Goal: Task Accomplishment & Management: Use online tool/utility

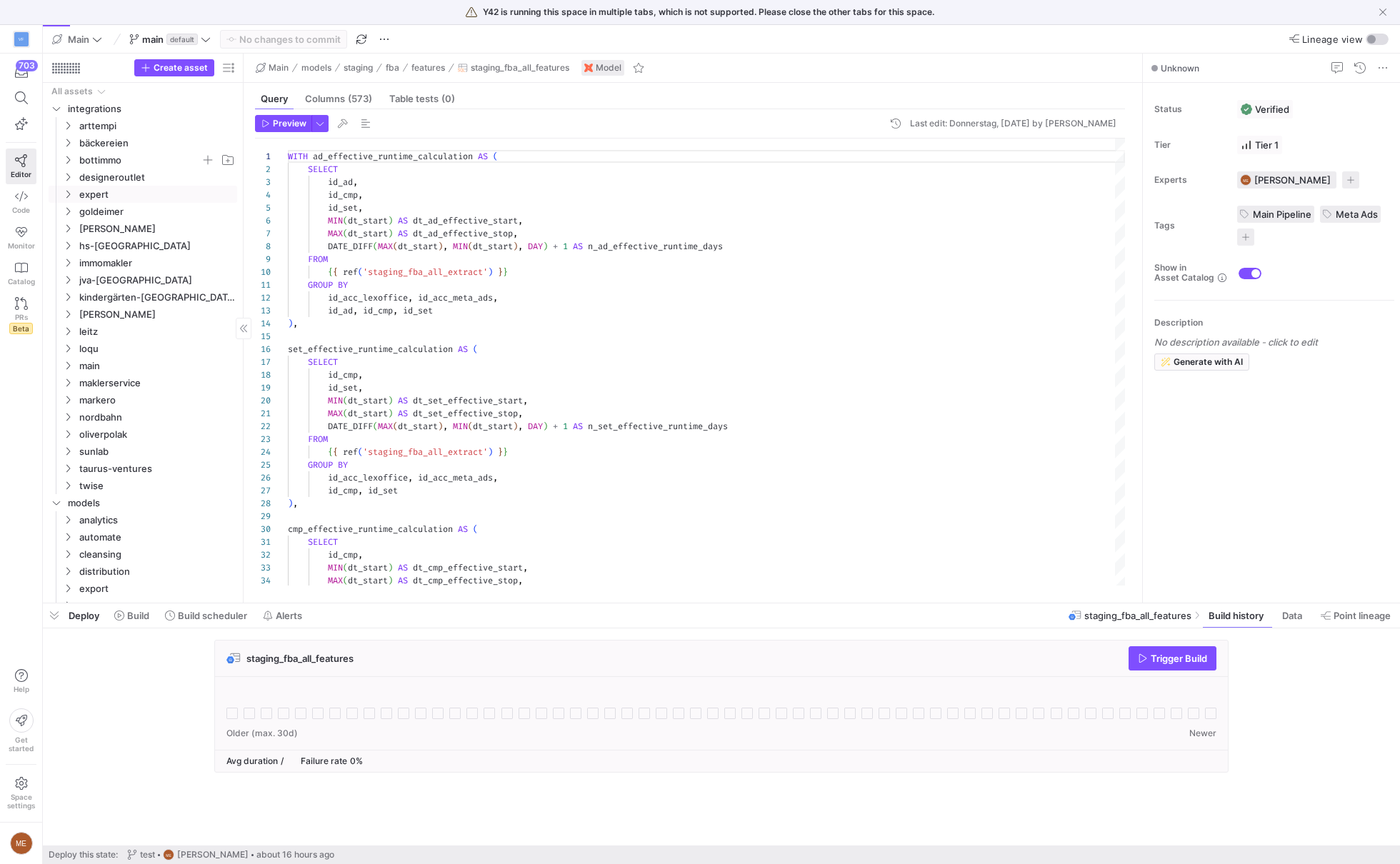
drag, startPoint x: 128, startPoint y: 191, endPoint x: 81, endPoint y: 166, distance: 53.2
click at [128, 191] on span "expert" at bounding box center [157, 195] width 156 height 17
click at [70, 197] on icon "Press SPACE to select this row." at bounding box center [67, 194] width 10 height 9
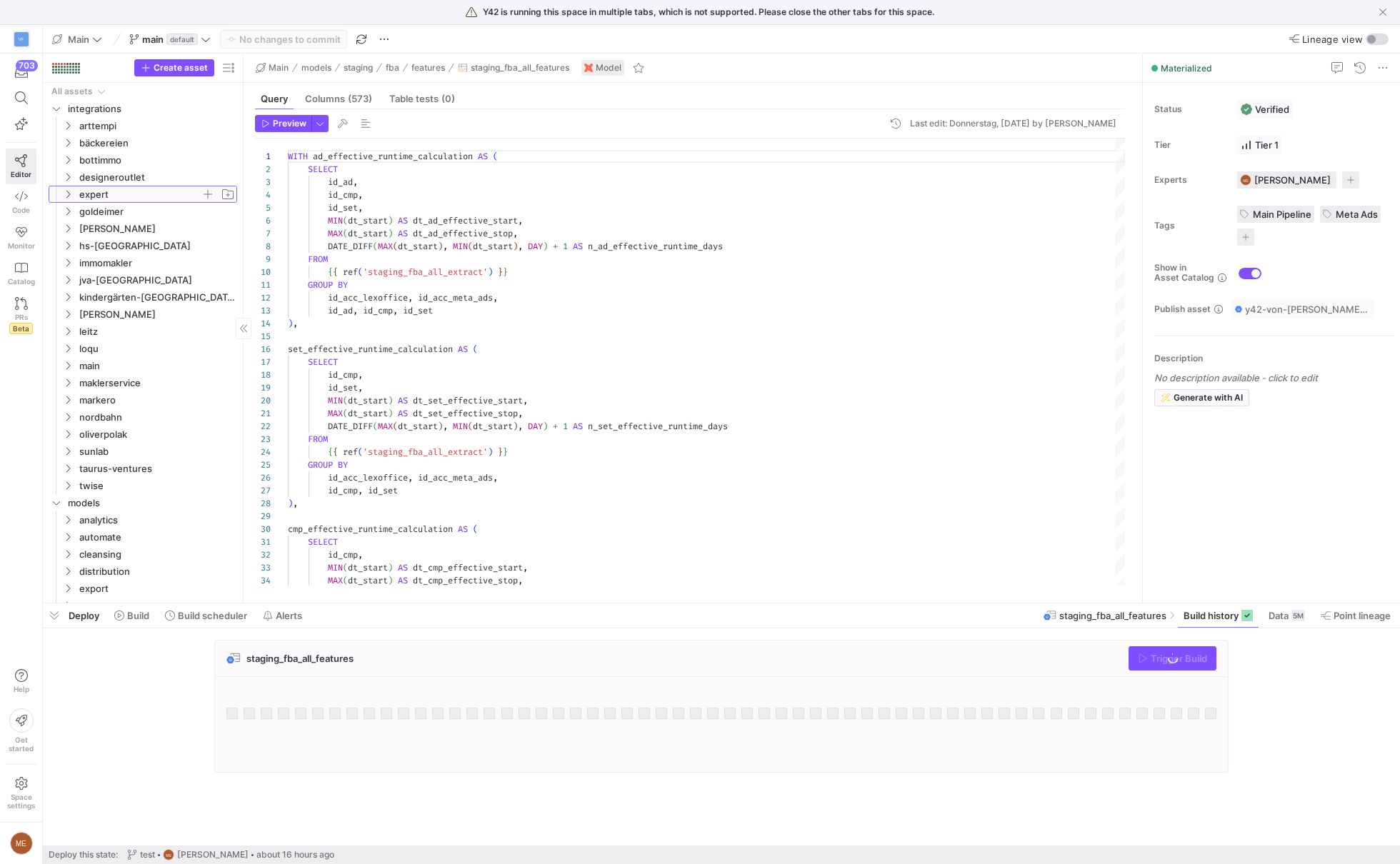
click at [68, 192] on icon at bounding box center [68, 195] width 4 height 8
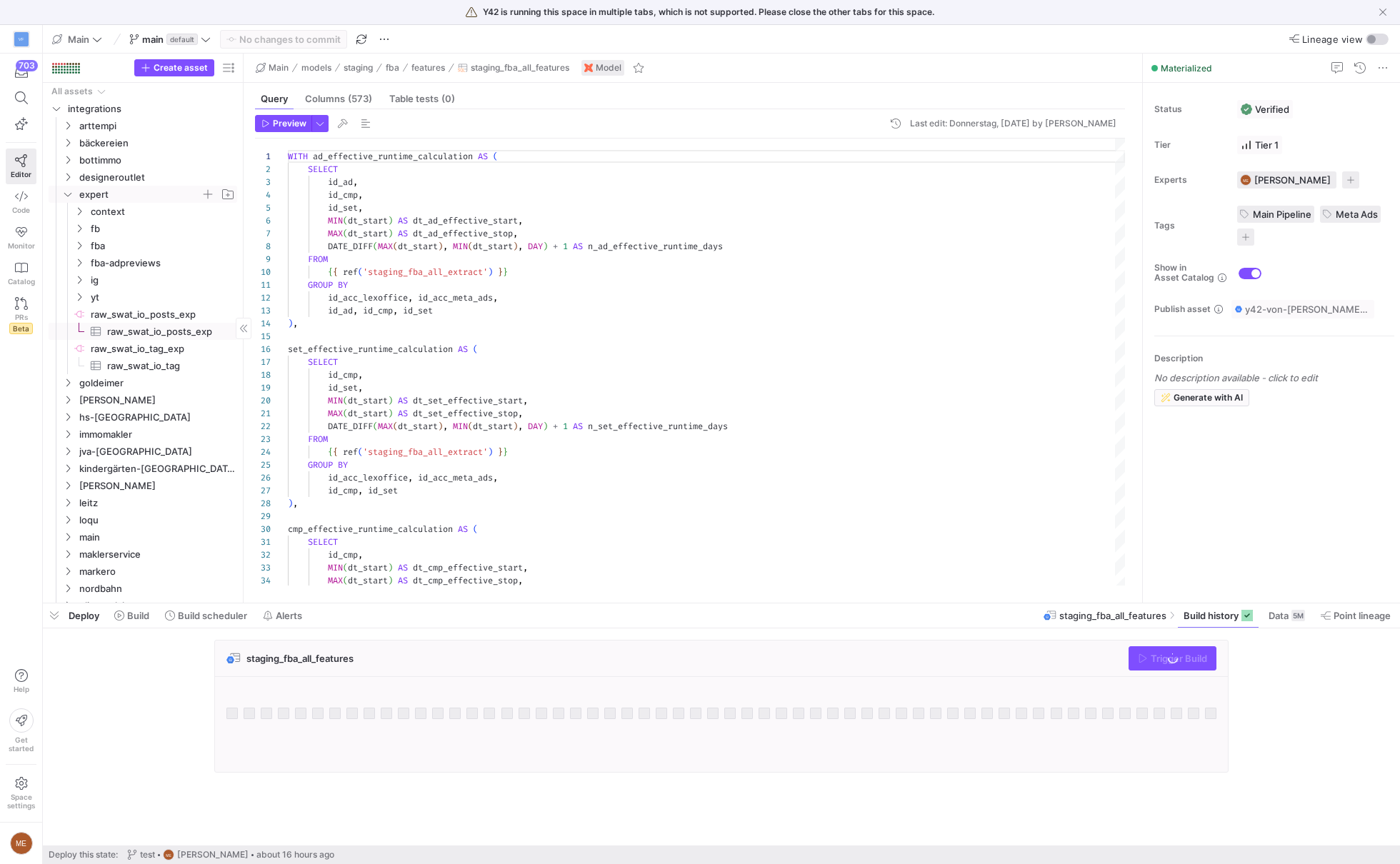
click at [128, 324] on span "raw_swat_io_posts_exp​​​​​​​​​" at bounding box center [163, 332] width 113 height 17
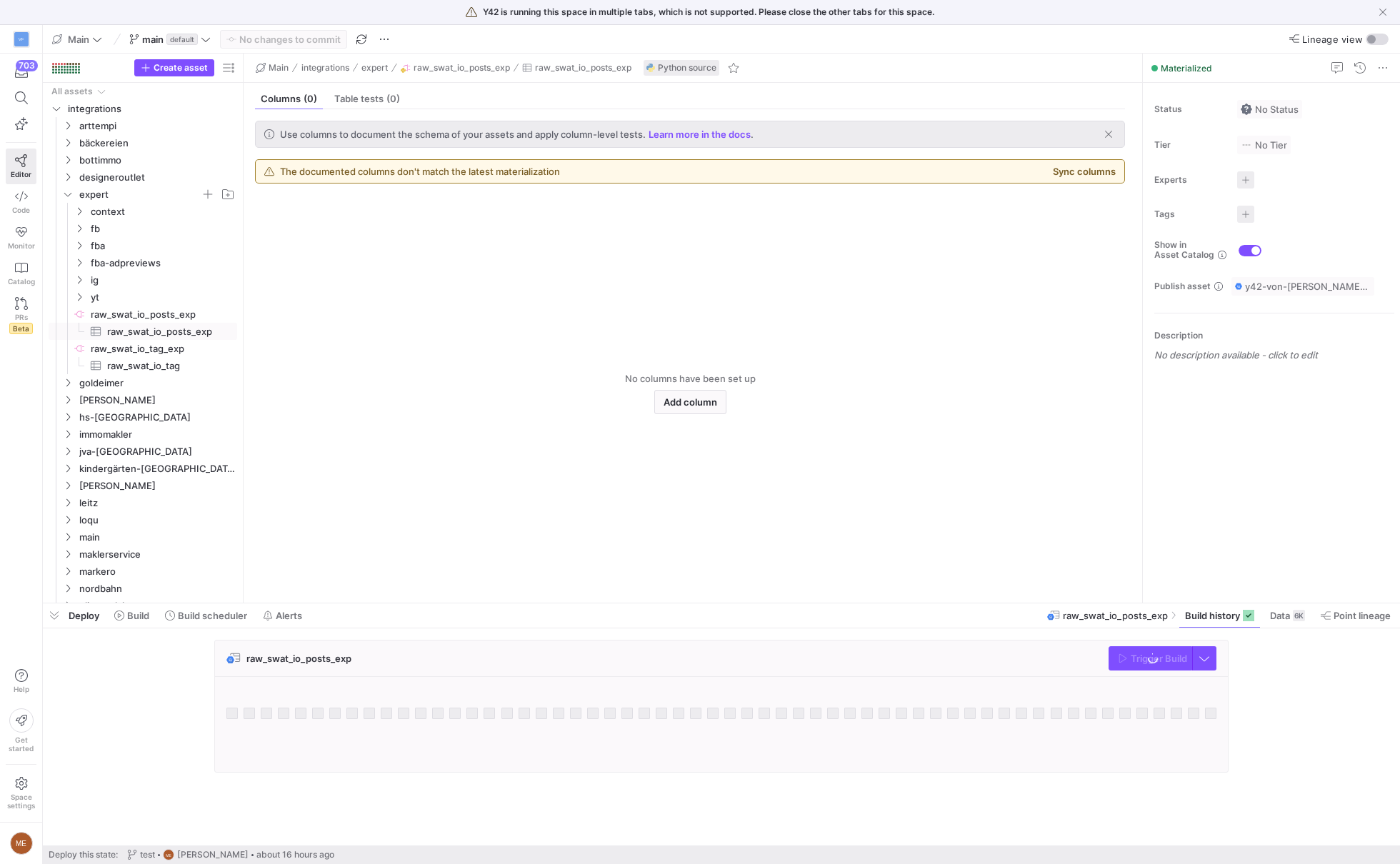
click at [1296, 701] on div "raw_swat_io_posts_exp Trigger Build" at bounding box center [719, 711] width 1352 height 142
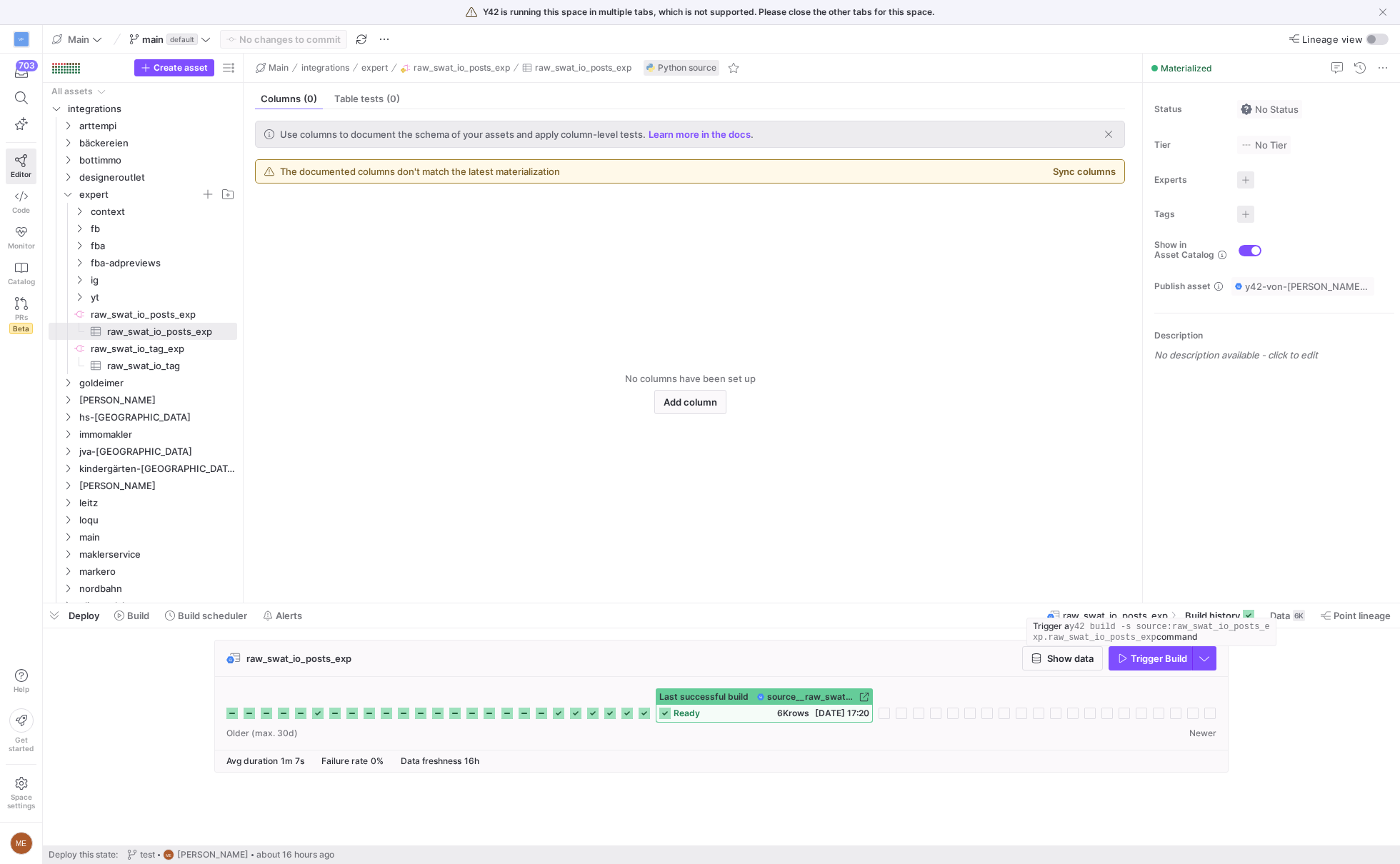
click at [1147, 653] on span "Trigger Build" at bounding box center [1159, 658] width 56 height 11
click at [1261, 708] on div "raw_swat_io_posts_exp Show data Trigger Build" at bounding box center [719, 711] width 1352 height 142
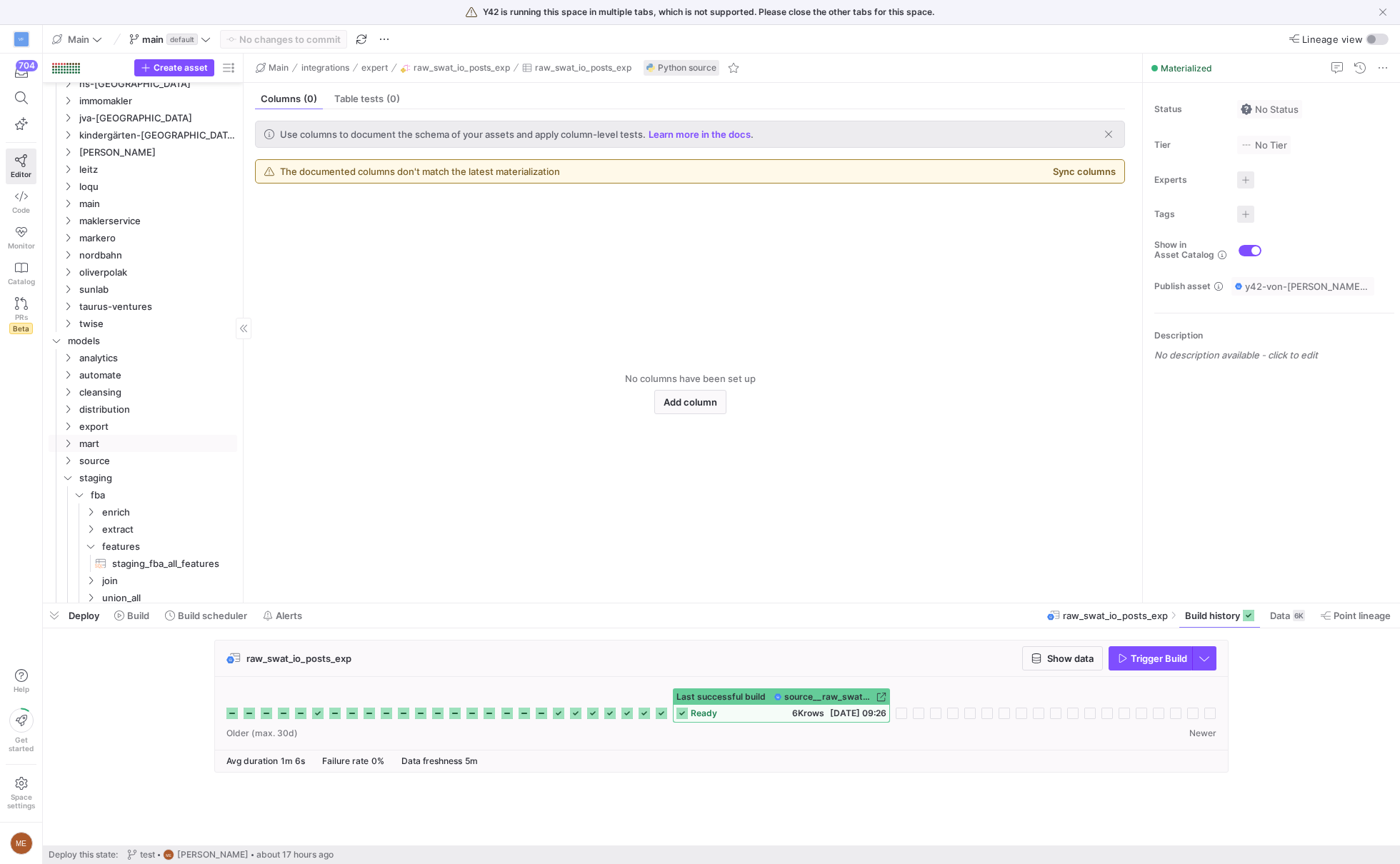
scroll to position [473, 0]
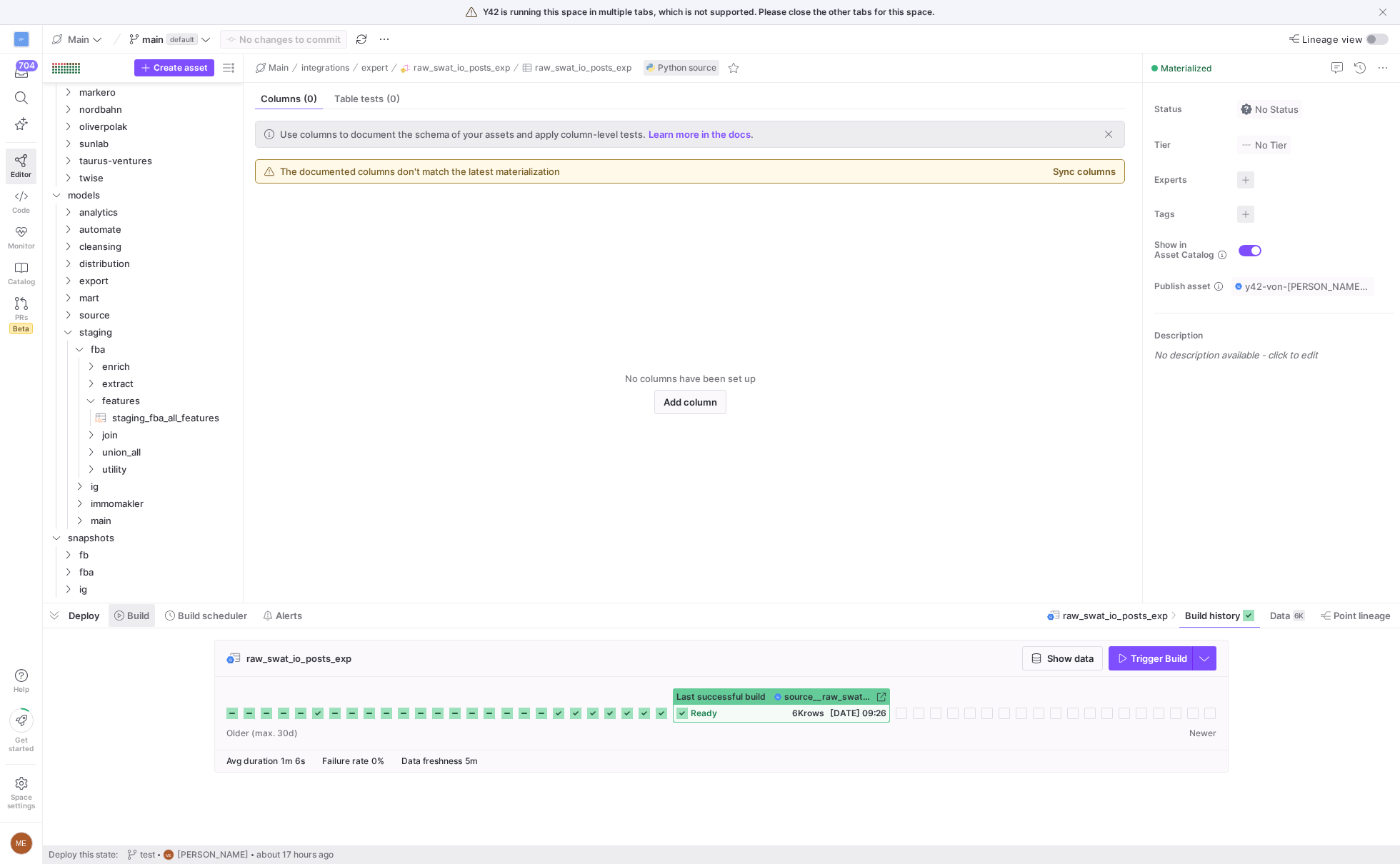
click at [150, 618] on span at bounding box center [131, 616] width 47 height 23
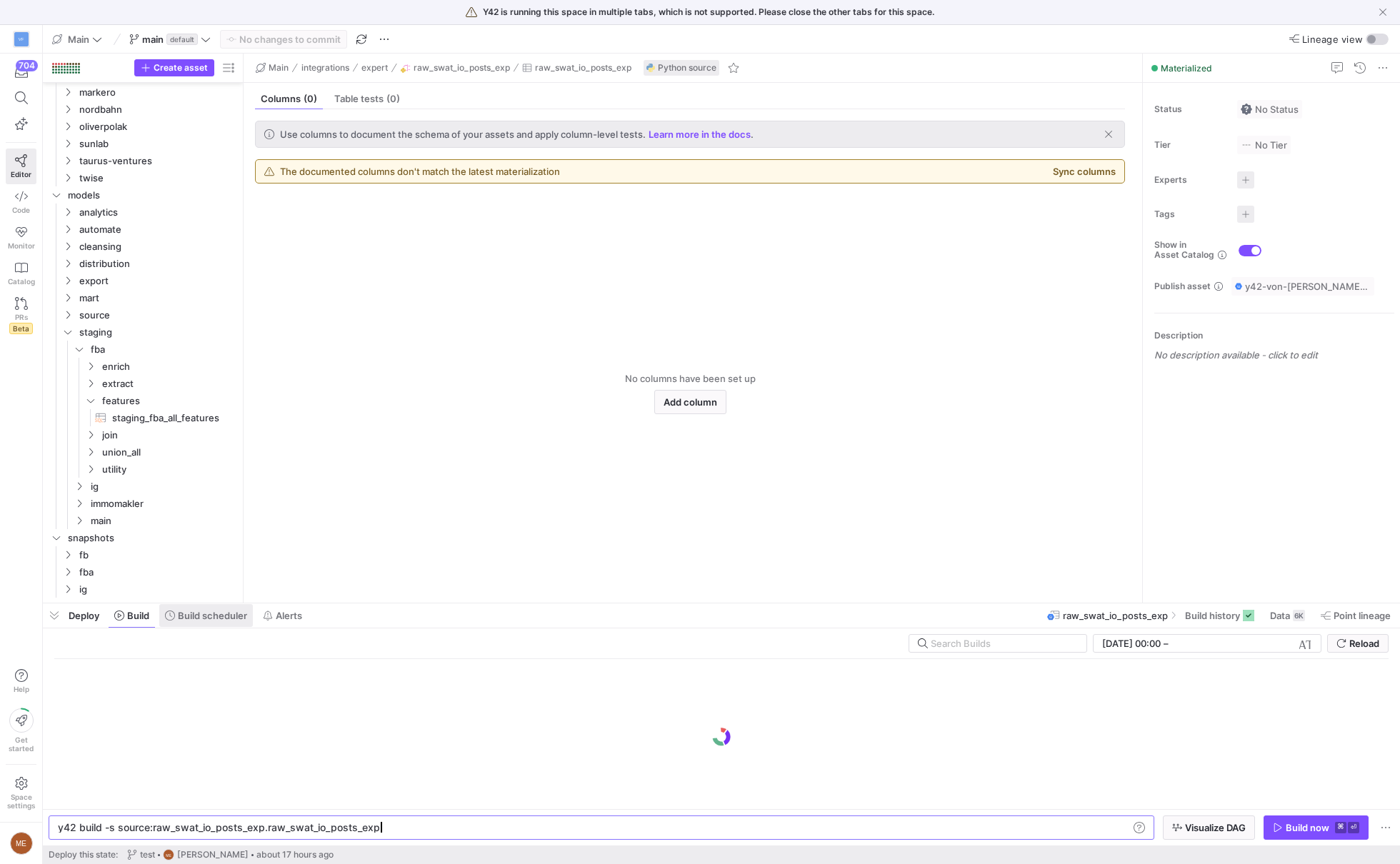
scroll to position [0, 317]
click at [240, 618] on span "Build scheduler" at bounding box center [213, 616] width 70 height 11
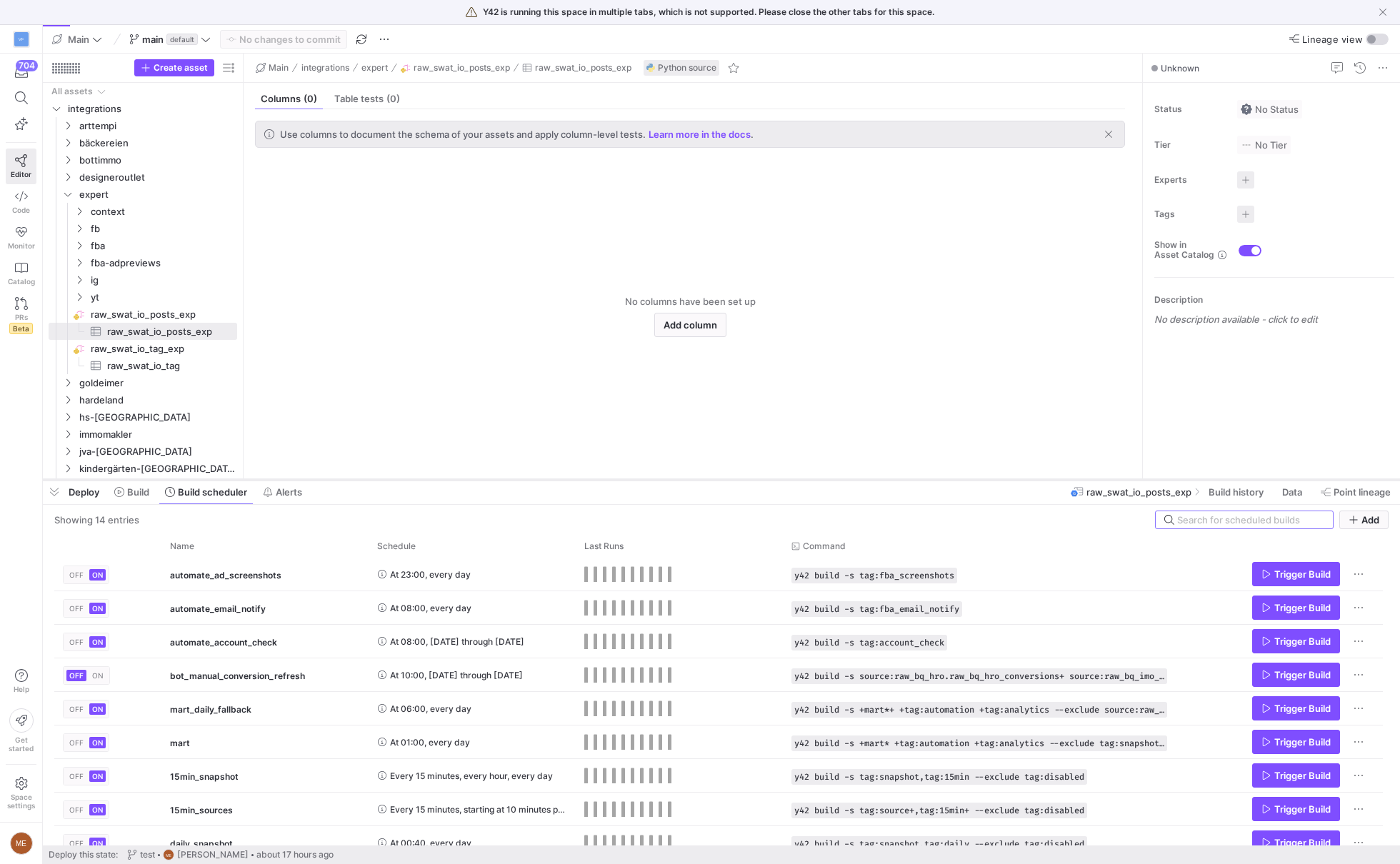
click at [355, 479] on div at bounding box center [721, 479] width 1357 height 6
click at [389, 517] on div "Showing 14 entries Add" at bounding box center [722, 519] width 1334 height 18
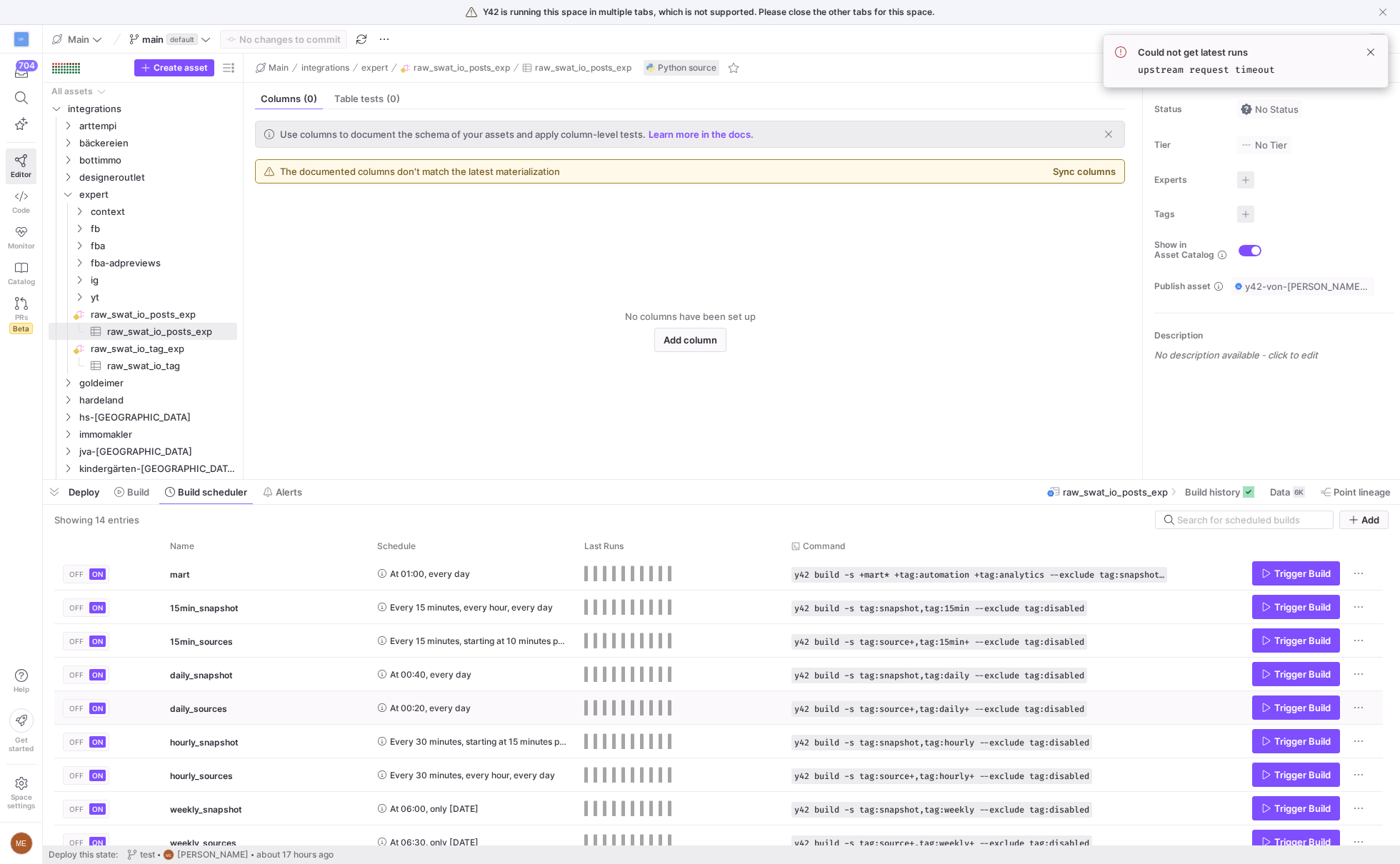
scroll to position [180, 0]
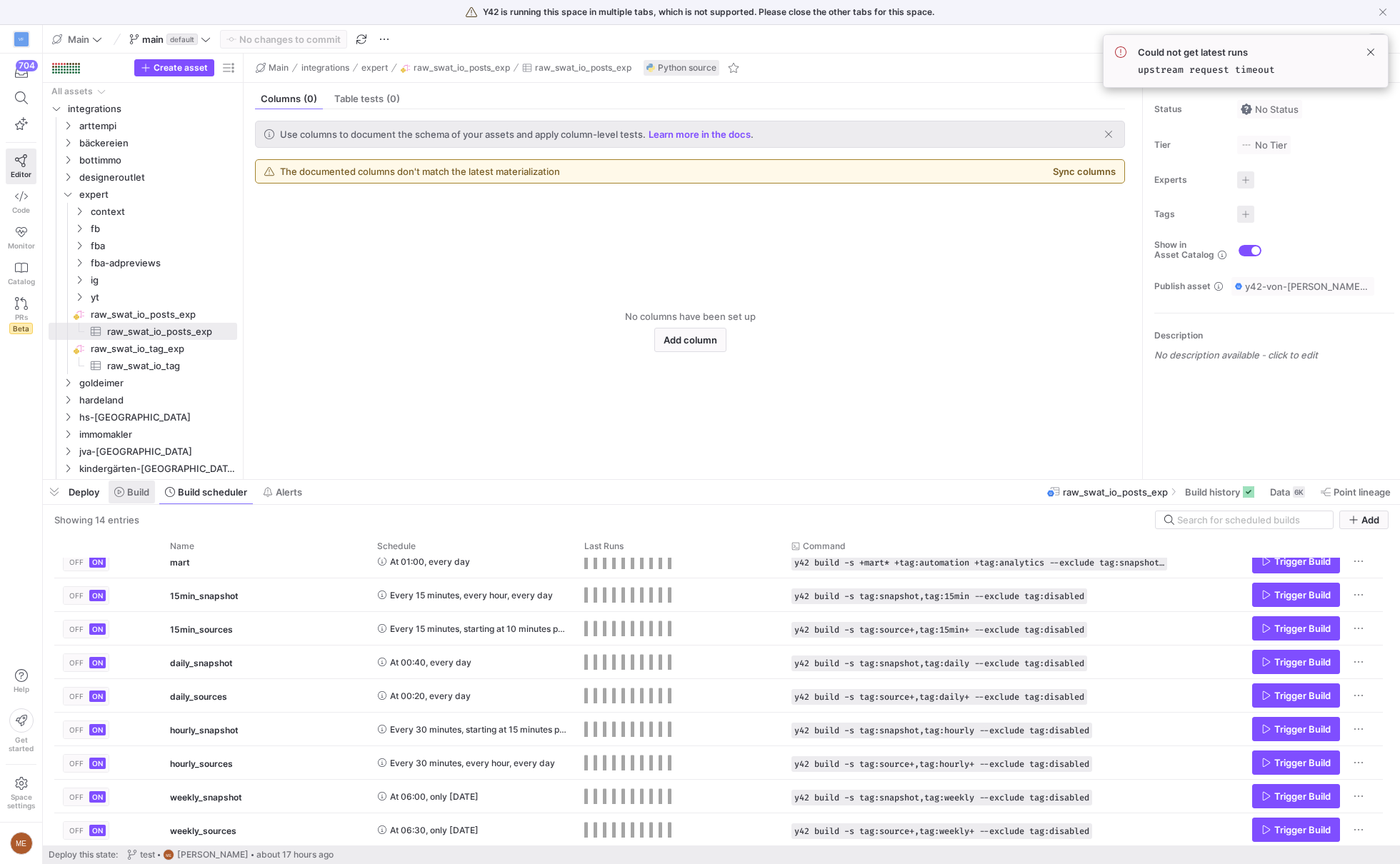
click at [147, 488] on span "Build" at bounding box center [138, 492] width 22 height 11
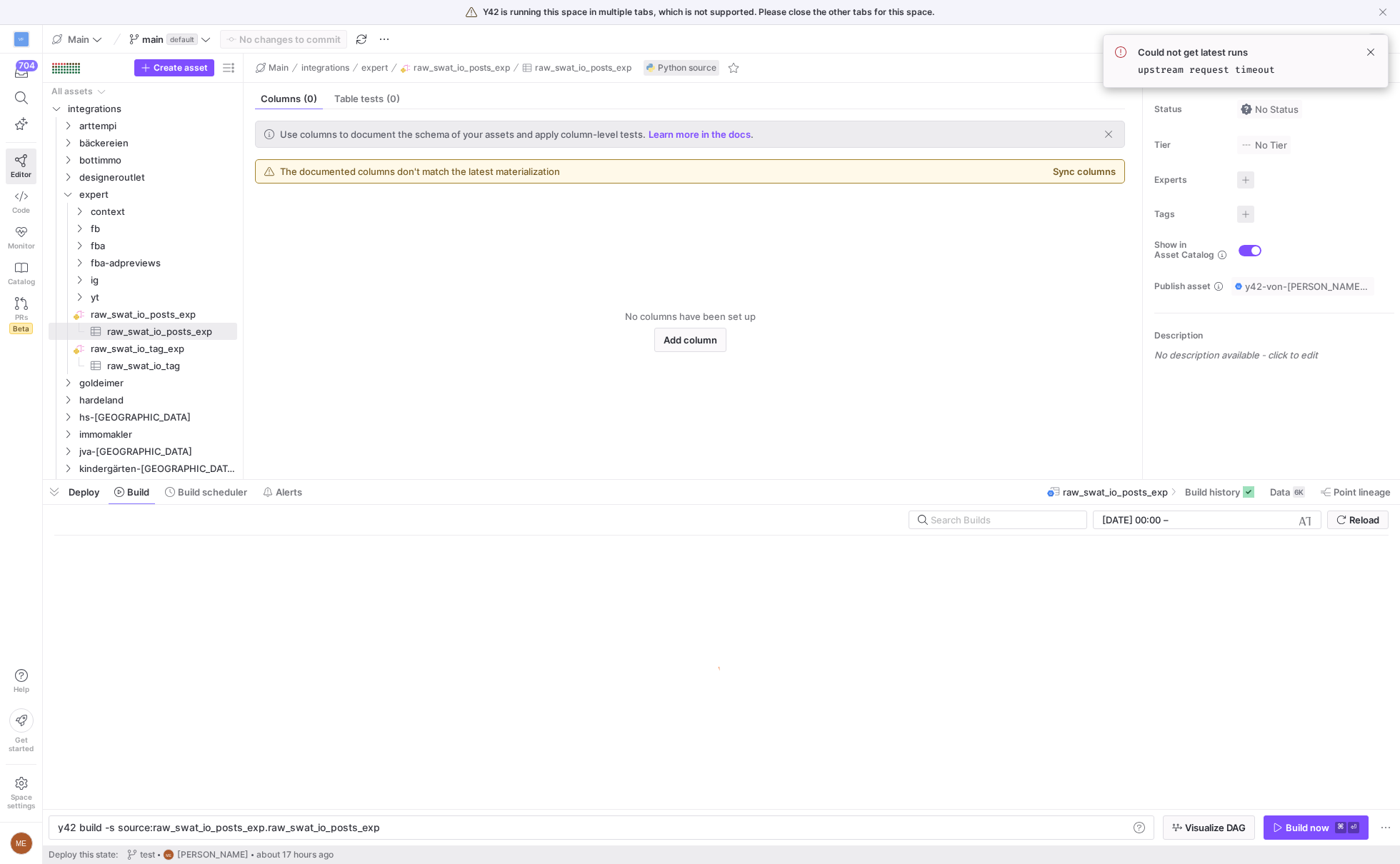
scroll to position [0, 317]
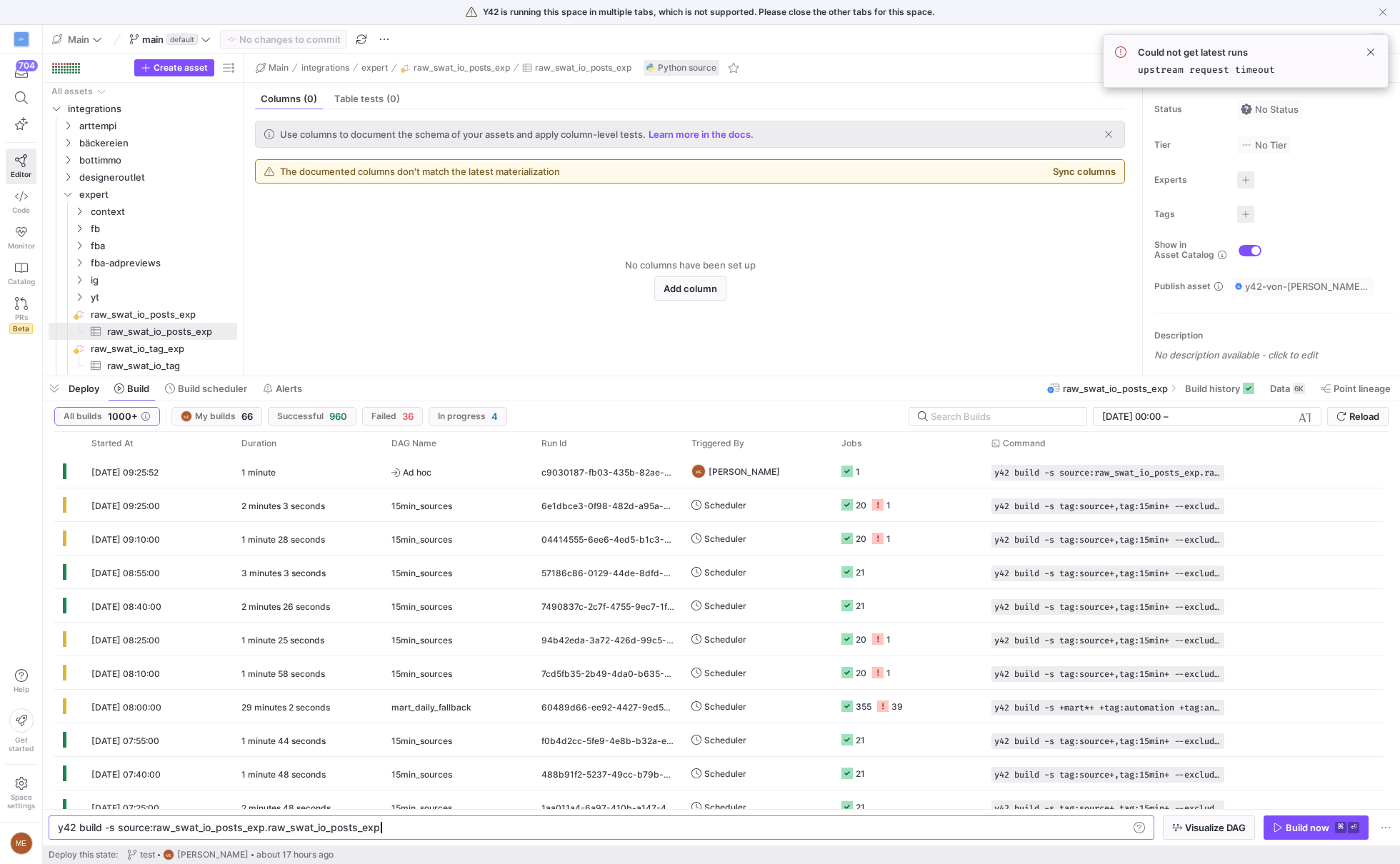
drag, startPoint x: 464, startPoint y: 482, endPoint x: 476, endPoint y: 378, distance: 104.7
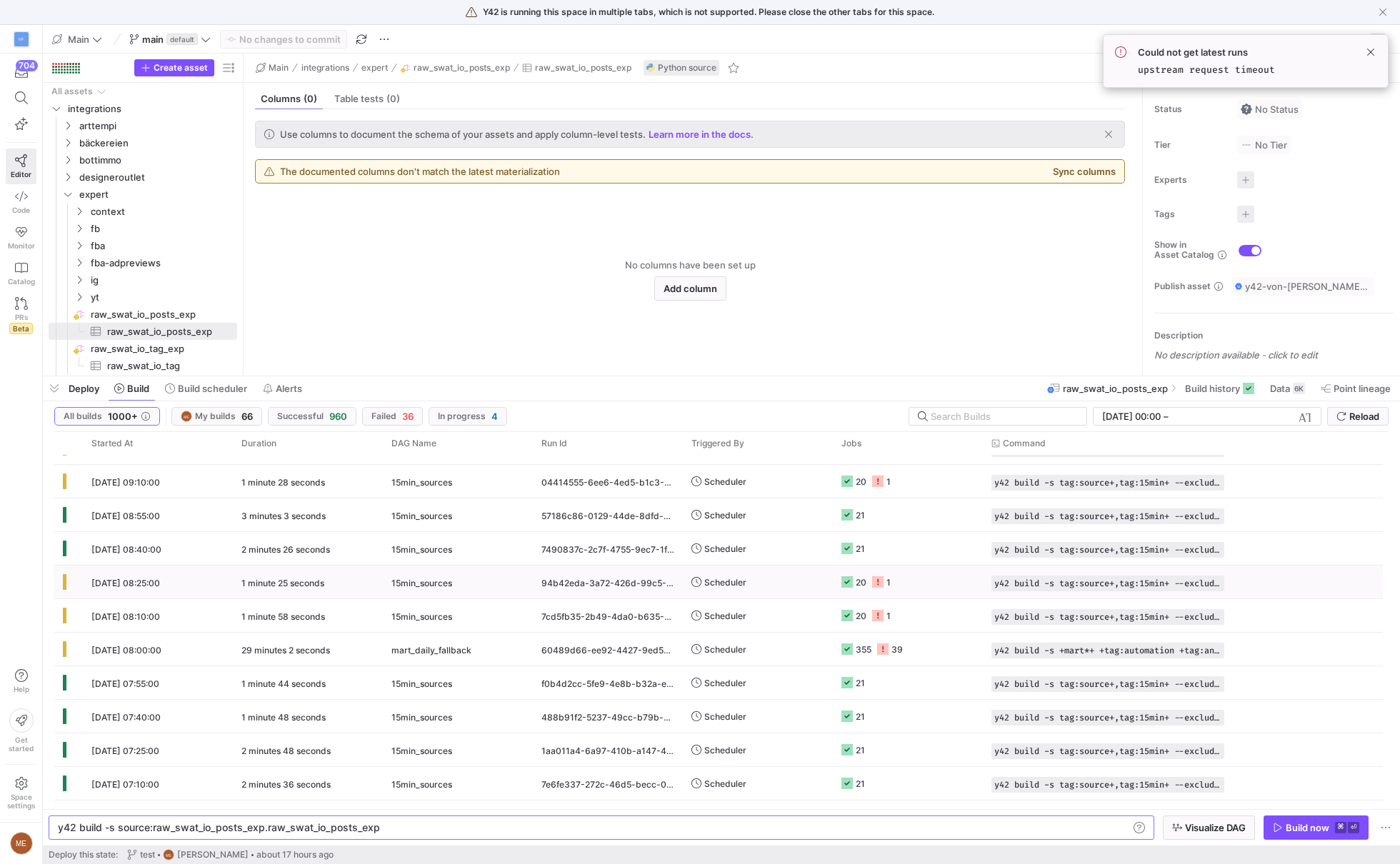
scroll to position [58, 0]
click at [893, 650] on div "39" at bounding box center [897, 649] width 11 height 33
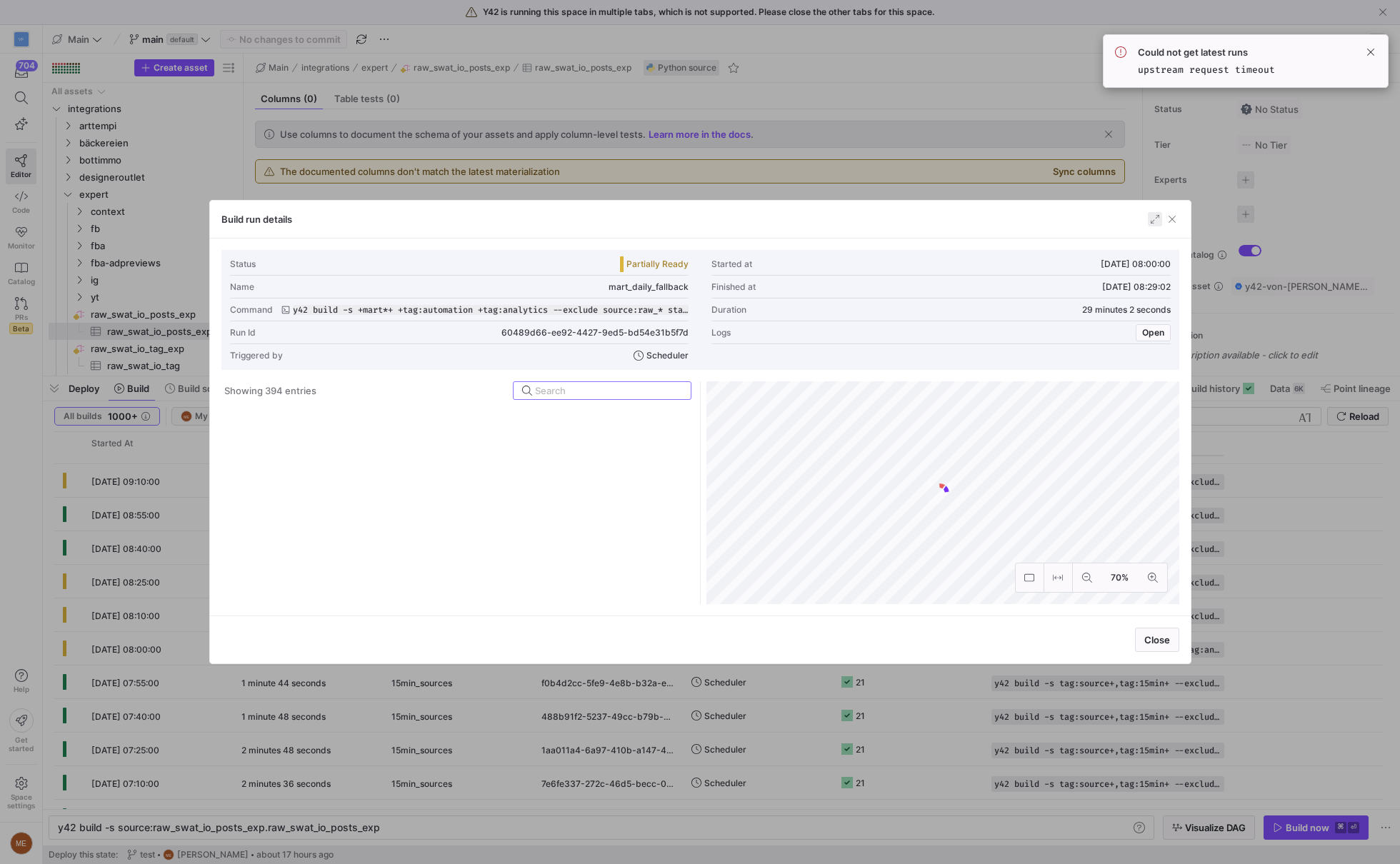
click at [1148, 217] on span "button" at bounding box center [1155, 219] width 14 height 14
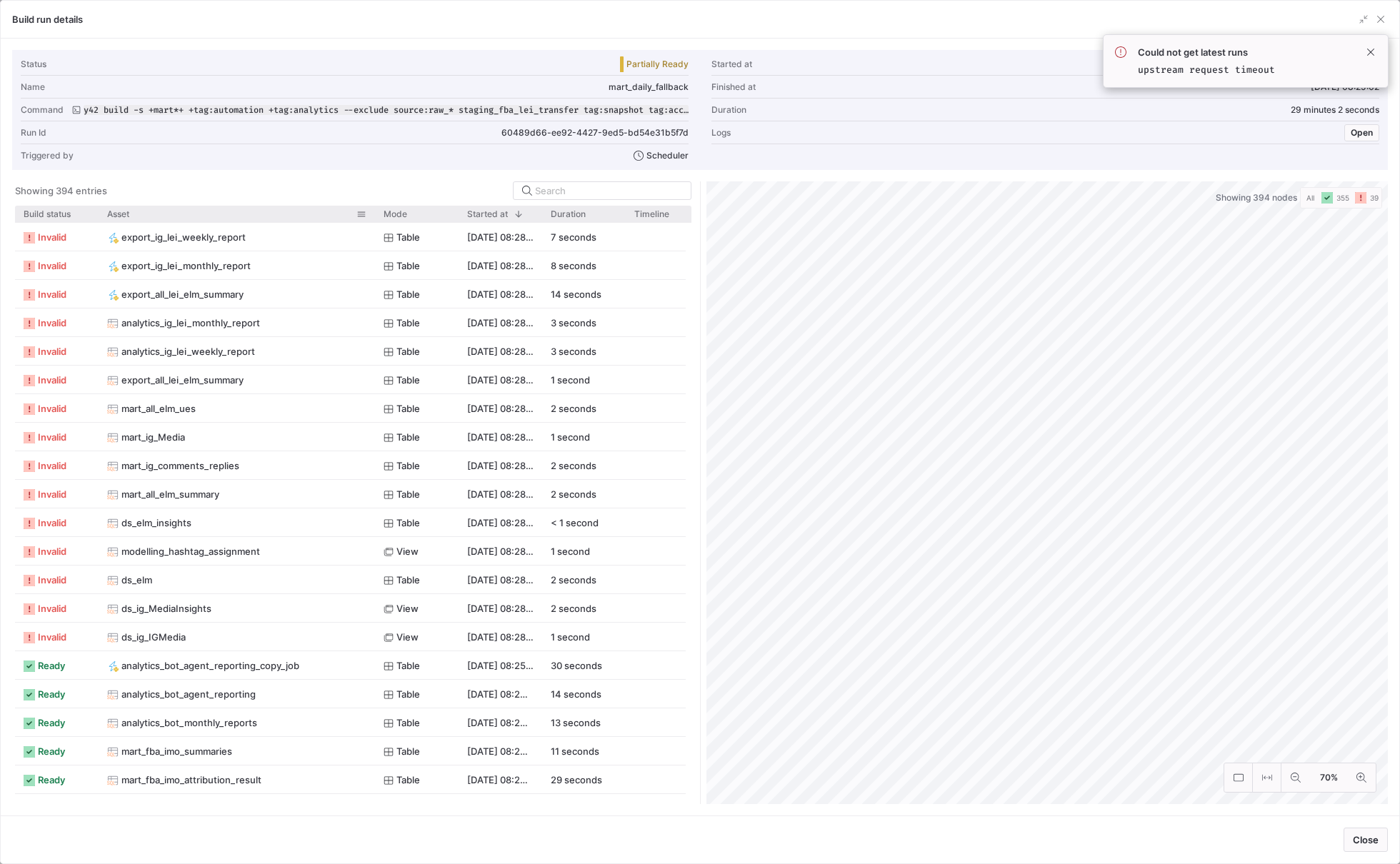
drag, startPoint x: 180, startPoint y: 214, endPoint x: 372, endPoint y: 214, distance: 192.0
click at [372, 214] on div at bounding box center [374, 214] width 6 height 17
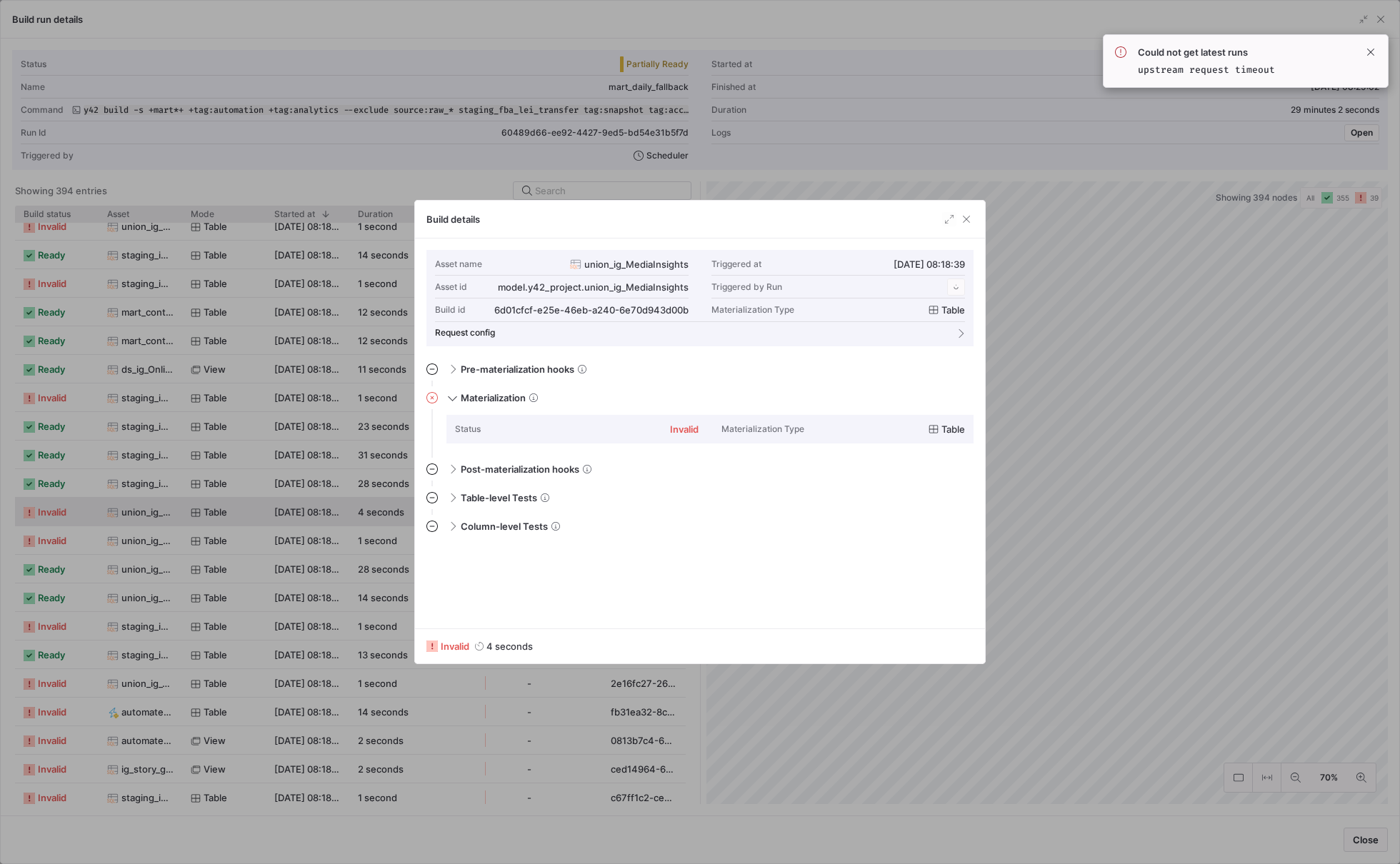
scroll to position [128, 0]
click at [1069, 465] on div at bounding box center [700, 432] width 1400 height 864
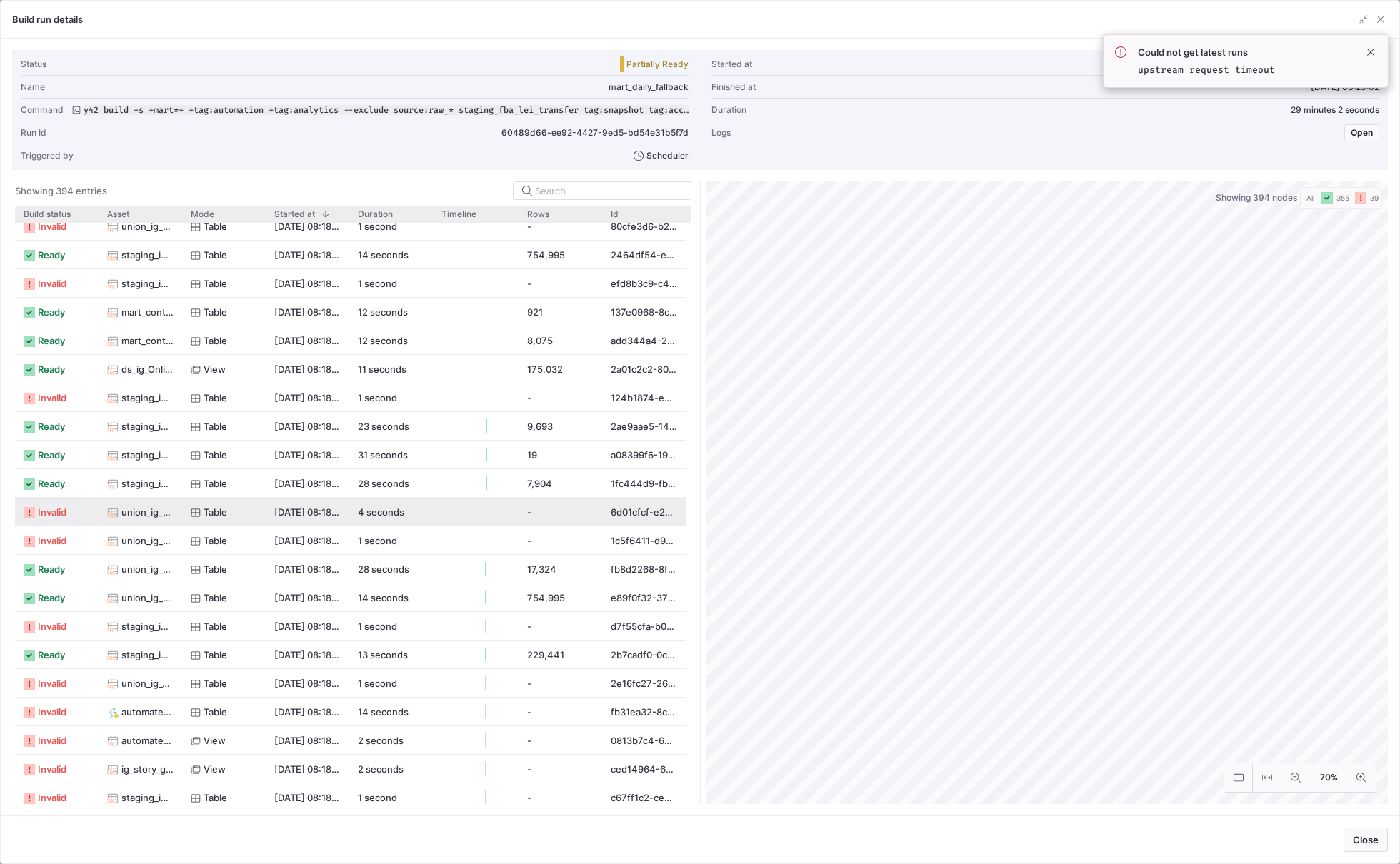
click at [77, 506] on y42-job-status-with-label "invalid" at bounding box center [57, 512] width 66 height 28
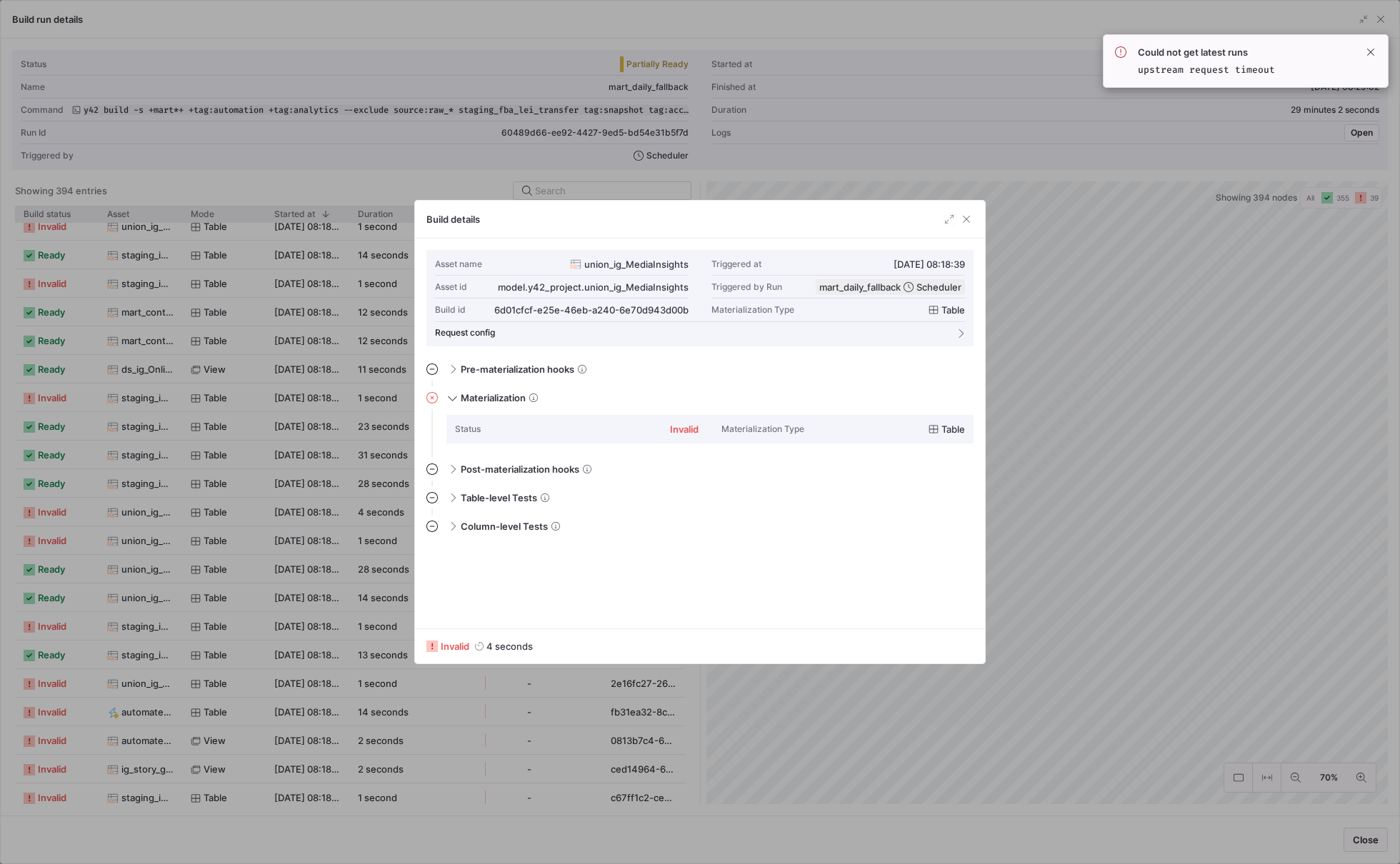
click at [1096, 442] on div at bounding box center [700, 432] width 1400 height 864
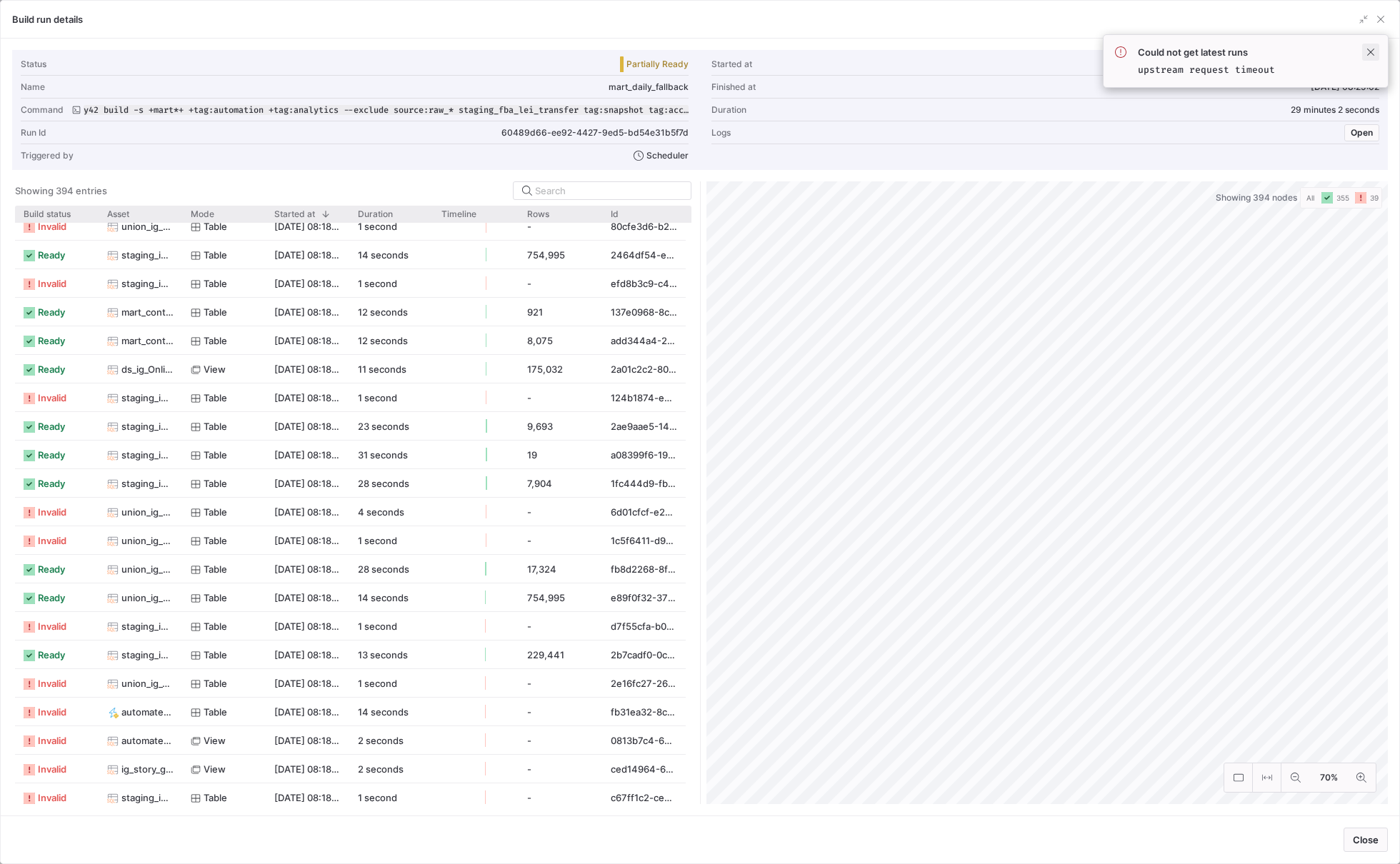
click at [1372, 51] on span at bounding box center [1371, 52] width 17 height 17
click at [1383, 19] on span "button" at bounding box center [1381, 19] width 14 height 14
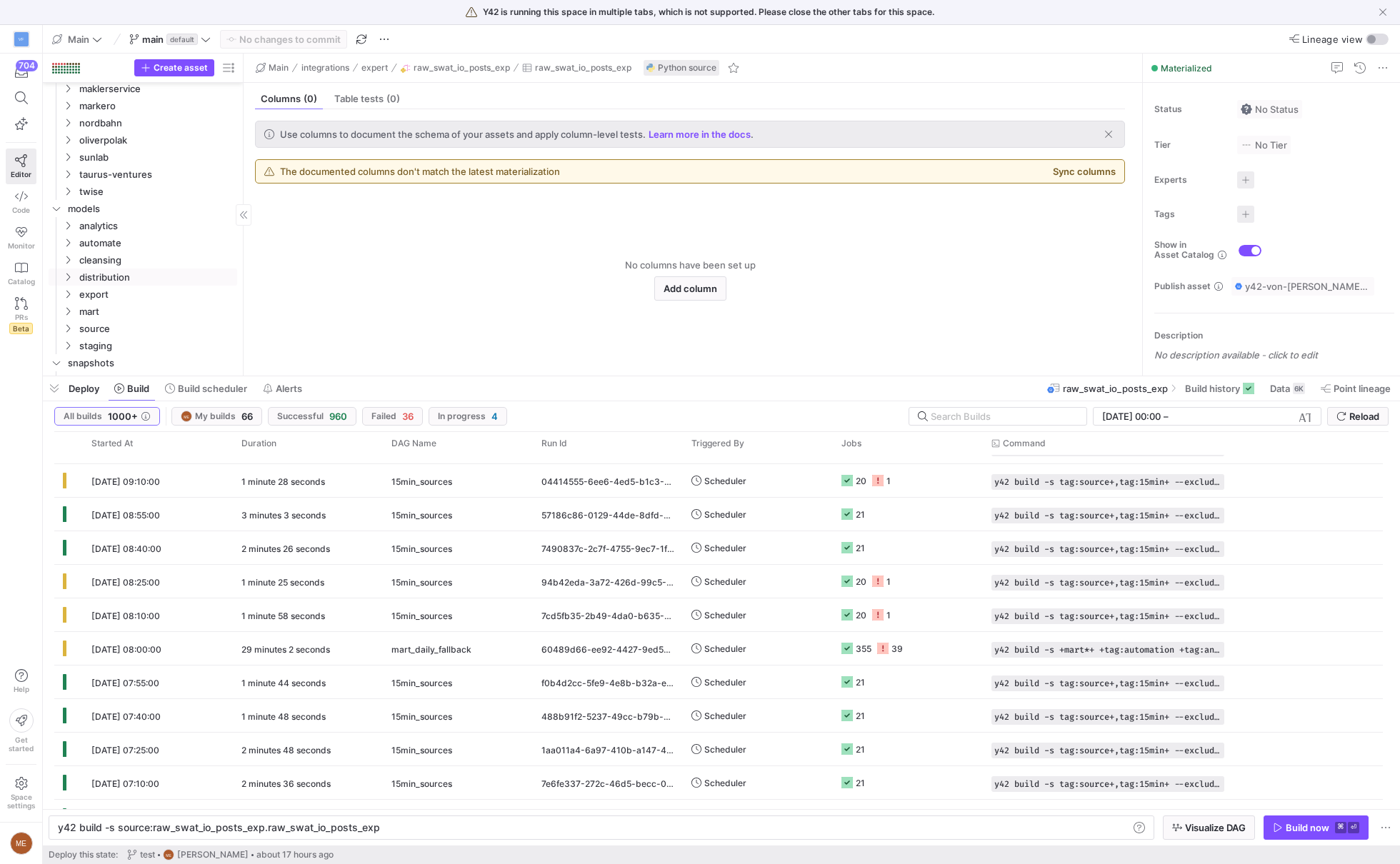
scroll to position [512, 0]
click at [135, 276] on span "source" at bounding box center [139, 276] width 121 height 17
click at [135, 297] on span "staging" at bounding box center [139, 294] width 121 height 17
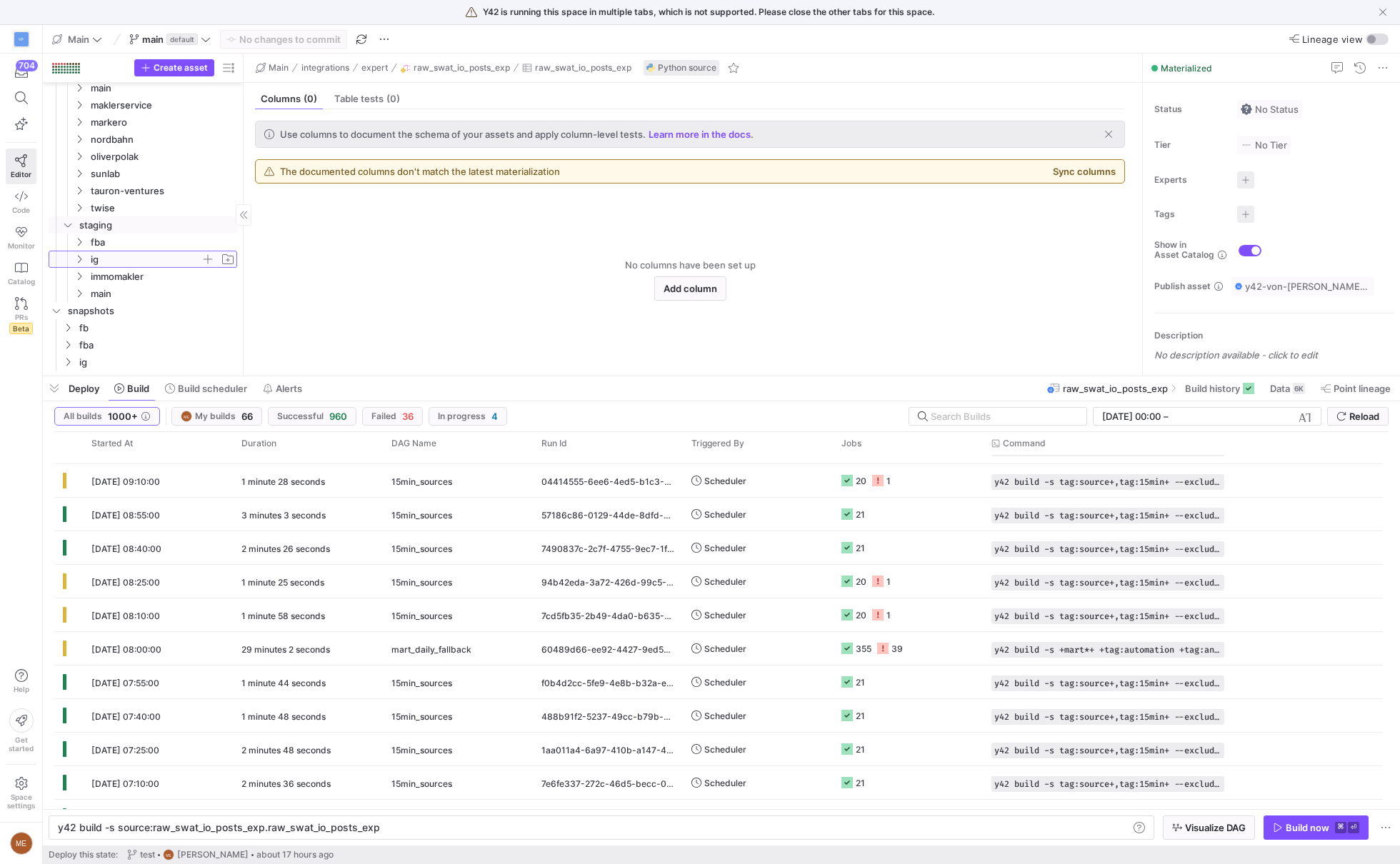
click at [137, 261] on span "ig" at bounding box center [146, 260] width 110 height 17
click at [135, 290] on span "union" at bounding box center [151, 294] width 99 height 17
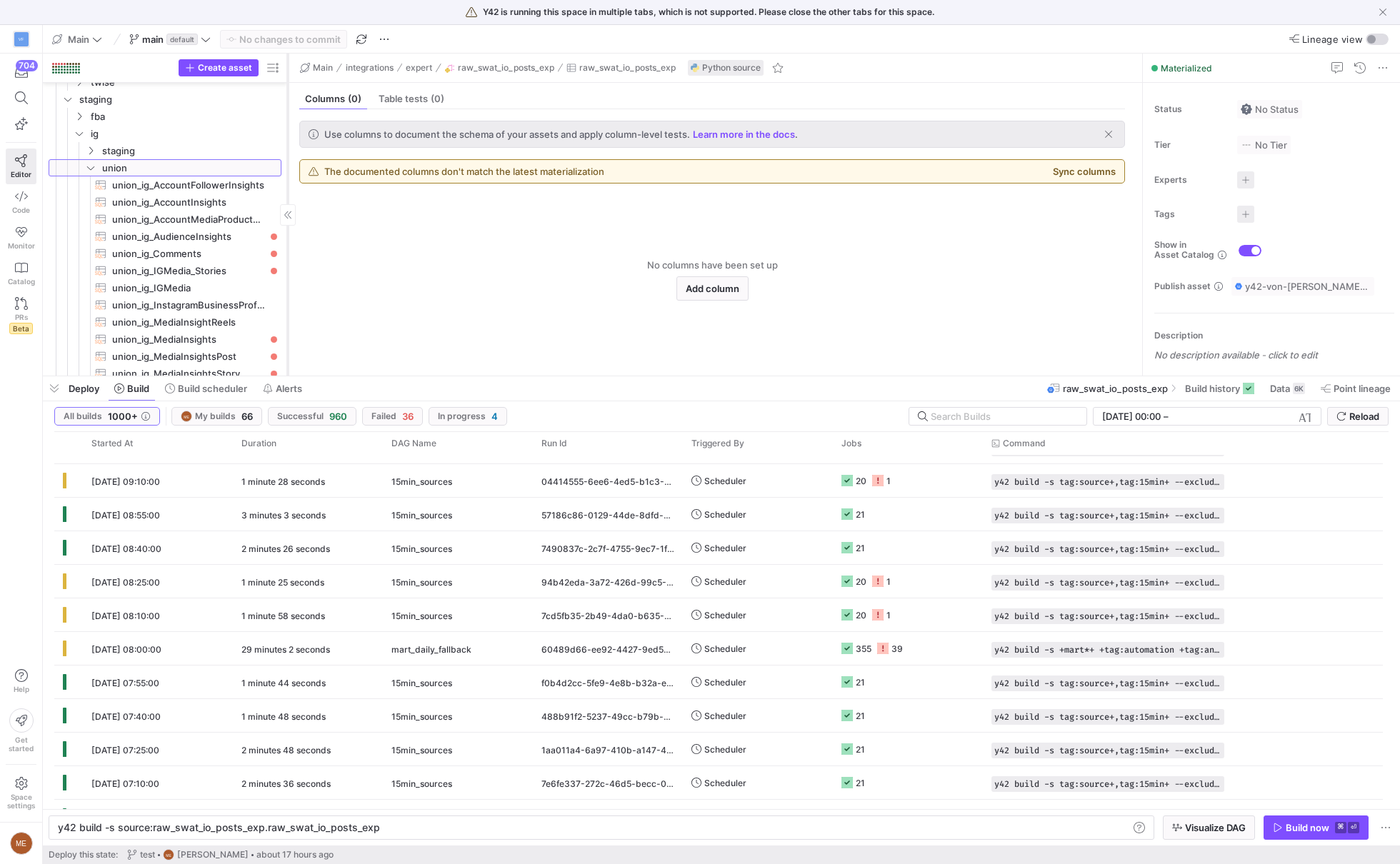
drag, startPoint x: 242, startPoint y: 197, endPoint x: 286, endPoint y: 197, distance: 44.0
click at [287, 197] on div at bounding box center [287, 214] width 1 height 322
click at [275, 71] on span "button" at bounding box center [273, 68] width 17 height 17
click at [339, 146] on label "Freshness" at bounding box center [336, 151] width 55 height 11
click at [309, 146] on input "Freshness" at bounding box center [302, 151] width 11 height 11
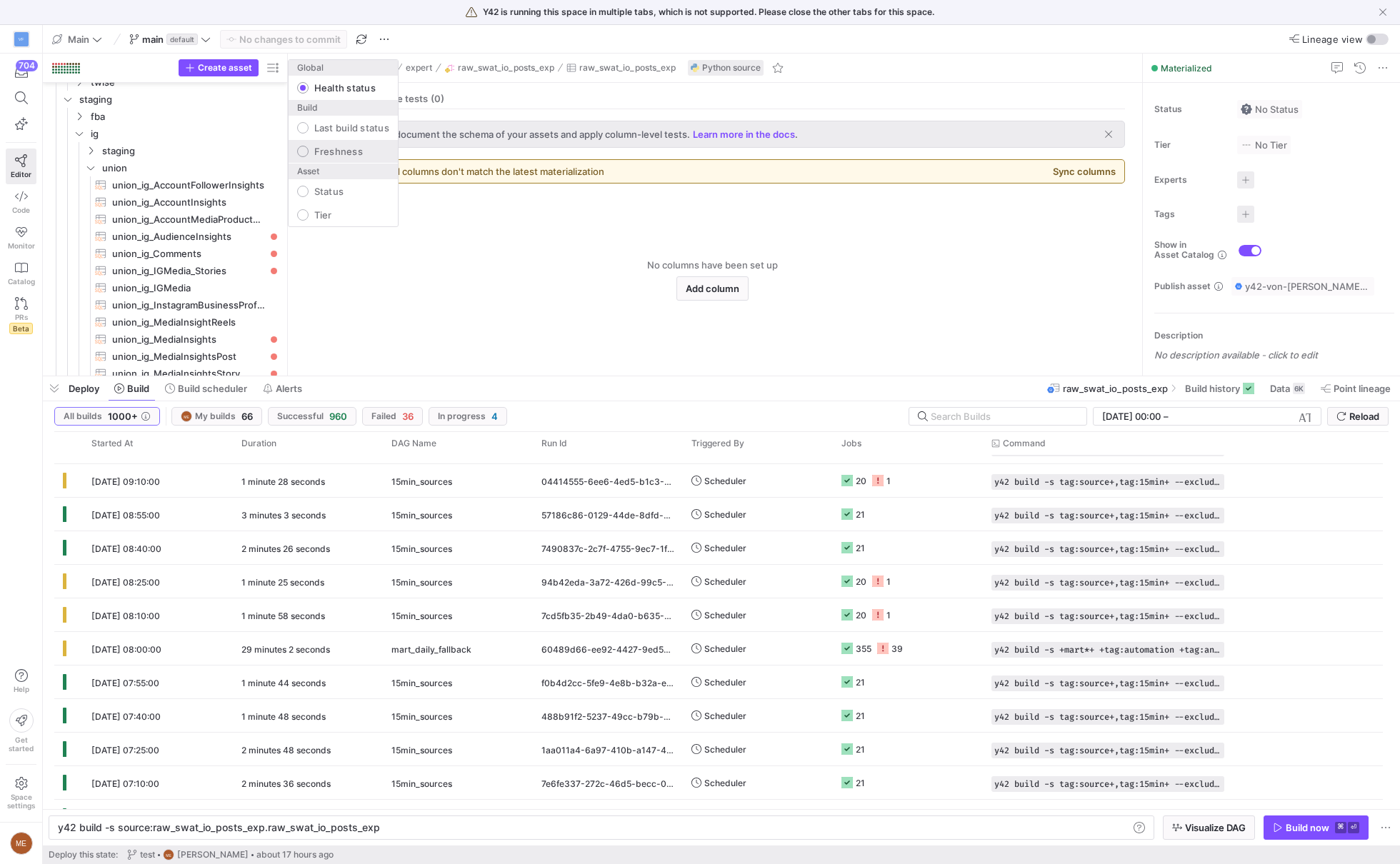
radio input "false"
click at [340, 187] on label "Status" at bounding box center [326, 191] width 36 height 11
click at [309, 187] on input "Status" at bounding box center [302, 191] width 11 height 11
radio input "false"
radio input "true"
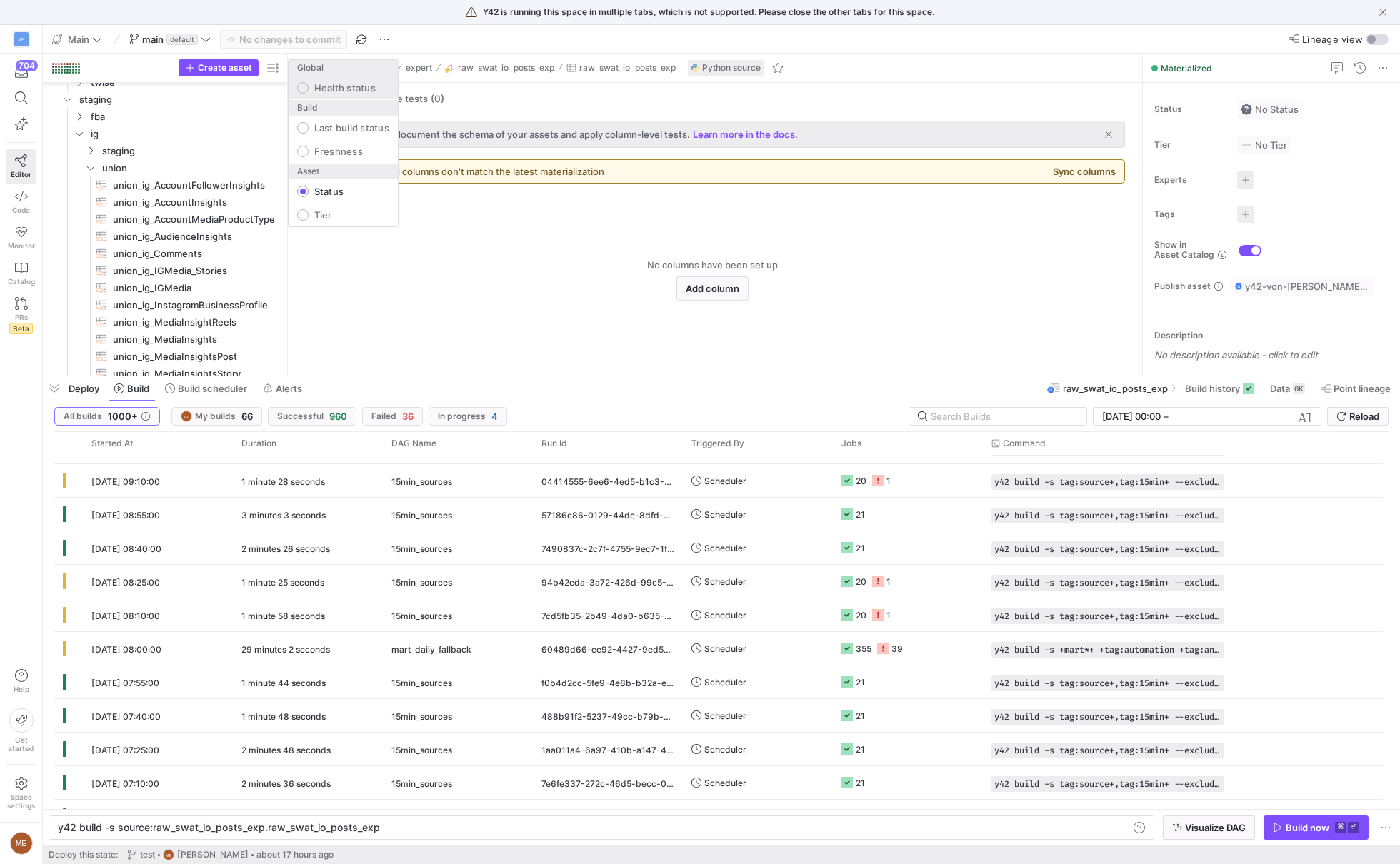
click at [331, 77] on mat-radio-button "Health status" at bounding box center [343, 88] width 109 height 23
click at [351, 130] on label "Last build status" at bounding box center [349, 127] width 81 height 11
click at [309, 130] on input "Last build status" at bounding box center [302, 127] width 11 height 11
radio input "false"
radio input "true"
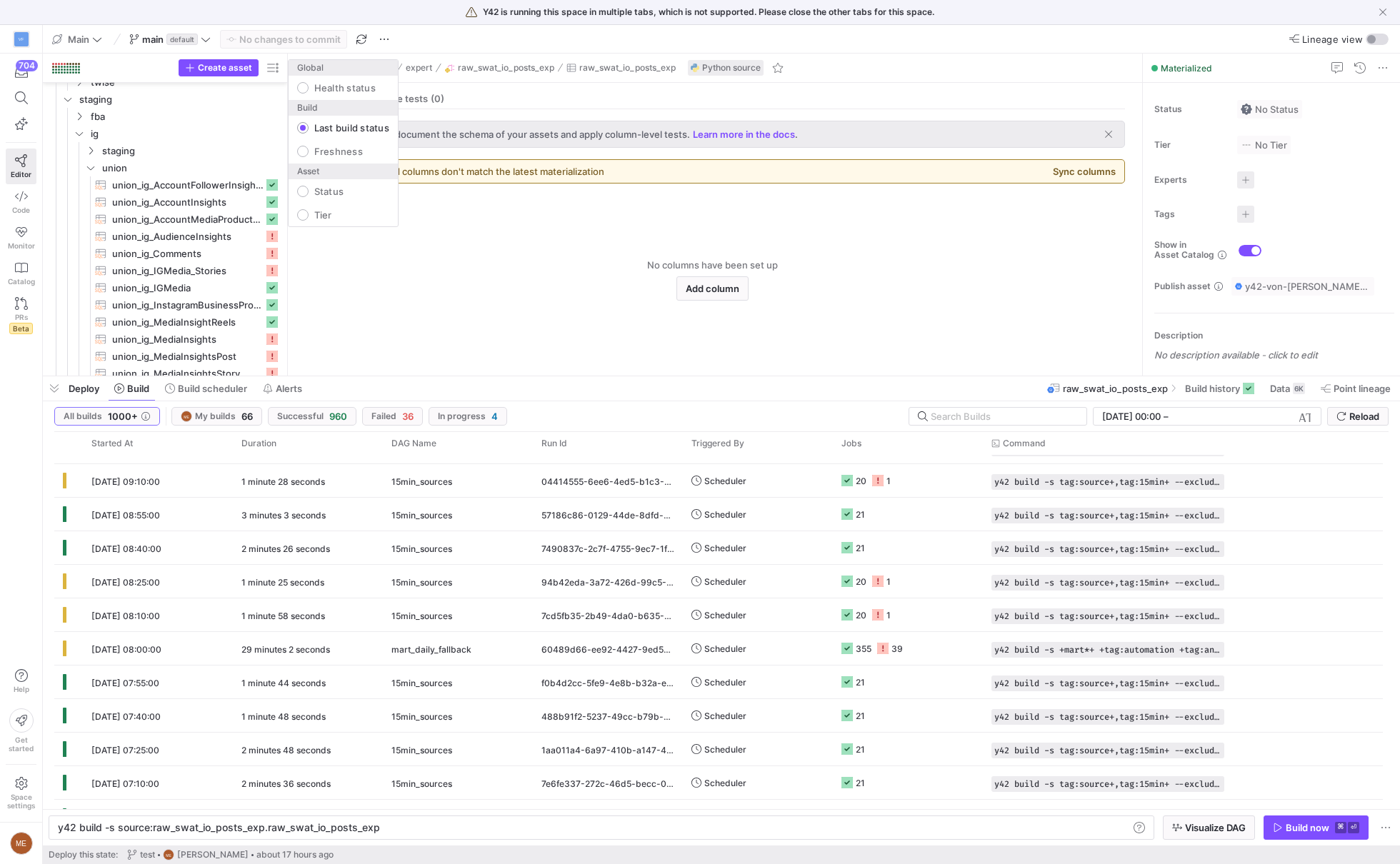
click at [326, 304] on div at bounding box center [700, 432] width 1400 height 864
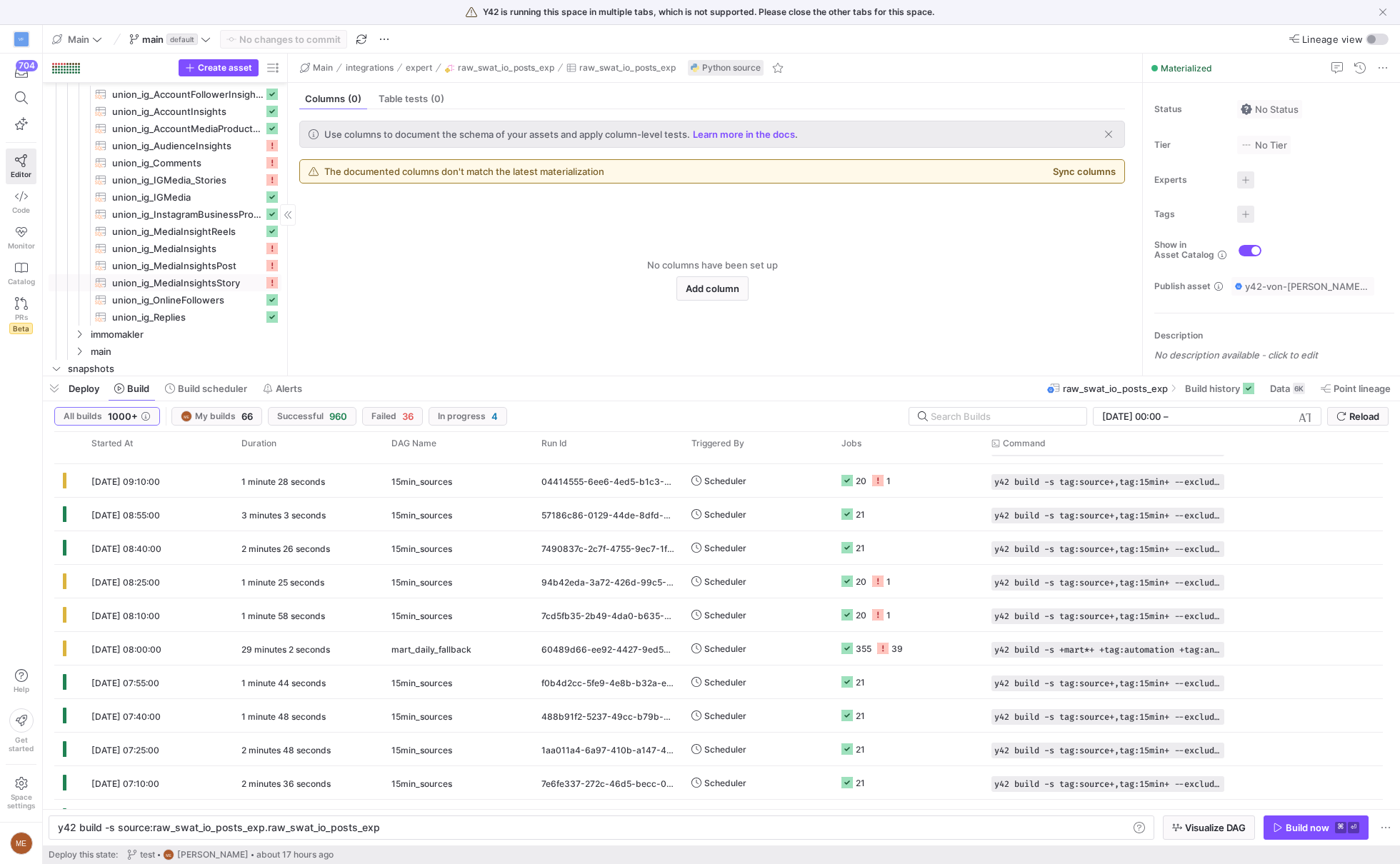
click at [231, 275] on span "union_ig_MediaInsightsStory​​​​​​​​​​" at bounding box center [188, 282] width 151 height 17
type textarea "y42 build -s union_ig_MediaInsightsStory"
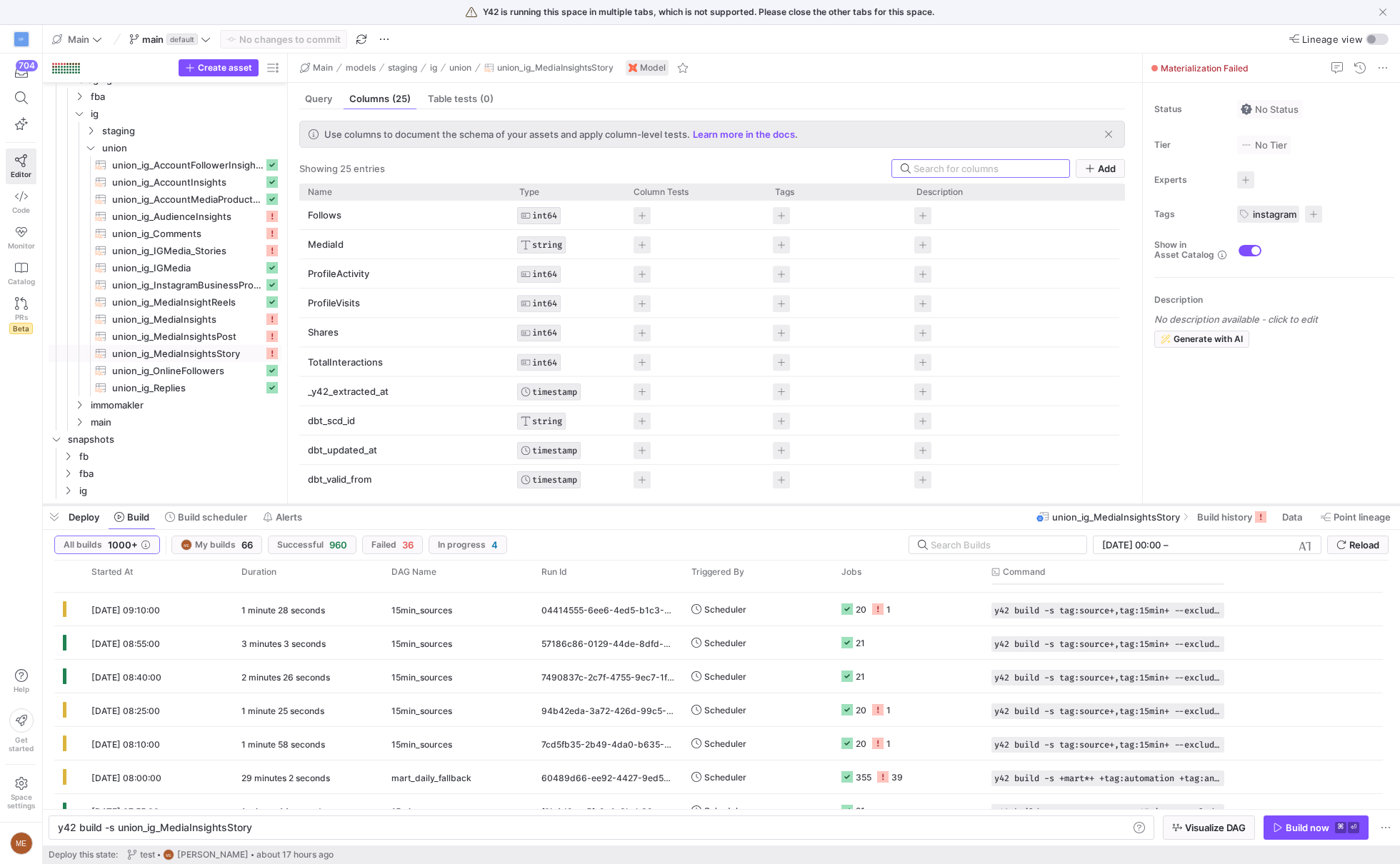
click at [651, 506] on div at bounding box center [721, 504] width 1357 height 6
click at [290, 106] on mat-tab-header "Query Columns (25) Table tests (0)" at bounding box center [712, 99] width 848 height 21
click at [317, 106] on div "Query" at bounding box center [318, 99] width 39 height 21
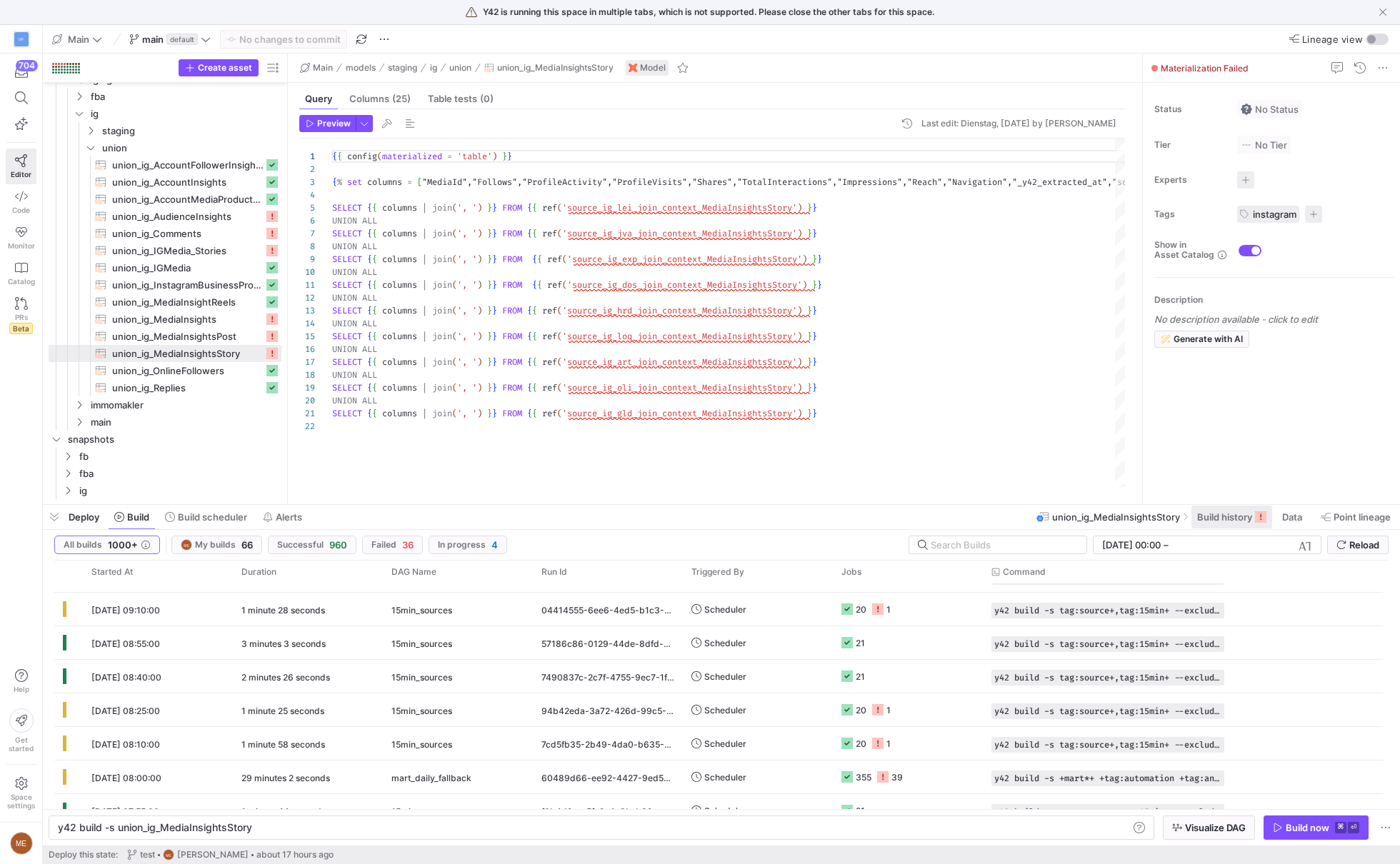
click at [1235, 513] on span "Build history" at bounding box center [1224, 517] width 55 height 11
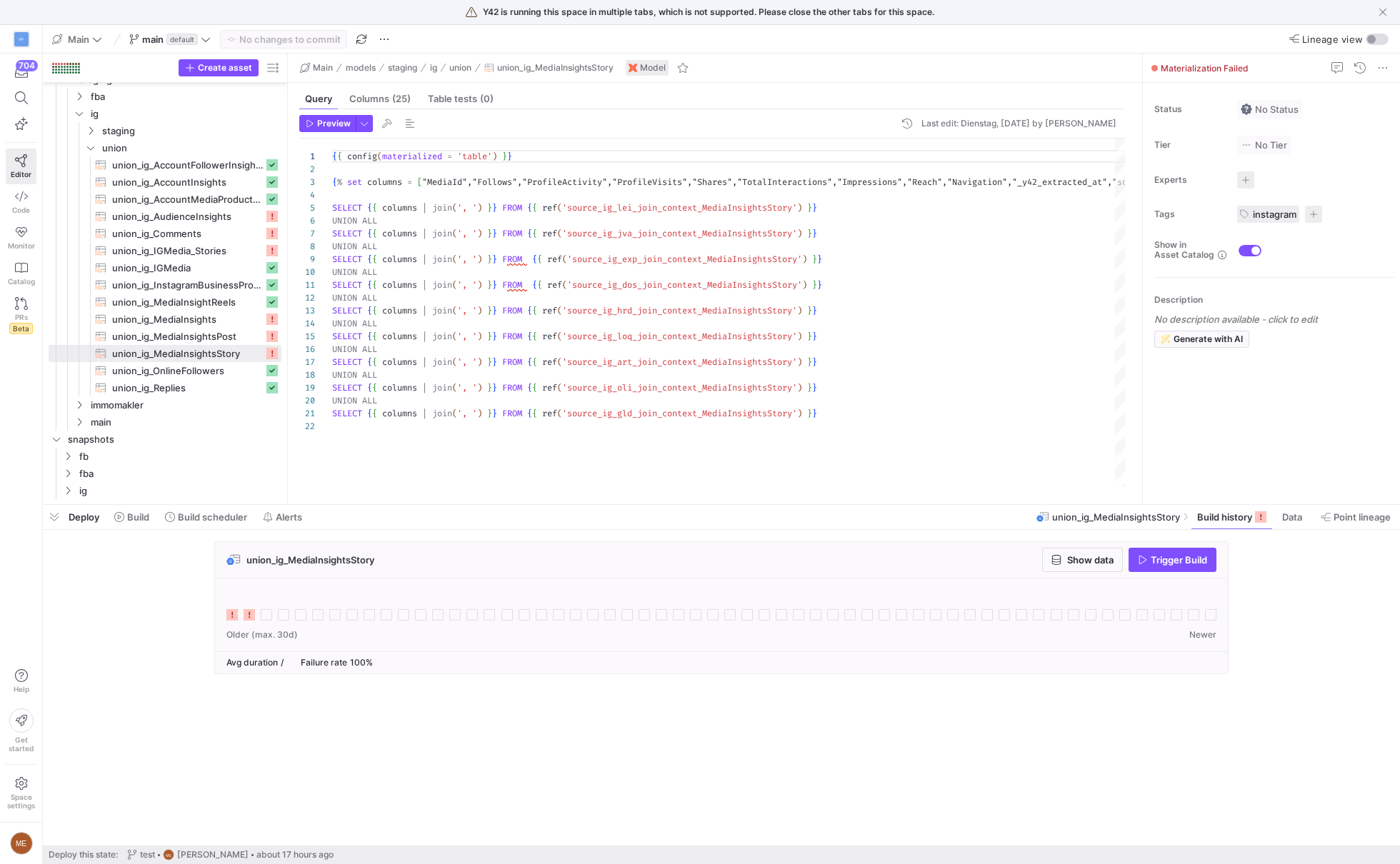
click at [249, 616] on rect at bounding box center [249, 615] width 11 height 11
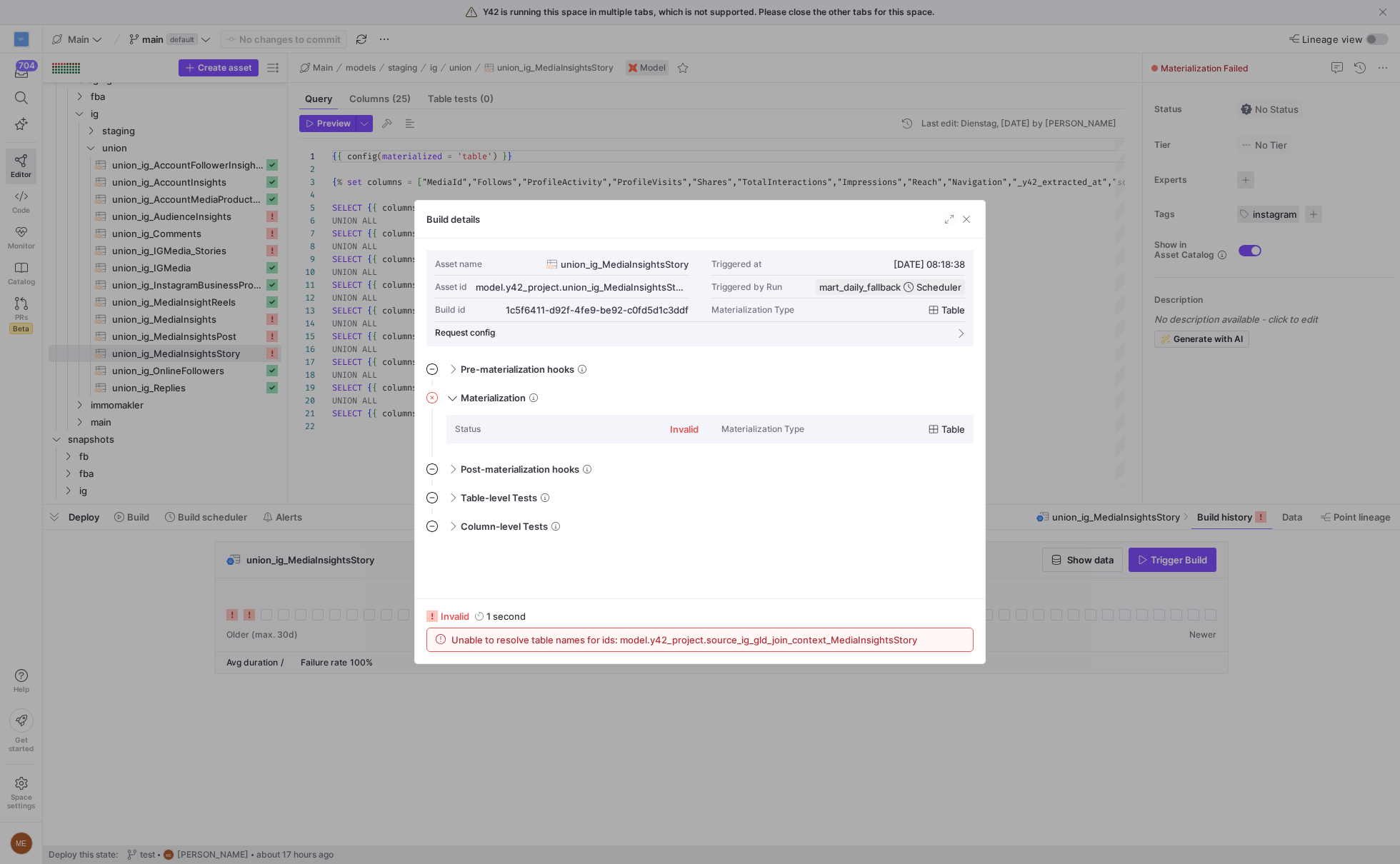
click at [829, 678] on div at bounding box center [700, 432] width 1400 height 864
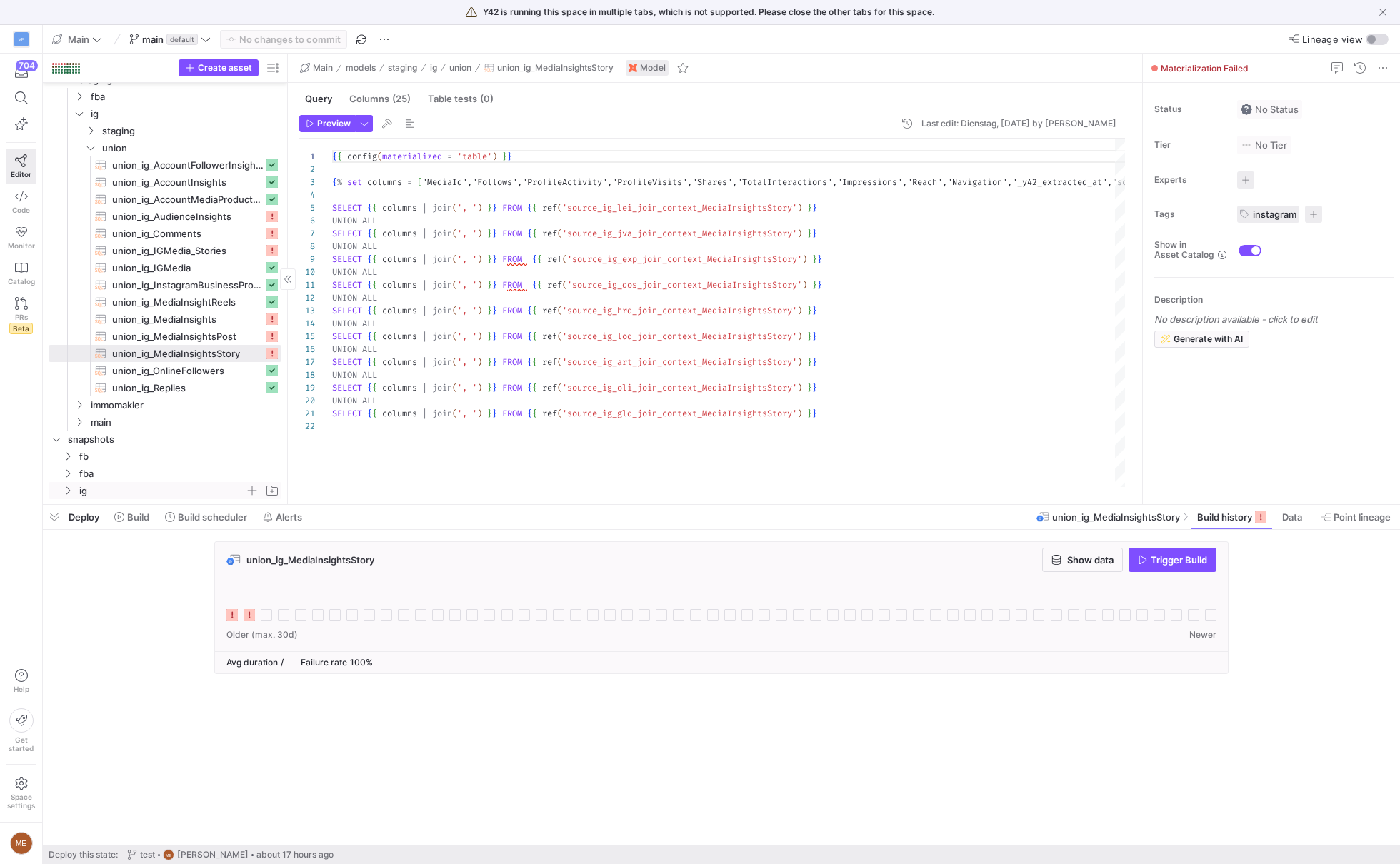
click at [121, 492] on span "ig" at bounding box center [161, 491] width 165 height 17
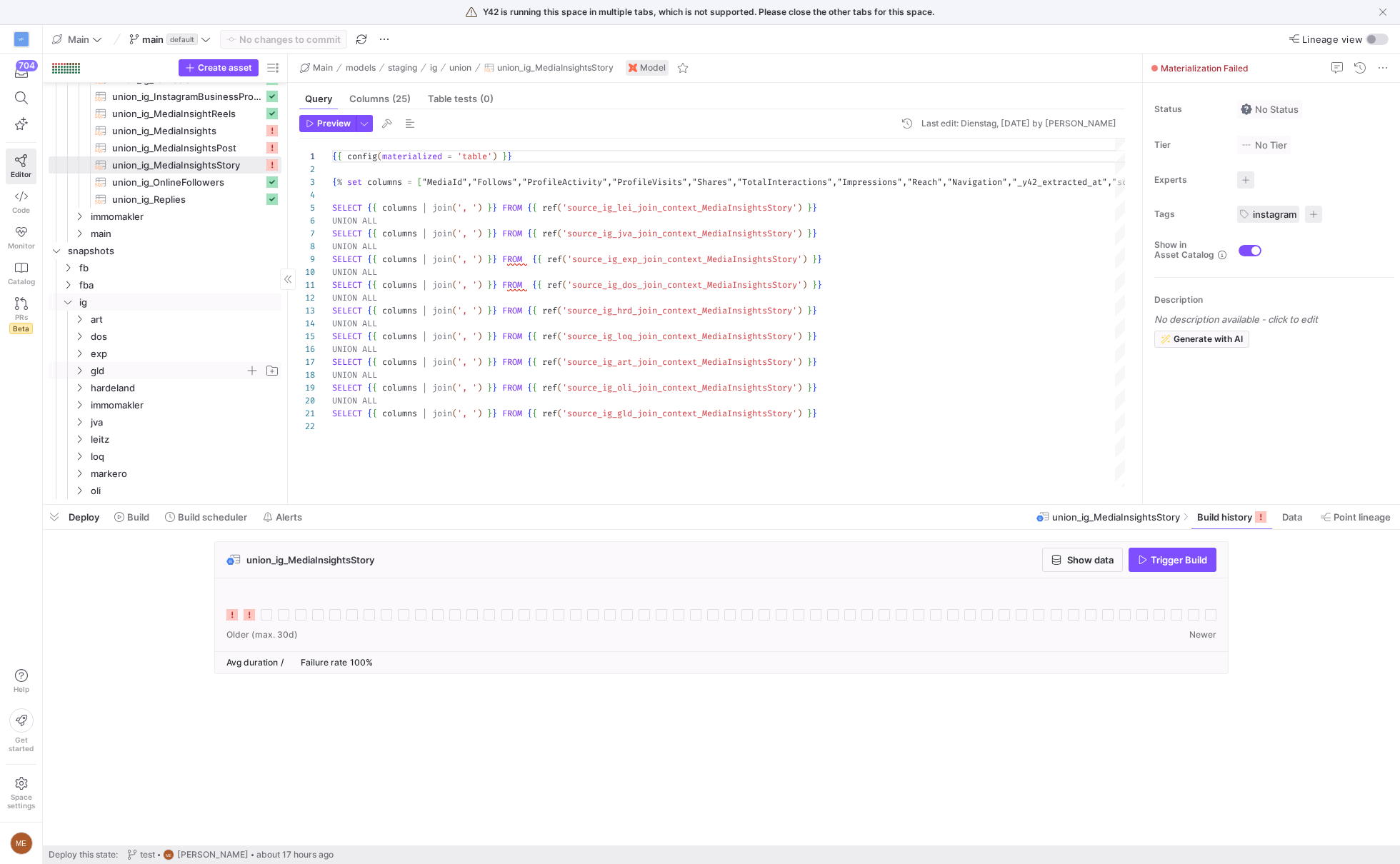
click at [135, 372] on span "gld" at bounding box center [168, 370] width 154 height 17
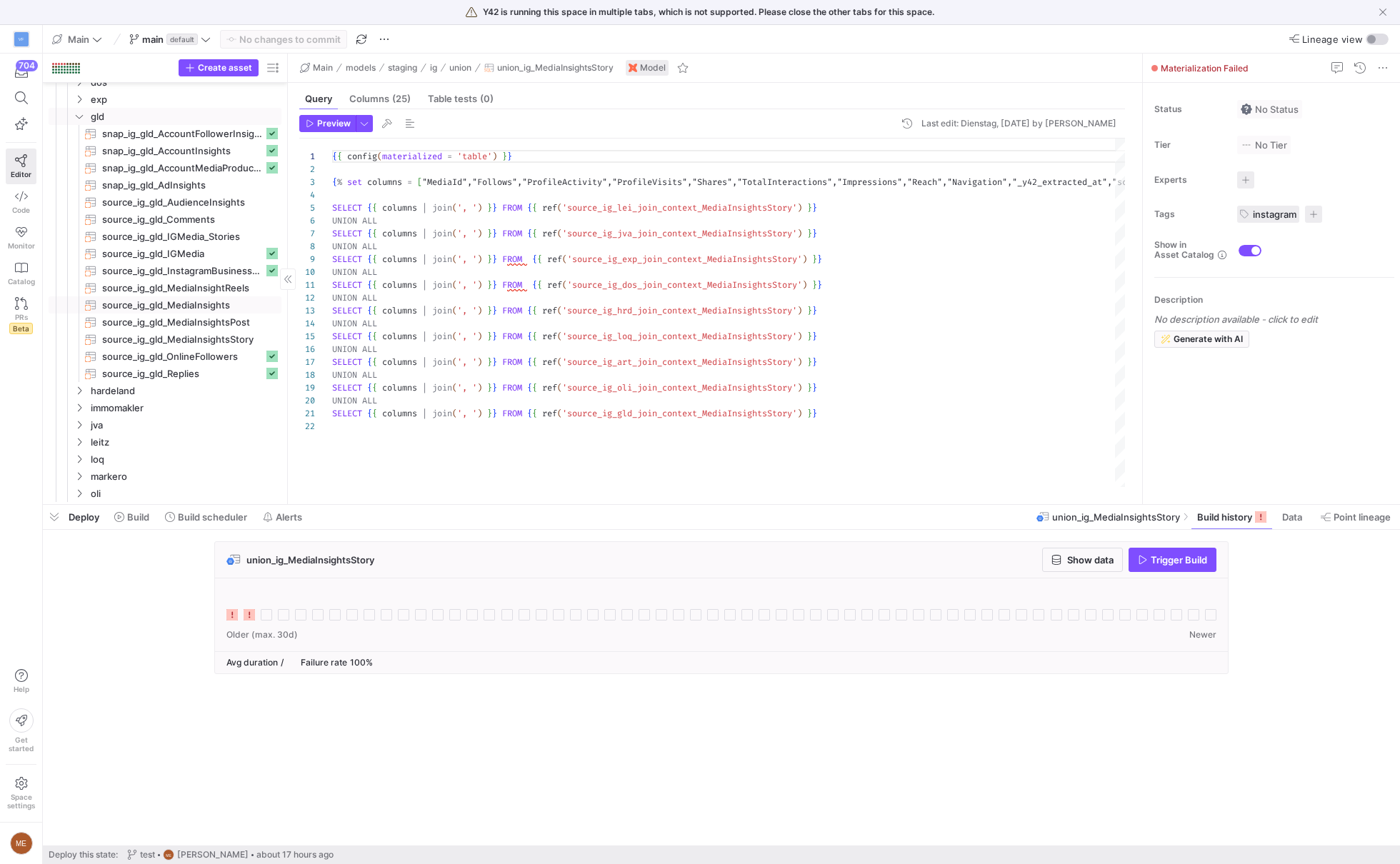
click at [184, 306] on span "source_ig_gld_MediaInsights​​​​​​​" at bounding box center [191, 305] width 177 height 17
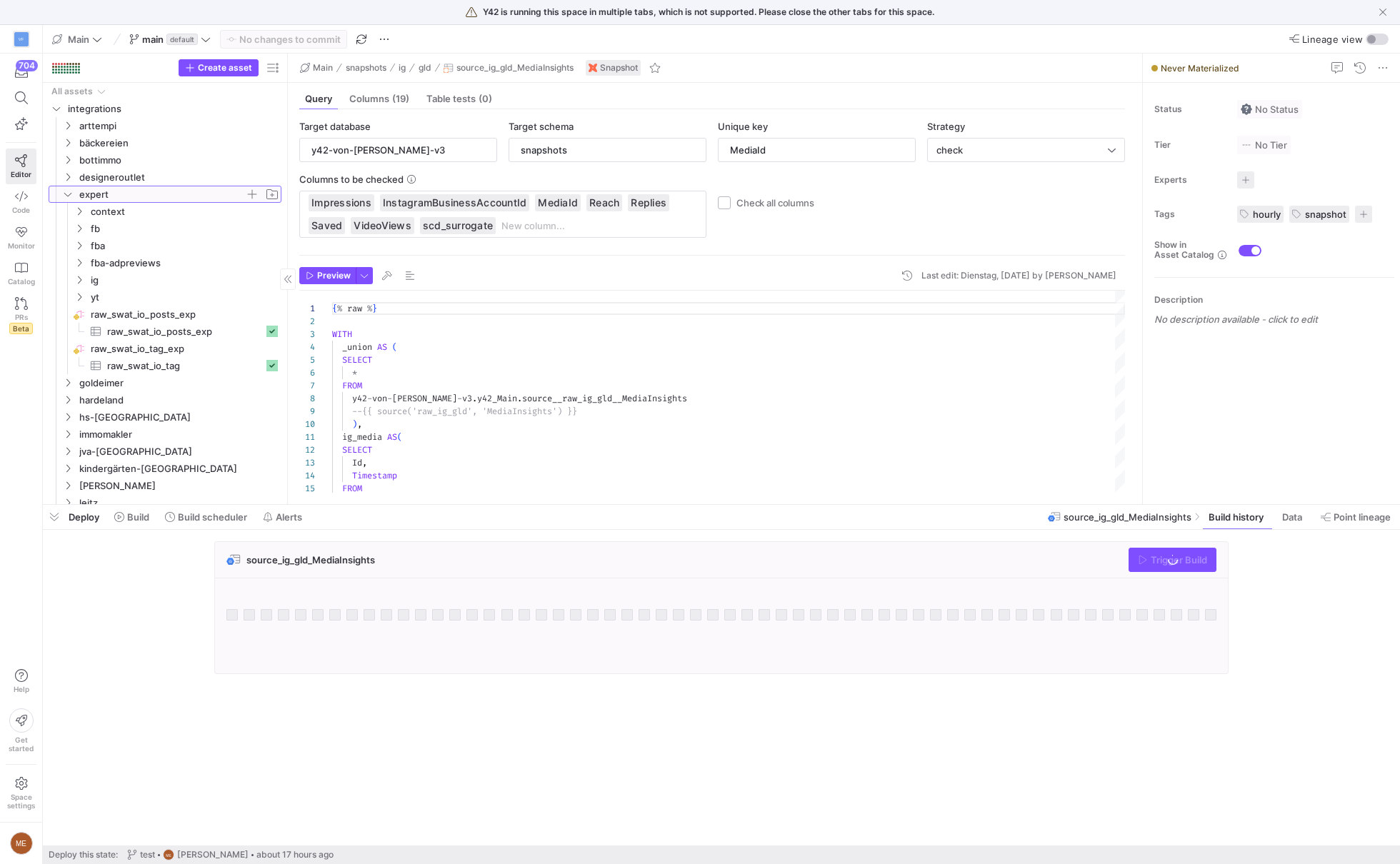
click at [116, 192] on span "expert" at bounding box center [161, 195] width 165 height 17
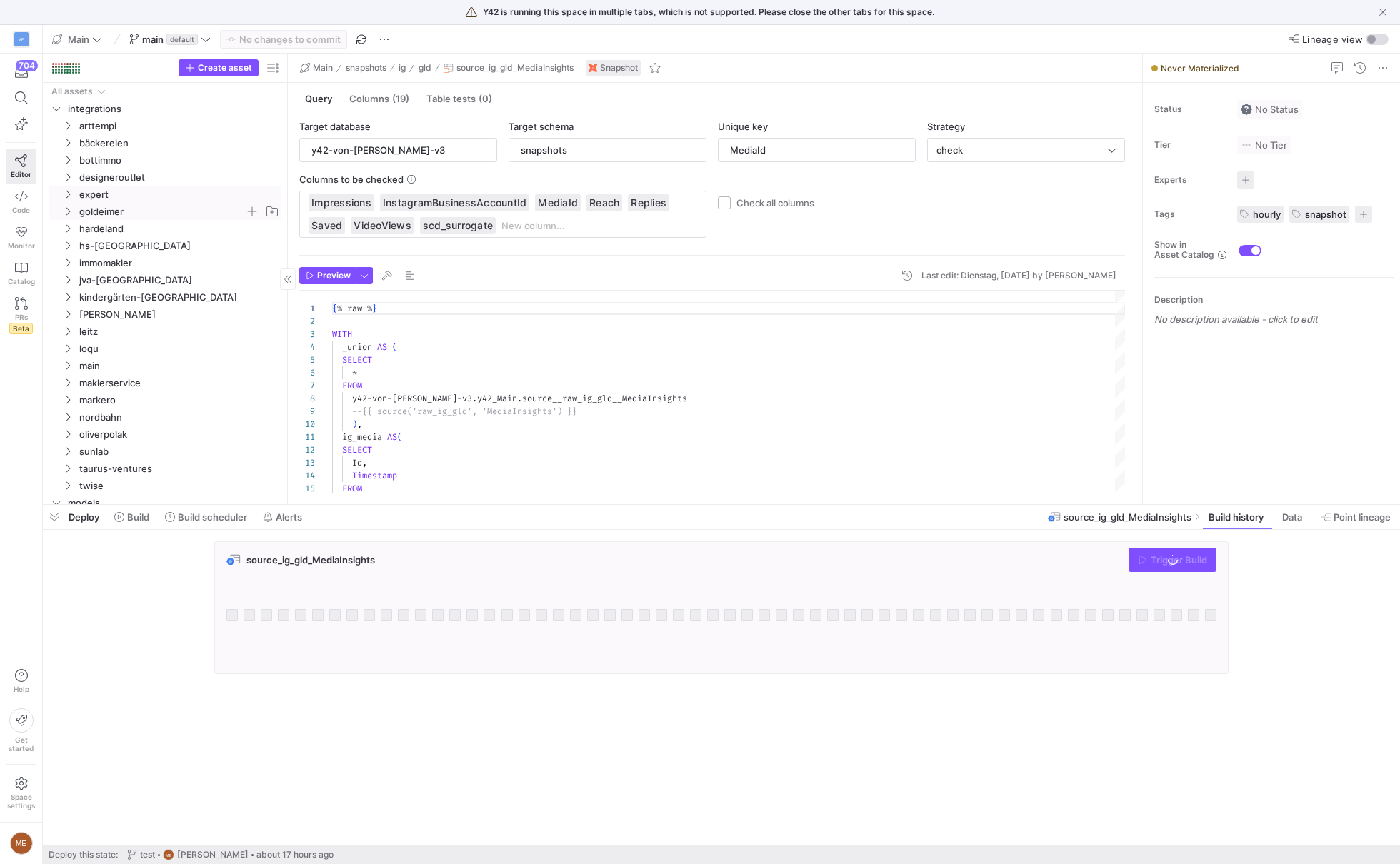
click at [156, 215] on span "goldeimer" at bounding box center [161, 211] width 165 height 17
click at [153, 245] on span "ig" at bounding box center [168, 246] width 154 height 17
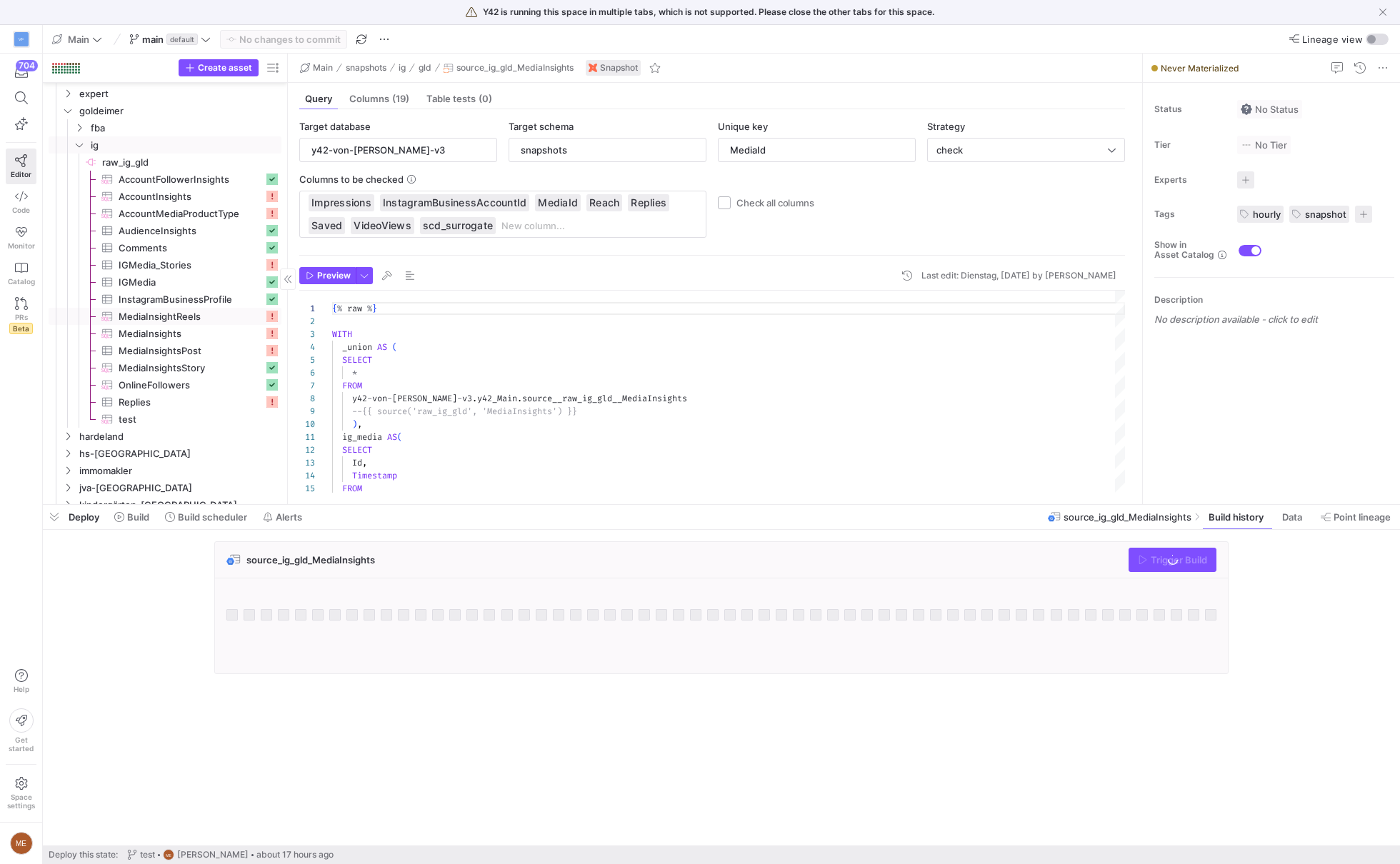
click at [209, 316] on span "MediaInsightReels​​​​​​​​​" at bounding box center [191, 316] width 145 height 17
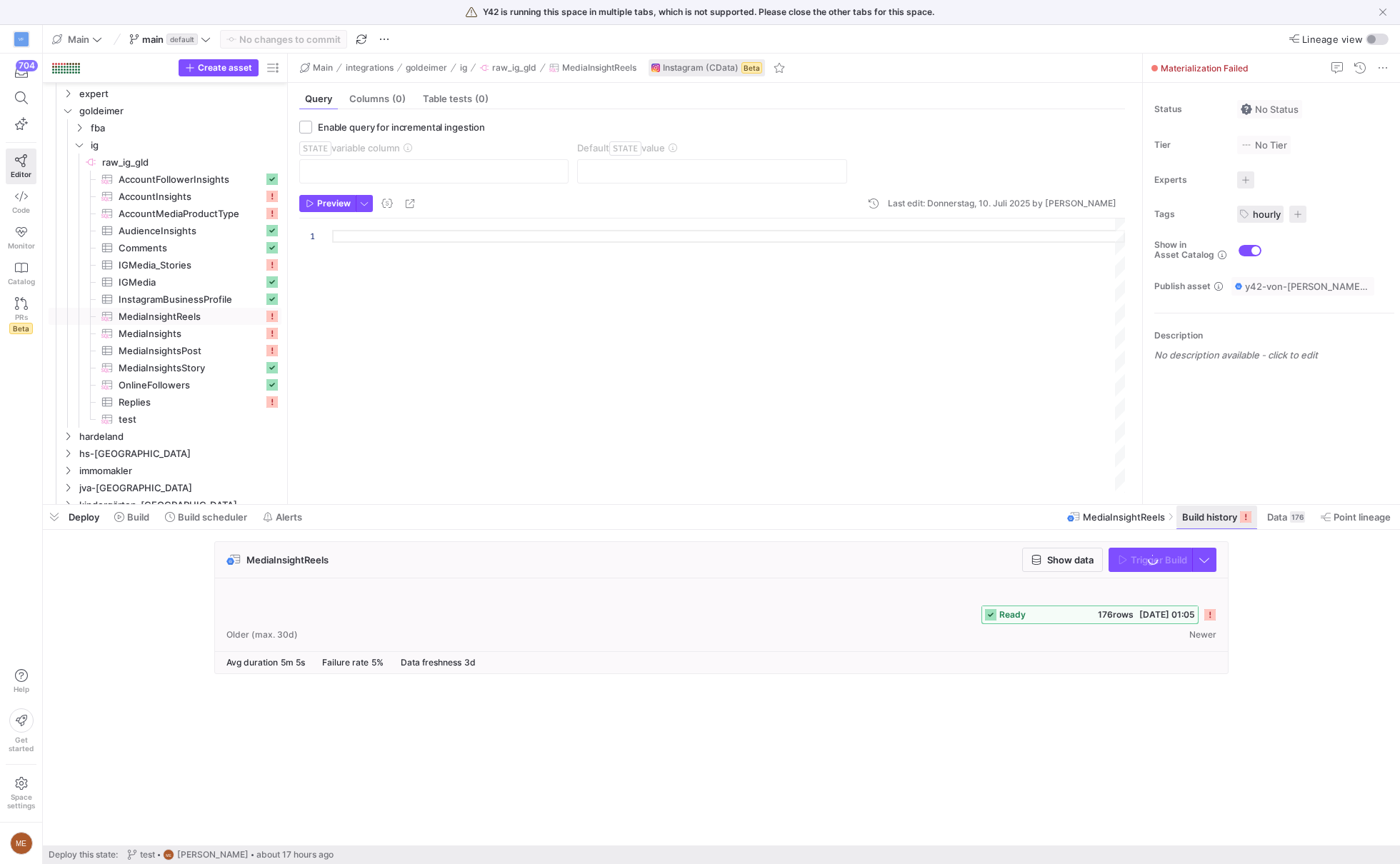
click at [1247, 517] on icon at bounding box center [1246, 517] width 11 height 11
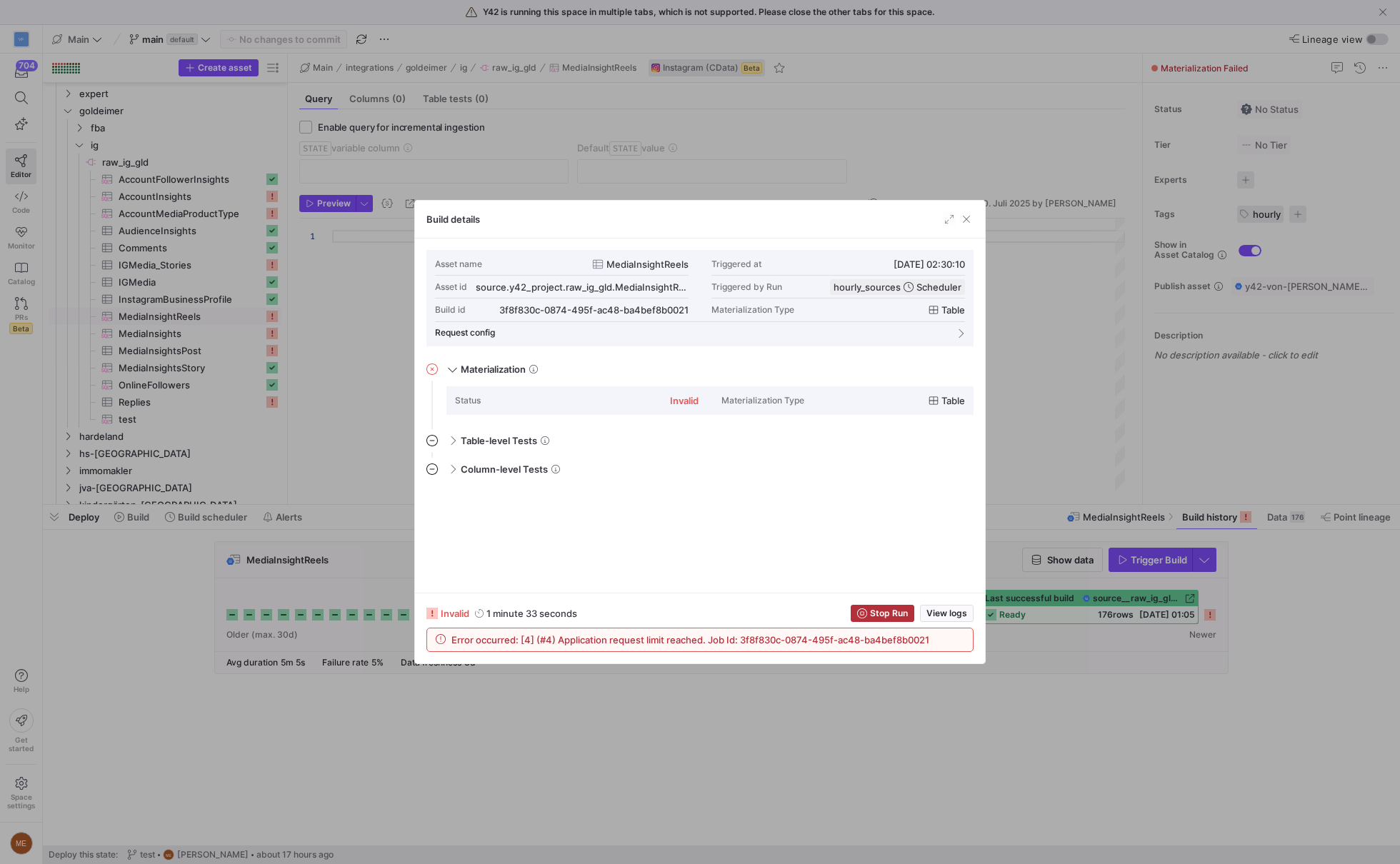
click at [1249, 560] on div at bounding box center [700, 432] width 1400 height 864
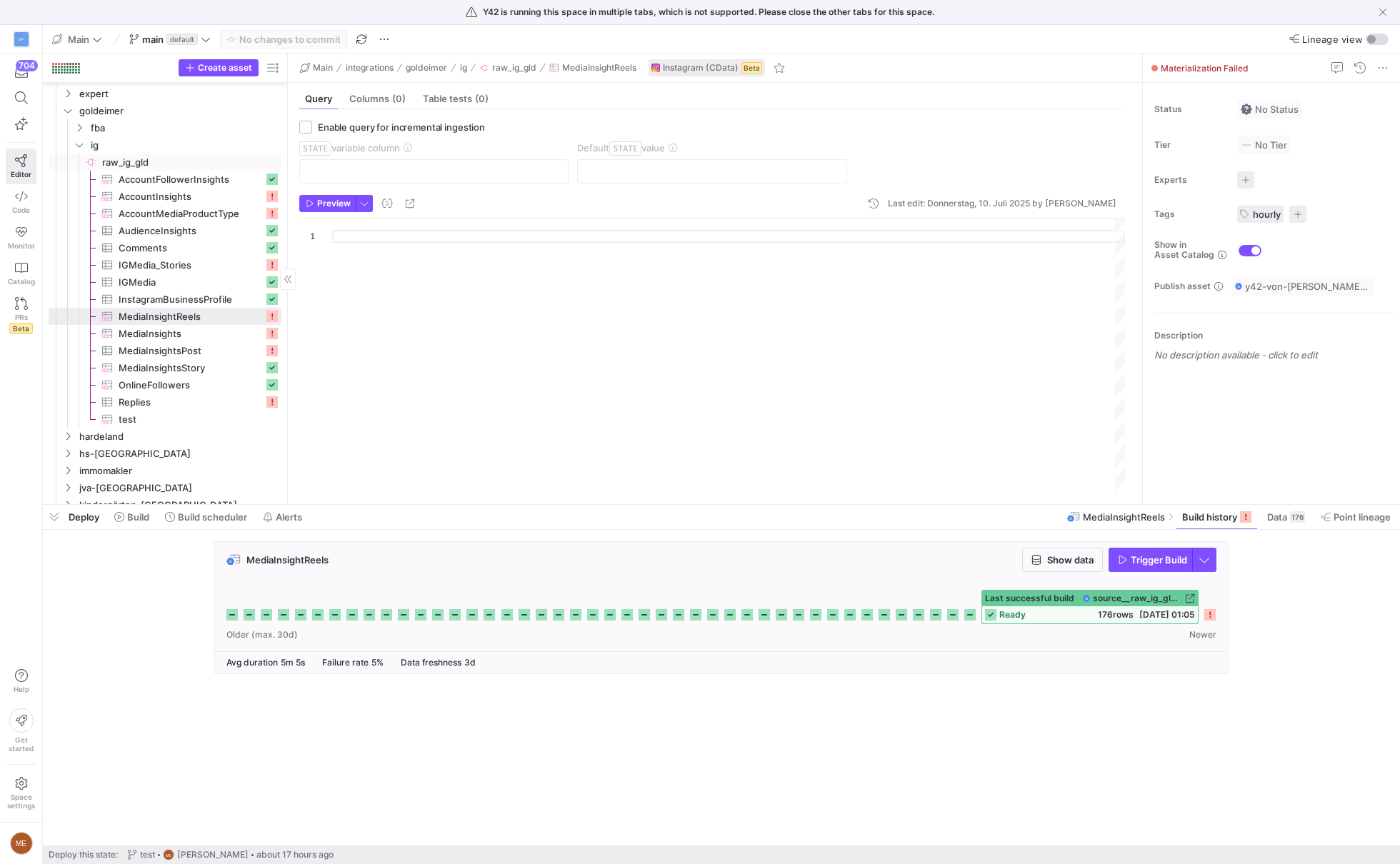
click at [184, 163] on span "raw_ig_gld​​​​​​​​" at bounding box center [191, 162] width 177 height 17
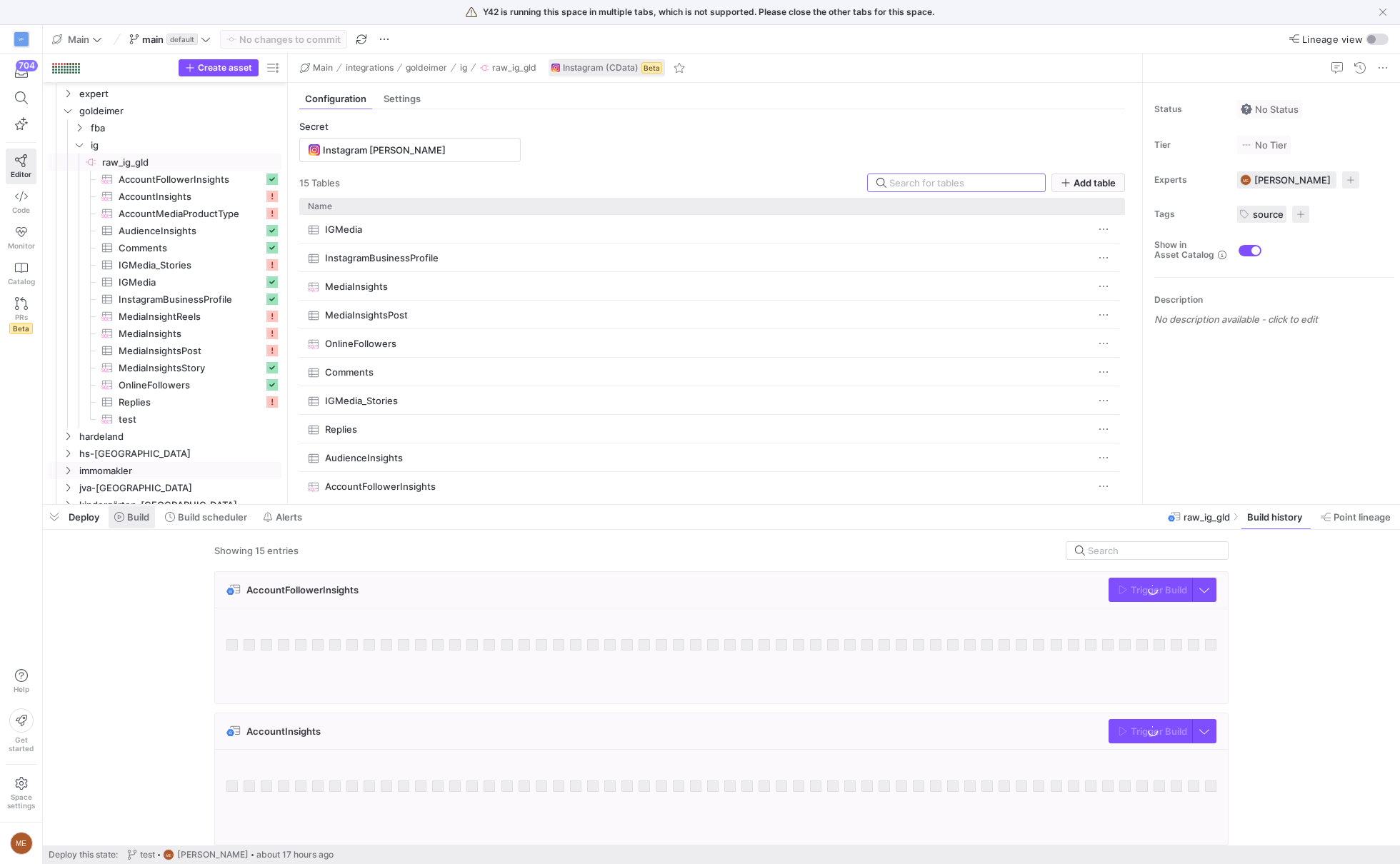
click at [139, 511] on span "Build" at bounding box center [138, 517] width 22 height 11
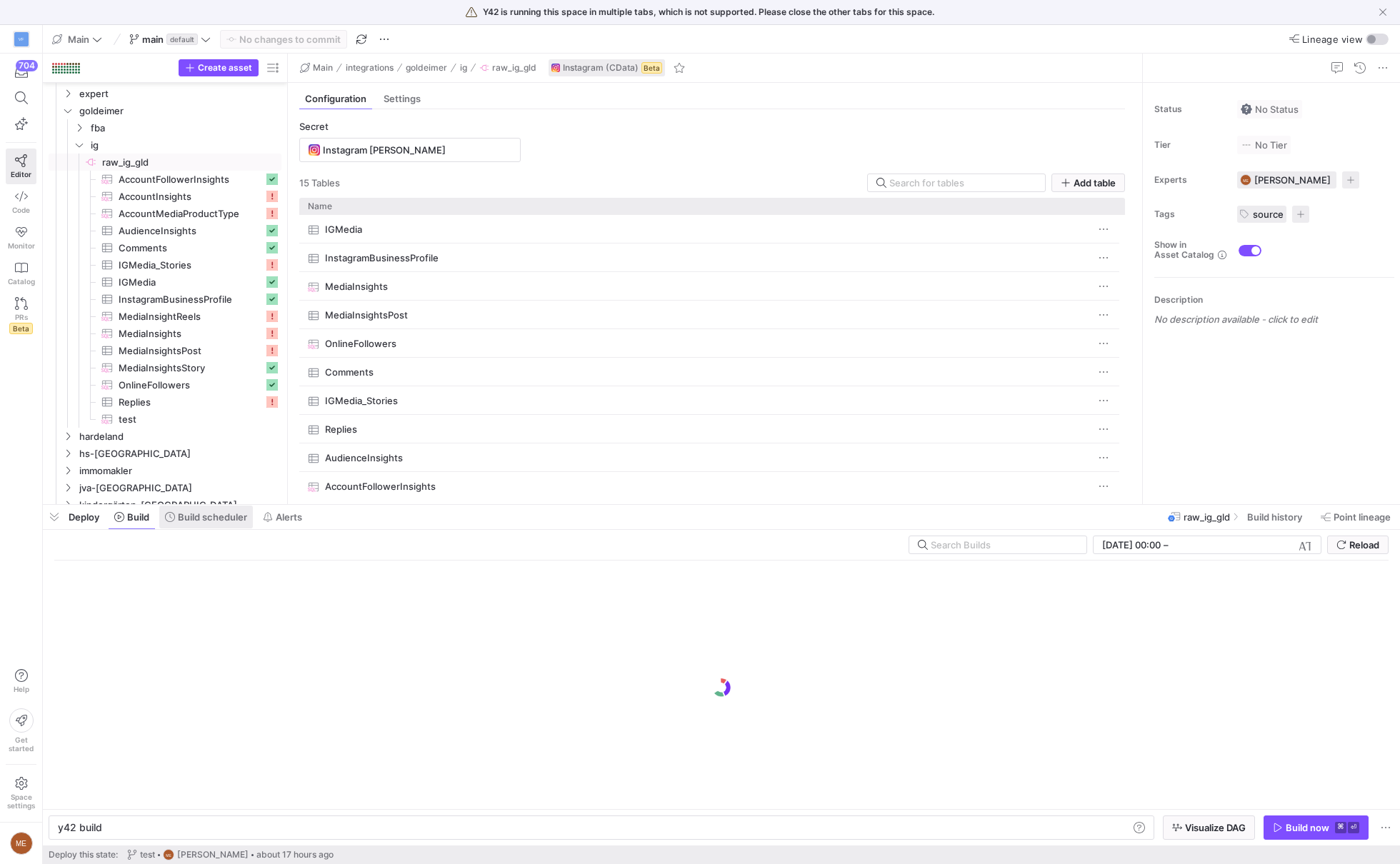
click at [202, 517] on span "Build scheduler" at bounding box center [213, 517] width 70 height 11
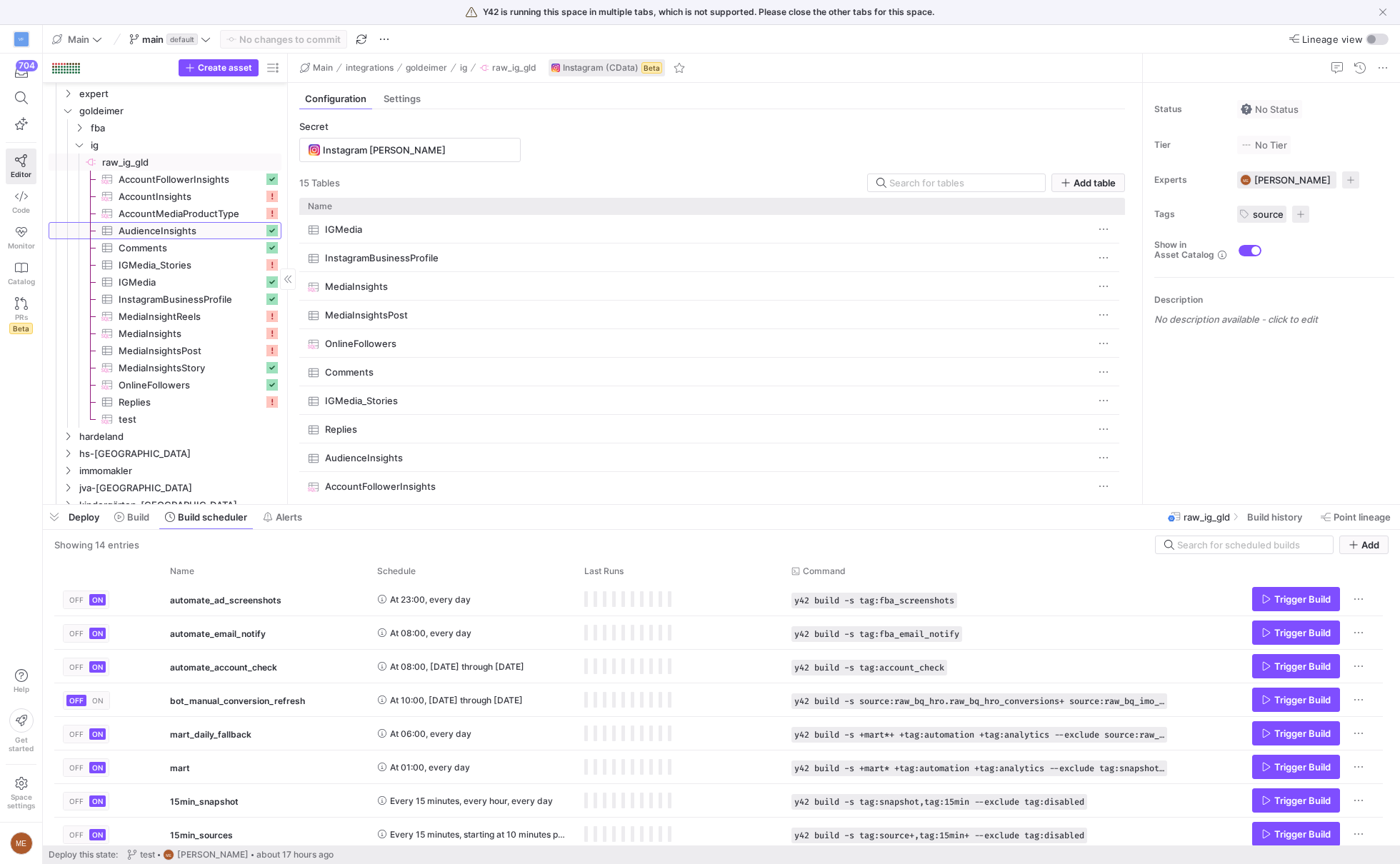
click at [180, 224] on span "AudienceInsights​​​​​​​​​" at bounding box center [191, 231] width 145 height 17
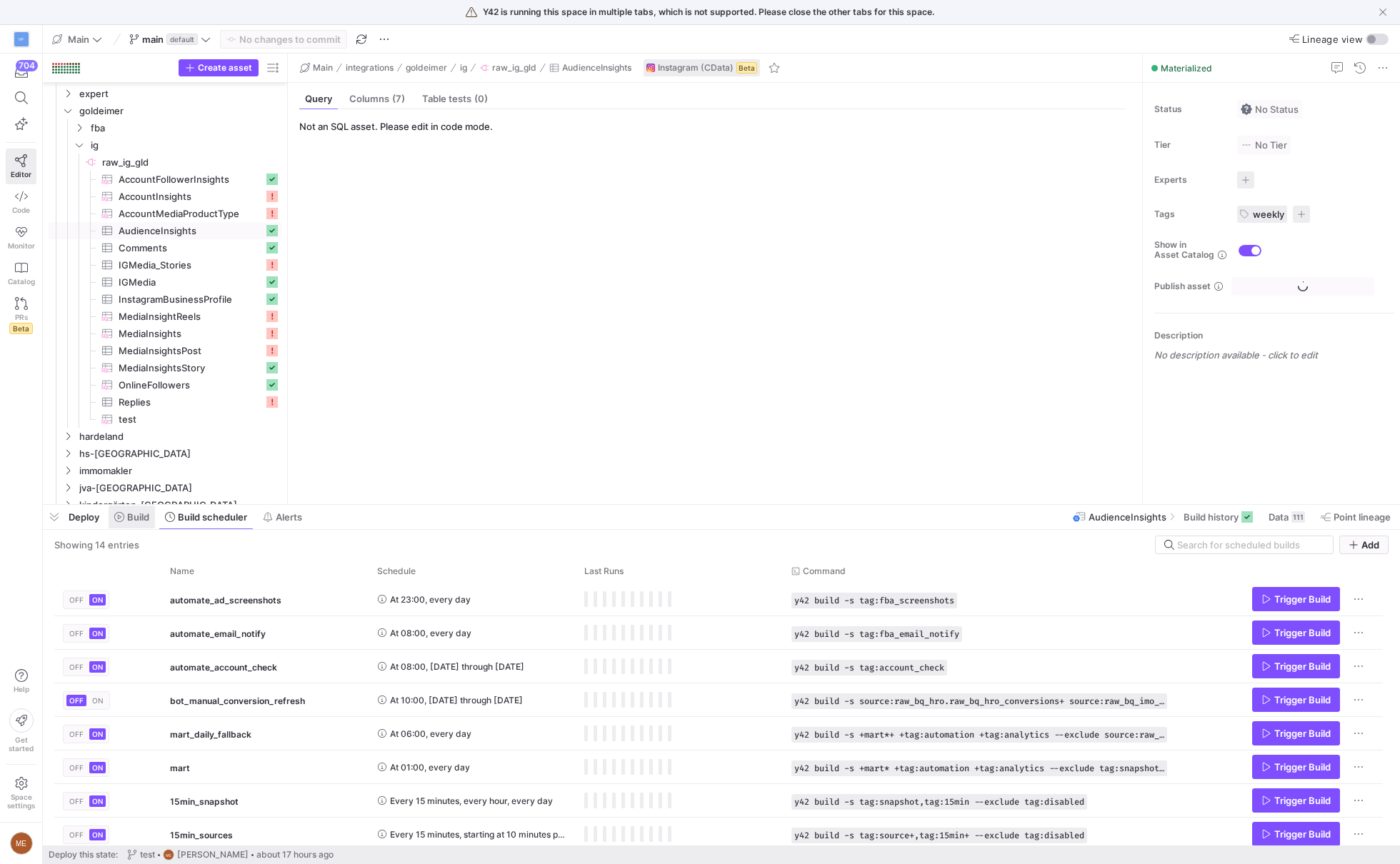
click at [132, 529] on span at bounding box center [131, 517] width 47 height 23
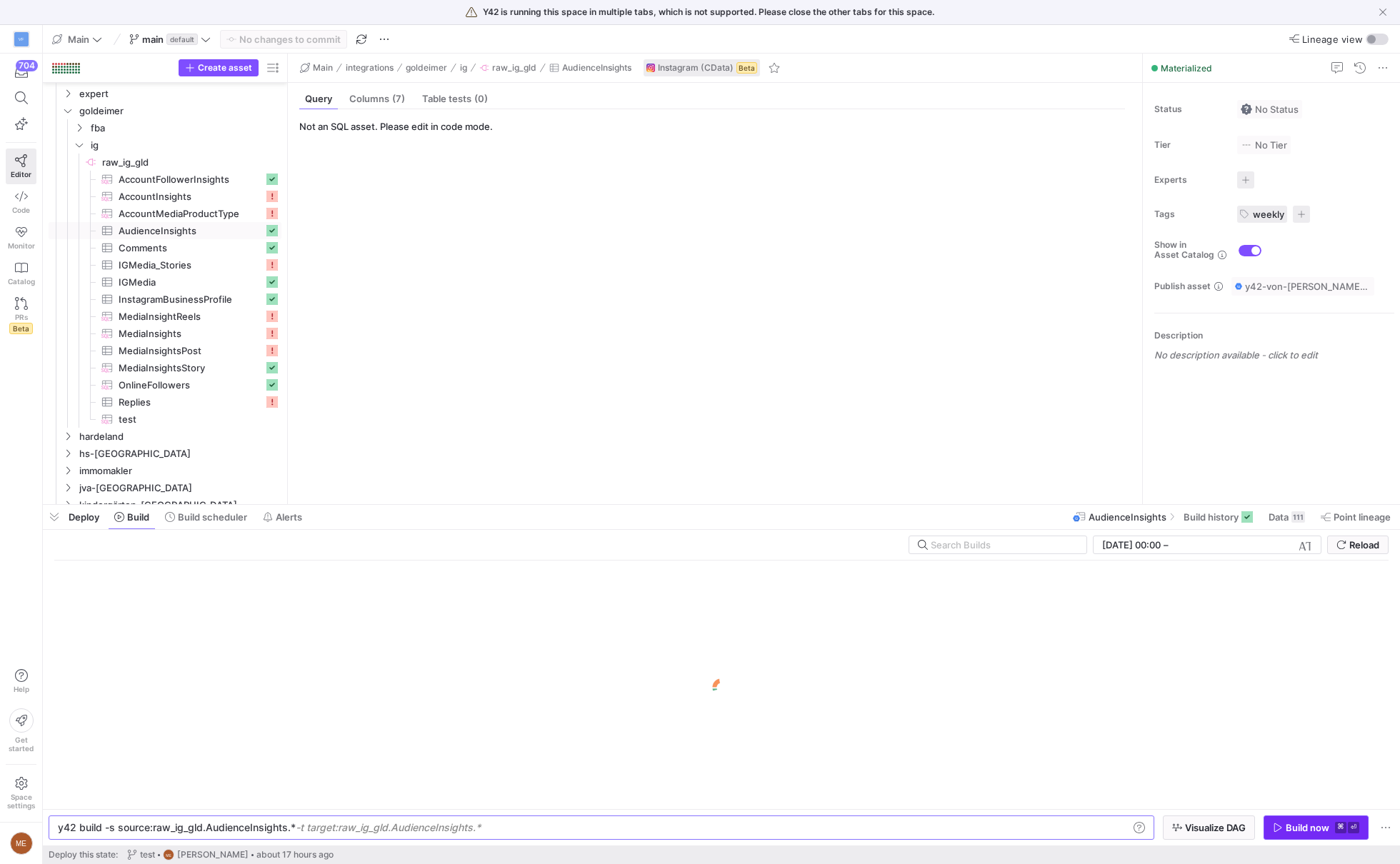
click at [1318, 829] on div "Build now" at bounding box center [1307, 828] width 44 height 11
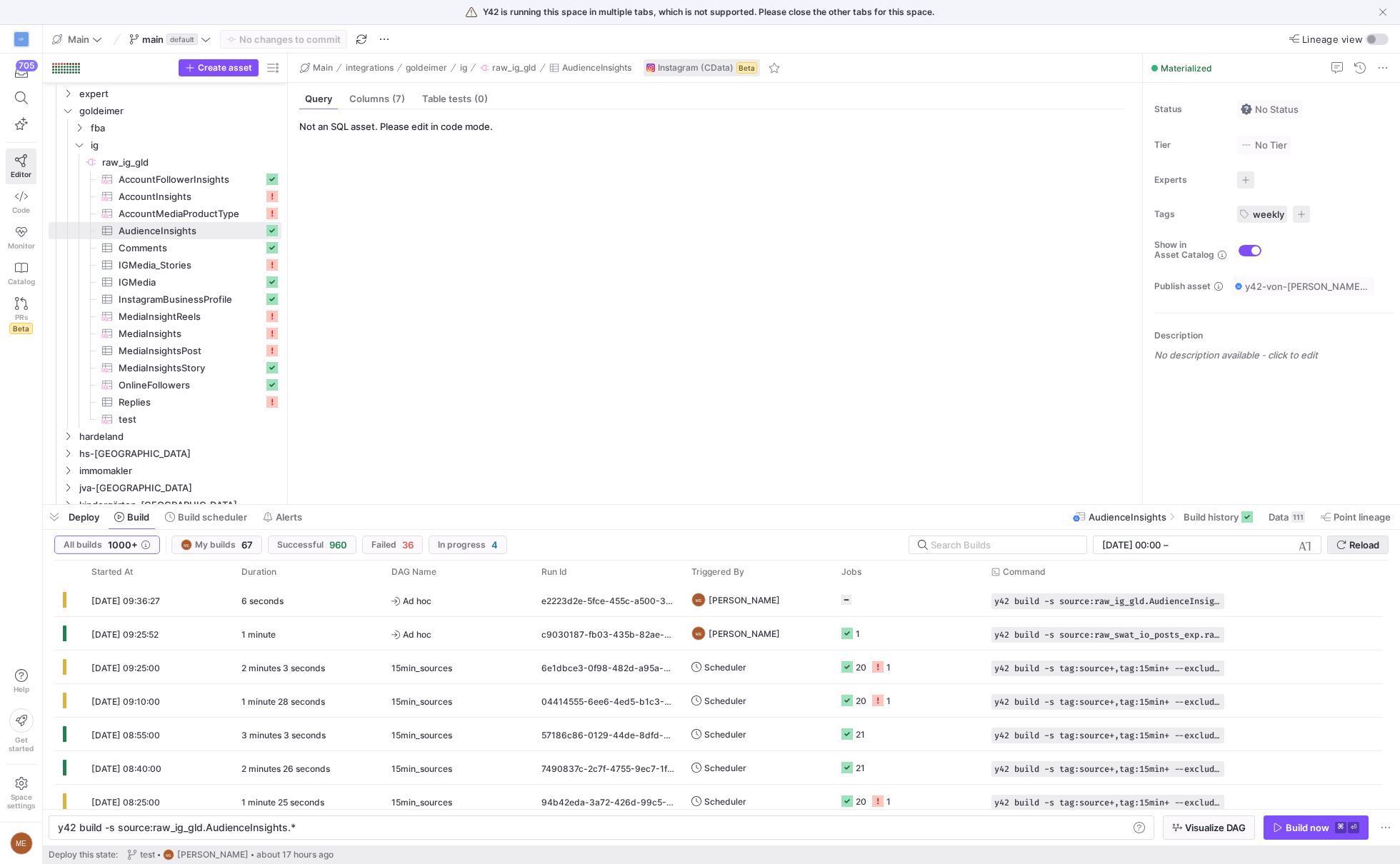
click at [1378, 544] on span "Reload" at bounding box center [1364, 544] width 30 height 11
click at [229, 832] on div "y42 build -s source:raw_ig_gld.AudienceInsights.*" at bounding box center [594, 828] width 1073 height 11
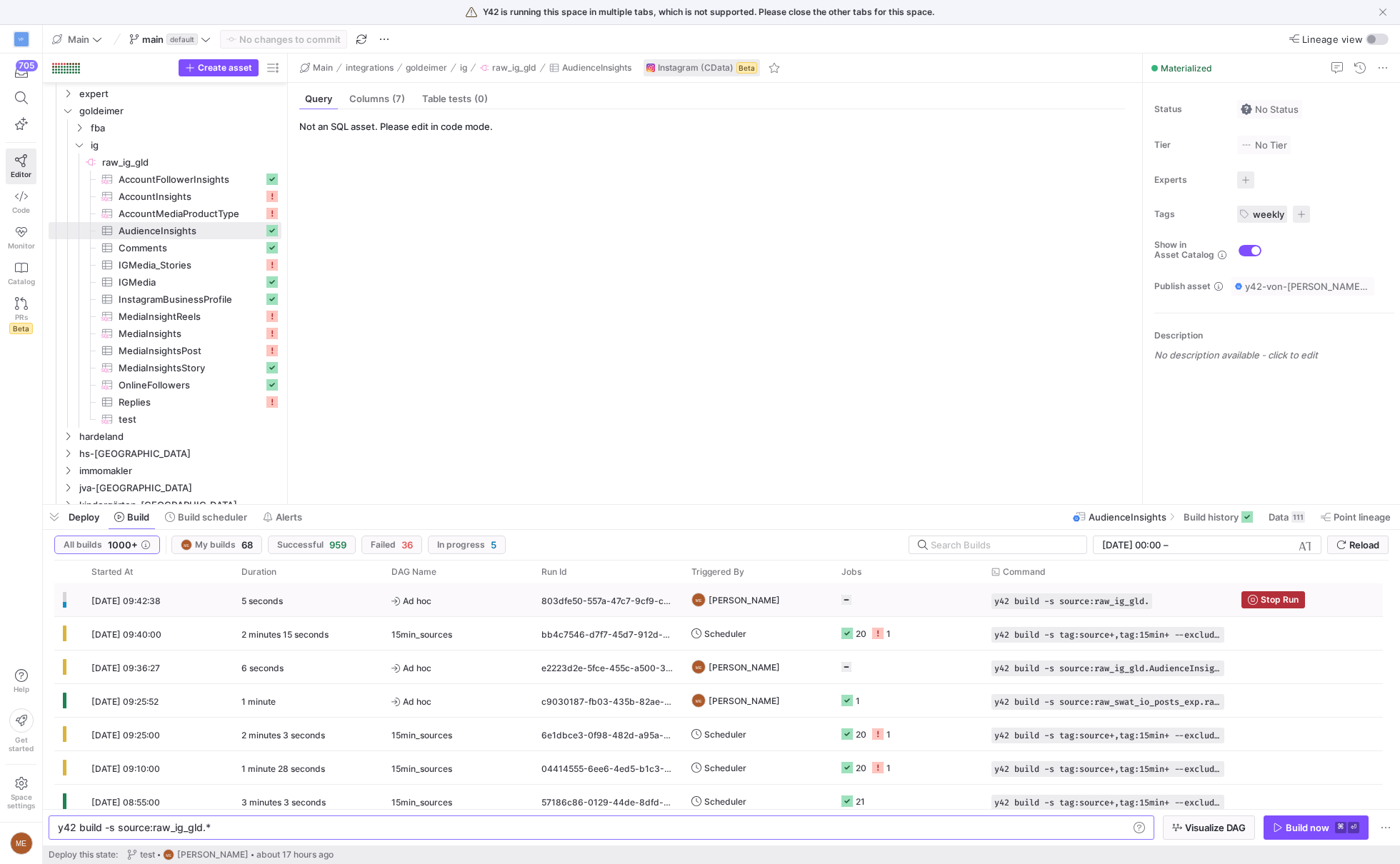
type textarea "y42 build -s source:raw_ig_gld.*"
click at [885, 610] on y42-job-status-cell-renderer "Press SPACE to select this row." at bounding box center [908, 600] width 133 height 32
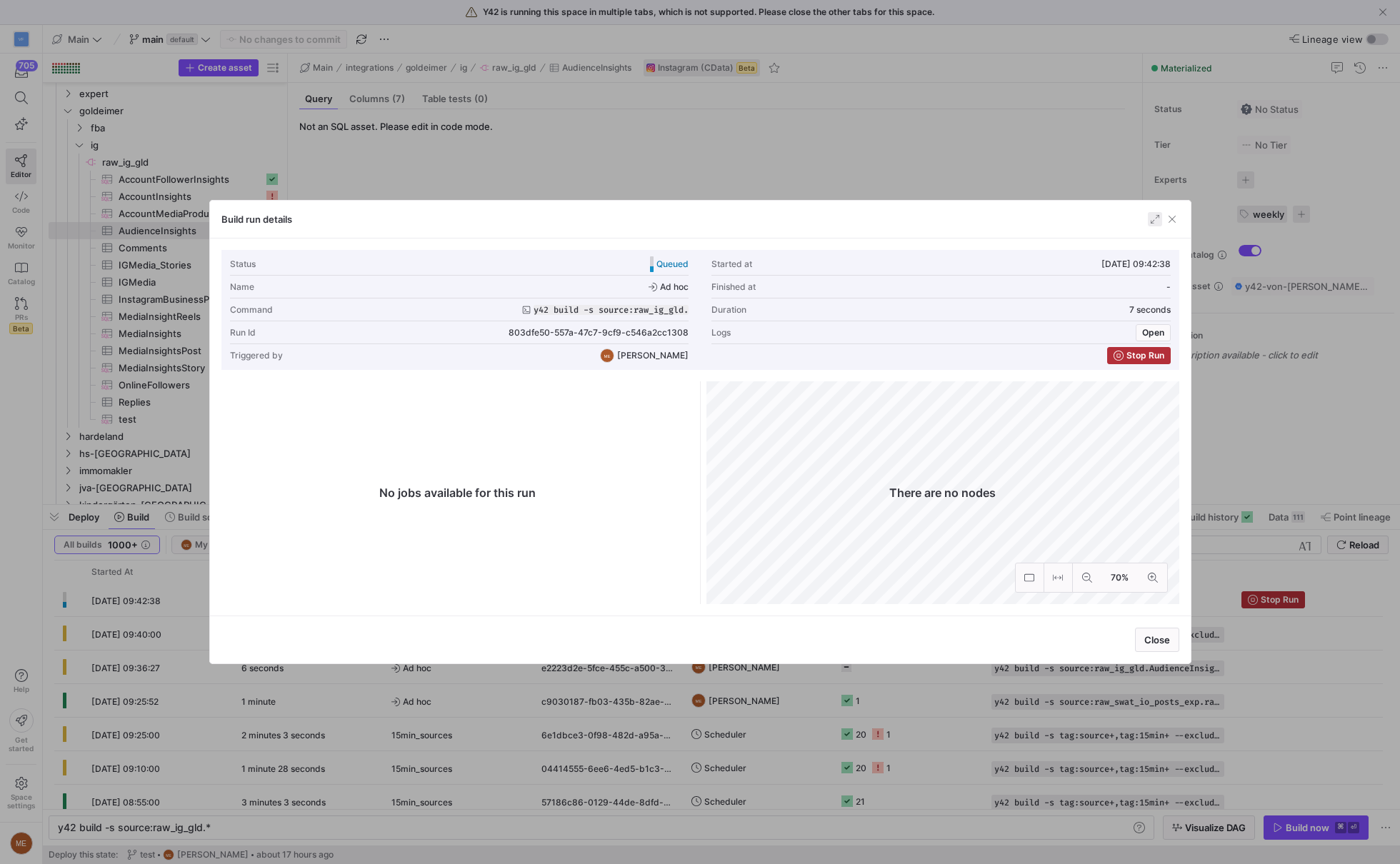
click at [1149, 225] on span "button" at bounding box center [1155, 219] width 14 height 14
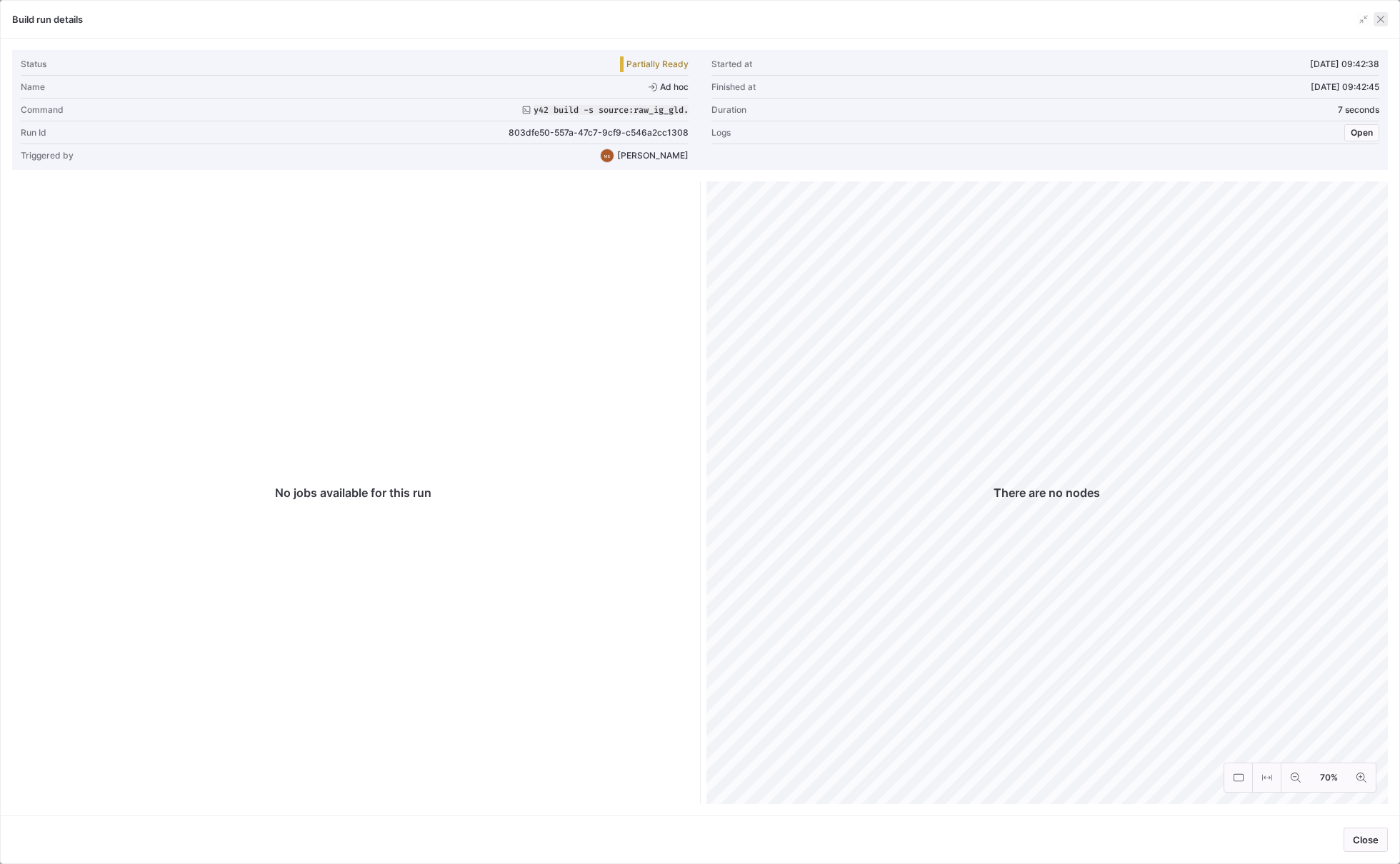
click at [1381, 20] on span "button" at bounding box center [1381, 19] width 14 height 14
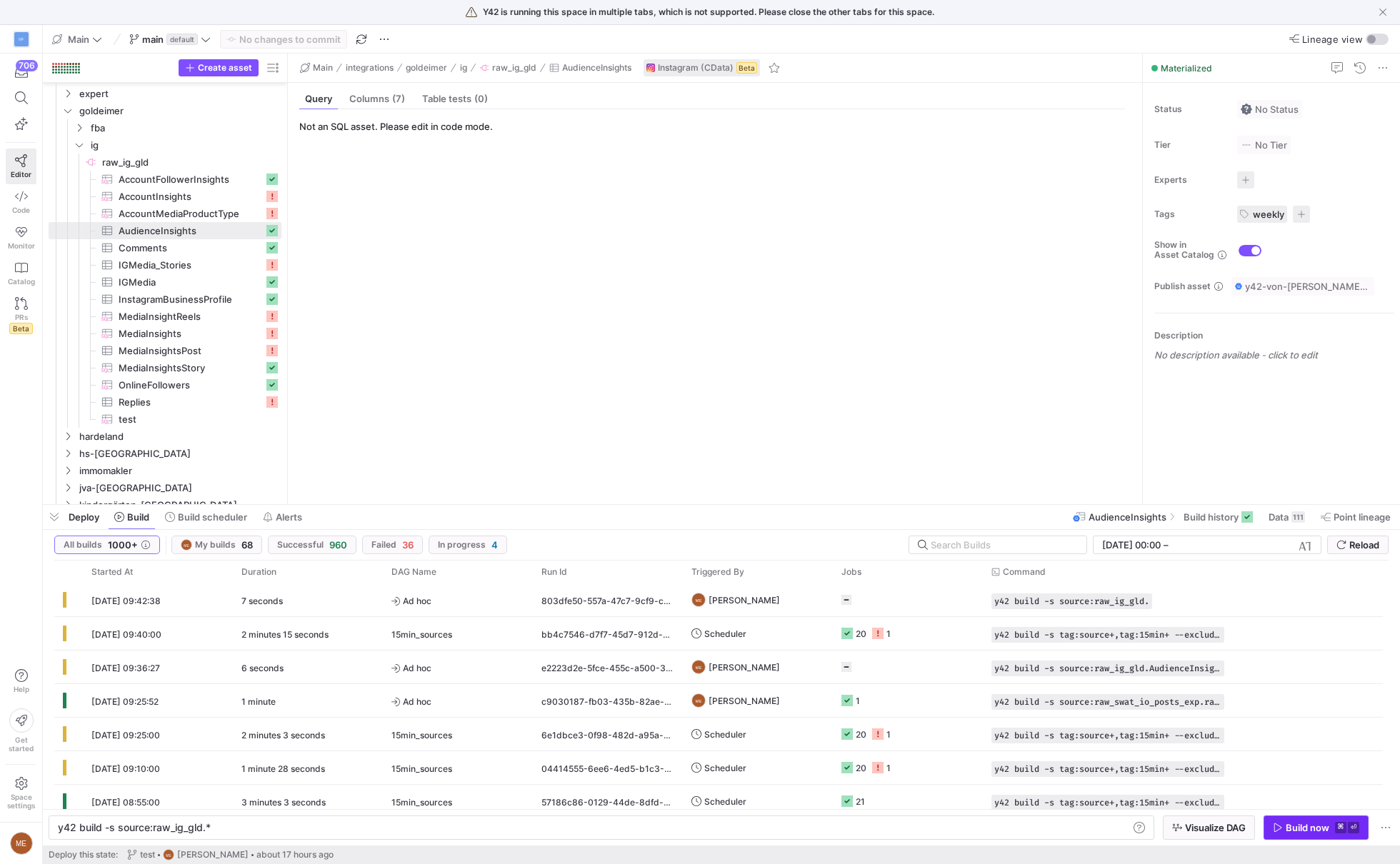
click at [1280, 824] on icon "button" at bounding box center [1277, 828] width 10 height 10
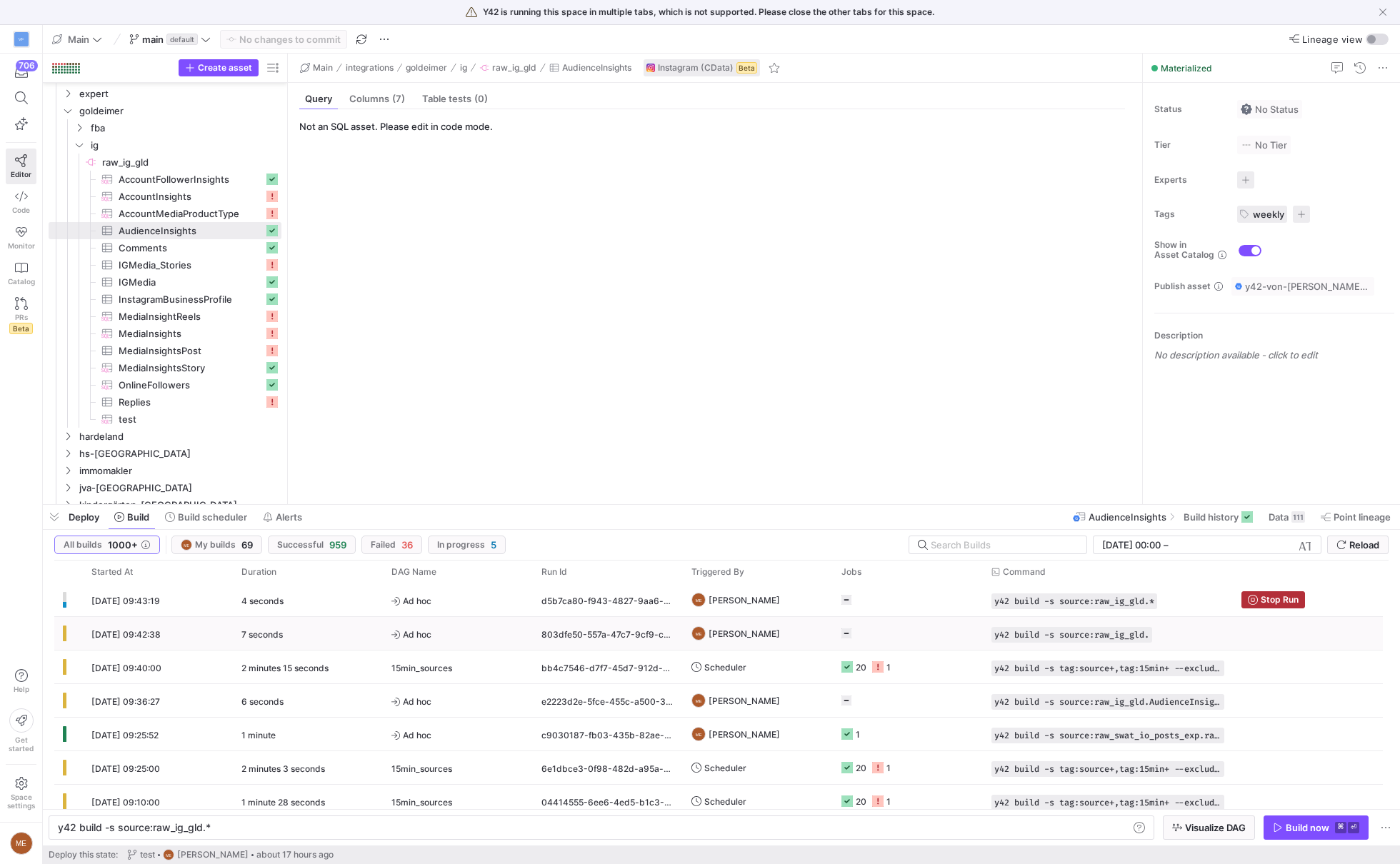
click at [1004, 618] on div "y42 build -s source:raw_ig_gld." at bounding box center [1108, 634] width 250 height 33
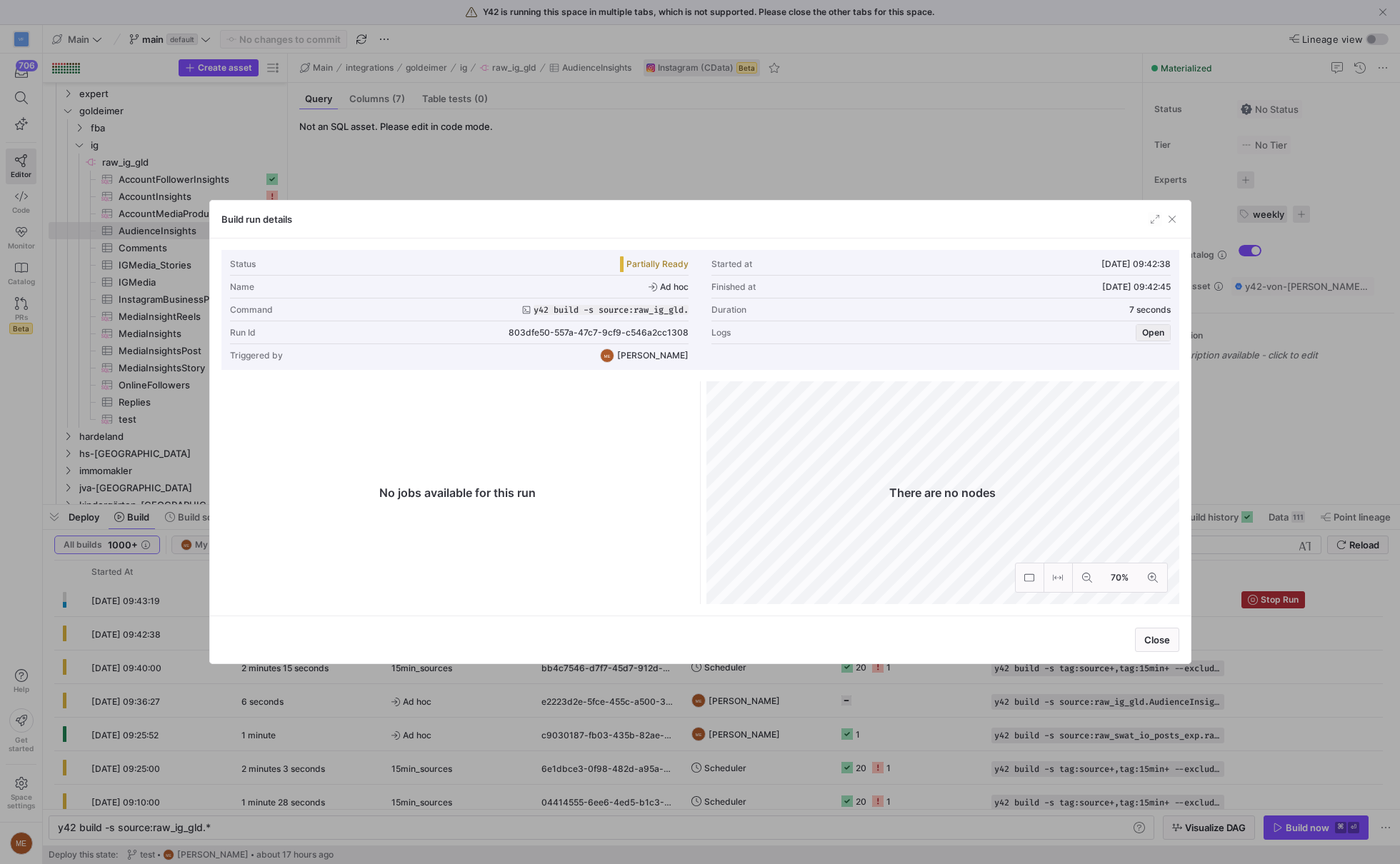
click at [1154, 328] on span "Open" at bounding box center [1153, 332] width 22 height 10
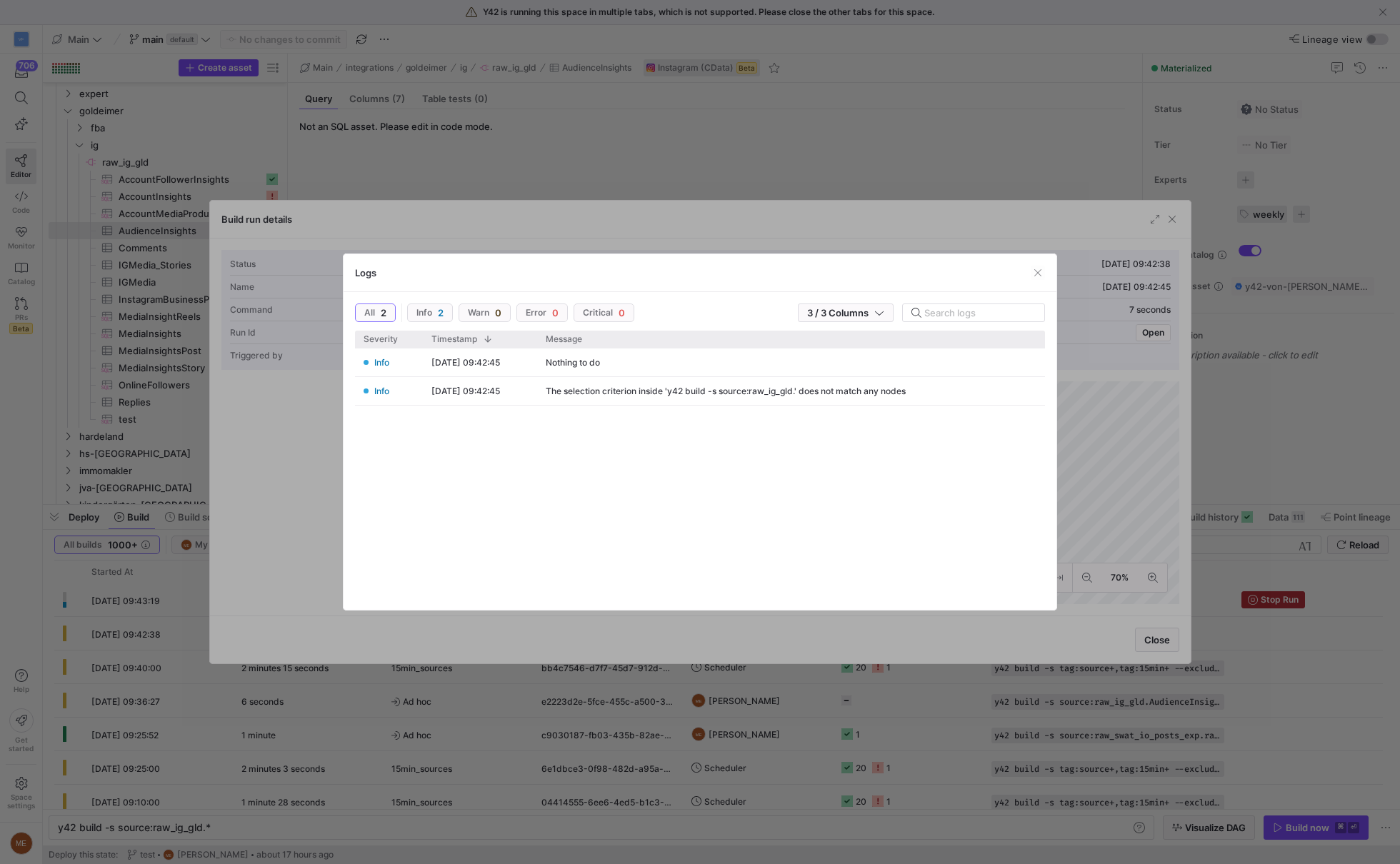
click at [828, 750] on div at bounding box center [700, 432] width 1400 height 864
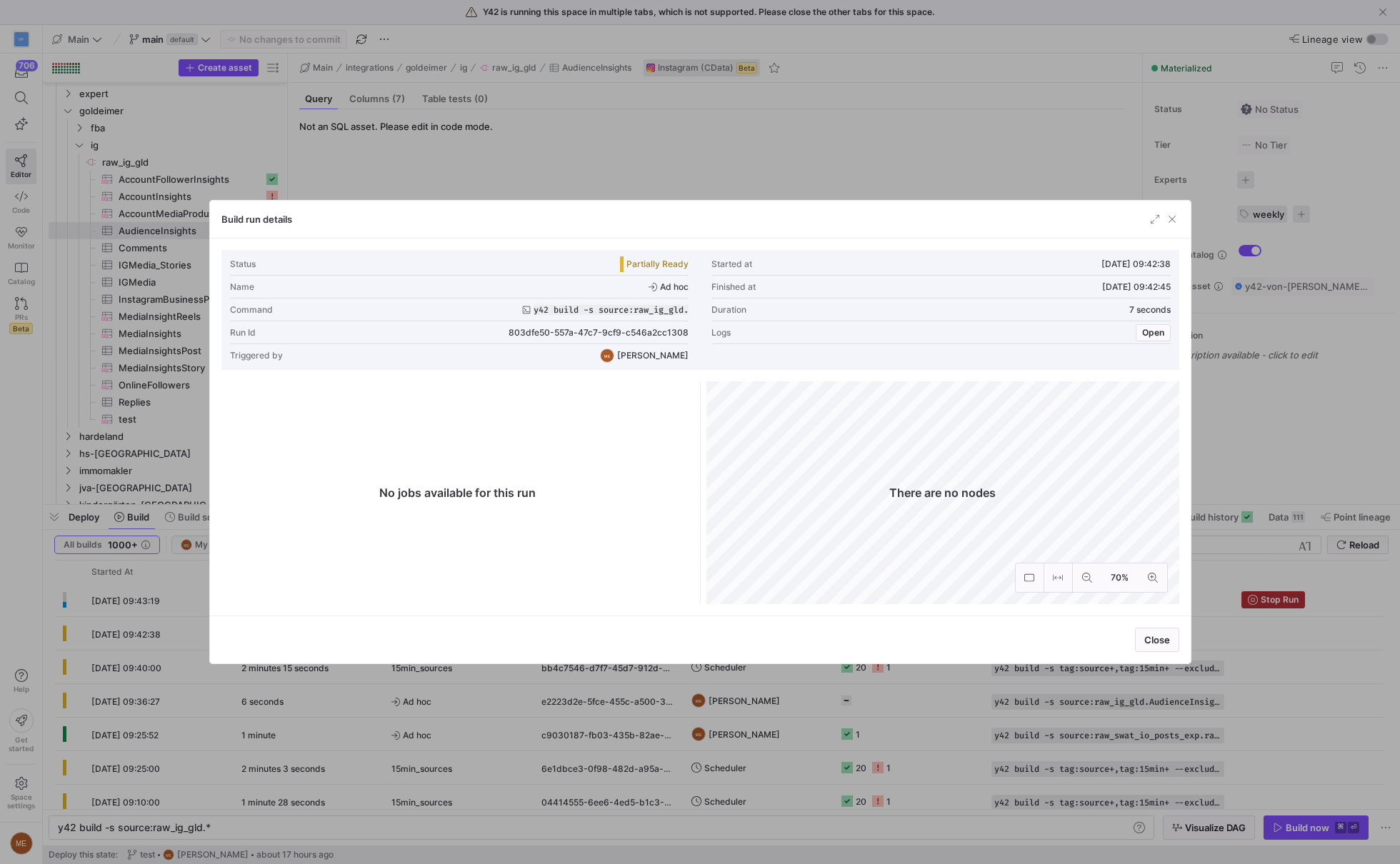
click at [828, 750] on div at bounding box center [700, 432] width 1400 height 864
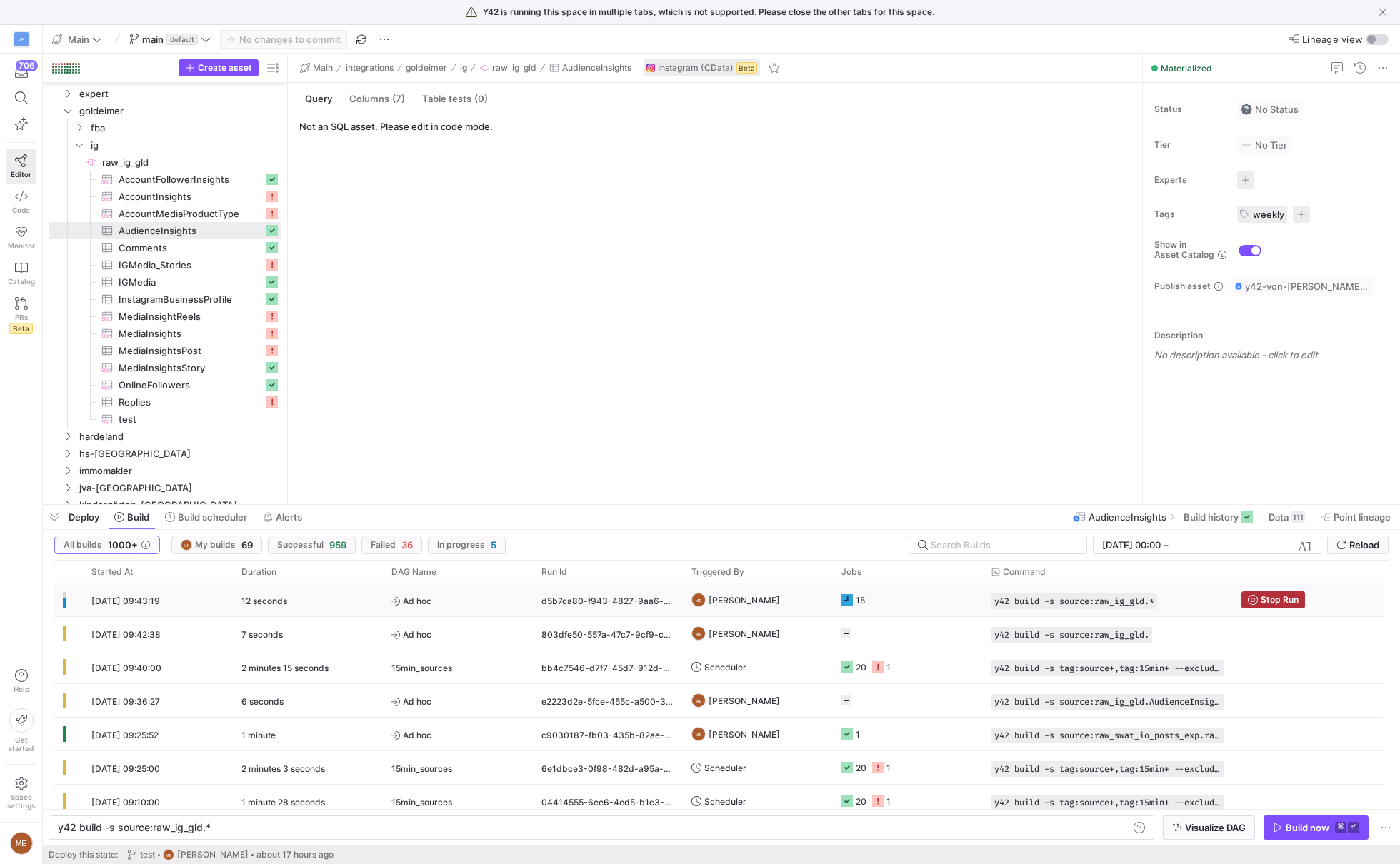
click at [921, 609] on y42-job-status-cell-renderer "15" at bounding box center [908, 600] width 133 height 32
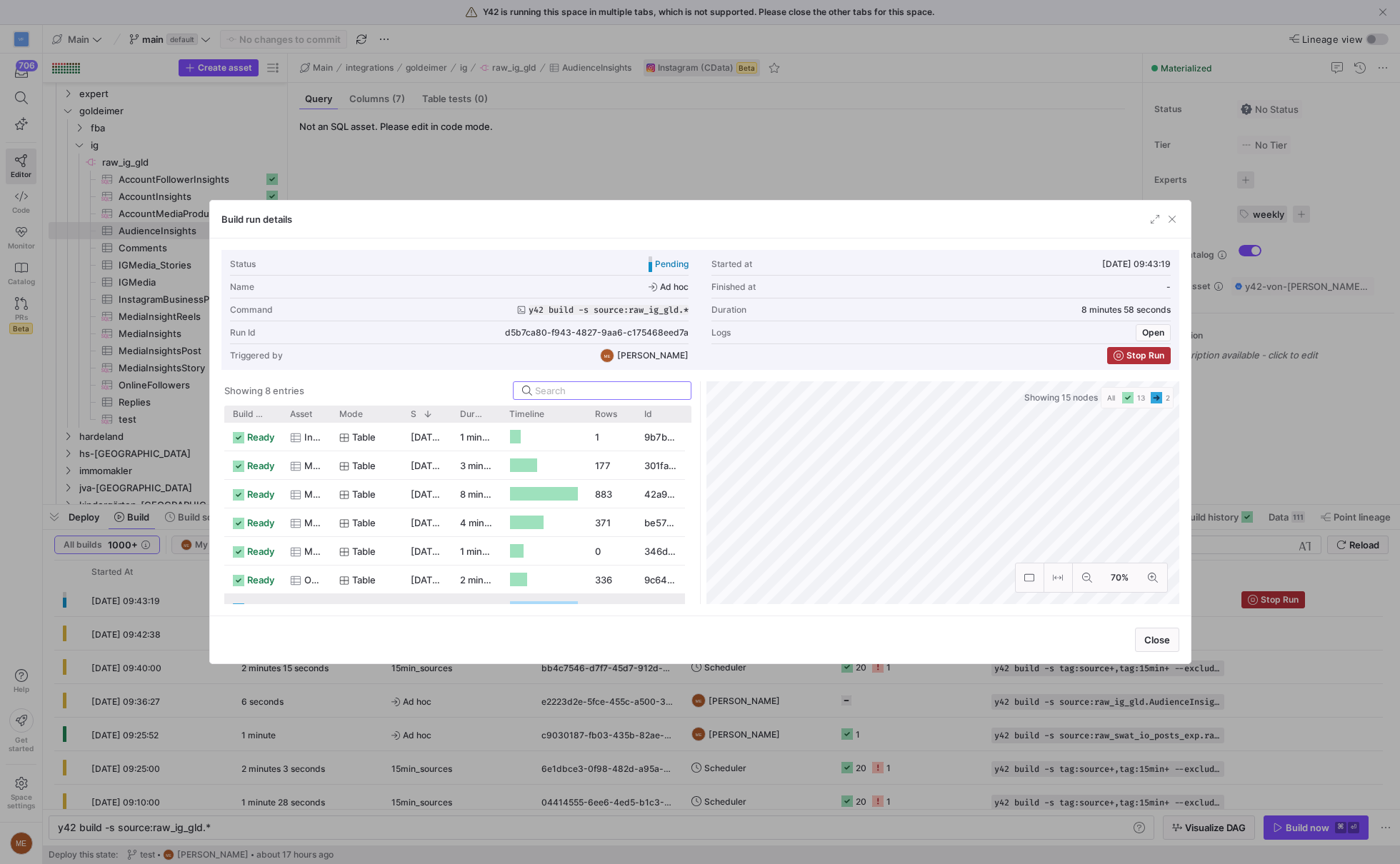
scroll to position [44, 0]
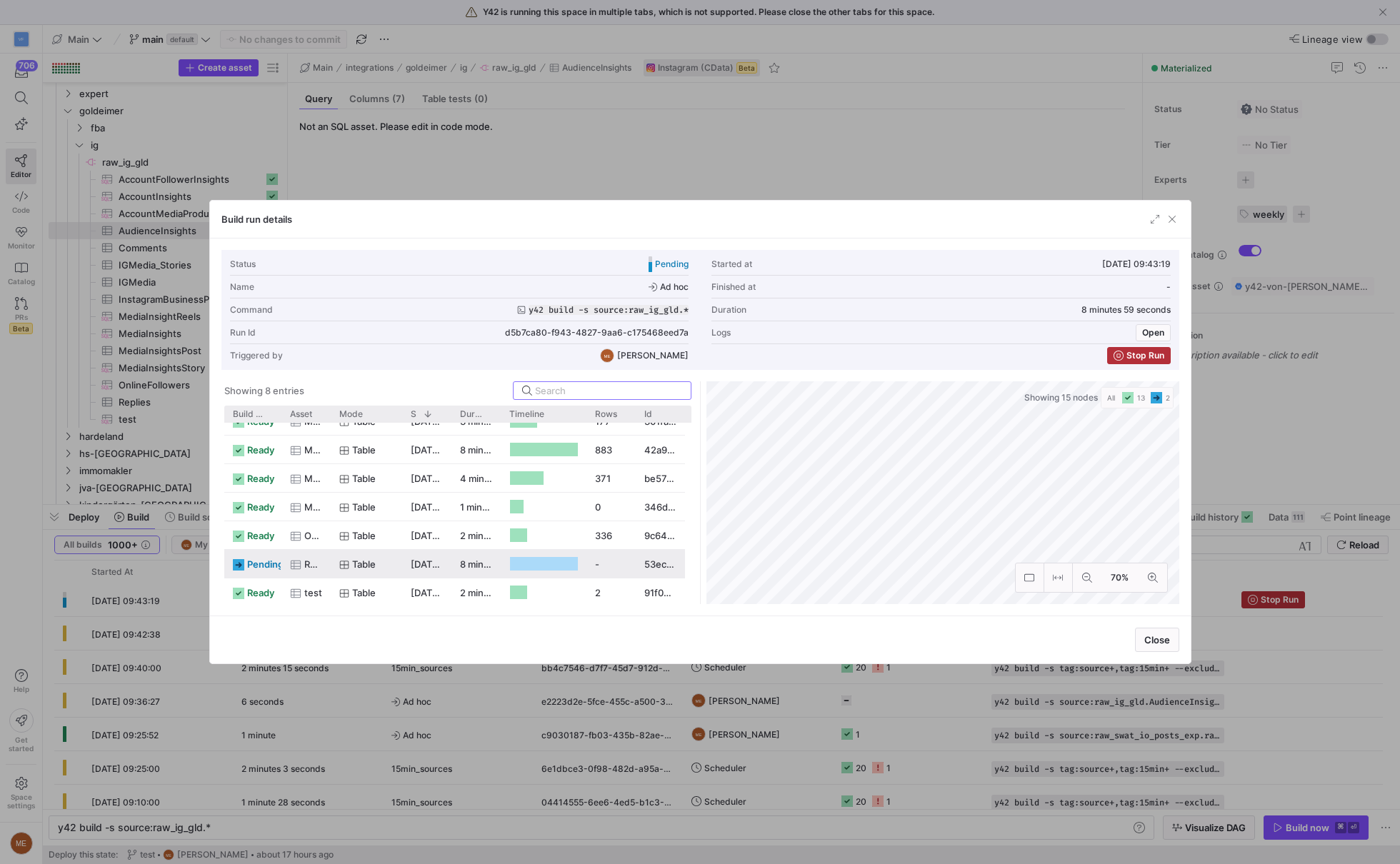
click at [402, 574] on div "[DATE] 09:43:26" at bounding box center [427, 563] width 49 height 28
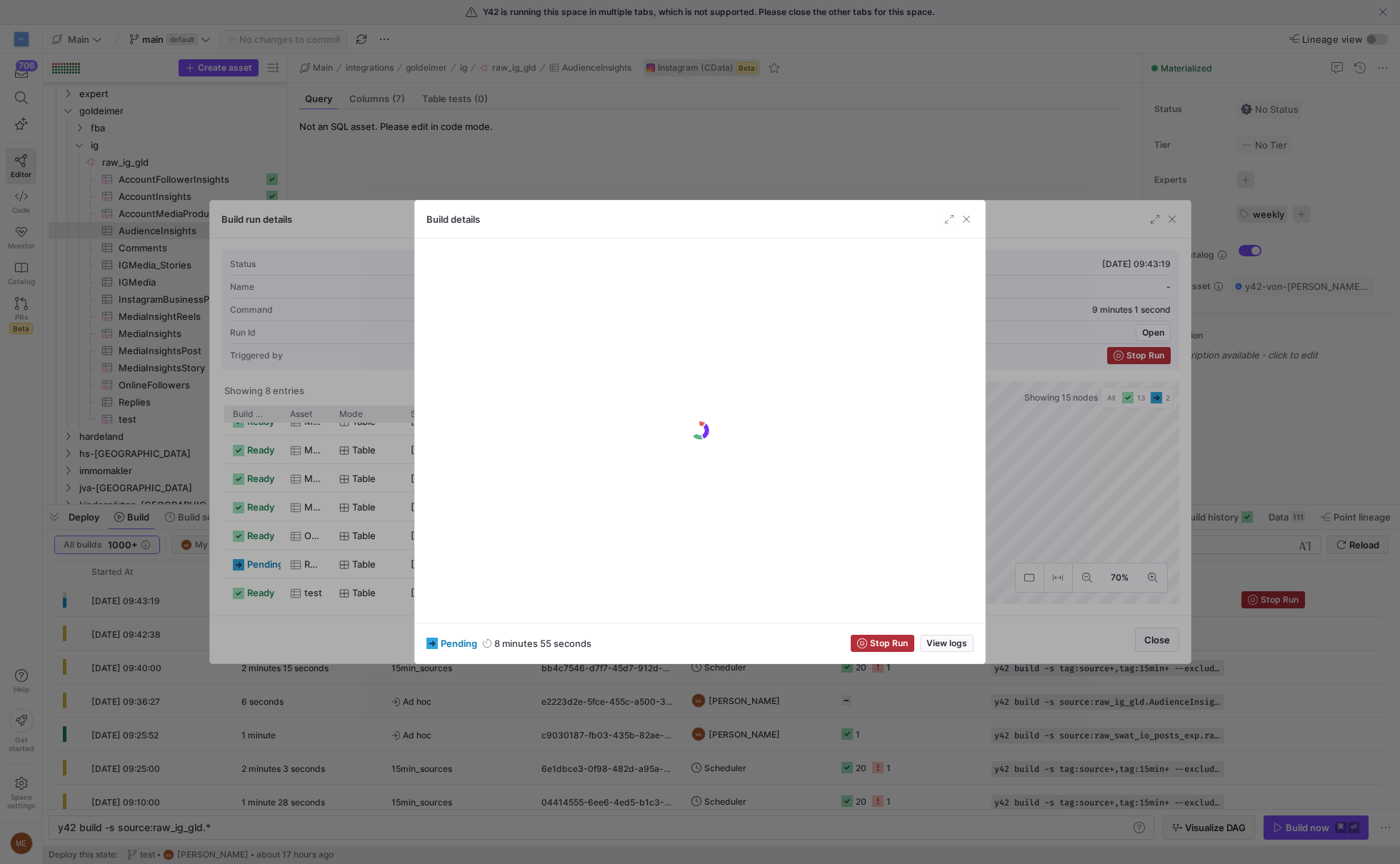
click at [807, 145] on div at bounding box center [700, 432] width 1400 height 864
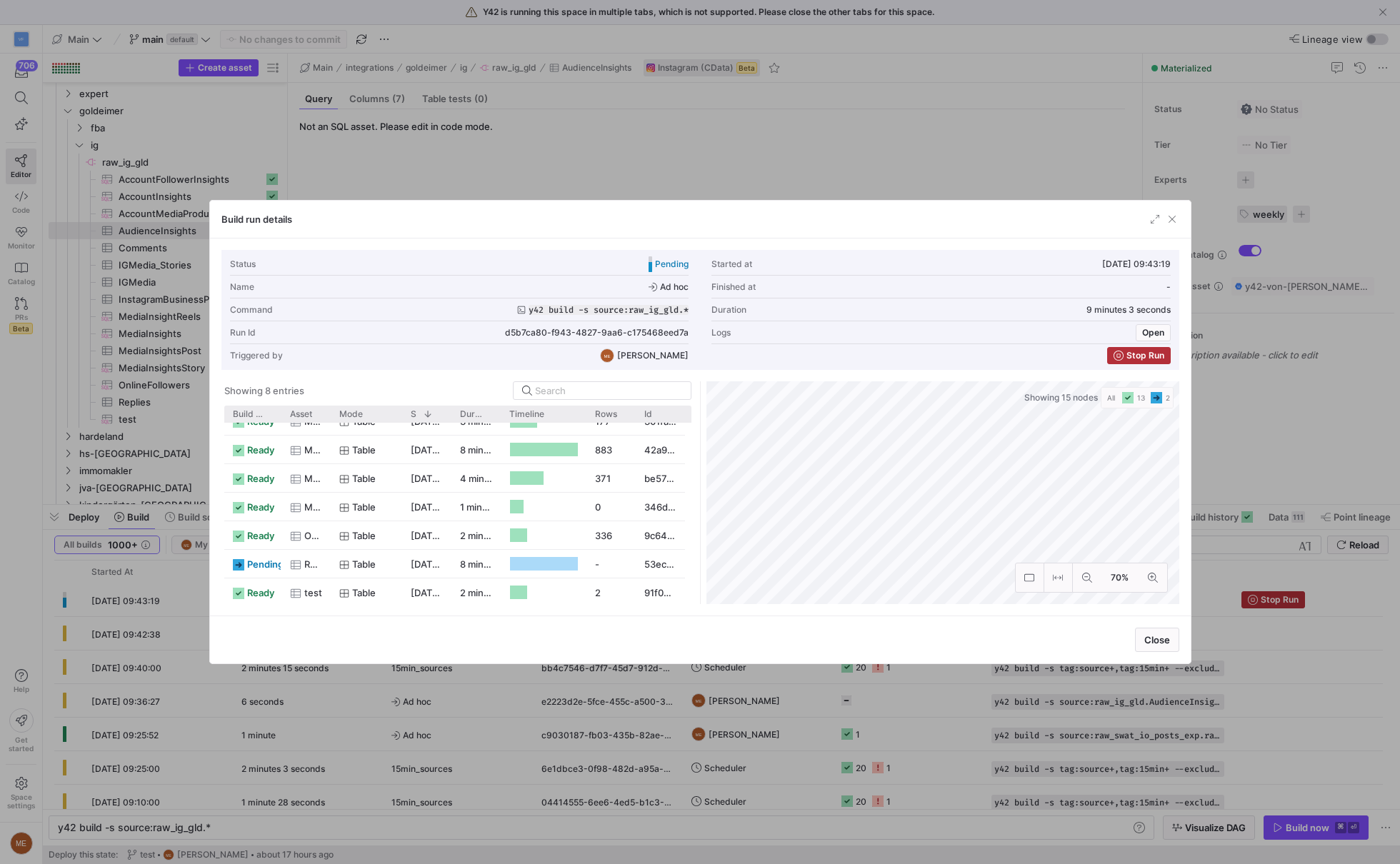
click at [659, 176] on div at bounding box center [700, 432] width 1400 height 864
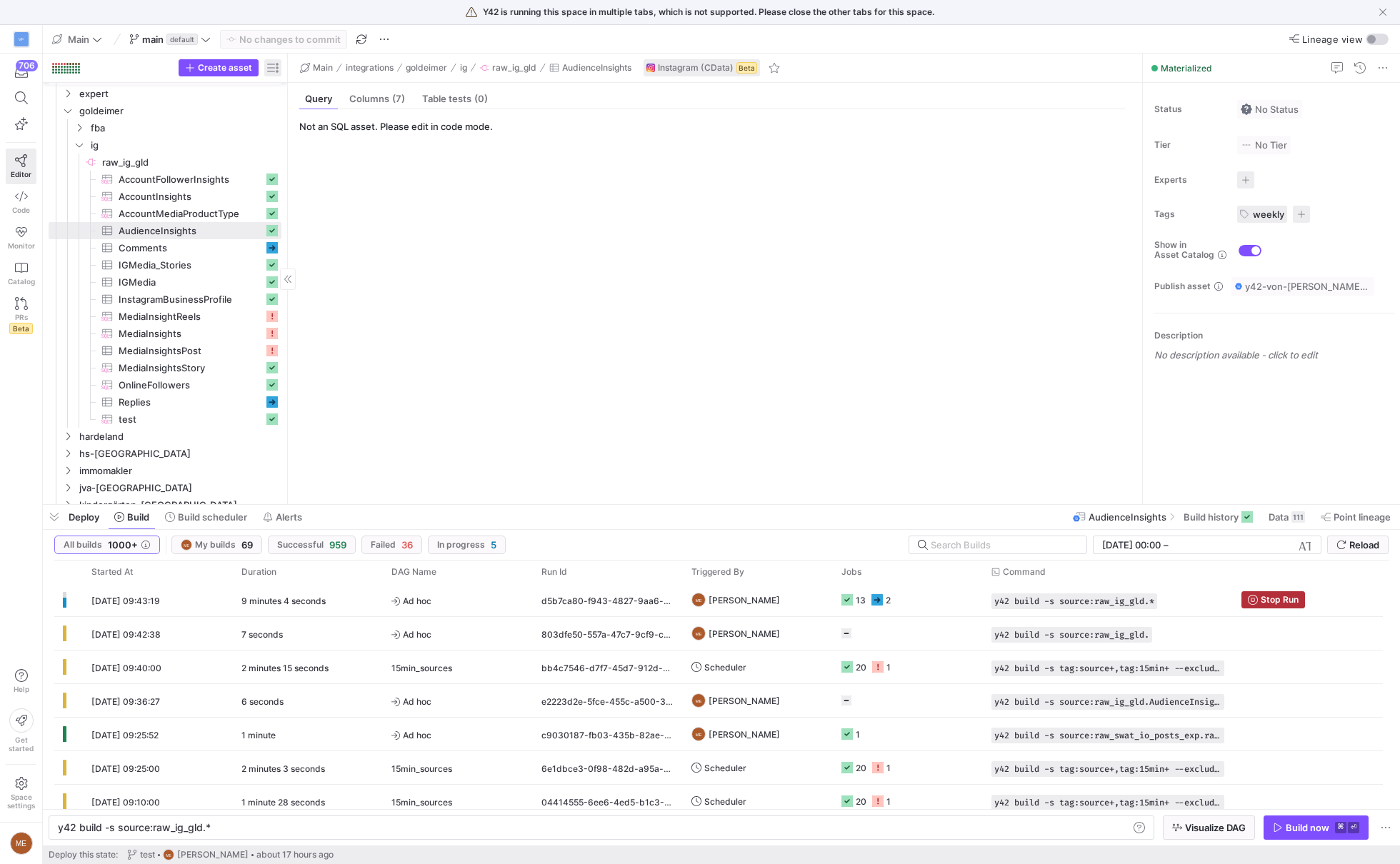
click at [272, 74] on span "button" at bounding box center [273, 68] width 17 height 17
click at [324, 87] on label "Health status" at bounding box center [342, 88] width 67 height 11
click at [309, 87] on input "Health status" at bounding box center [302, 88] width 11 height 11
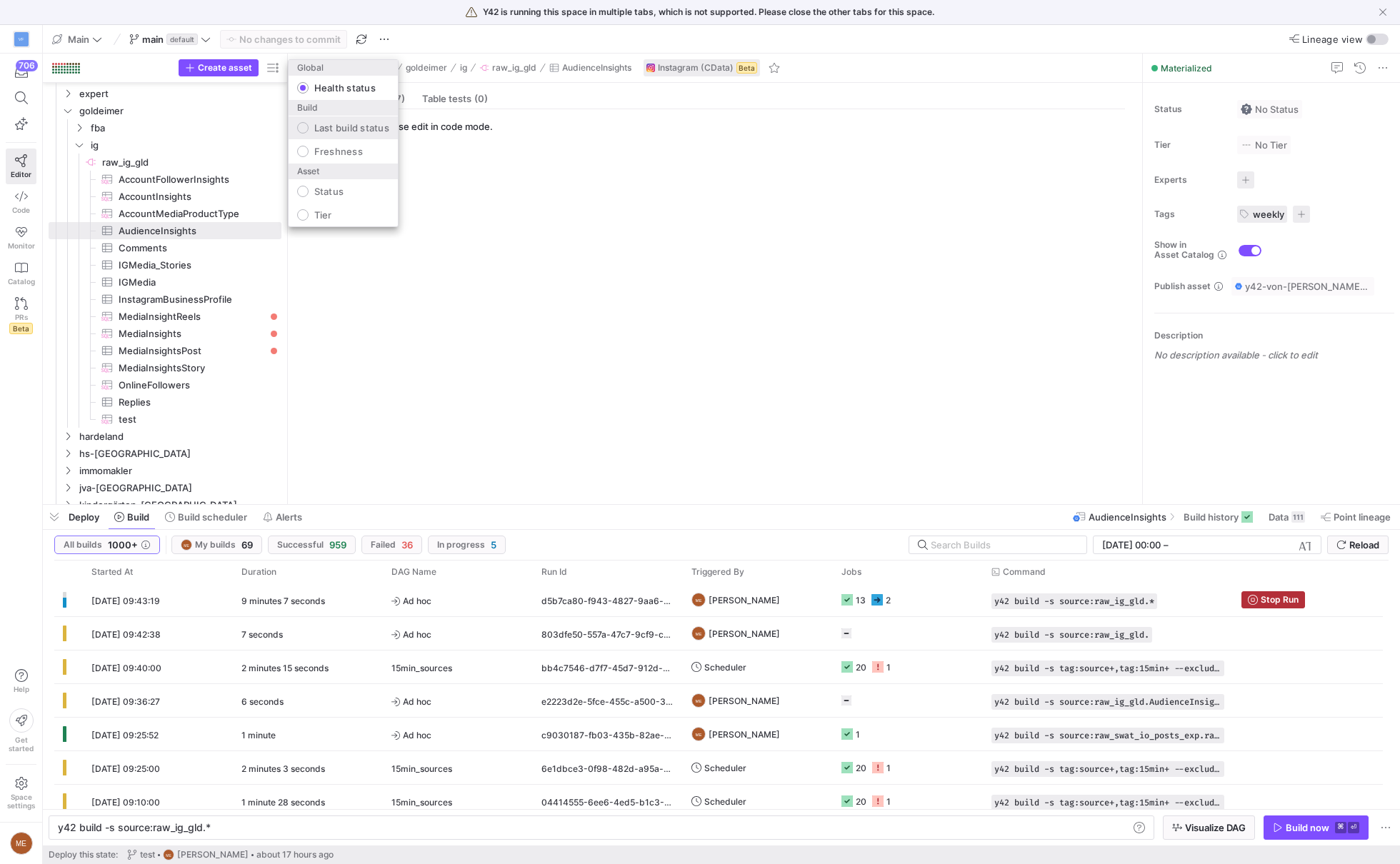
click at [330, 123] on label "Last build status" at bounding box center [349, 127] width 81 height 11
click at [309, 123] on input "Last build status" at bounding box center [302, 127] width 11 height 11
radio input "false"
radio input "true"
click at [245, 315] on div at bounding box center [700, 432] width 1400 height 864
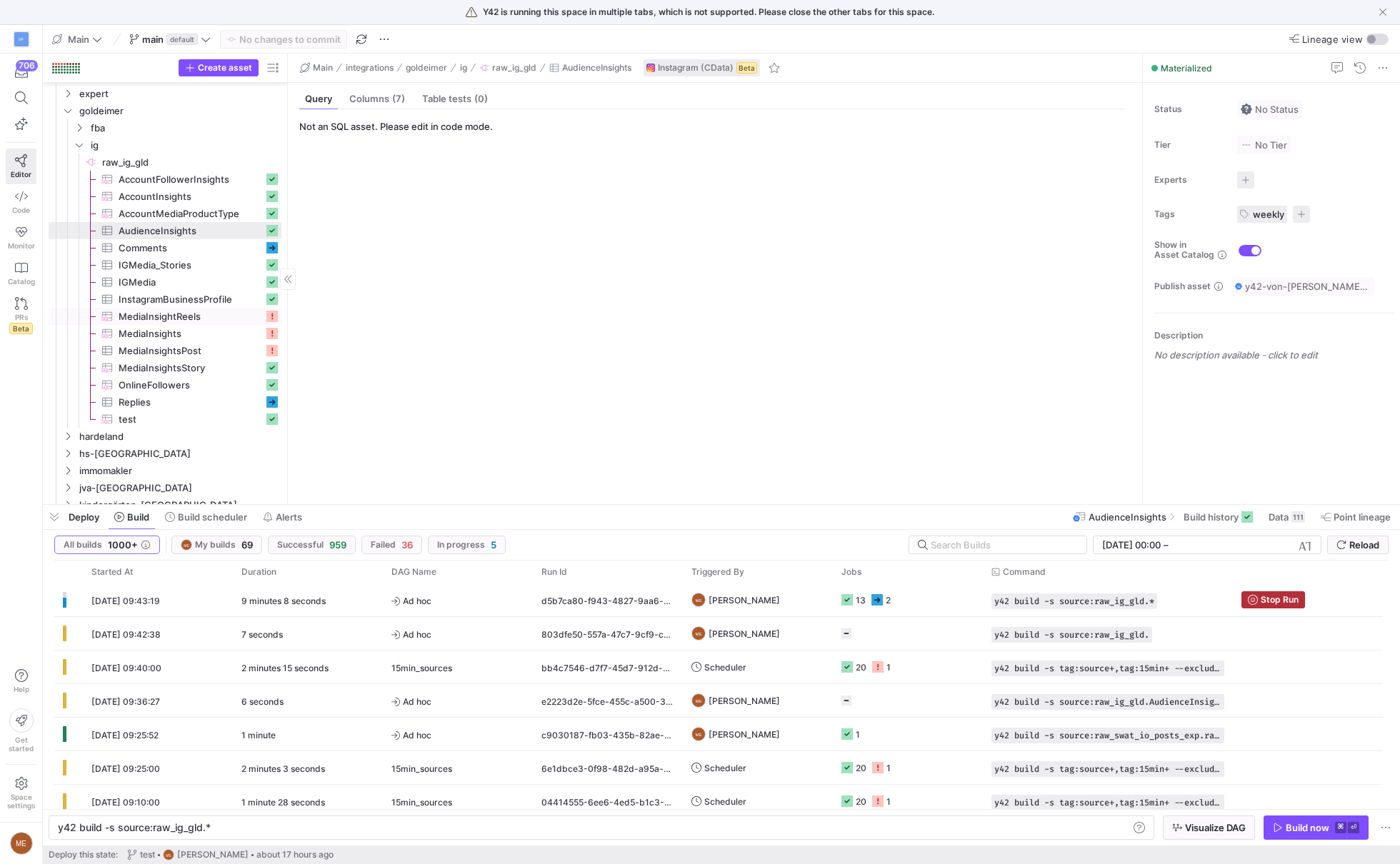
click at [224, 315] on span "MediaInsightReels​​​​​​​​​" at bounding box center [191, 316] width 145 height 17
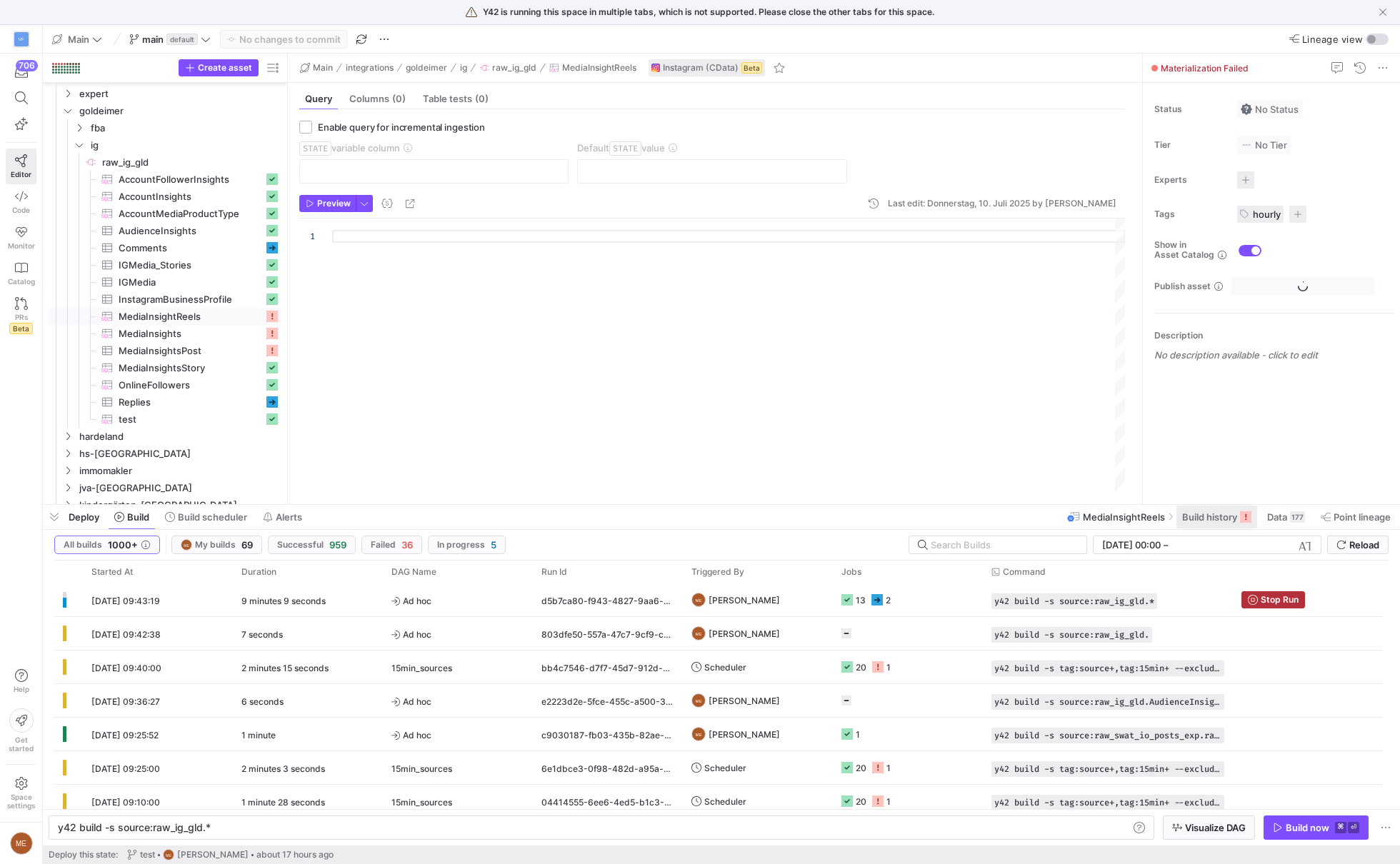
click at [1226, 520] on span "Build history" at bounding box center [1209, 517] width 55 height 11
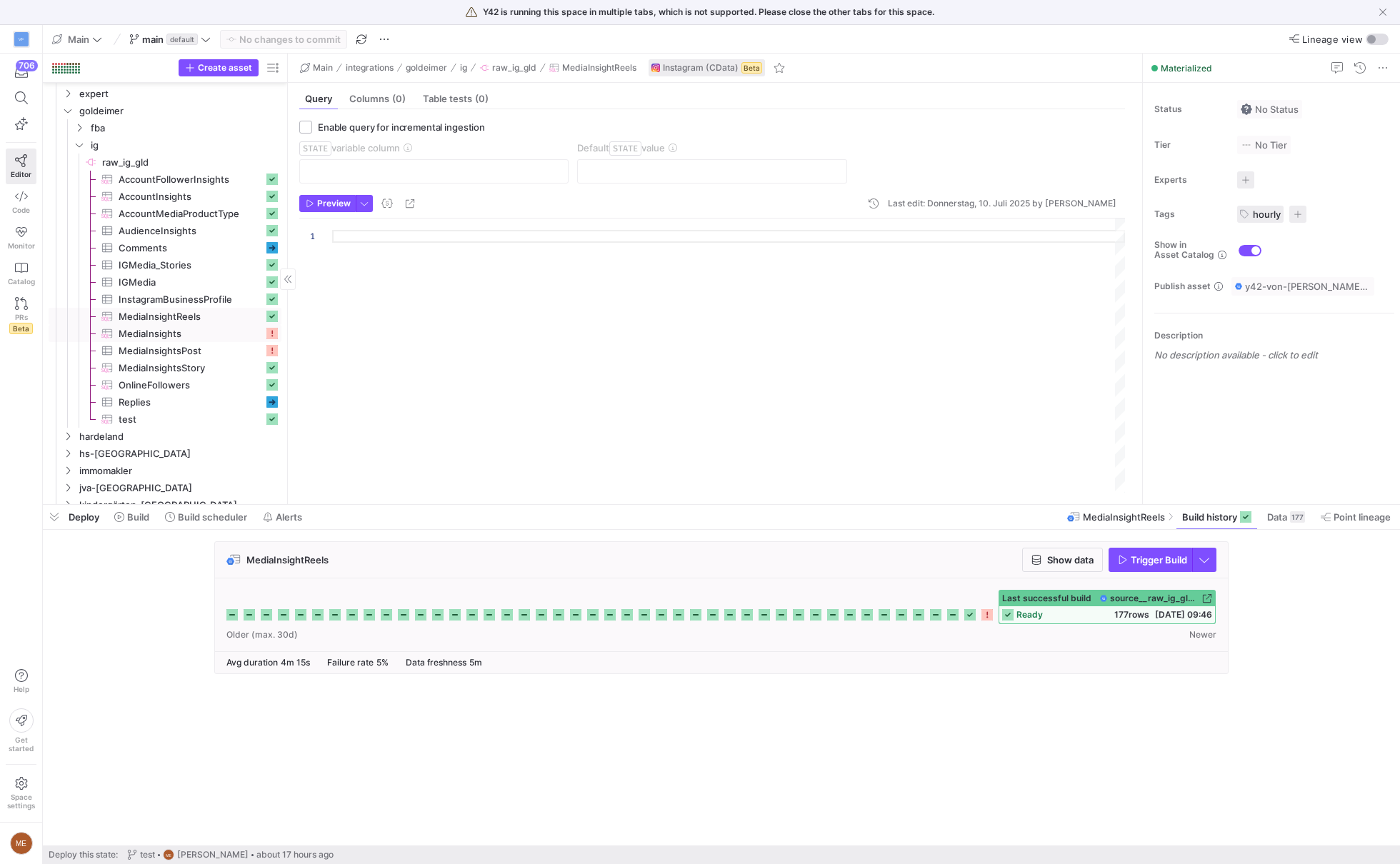
click at [212, 327] on span "MediaInsights​​​​​​​​​" at bounding box center [191, 334] width 145 height 17
click at [238, 347] on span "MediaInsightsPost​​​​​​​​​" at bounding box center [191, 351] width 145 height 17
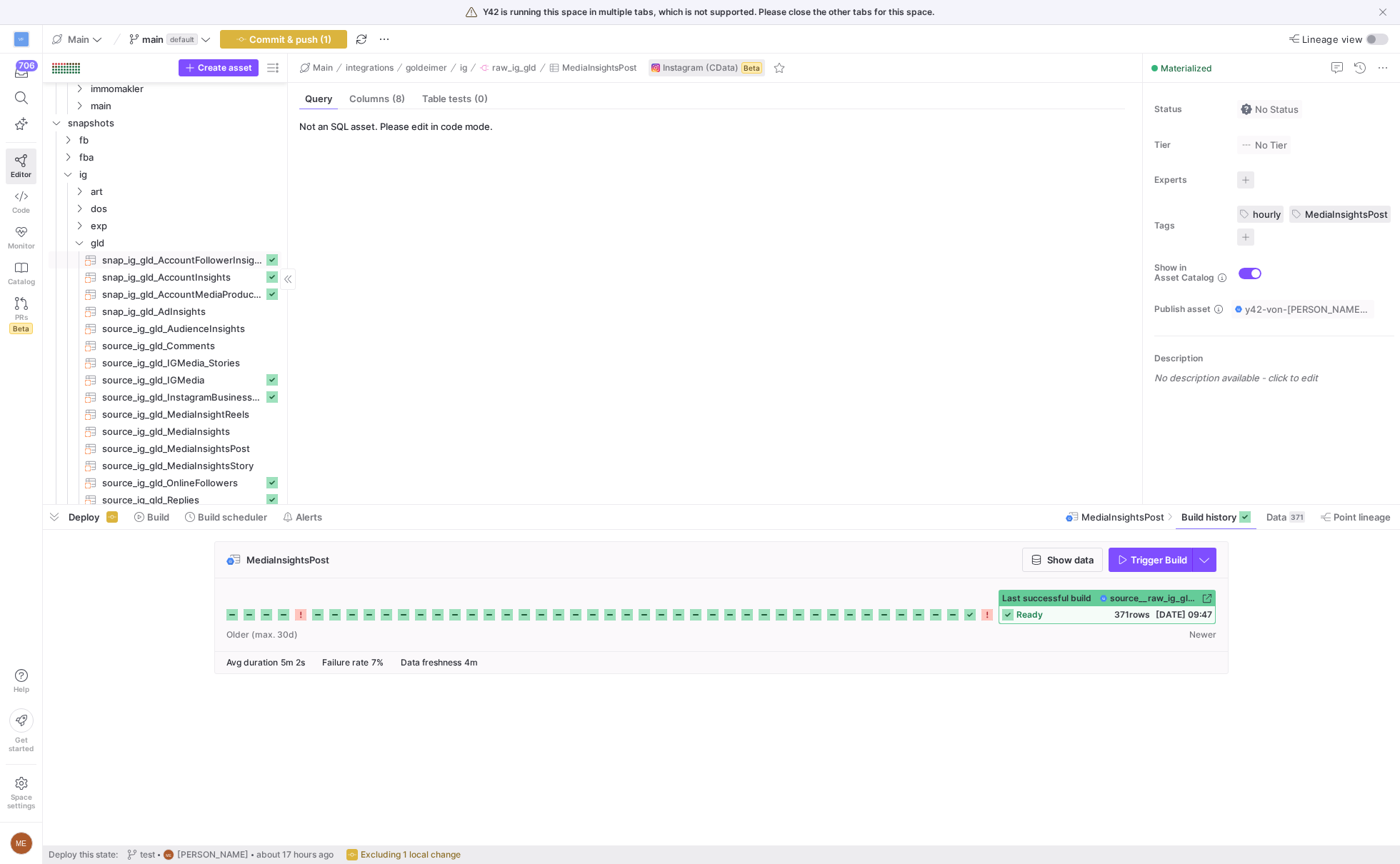
scroll to position [1564, 0]
click at [184, 303] on span "snap_ig_gld_AdInsights​​​​​​​" at bounding box center [191, 309] width 177 height 17
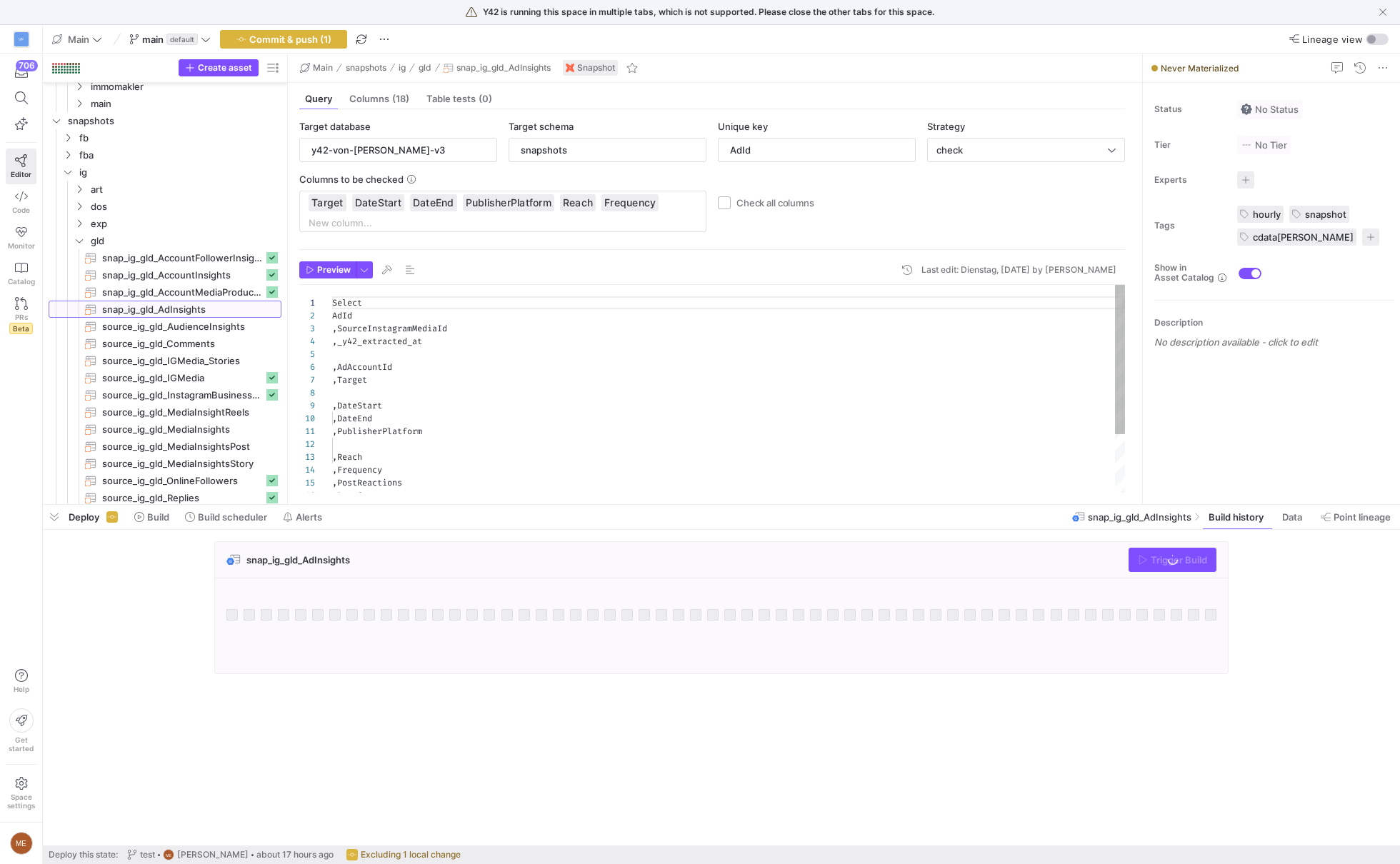
scroll to position [128, 0]
click at [154, 513] on span "Build" at bounding box center [158, 517] width 22 height 11
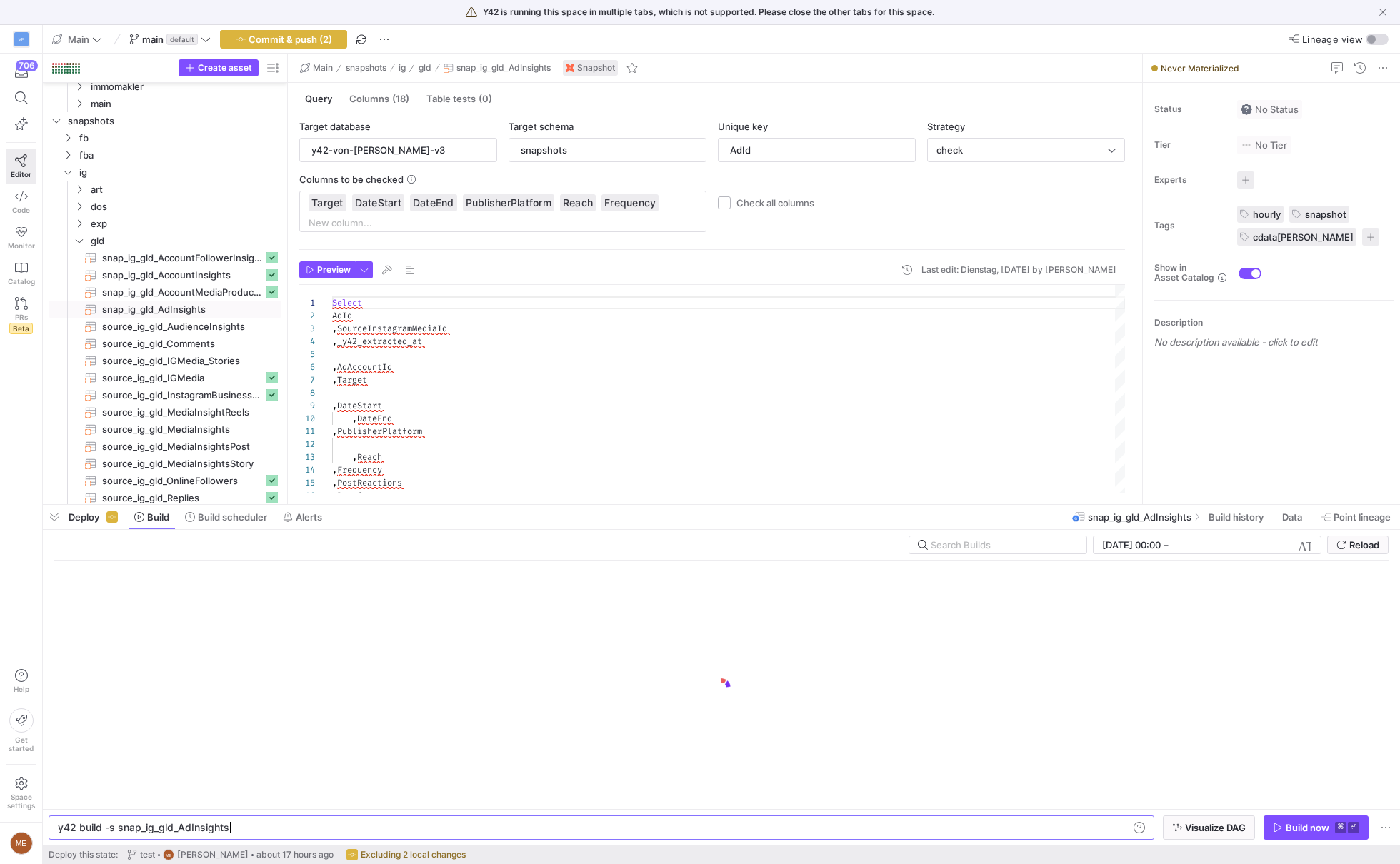
scroll to position [0, 169]
click at [1320, 826] on div "Build now" at bounding box center [1307, 828] width 44 height 11
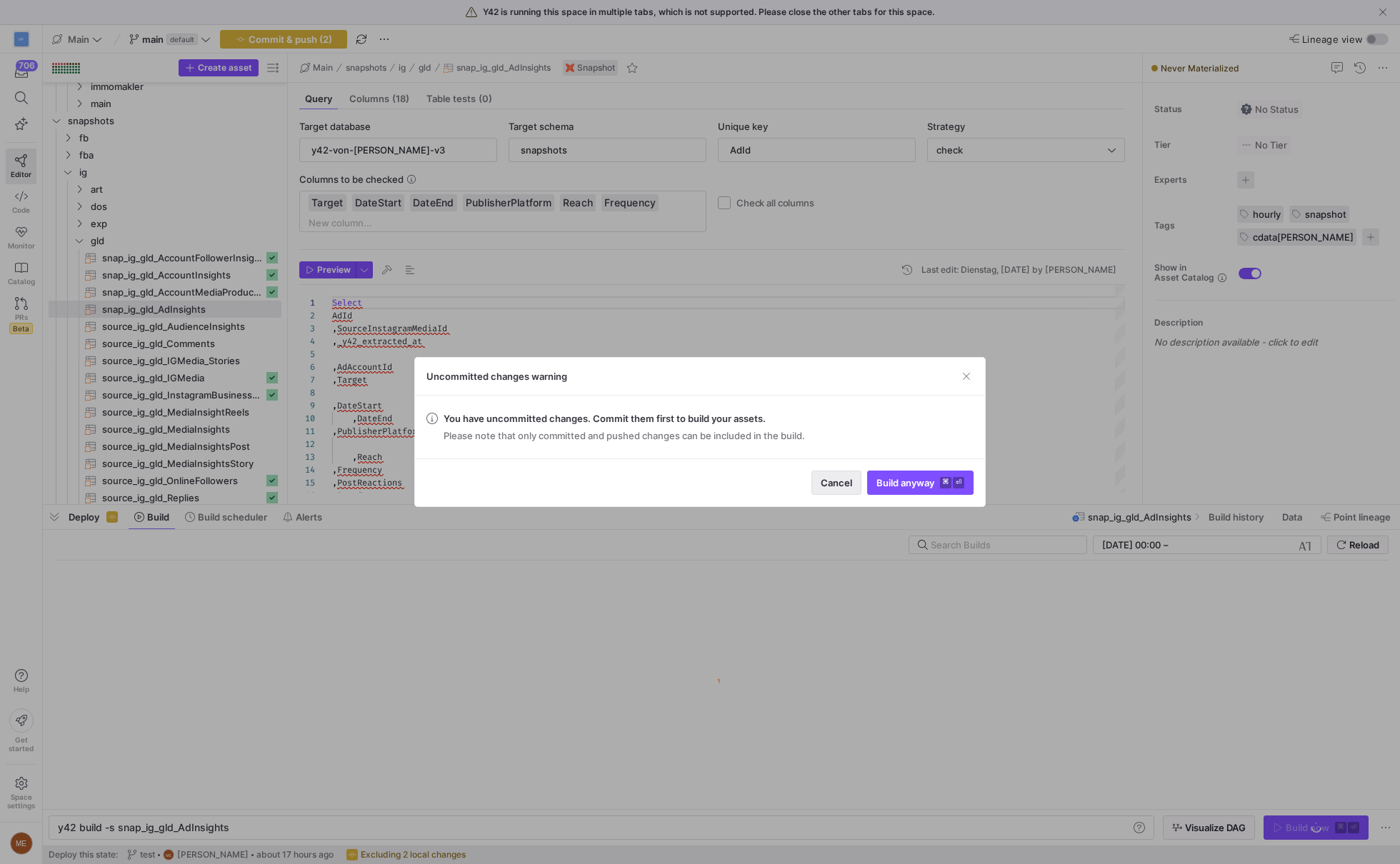
click at [831, 487] on span "Cancel" at bounding box center [837, 483] width 32 height 11
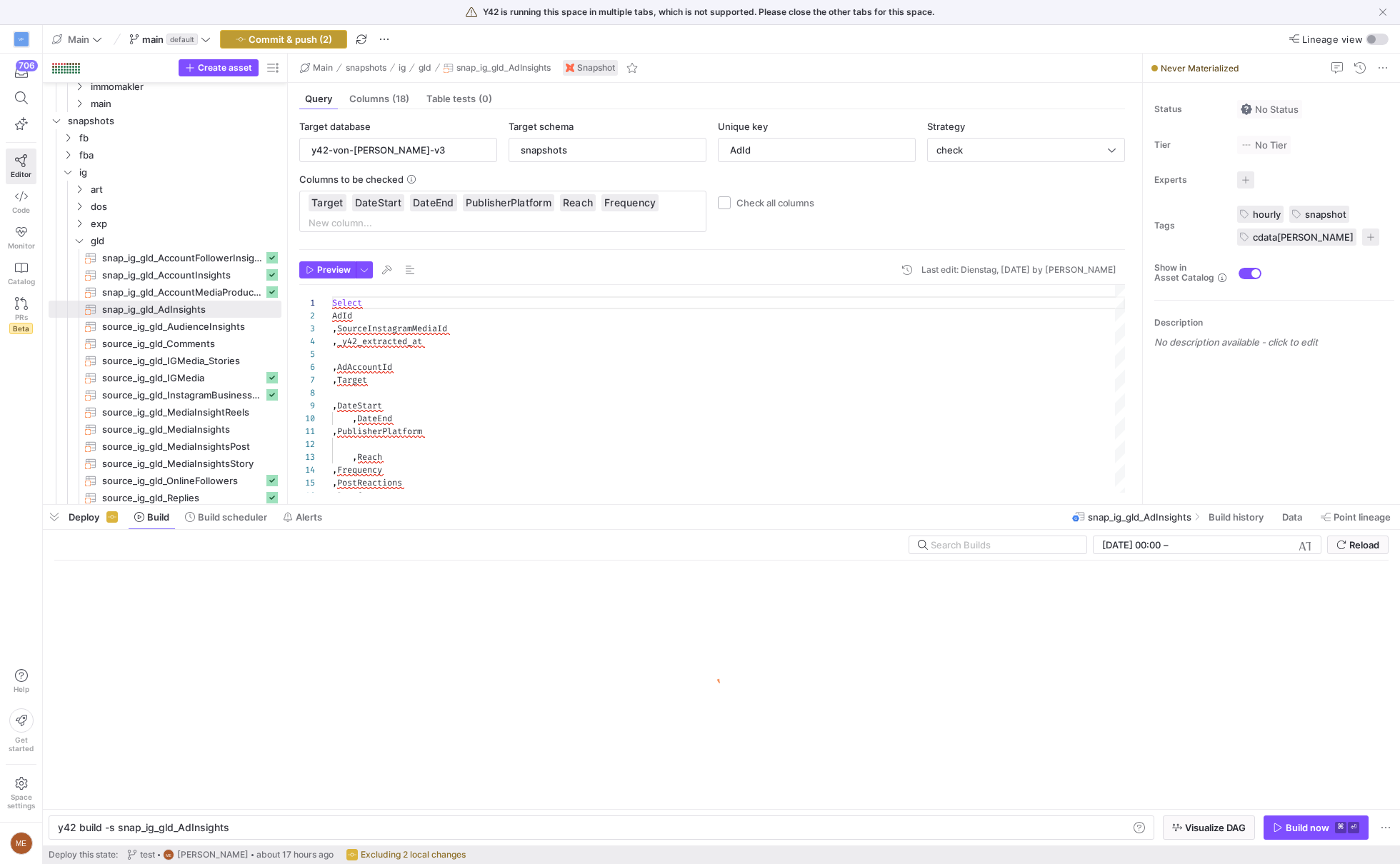
click at [290, 34] on span "Commit & push (2)" at bounding box center [290, 39] width 84 height 11
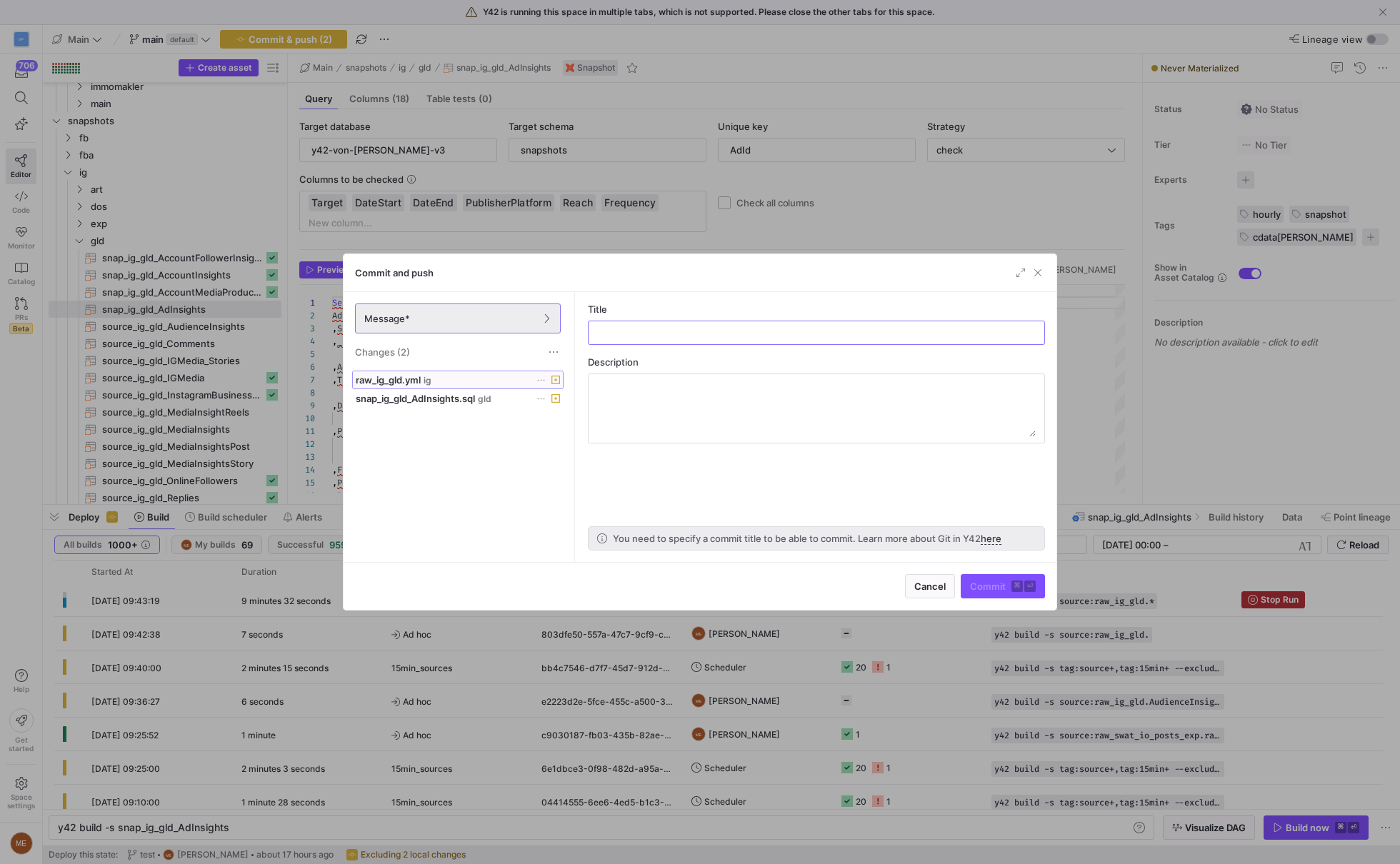
click at [472, 375] on div "raw_ig_gld.yml ig" at bounding box center [442, 380] width 173 height 11
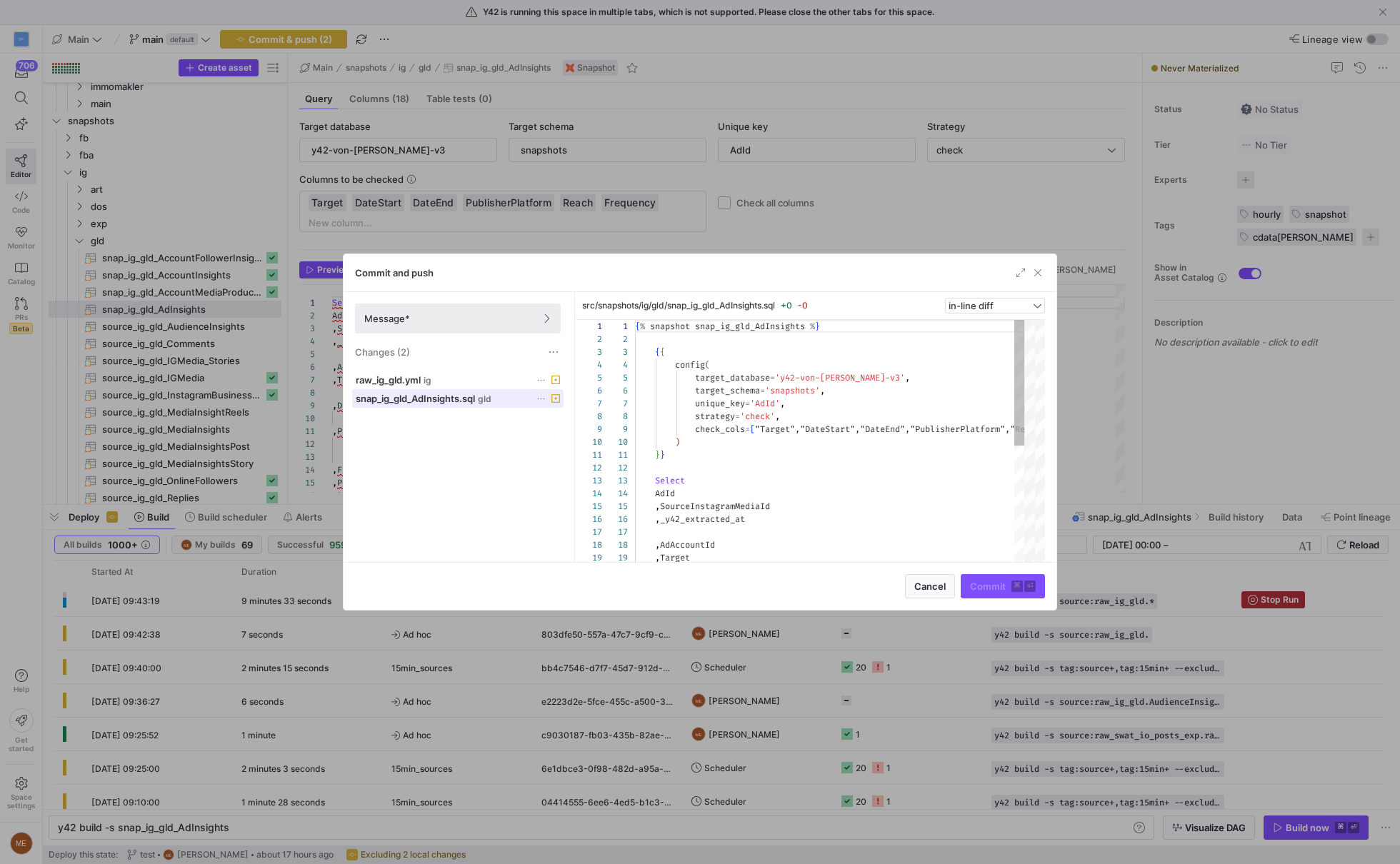
click at [473, 390] on span at bounding box center [457, 399] width 210 height 17
click at [467, 366] on div "Message* Changes (2)" at bounding box center [457, 331] width 229 height 78
click at [488, 376] on div "raw_ig_gld.yml ig" at bounding box center [442, 380] width 173 height 11
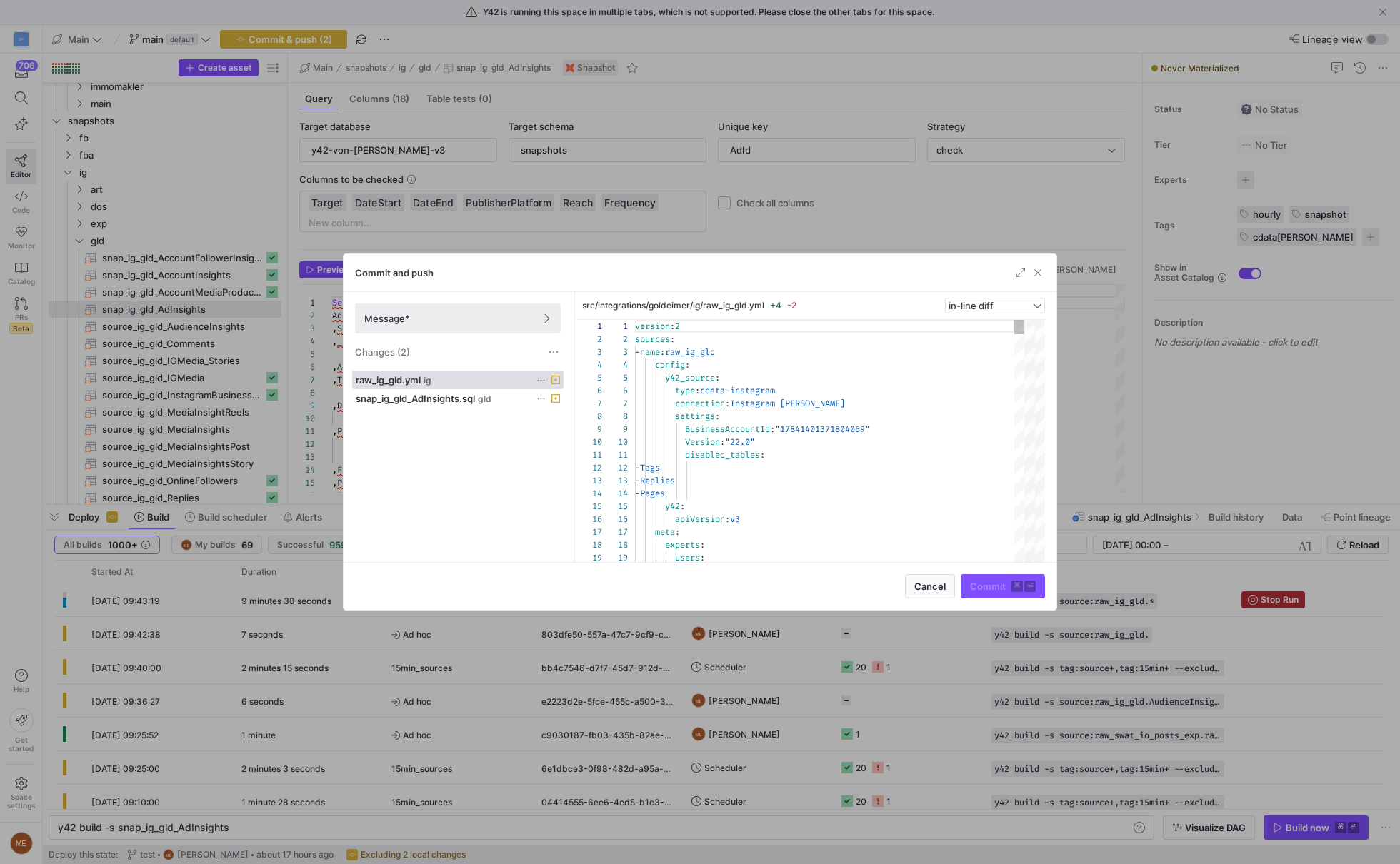
click at [1047, 409] on as-split-area "src/integrations/goldeimer/ig/raw_ig_gld.yml +4 -2 in-line diff 1 2 3 4 5 6 7 8…" at bounding box center [816, 426] width 480 height 270
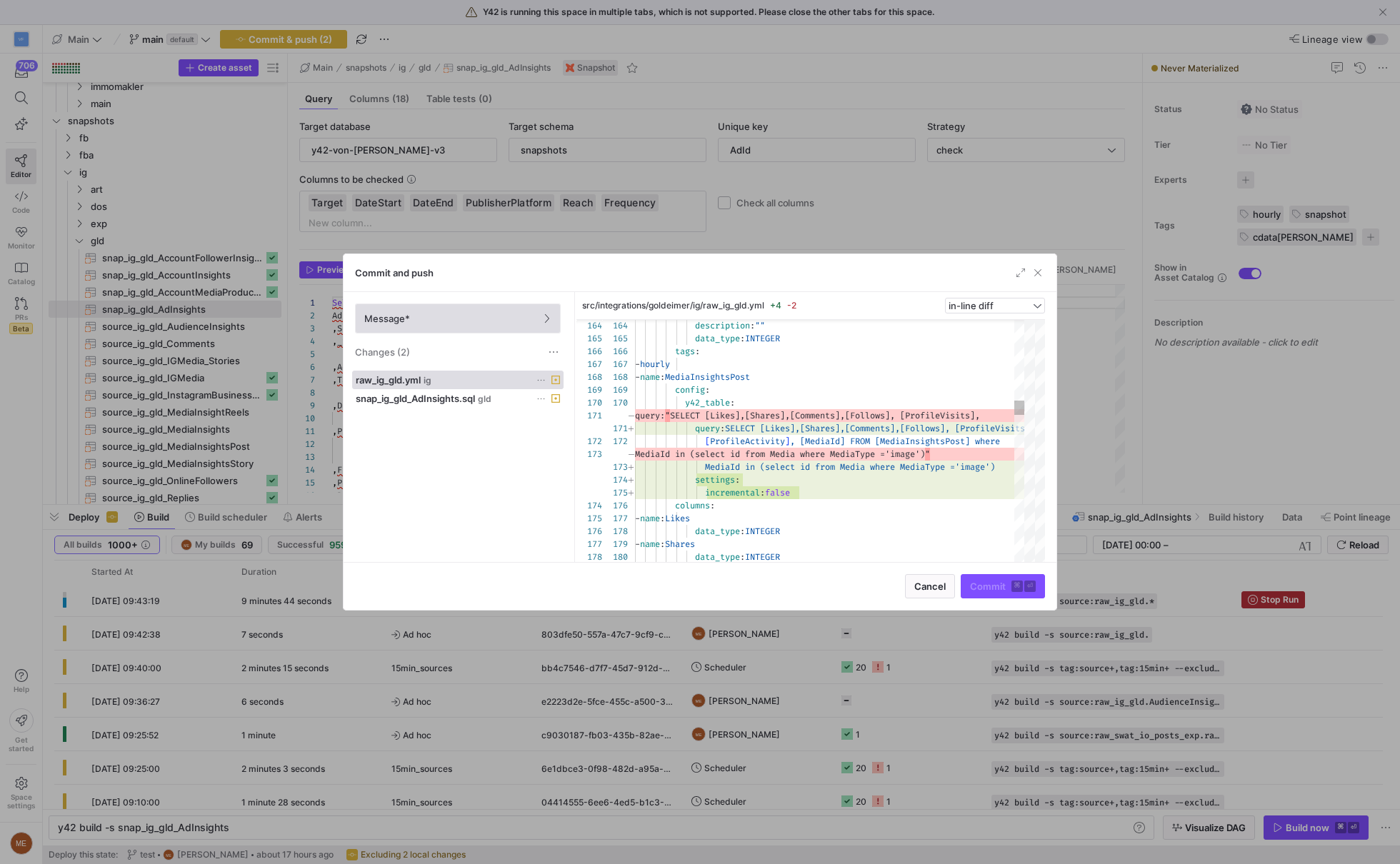
click at [468, 327] on span at bounding box center [457, 318] width 204 height 28
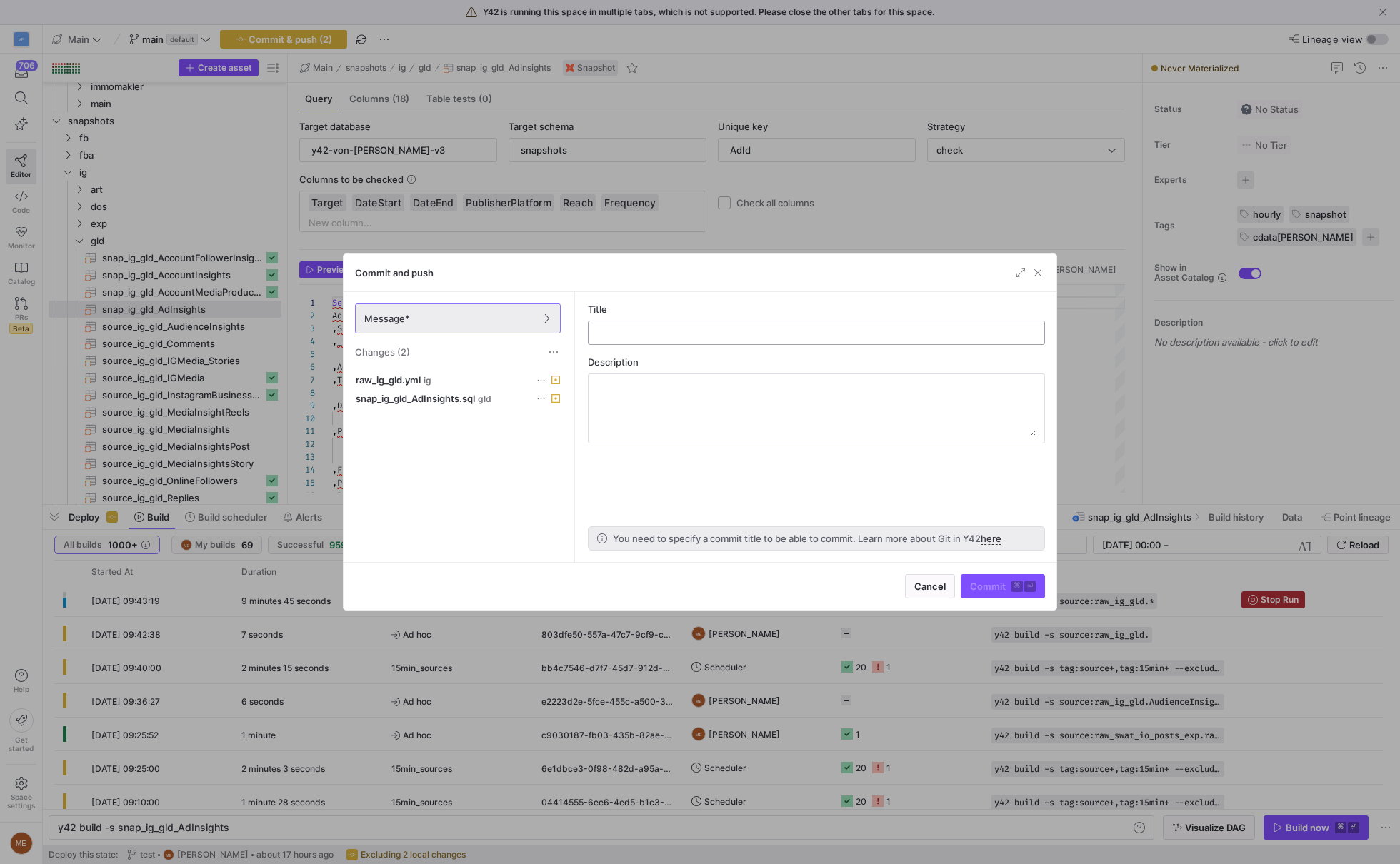
click at [674, 328] on input "text" at bounding box center [816, 332] width 433 height 11
type input "Formatting"
click at [993, 585] on span "Commit ⌘ ⏎" at bounding box center [1003, 586] width 66 height 11
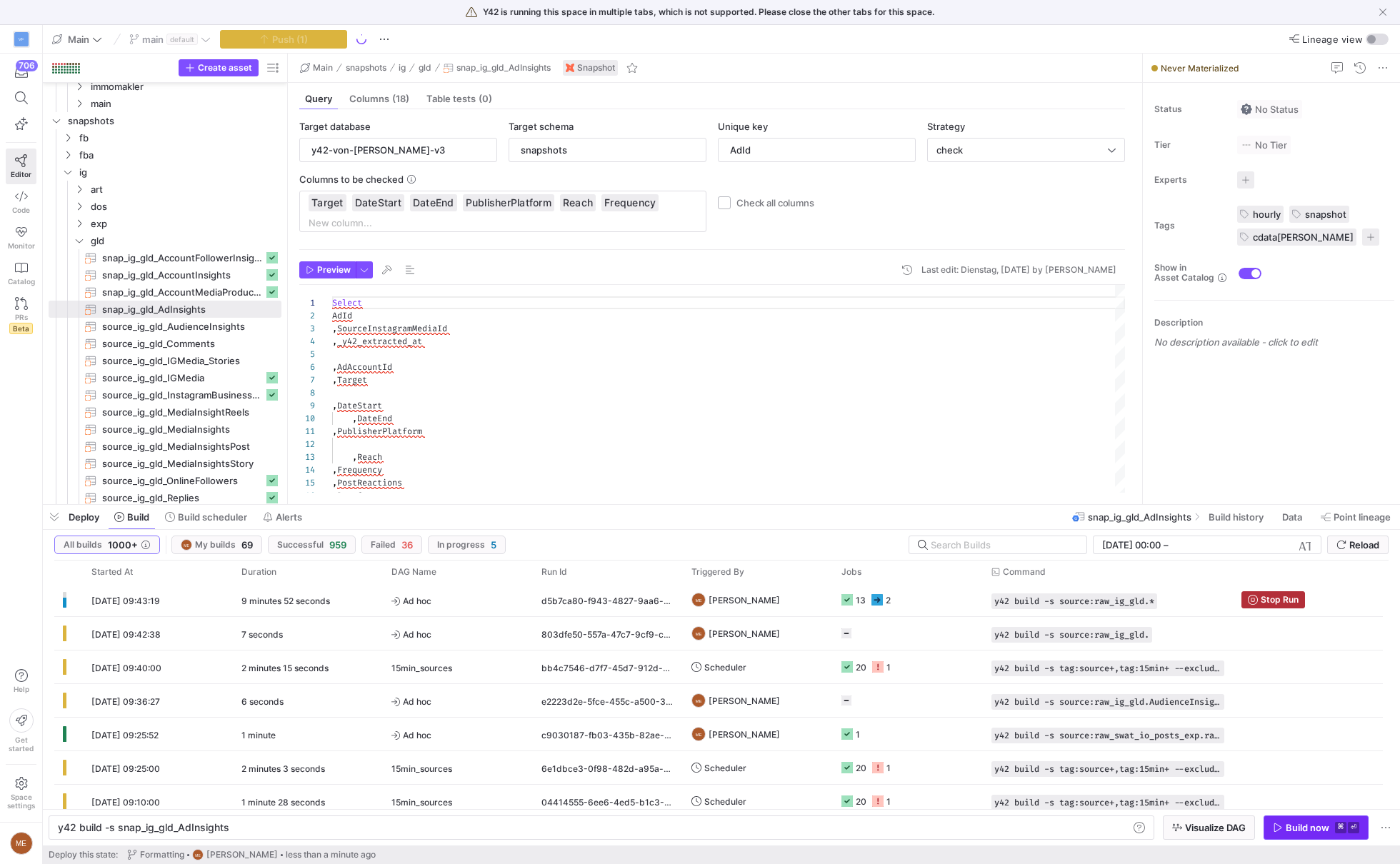
click at [1300, 838] on span "button" at bounding box center [1315, 828] width 104 height 23
click at [227, 322] on span "source_ig_gld_AudienceInsights​​​​​​​" at bounding box center [191, 327] width 177 height 17
type input "pk_key"
type textarea "{% raw %} WITH total as ( SELECT * FROM y42-von-[PERSON_NAME]-v3.y42_Main.sourc…"
type textarea "y42 build -s source_ig_gld_AudienceInsights"
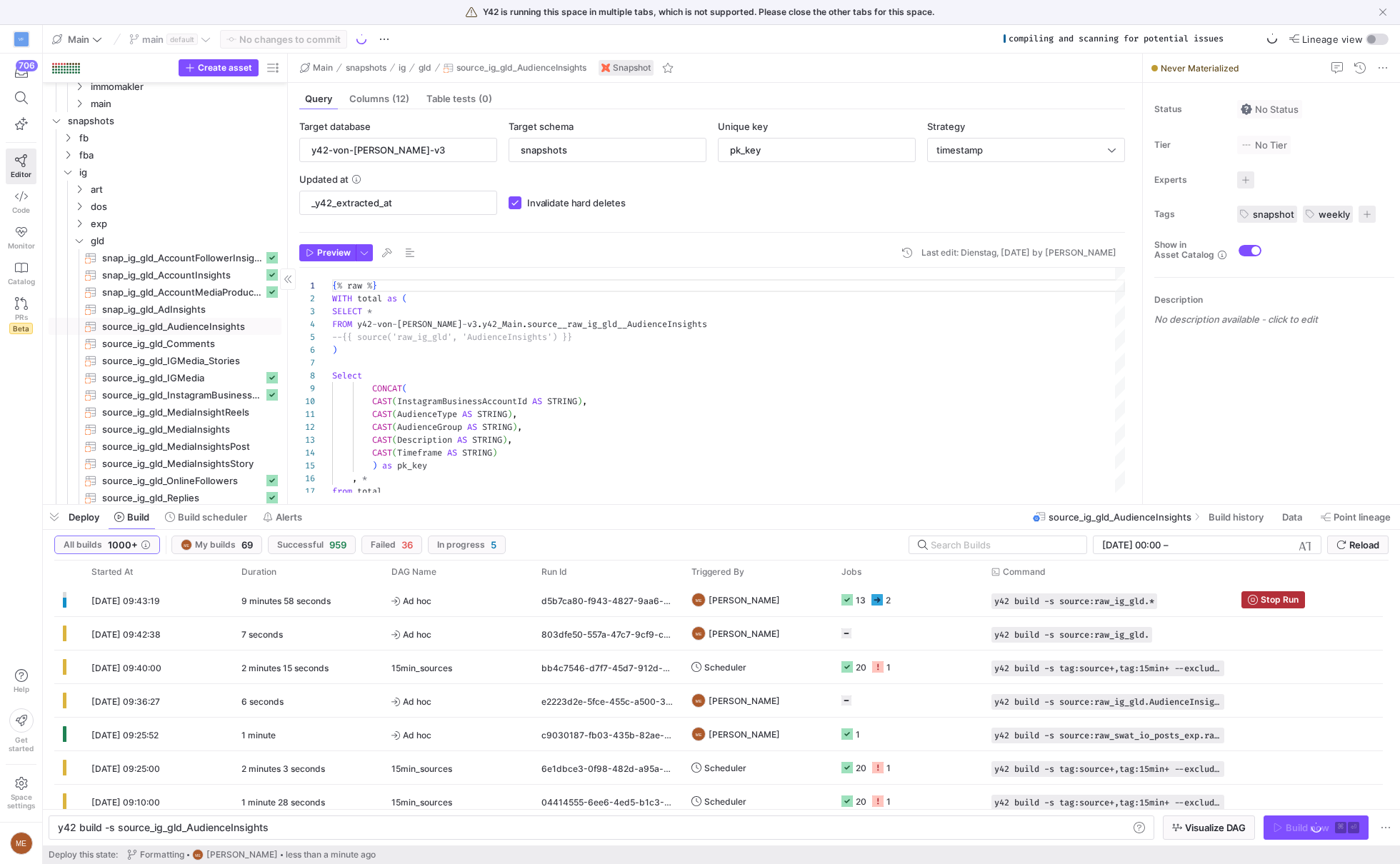
click at [212, 307] on span "snap_ig_gld_AdInsights​​​​​​​" at bounding box center [191, 309] width 177 height 17
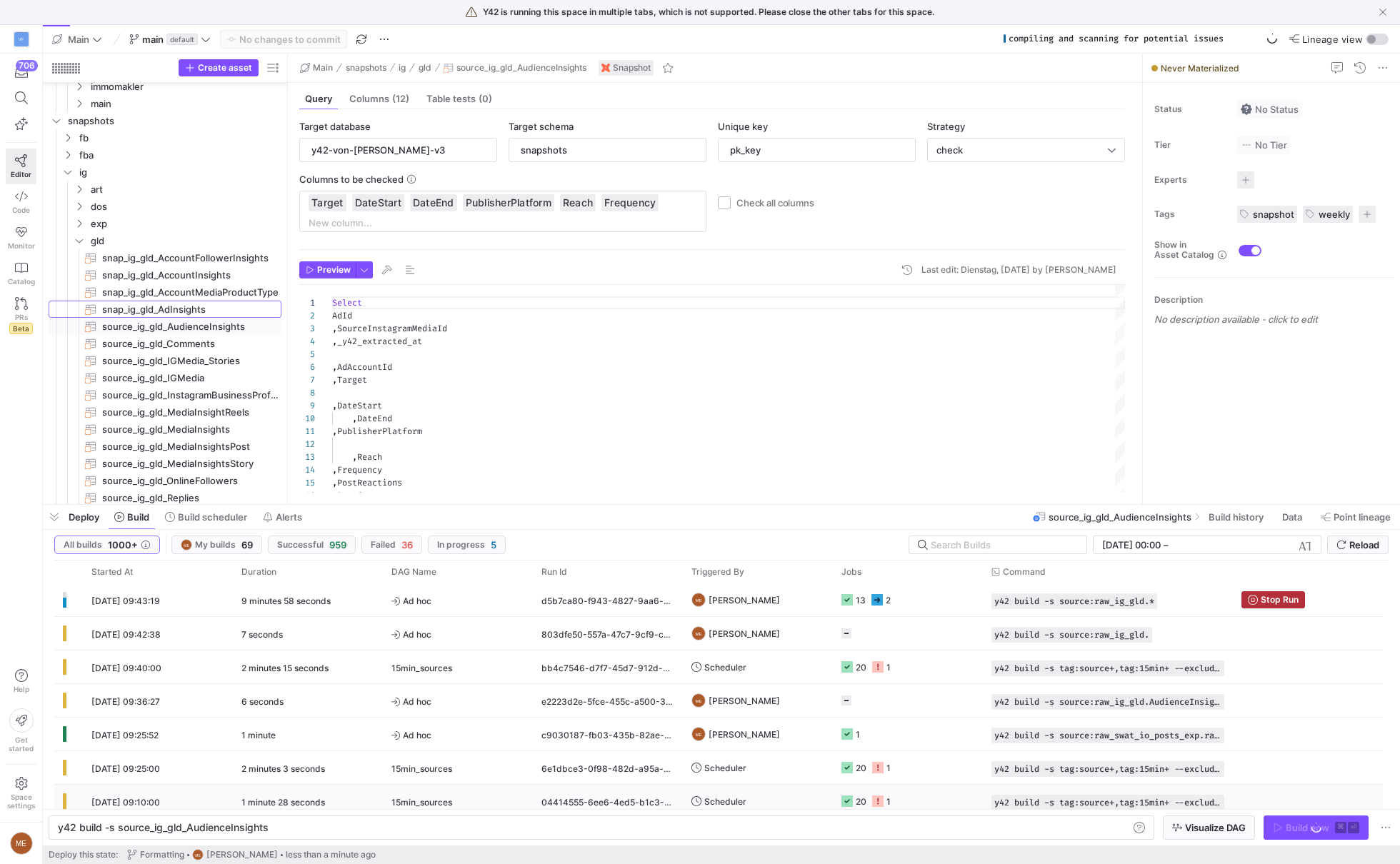
type input "AdId"
type textarea "Select AdId ,SourceInstagramMediaId ,_y42_extracted_at ,AdAccountId ,Target ,Da…"
type textarea "y42 build -s snap_ig_gld_AdInsights"
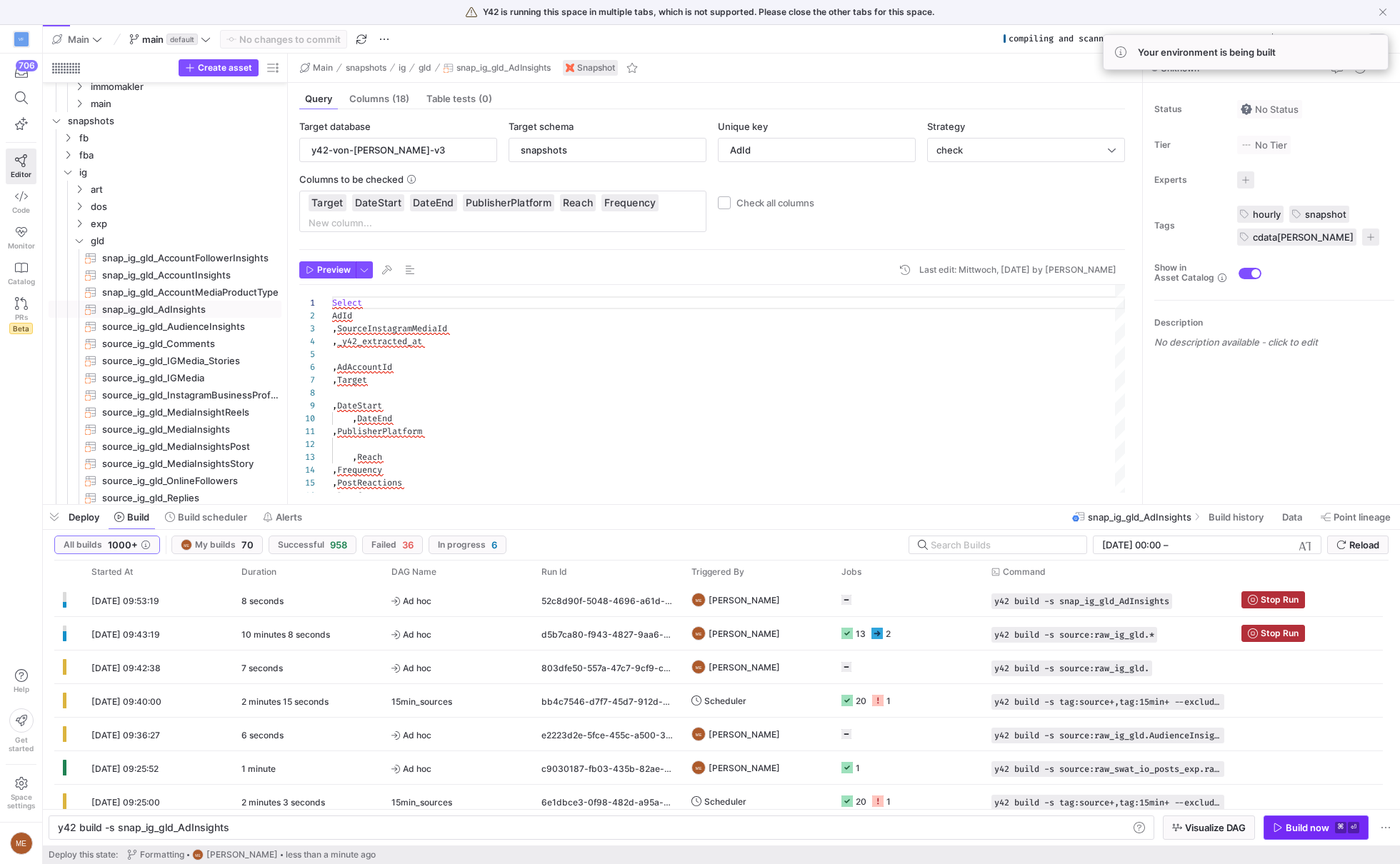
click at [1307, 824] on div "Build now" at bounding box center [1307, 828] width 44 height 11
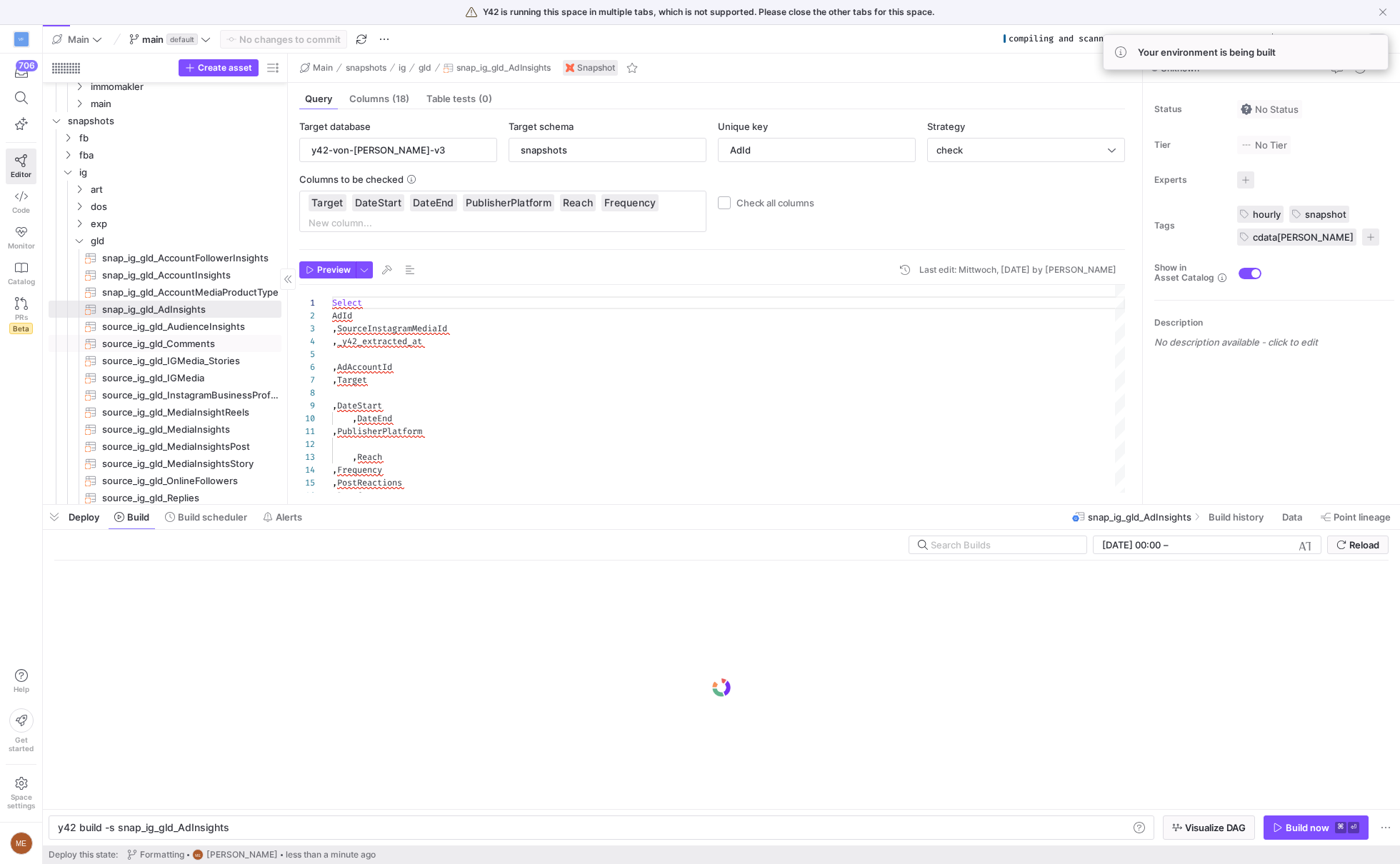
click at [245, 330] on span "source_ig_gld_AudienceInsights​​​​​​​" at bounding box center [191, 327] width 177 height 17
type input "pk_key"
type textarea "{% raw %} WITH total as ( SELECT * FROM y42-von-[PERSON_NAME]-v3.y42_Main.sourc…"
type textarea "y42 build -s source_ig_gld_AudienceInsights"
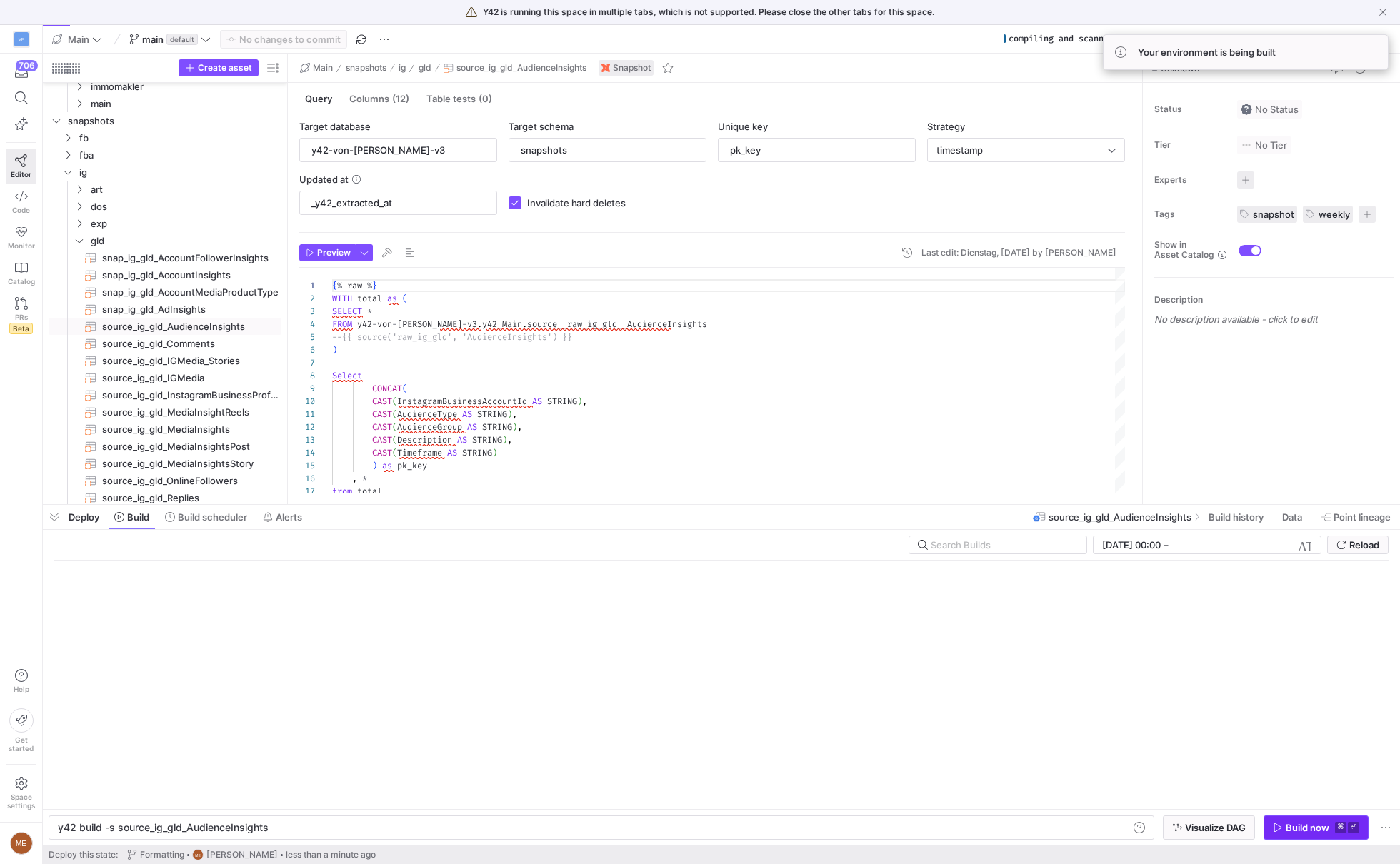
click at [1285, 823] on span "Build now ⌘ ⏎" at bounding box center [1315, 828] width 86 height 11
drag, startPoint x: 159, startPoint y: 345, endPoint x: 290, endPoint y: 364, distance: 132.4
click at [159, 345] on span "source_ig_gld_Comments​​​​​​​" at bounding box center [191, 343] width 177 height 17
type input "Id"
type textarea "{% raw %} SELECT Id, Text, MediaId, Created, UserId, Username, Cast(Likes AS St…"
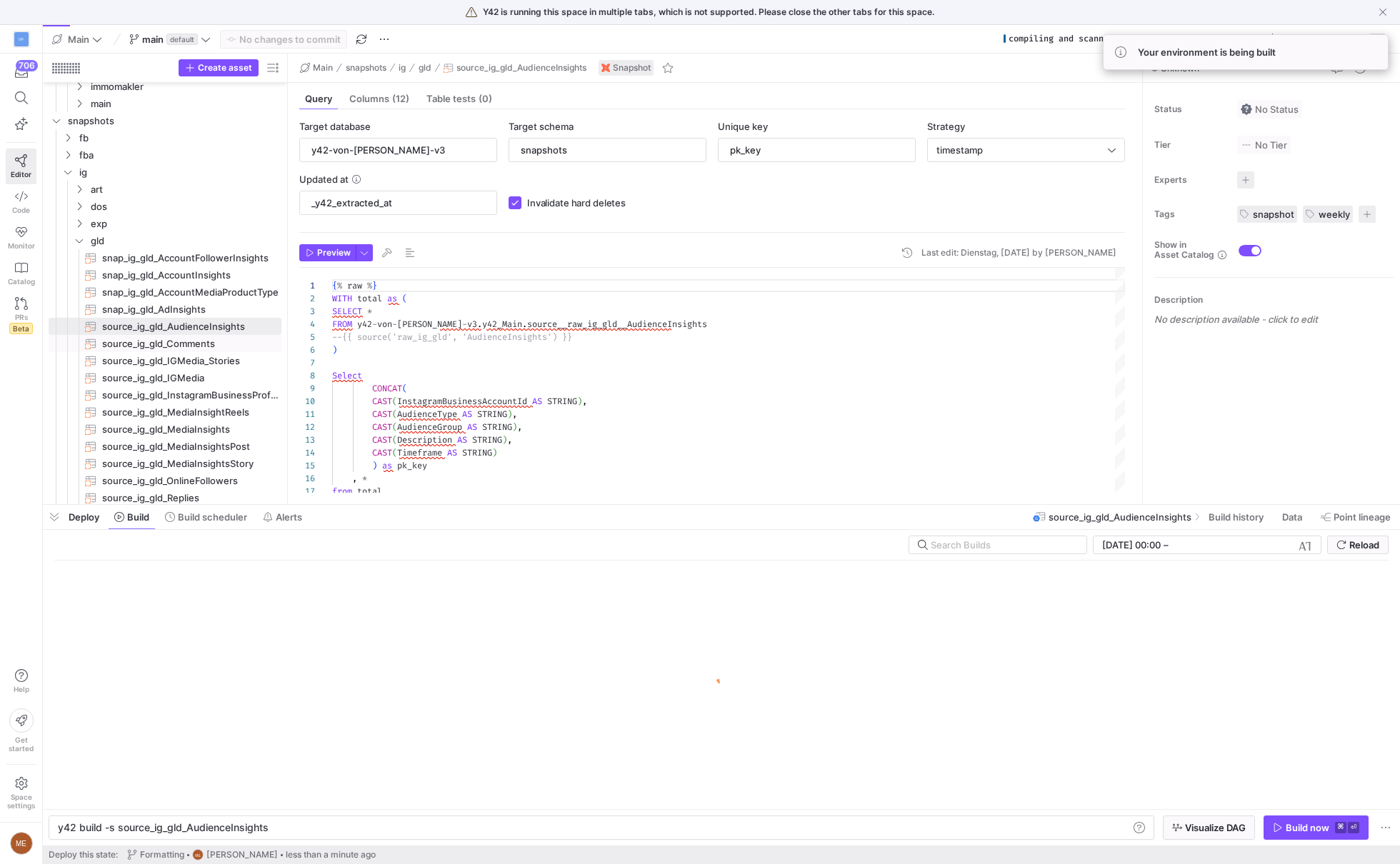
type textarea "y42 build -s source_ig_gld_Comments"
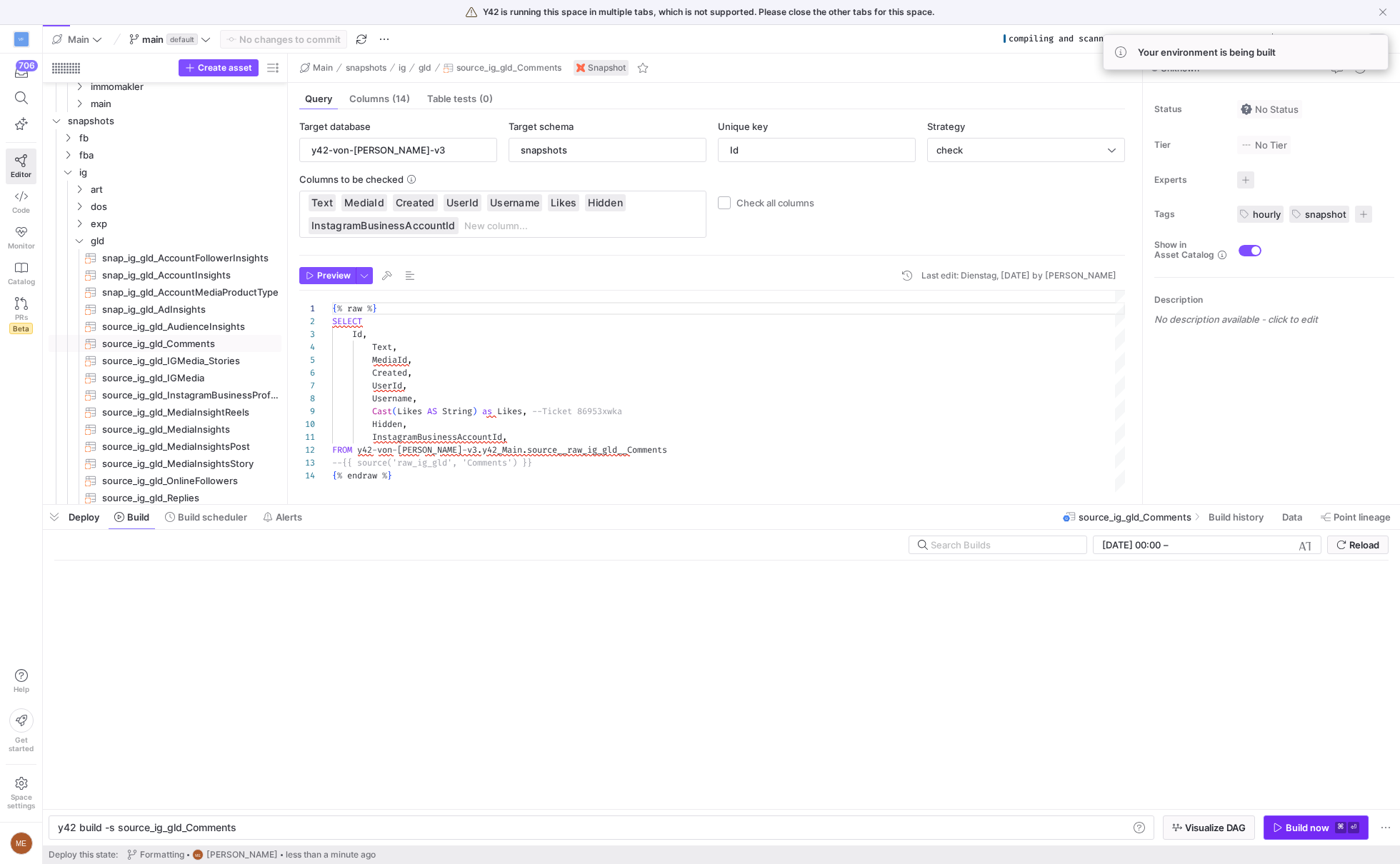
click at [1293, 835] on span "button" at bounding box center [1315, 828] width 104 height 23
click at [237, 358] on span "source_ig_gld_IGMedia_Stories​​​​​​​" at bounding box center [191, 361] width 177 height 17
type textarea "{% raw %} SELECT * FROM y42-von-[PERSON_NAME]-v3.y42_Main.source__raw_ig_gld__I…"
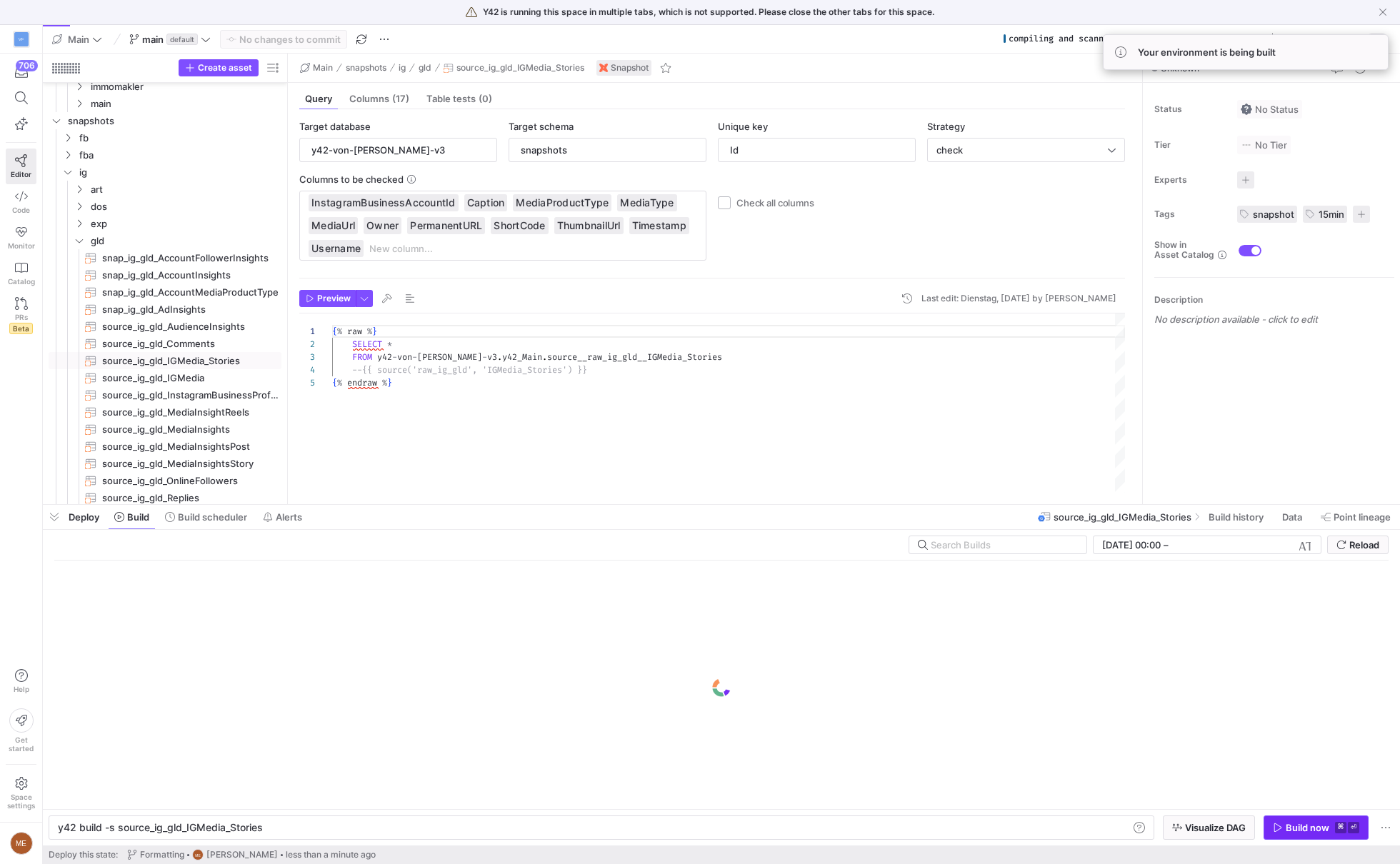
click at [1292, 820] on span "button" at bounding box center [1315, 828] width 104 height 23
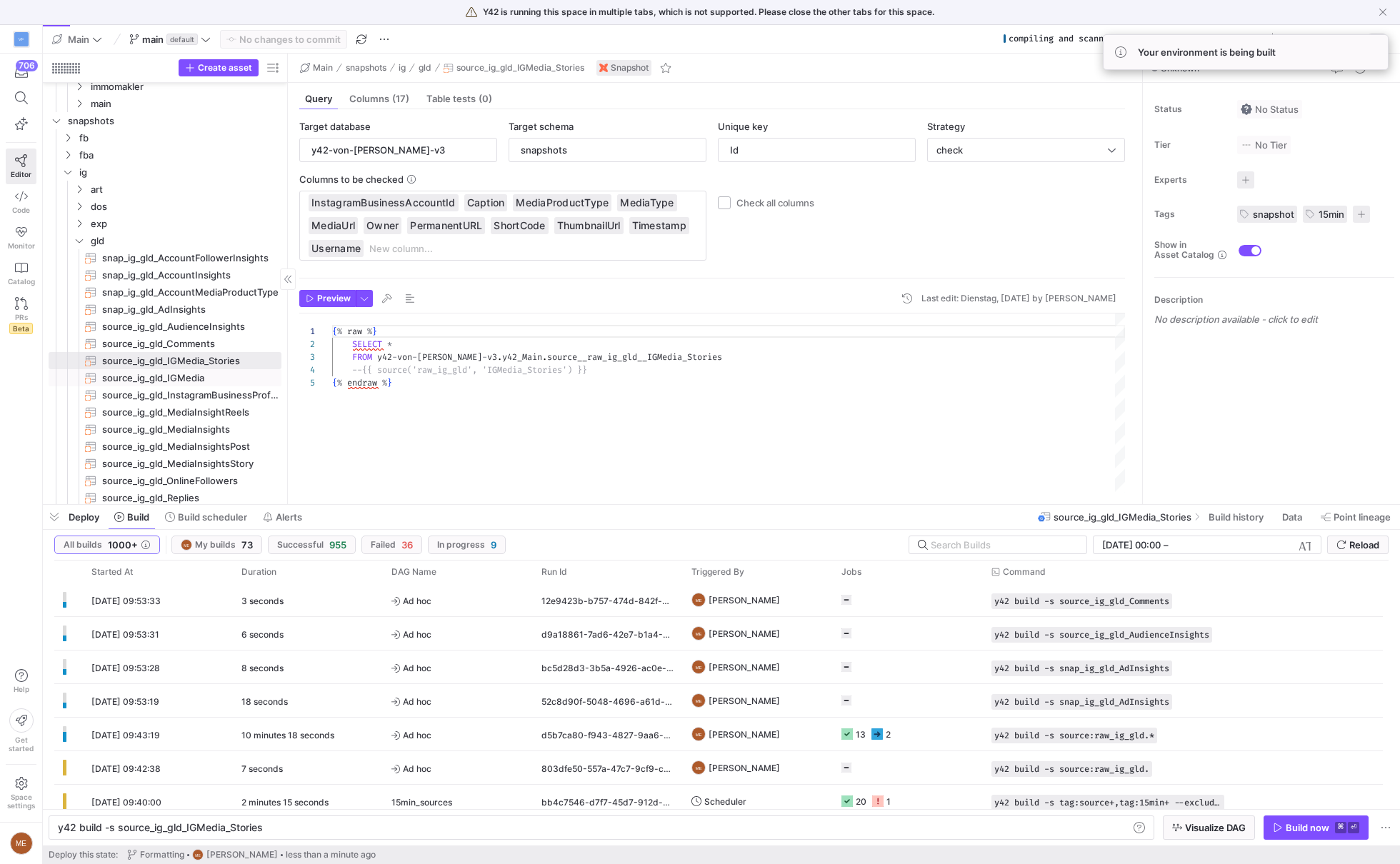
click at [216, 377] on span "source_ig_gld_IGMedia​​​​​​​" at bounding box center [191, 378] width 177 height 17
type textarea "y42 build -s source_ig_gld_IGMedia"
type textarea "-- Ein Comment für [PERSON_NAME] {% raw %} SELECT * FROM y42-von-[PERSON_NAME]-…"
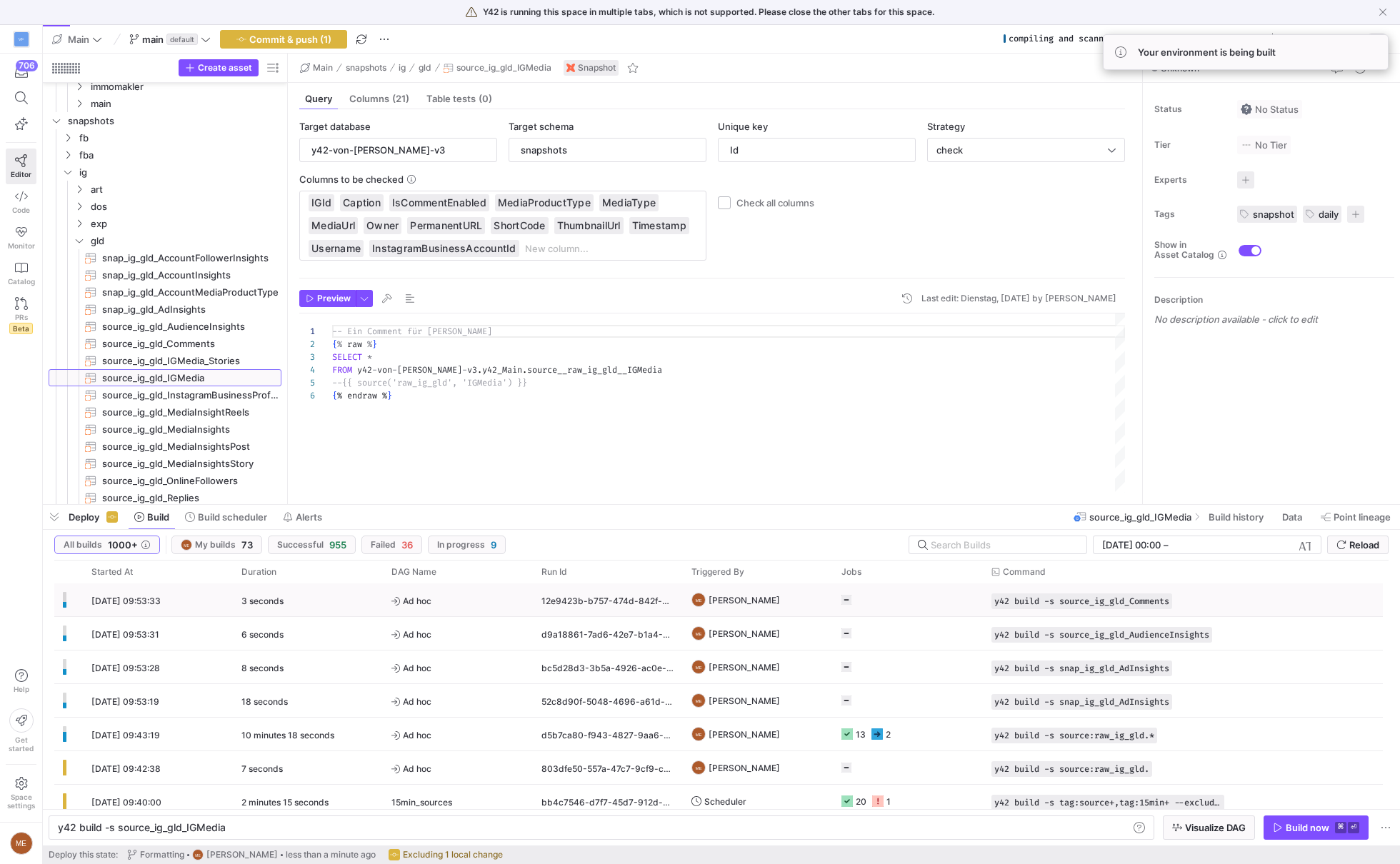
scroll to position [64, 0]
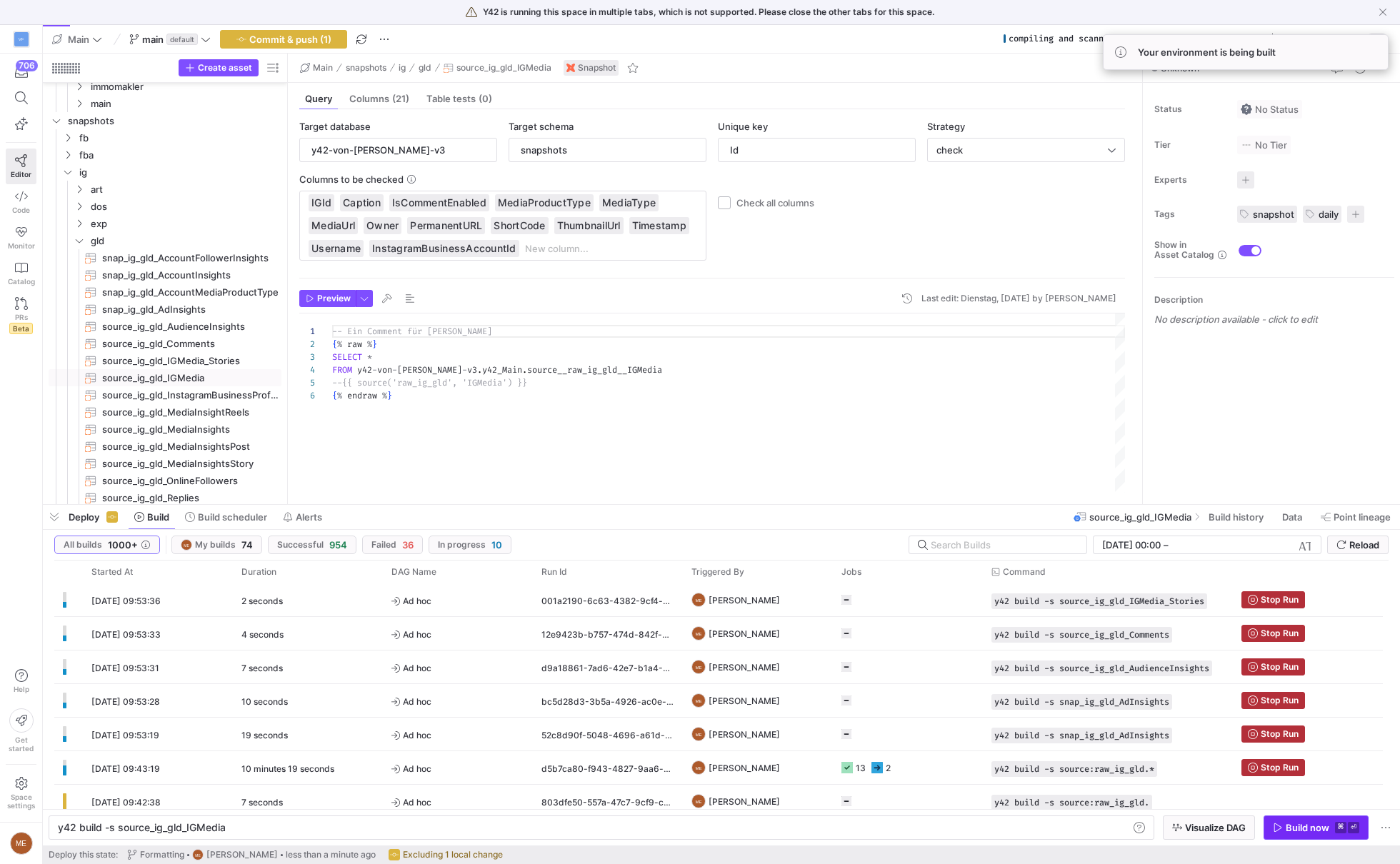
click at [1314, 829] on div "Build now" at bounding box center [1307, 828] width 44 height 11
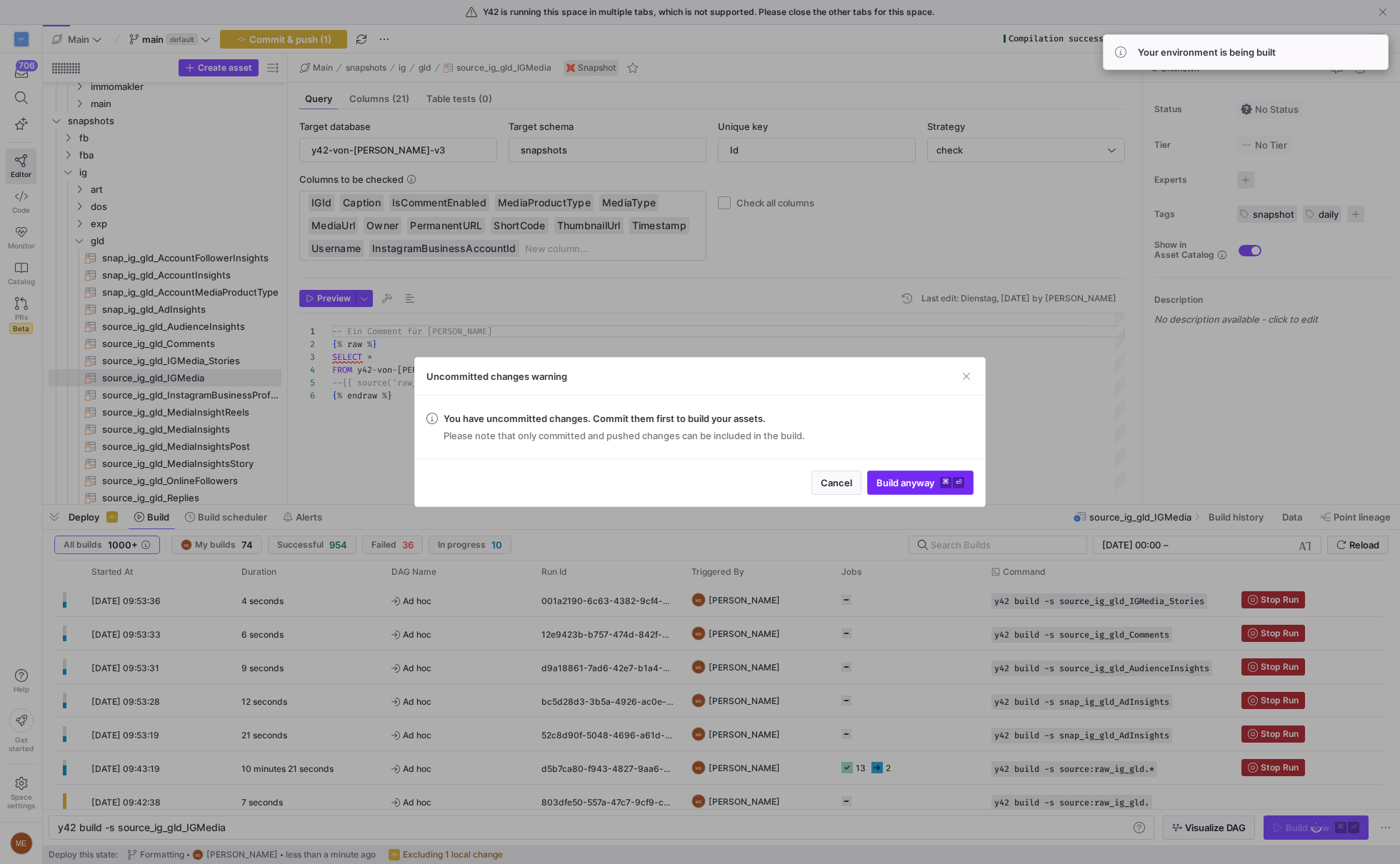
click at [881, 485] on span "Build anyway ⌘ ⏎" at bounding box center [920, 483] width 88 height 11
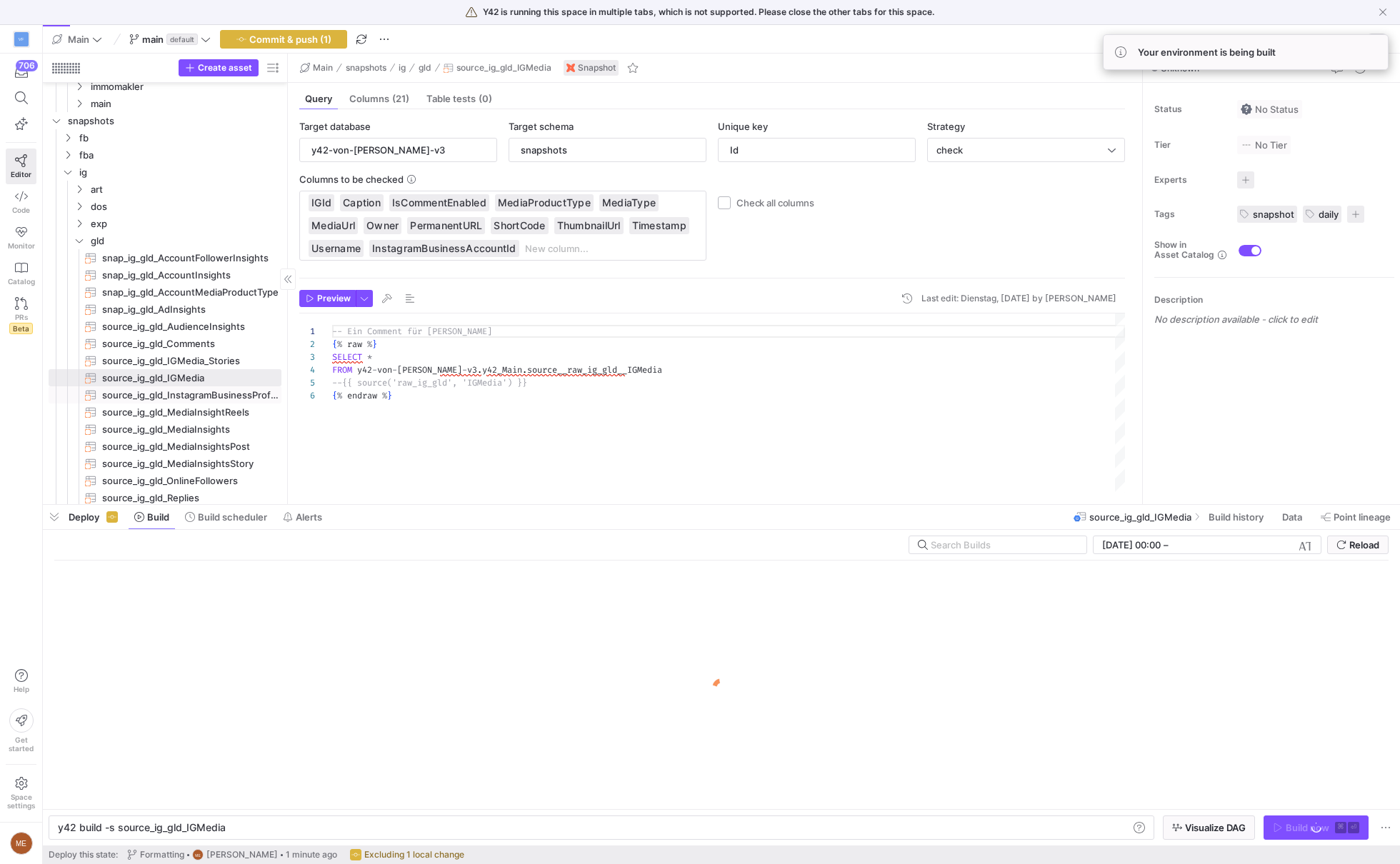
click at [171, 396] on span "source_ig_gld_InstagramBusinessProfile​​​​​​​" at bounding box center [191, 395] width 177 height 17
type input "InstagramBusinessAccountId"
type textarea "{% raw %} SELECT * FROM y42-von-[PERSON_NAME]-v3.y42_Main.source__raw_ig_gld__I…"
type textarea "y42 build -s source_ig_gld_InstagramBusinessProfile"
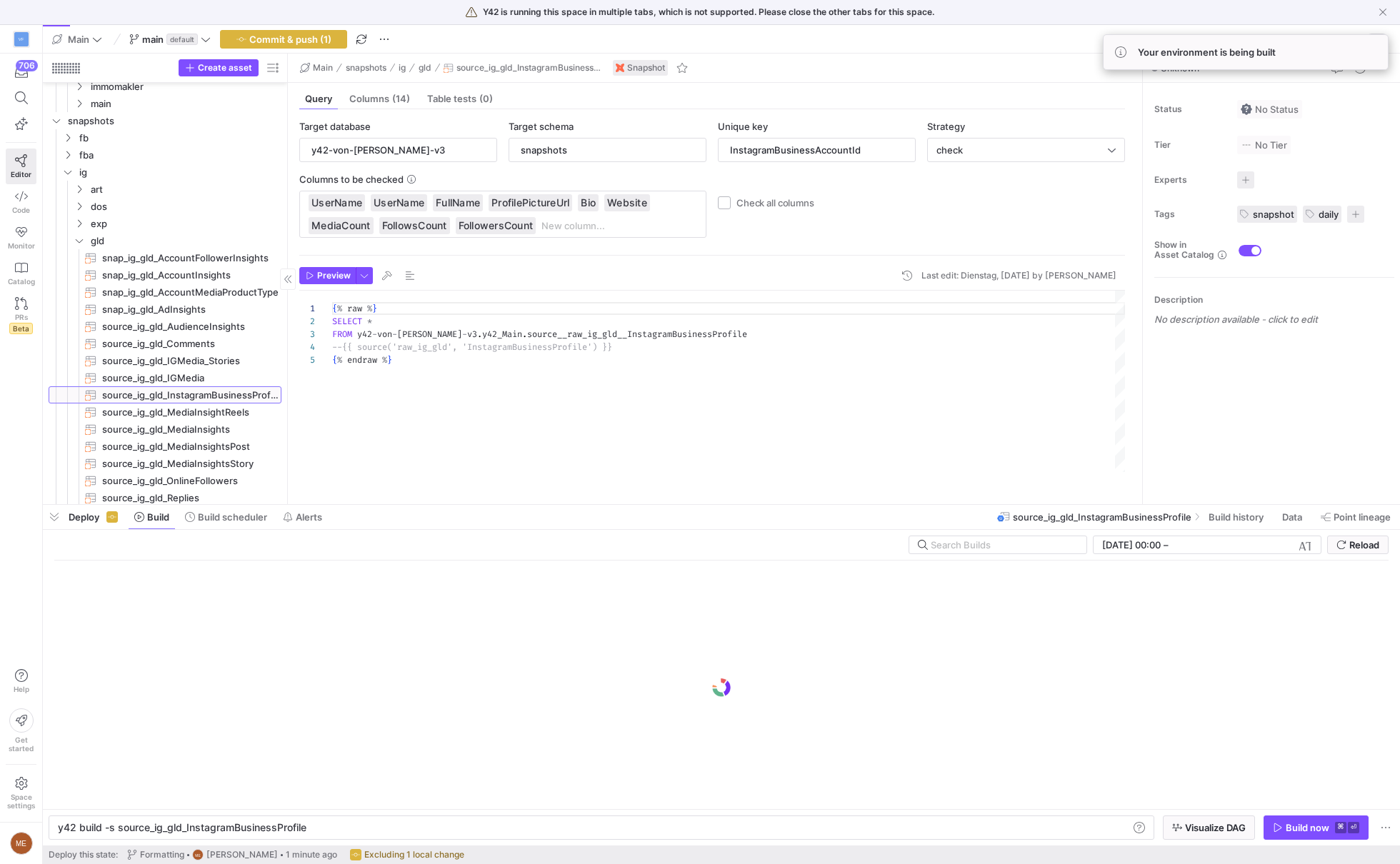
scroll to position [51, 0]
click at [1318, 824] on div "Build now" at bounding box center [1307, 828] width 44 height 11
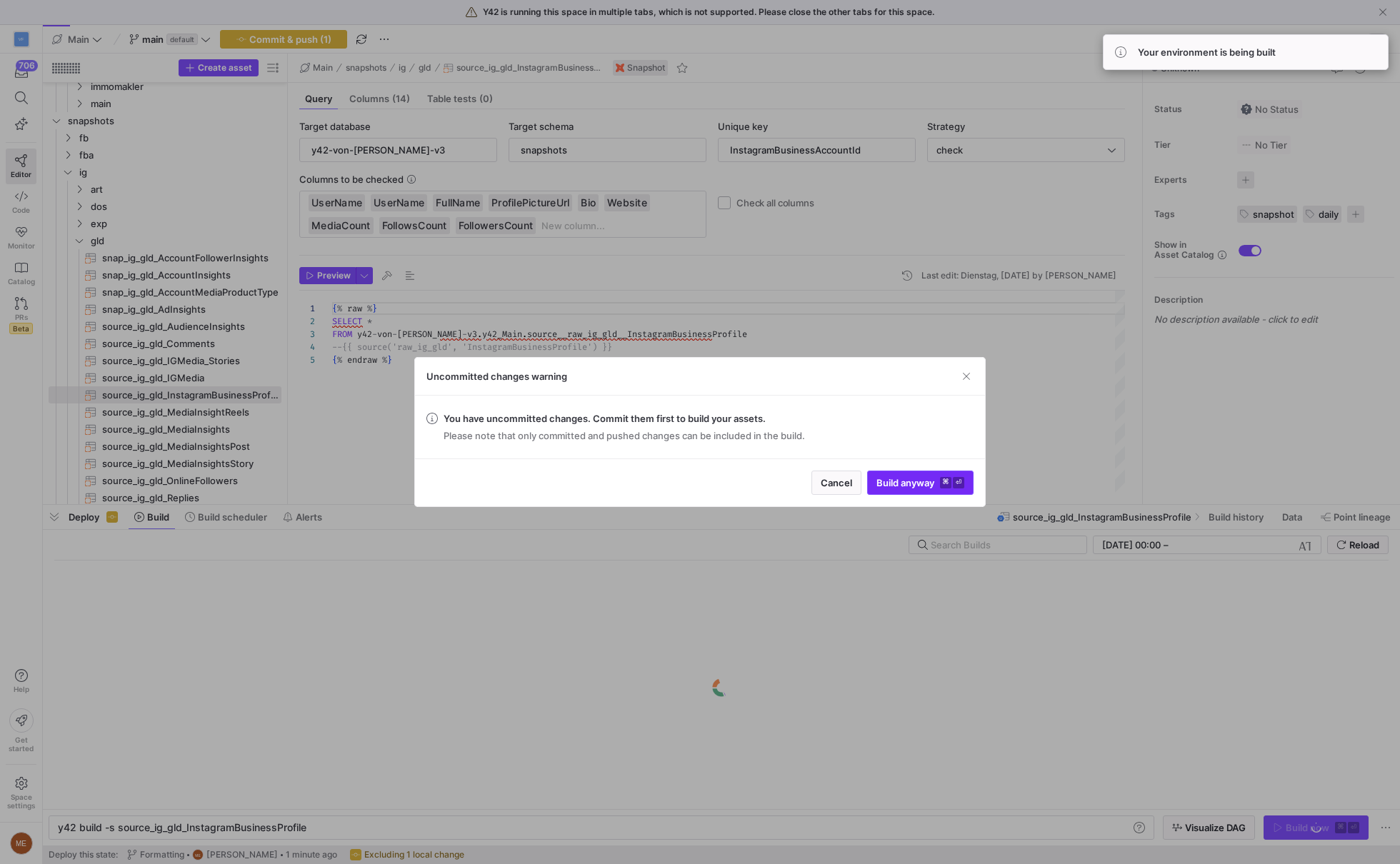
click at [901, 475] on span "submit" at bounding box center [920, 483] width 105 height 23
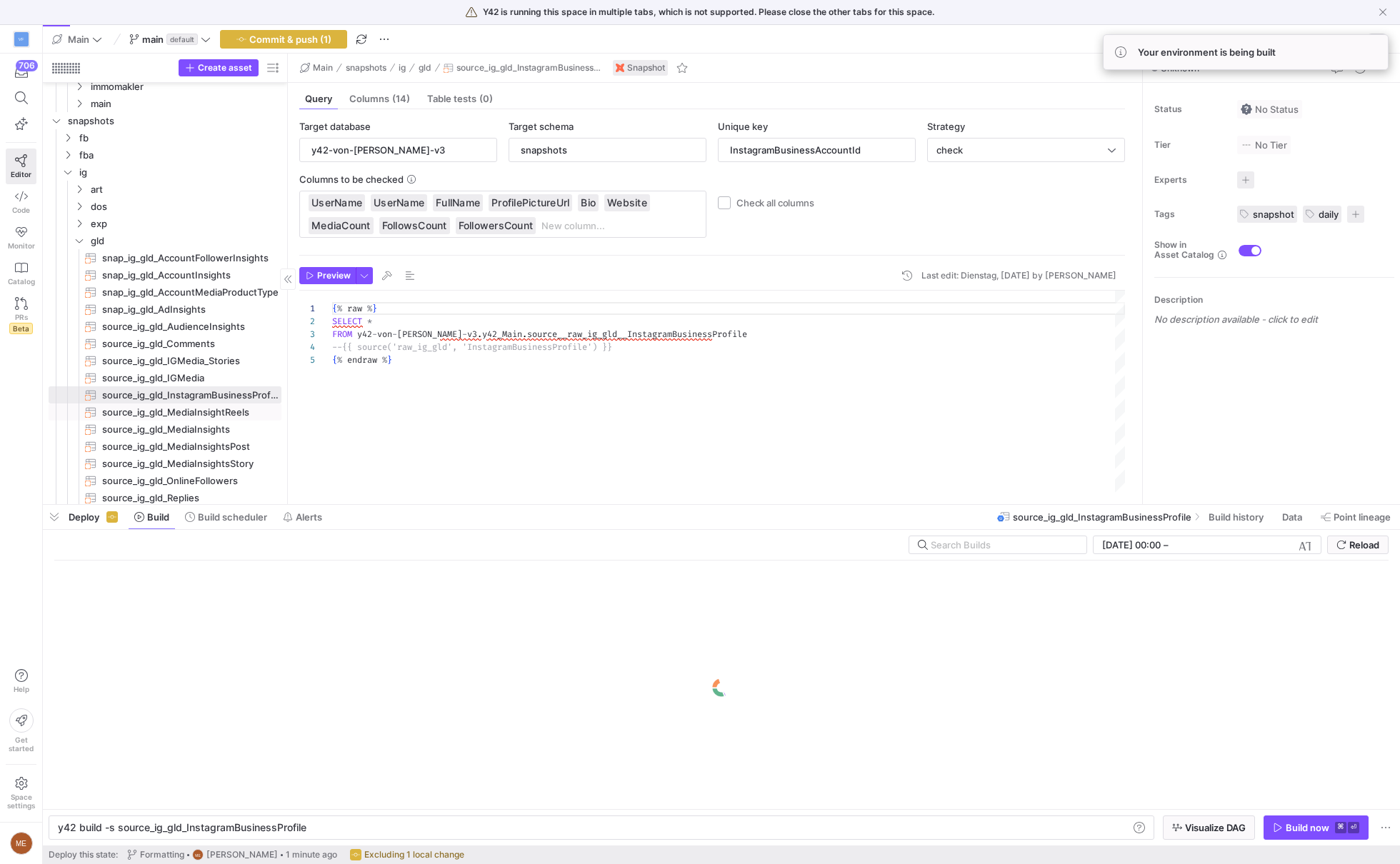
click at [250, 407] on span "source_ig_gld_MediaInsightReels​​​​​​​" at bounding box center [191, 412] width 177 height 17
type input "MediaId"
type textarea "{% raw %} WITH _union AS ( SELECT * FROM y42-von-[PERSON_NAME]-v3.y42_Main.sour…"
type textarea "y42 build -s source_ig_gld_MediaInsightReels"
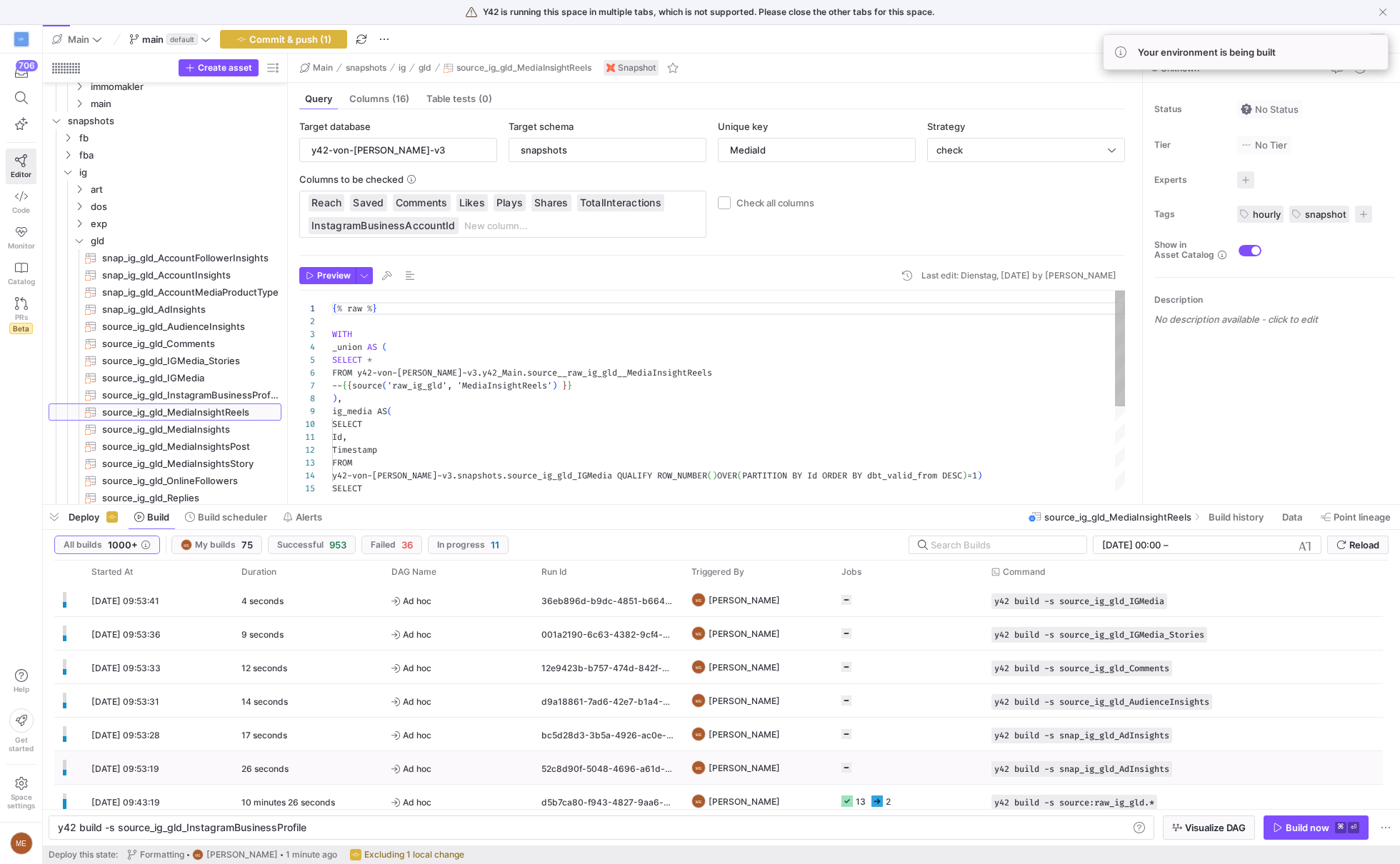
scroll to position [128, 0]
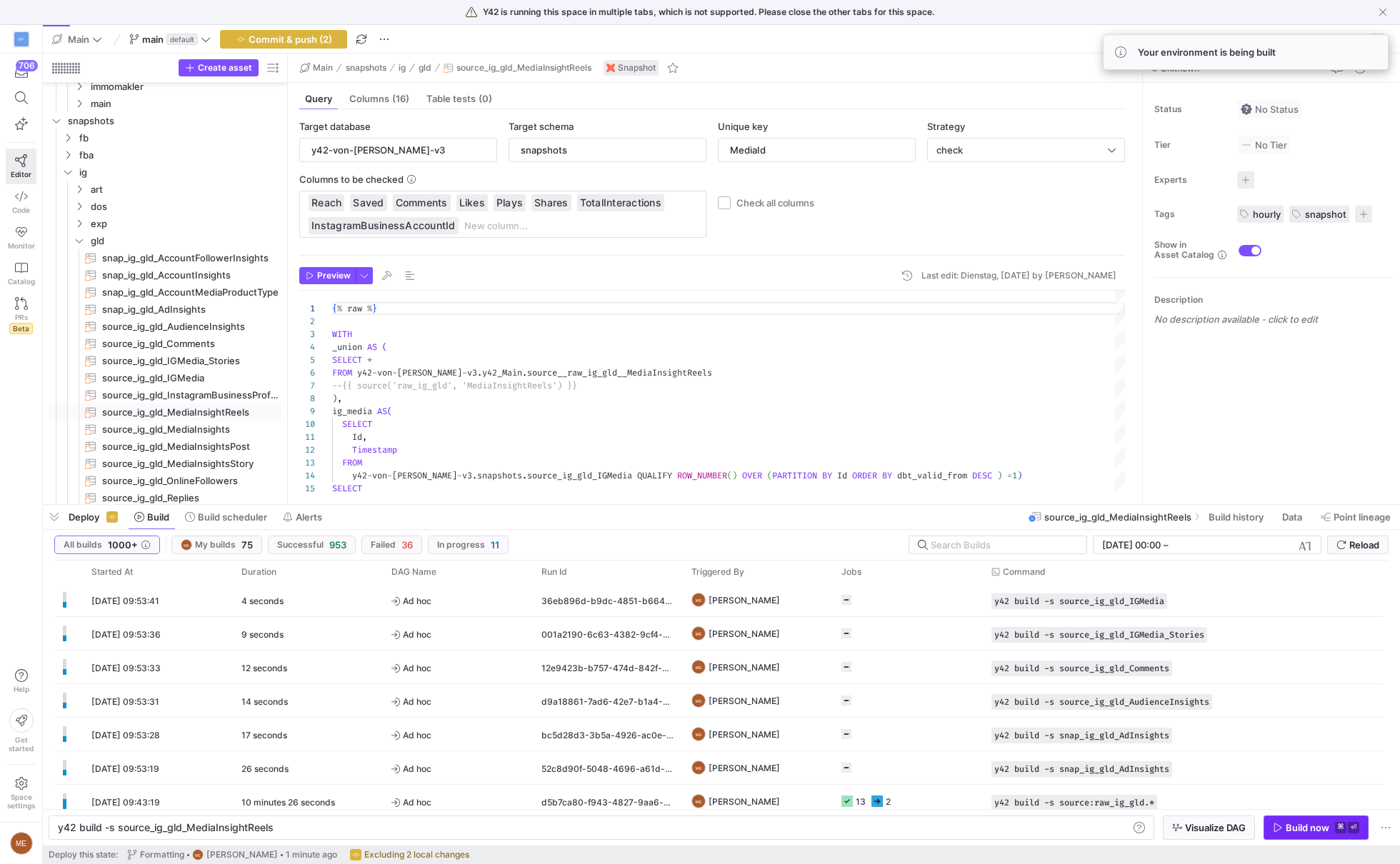
click at [1330, 820] on span "button" at bounding box center [1315, 828] width 104 height 23
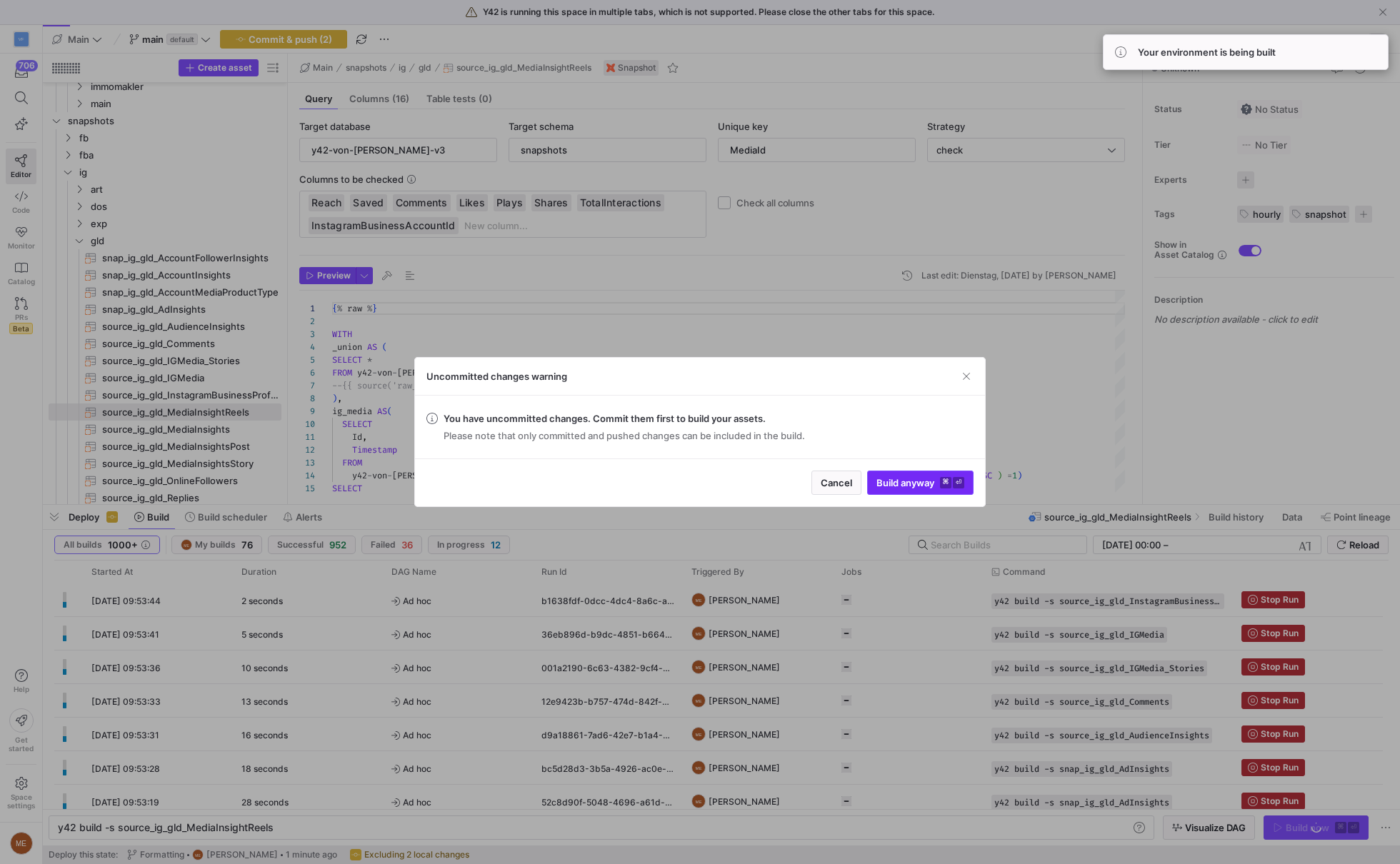
click at [913, 487] on span "Build anyway ⌘ ⏎" at bounding box center [920, 483] width 88 height 11
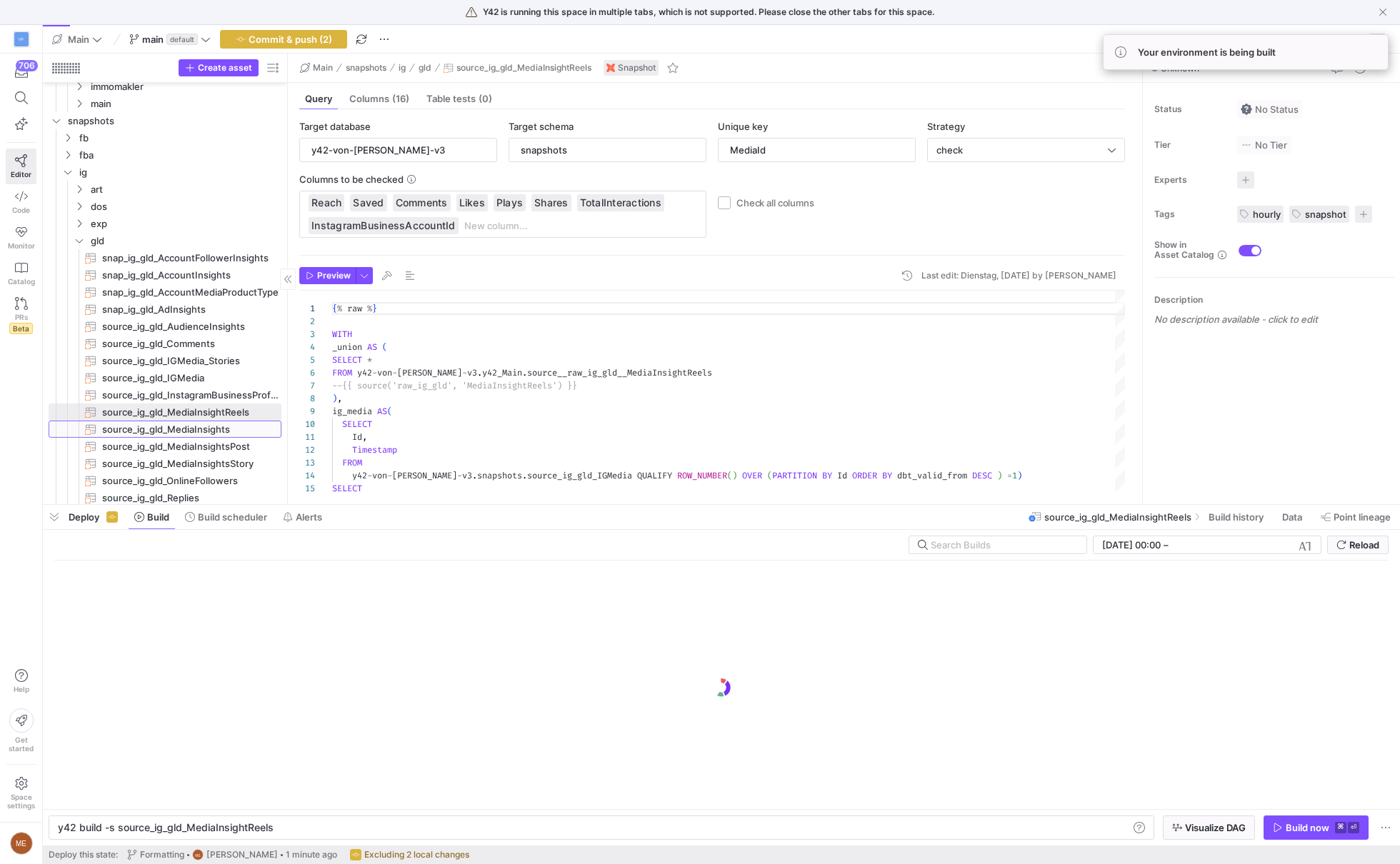
click at [210, 426] on span "source_ig_gld_MediaInsights​​​​​​​" at bounding box center [191, 429] width 177 height 17
type textarea "{% raw %} WITH _union AS ( SELECT * FROM y42-von-[PERSON_NAME]-v3.y42_Main.sour…"
type textarea "y42 build -s source_ig_gld_MediaInsights"
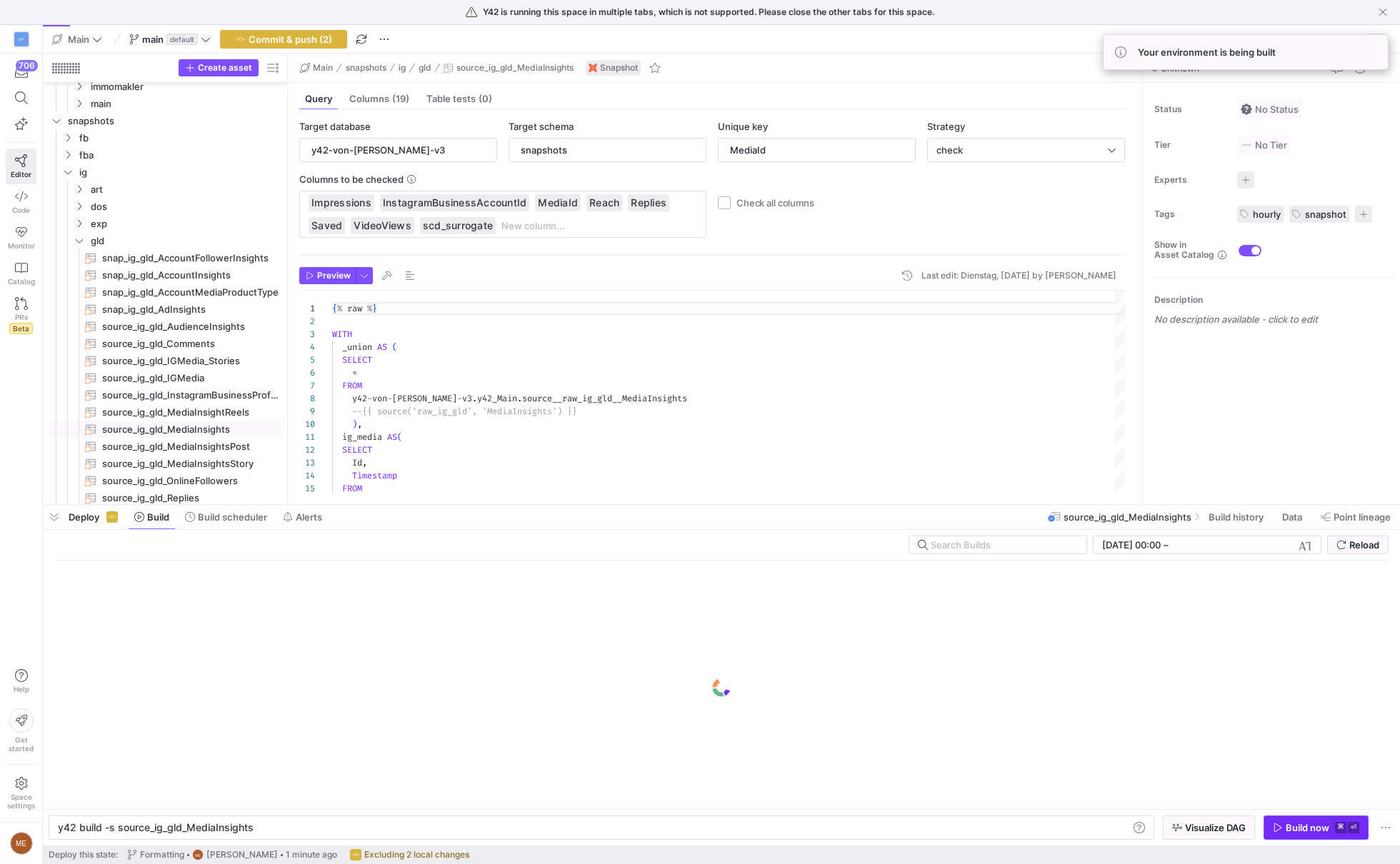
click at [1288, 828] on div "Build now" at bounding box center [1307, 828] width 44 height 11
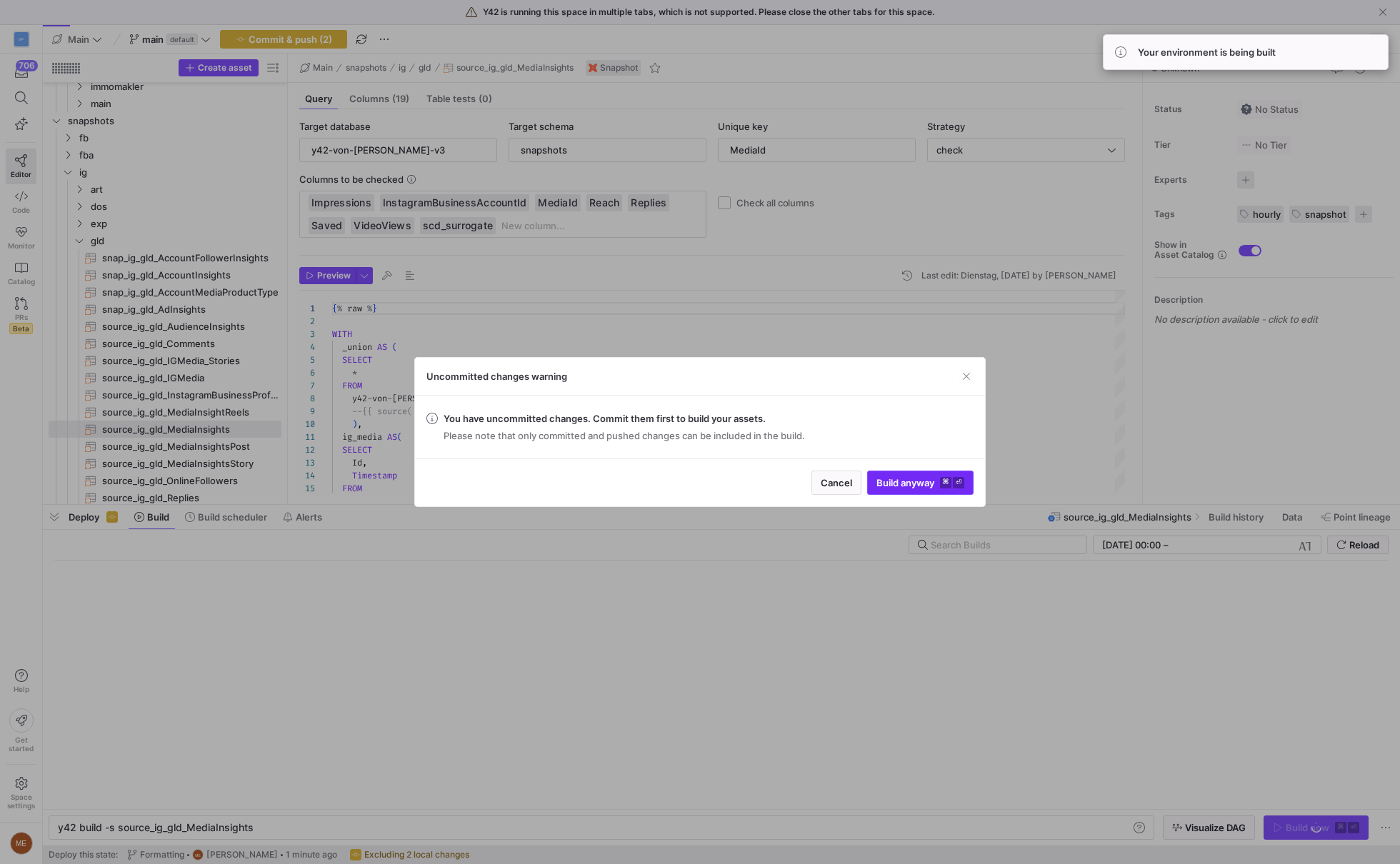
click at [916, 479] on span "Build anyway ⌘ ⏎" at bounding box center [920, 483] width 88 height 11
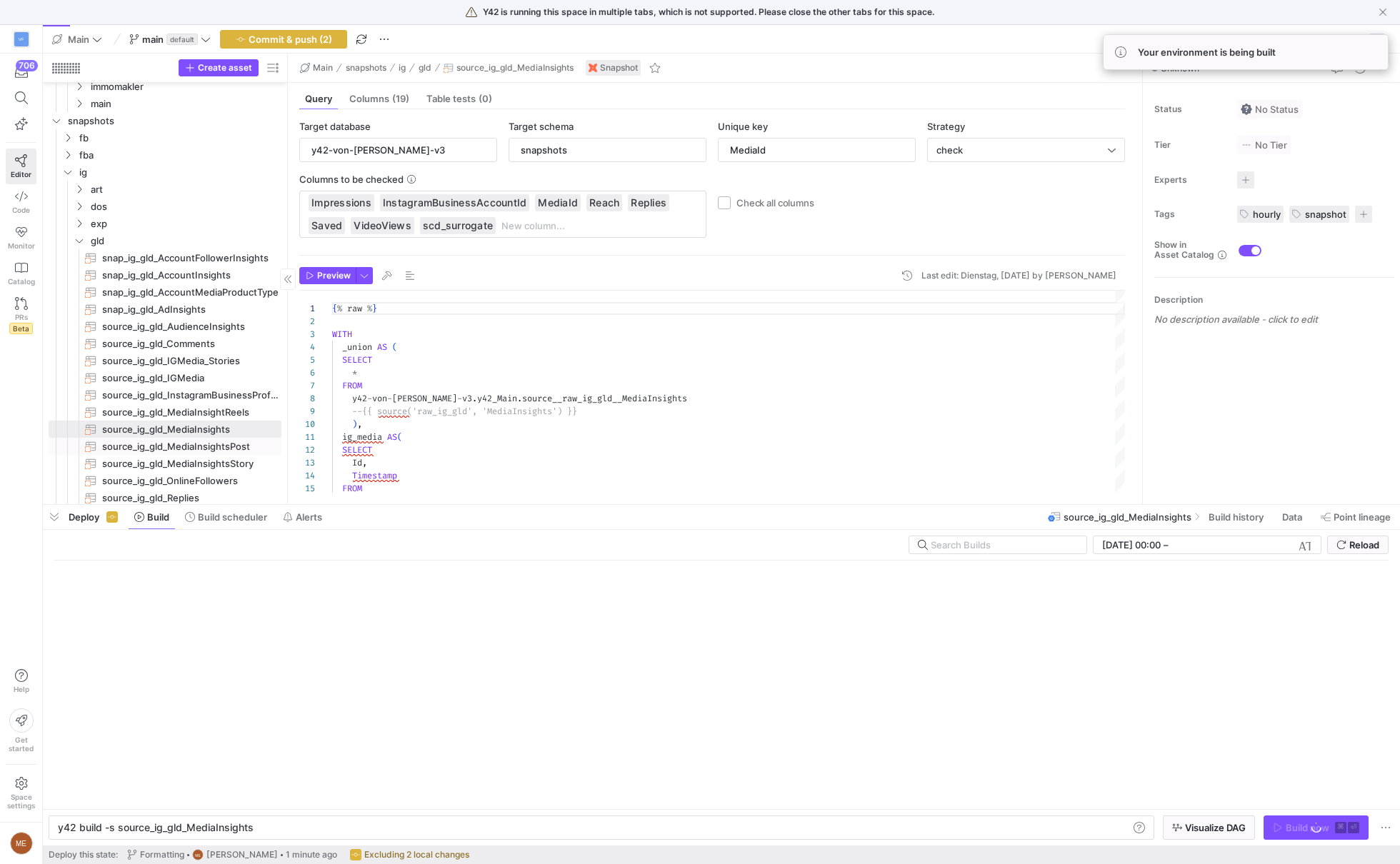
click at [215, 441] on span "source_ig_gld_MediaInsightsPost​​​​​​​" at bounding box center [191, 446] width 177 height 17
type textarea "{% raw %} WITH _union AS( SELECT * FROM y42-von-[PERSON_NAME]-v3.y42_Main.sourc…"
type textarea "y42 build -s source_ig_gld_MediaInsightsPost"
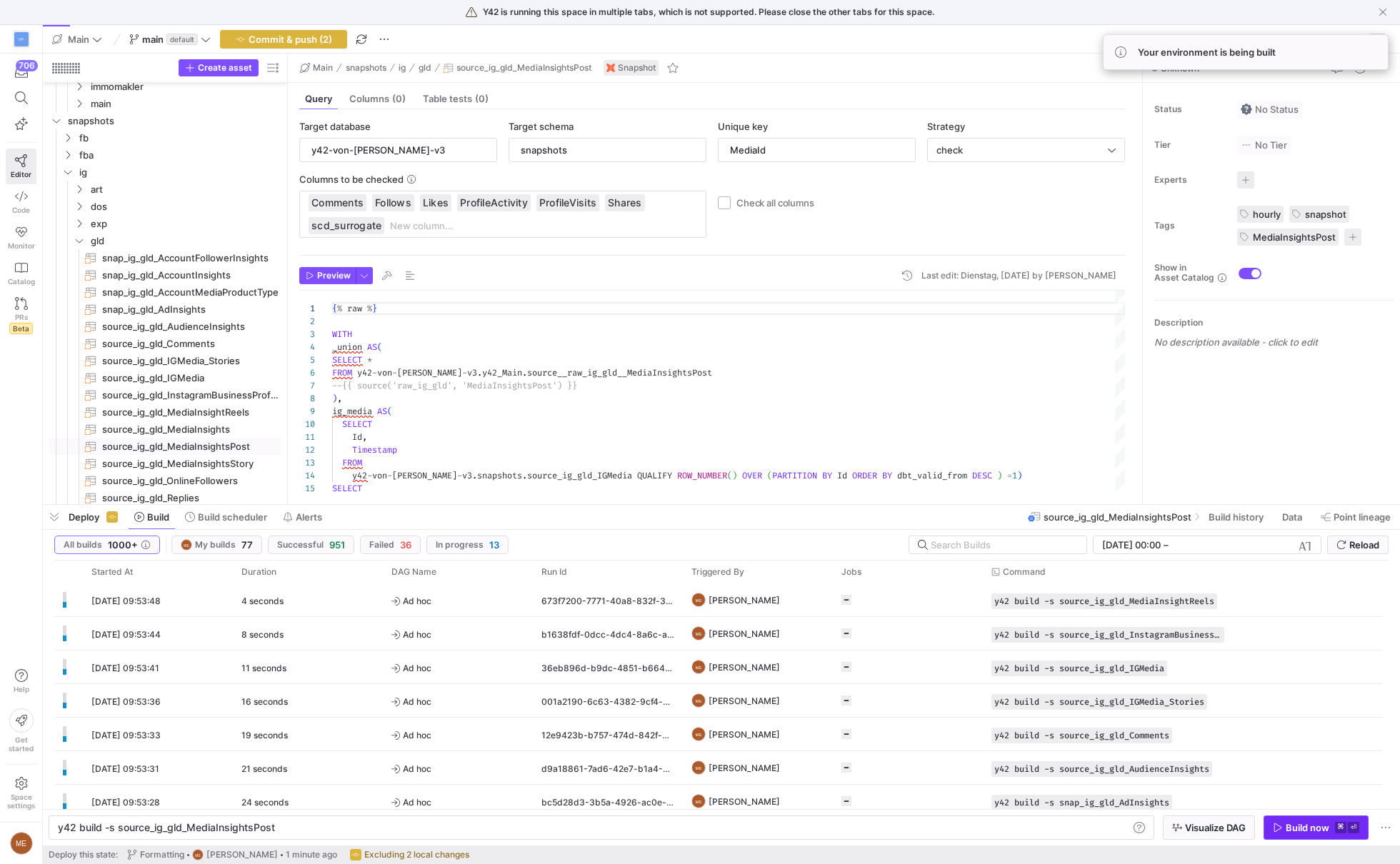
click at [1288, 819] on span "button" at bounding box center [1315, 828] width 104 height 23
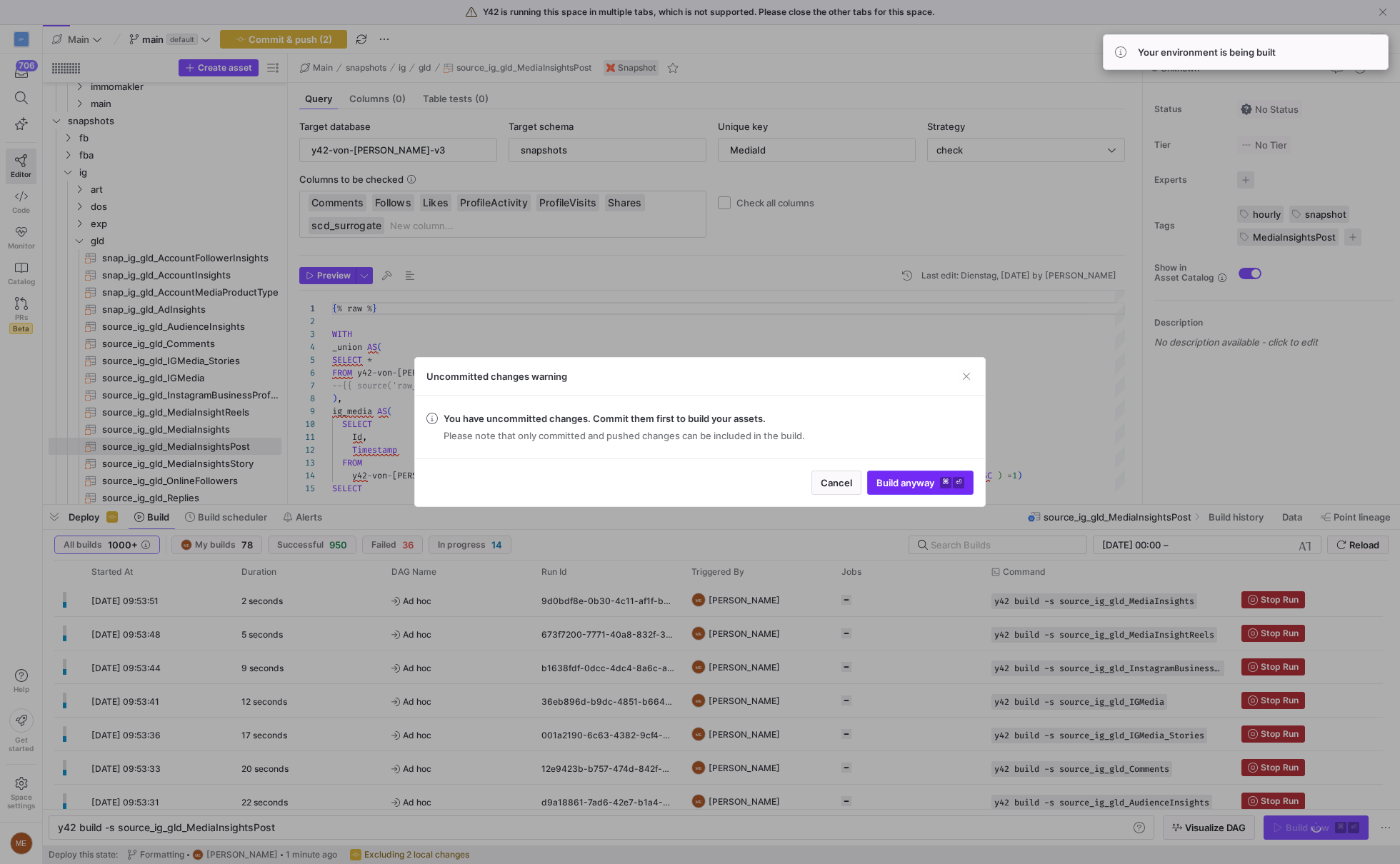
click at [896, 477] on span "Build anyway ⌘ ⏎" at bounding box center [920, 483] width 88 height 11
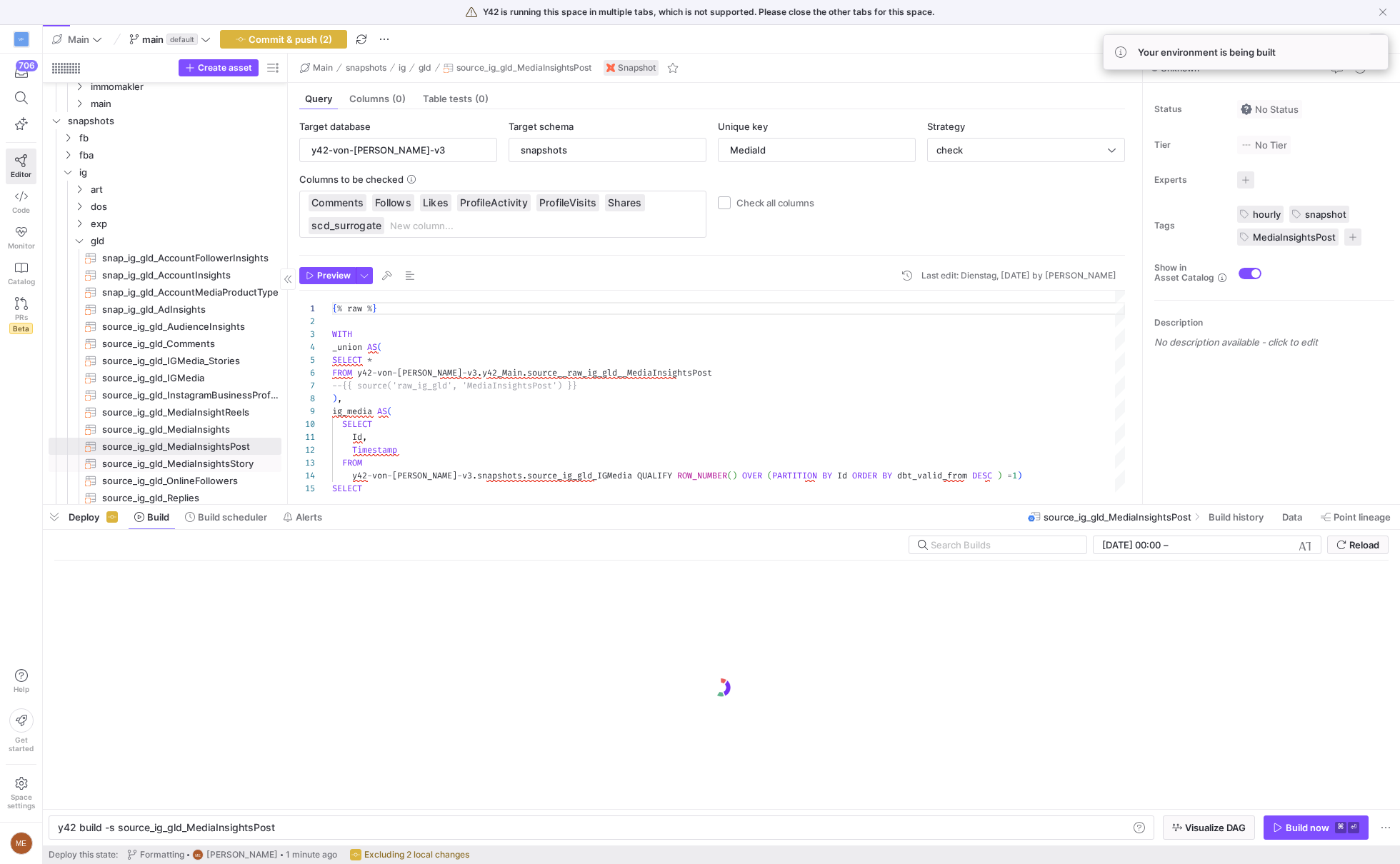
click at [225, 457] on span "source_ig_gld_MediaInsightsStory​​​​​​​" at bounding box center [191, 464] width 177 height 17
type textarea "{% raw %} WITH _union AS ( SELECT MediaId, Follows, ProfileActivity, ProfileVis…"
type textarea "y42 build -s source_ig_gld_MediaInsightsStory"
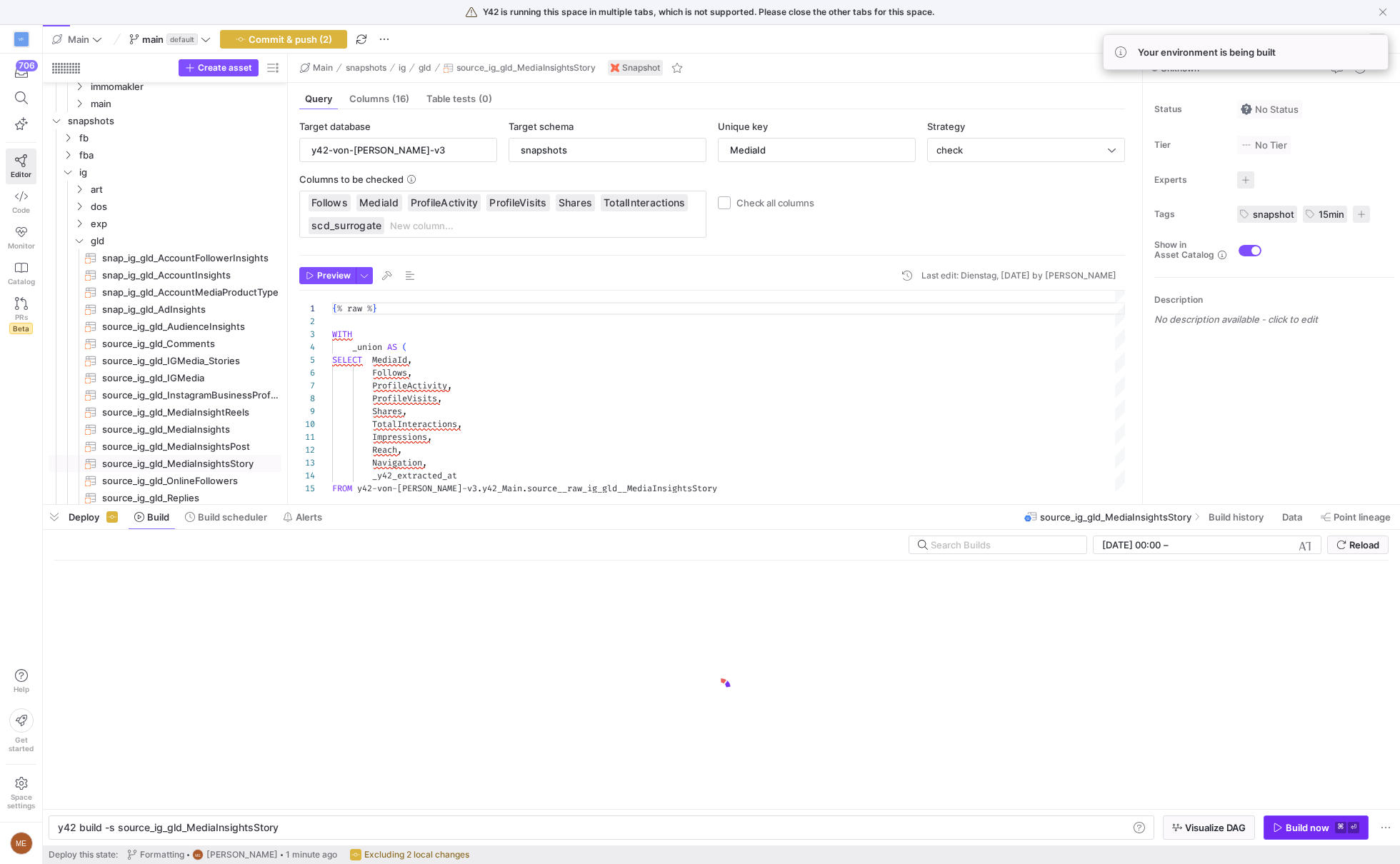
click at [1337, 828] on kbd "⌘" at bounding box center [1341, 828] width 11 height 11
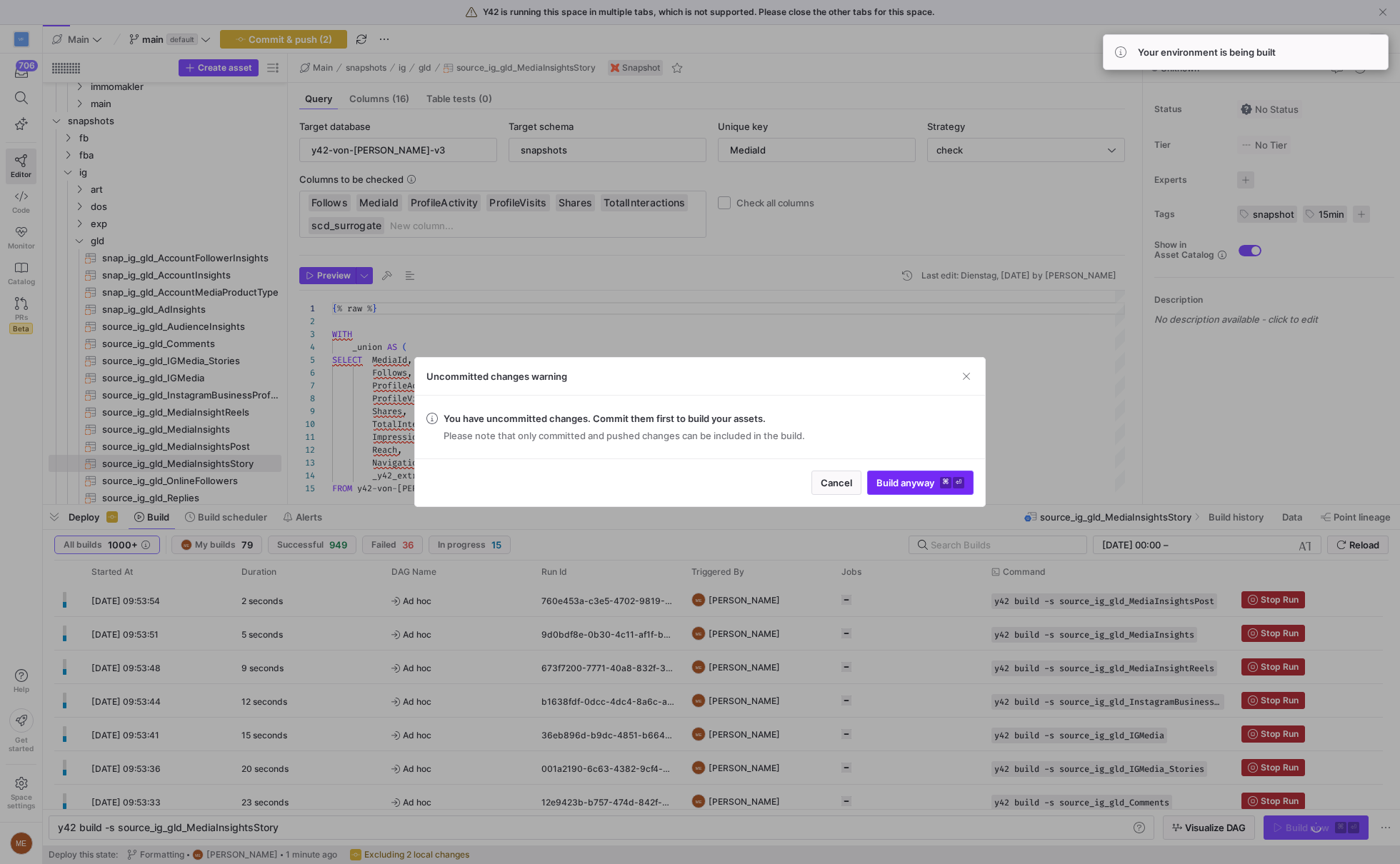
click at [905, 476] on span "submit" at bounding box center [920, 483] width 105 height 23
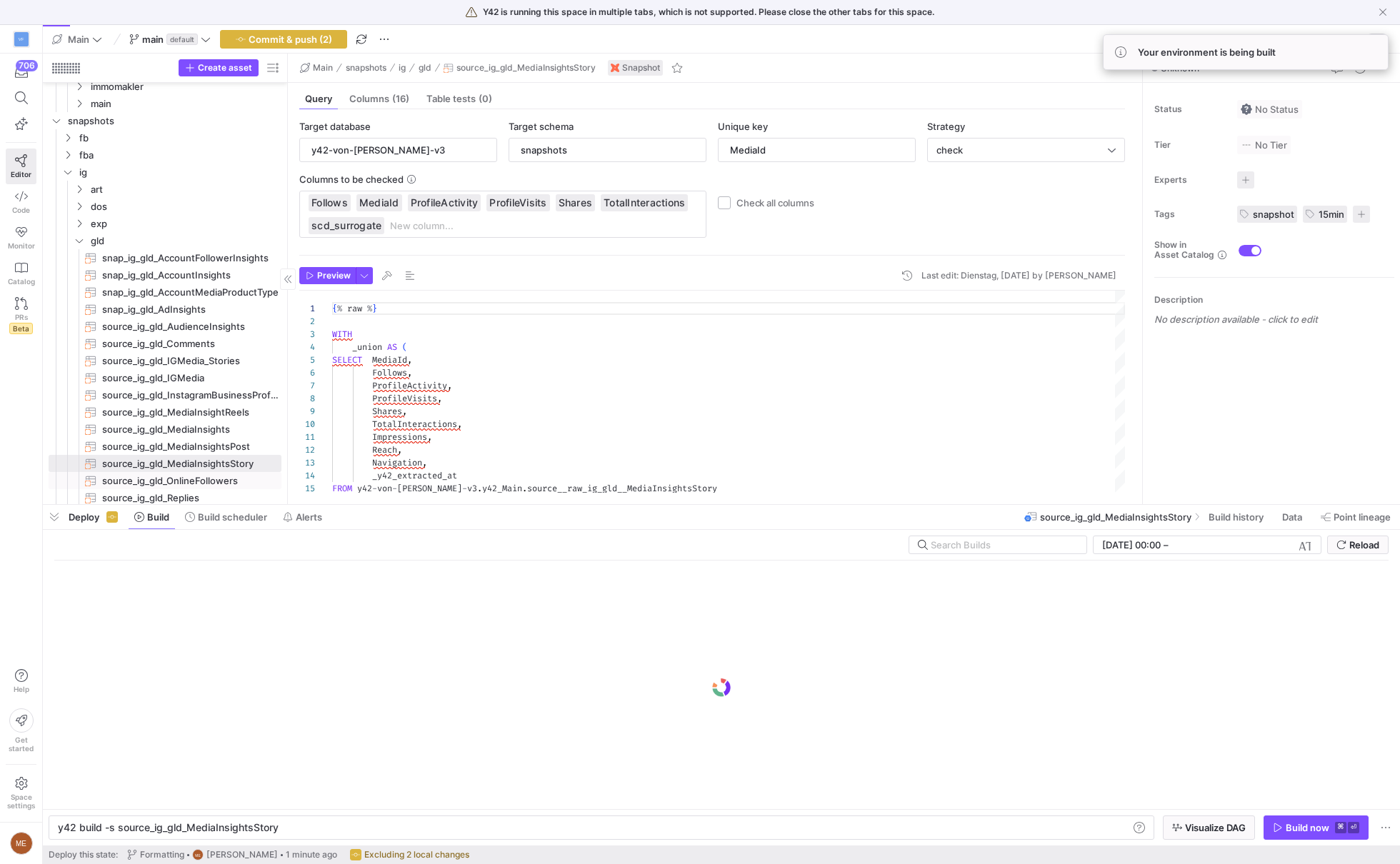
click at [233, 479] on span "source_ig_gld_OnlineFollowers​​​​​​​" at bounding box center [191, 480] width 177 height 17
type input "pk_key"
type textarea "{% raw %} WITH totals as( SELECT * FROM y42-von-[PERSON_NAME]-v3.y42_Main.sourc…"
type textarea "y42 build -s source_ig_gld_OnlineFollowers"
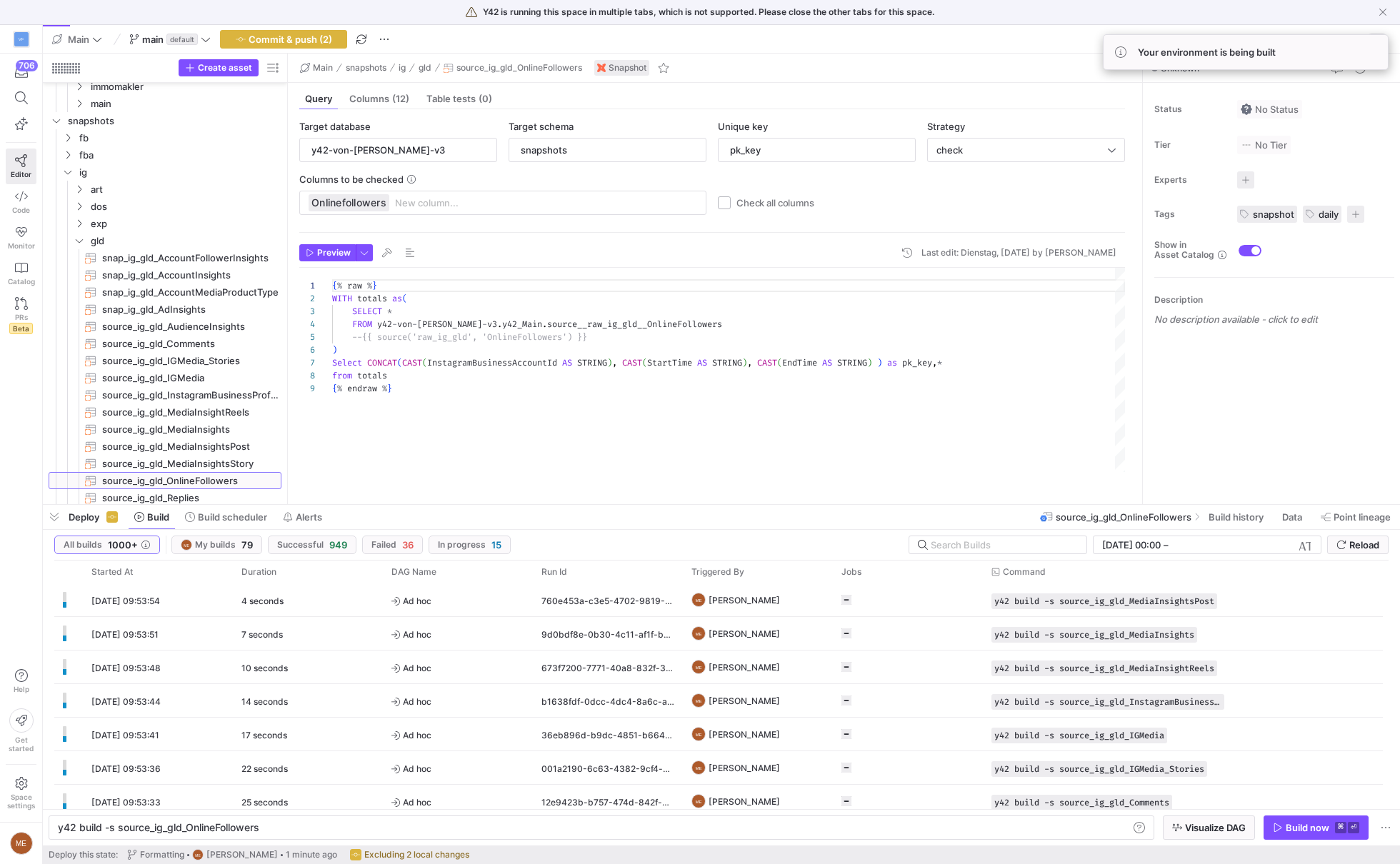
scroll to position [102, 0]
click at [1289, 820] on span "button" at bounding box center [1315, 828] width 104 height 23
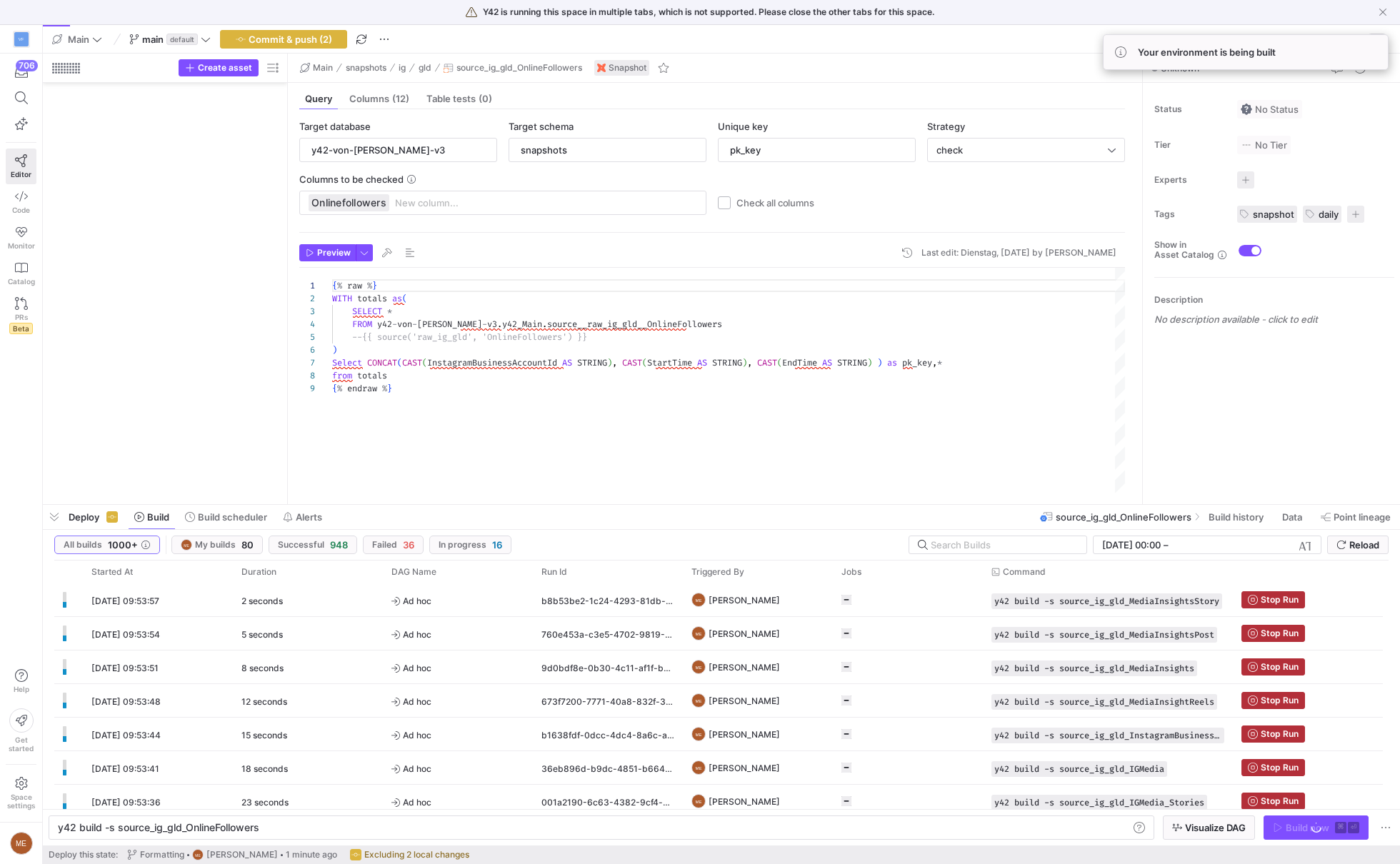
scroll to position [102, 0]
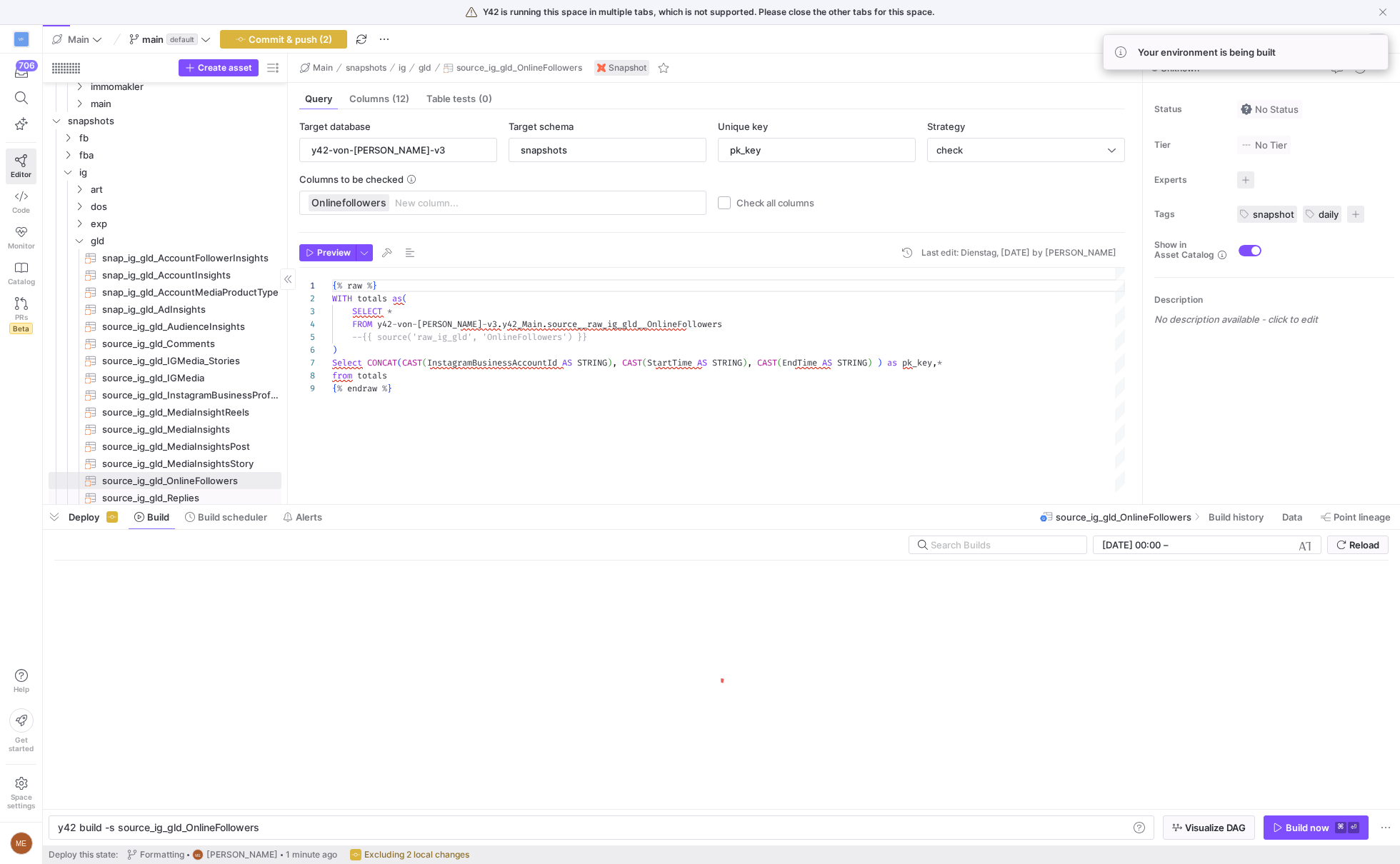
click at [199, 498] on span "source_ig_gld_Replies​​​​​​​" at bounding box center [191, 498] width 177 height 17
type textarea "y42 build -s source_ig_gld_Replies"
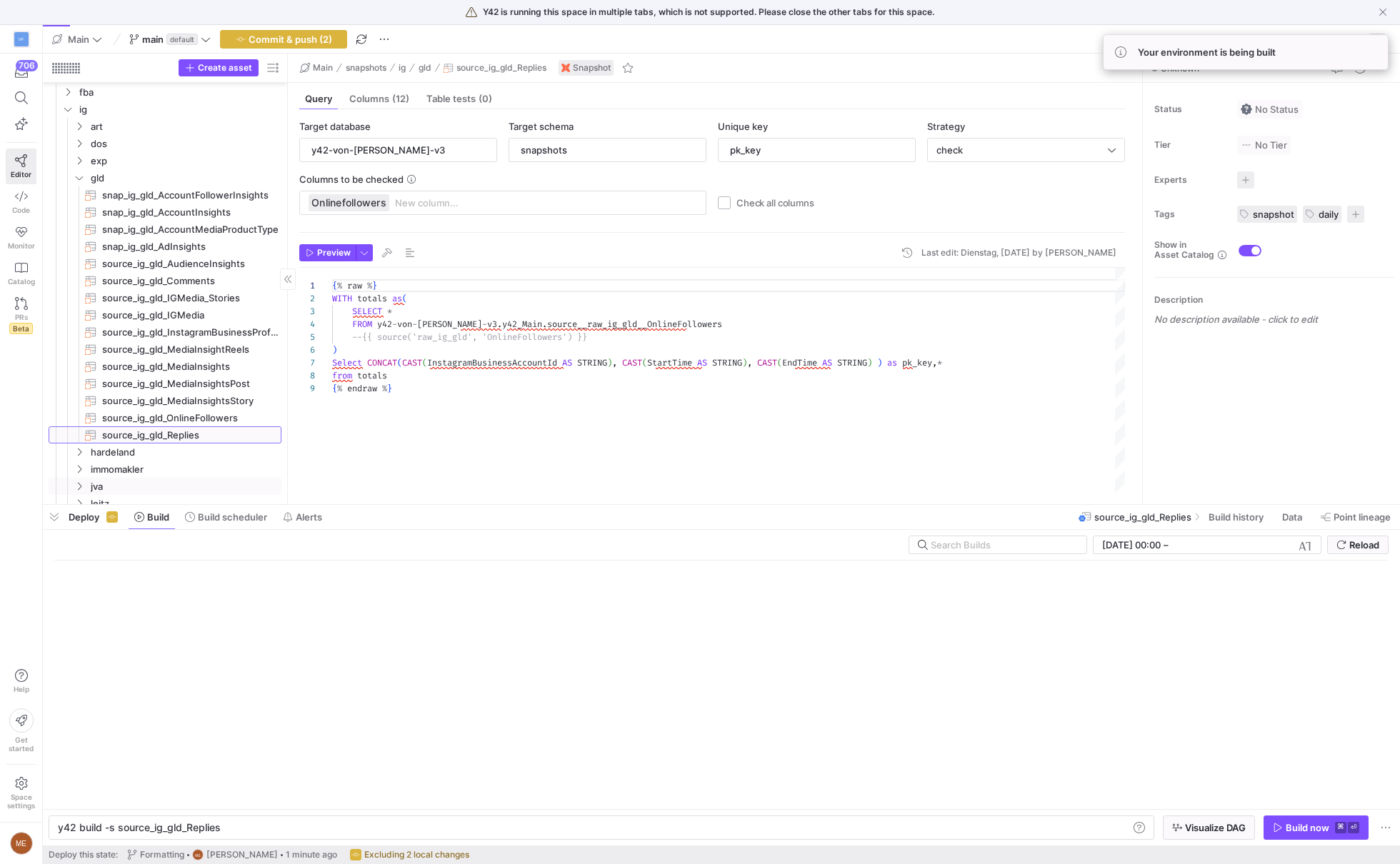
scroll to position [1635, 0]
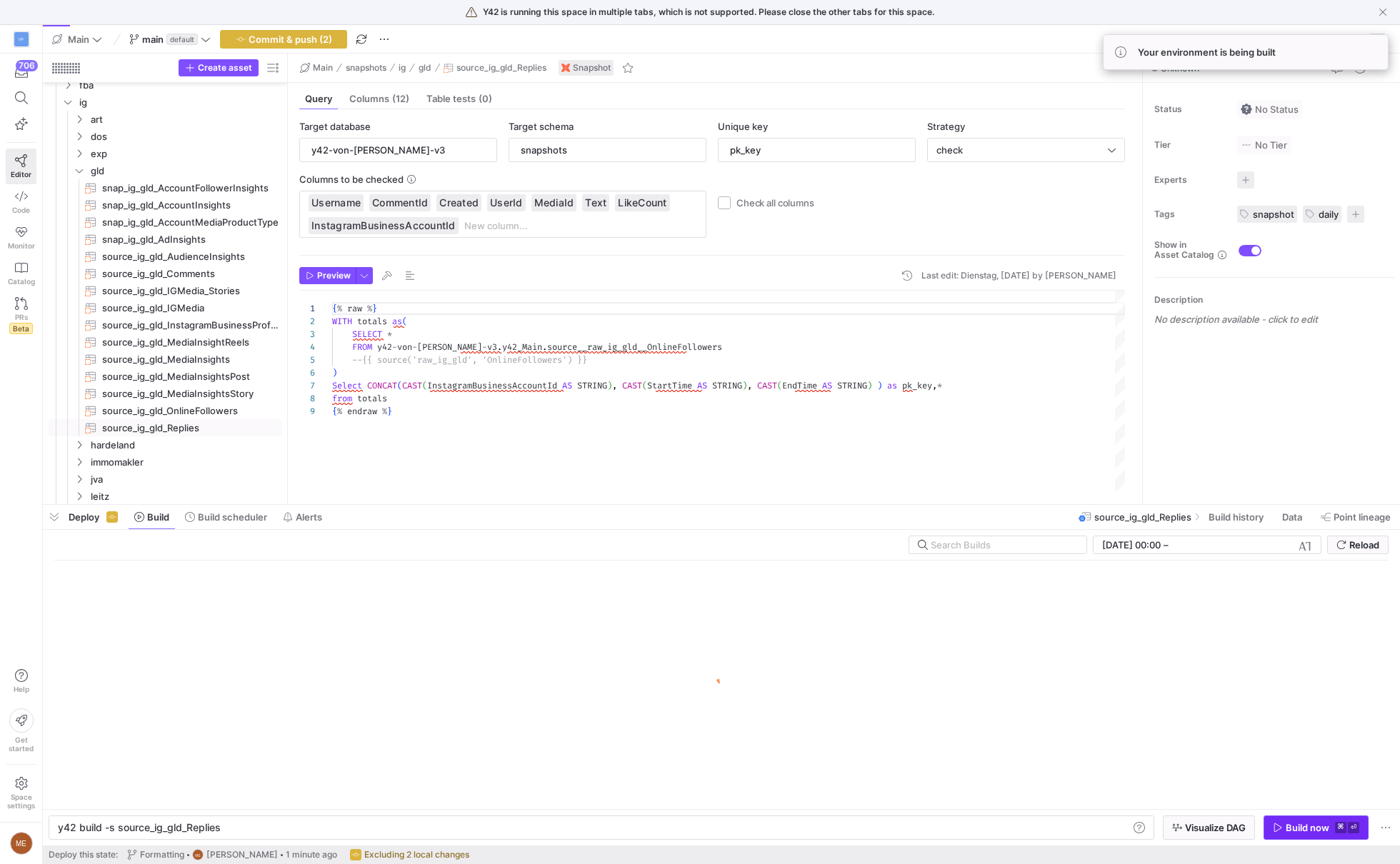
click at [1300, 827] on div "Build now" at bounding box center [1307, 828] width 44 height 11
type input "Id"
type textarea "{% raw %} SELECT * FROM y42-von-fred-v3.y42_Main.source__raw_ig_gld__Replies --…"
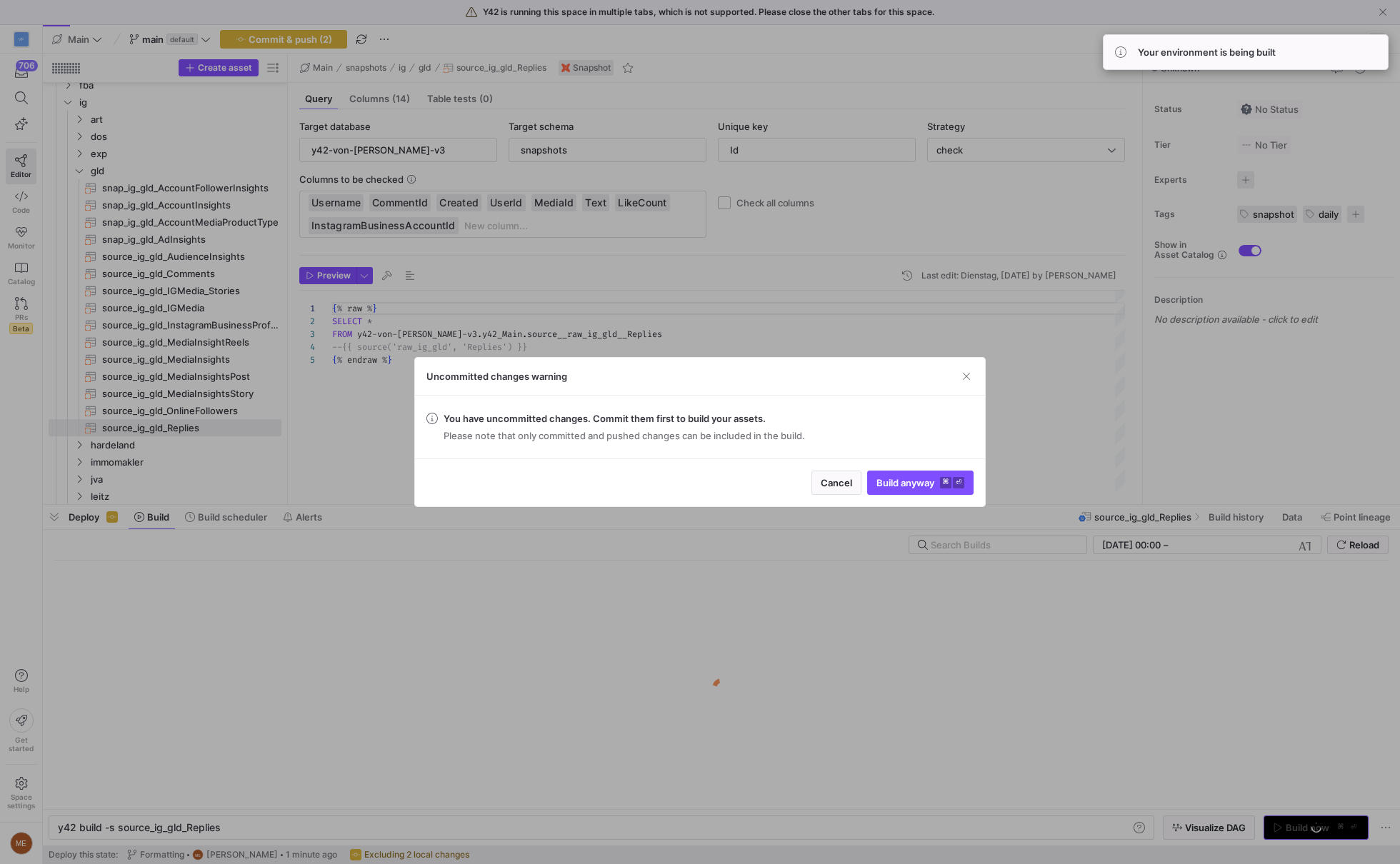
scroll to position [51, 0]
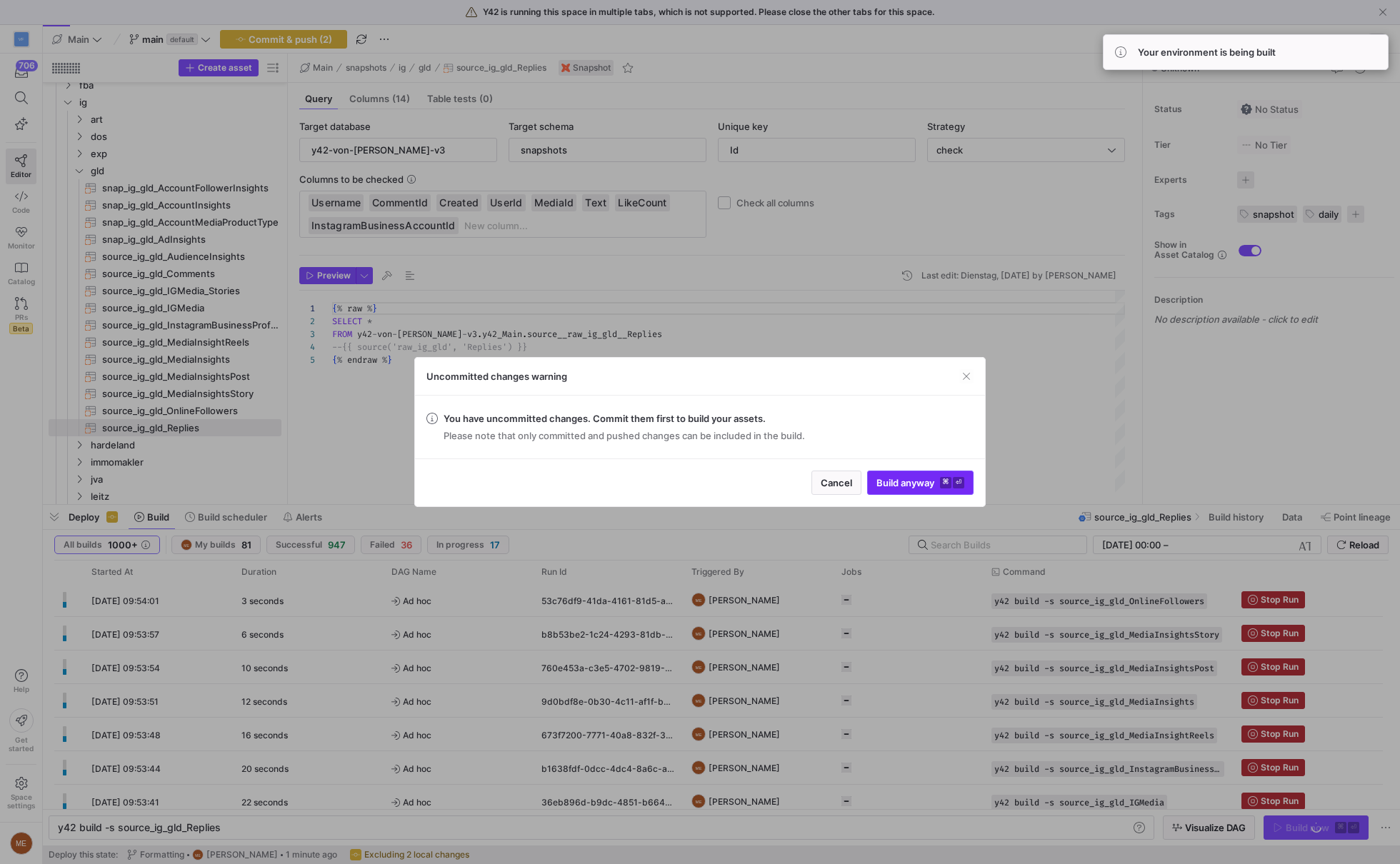
click at [942, 478] on kbd "⌘" at bounding box center [946, 483] width 11 height 11
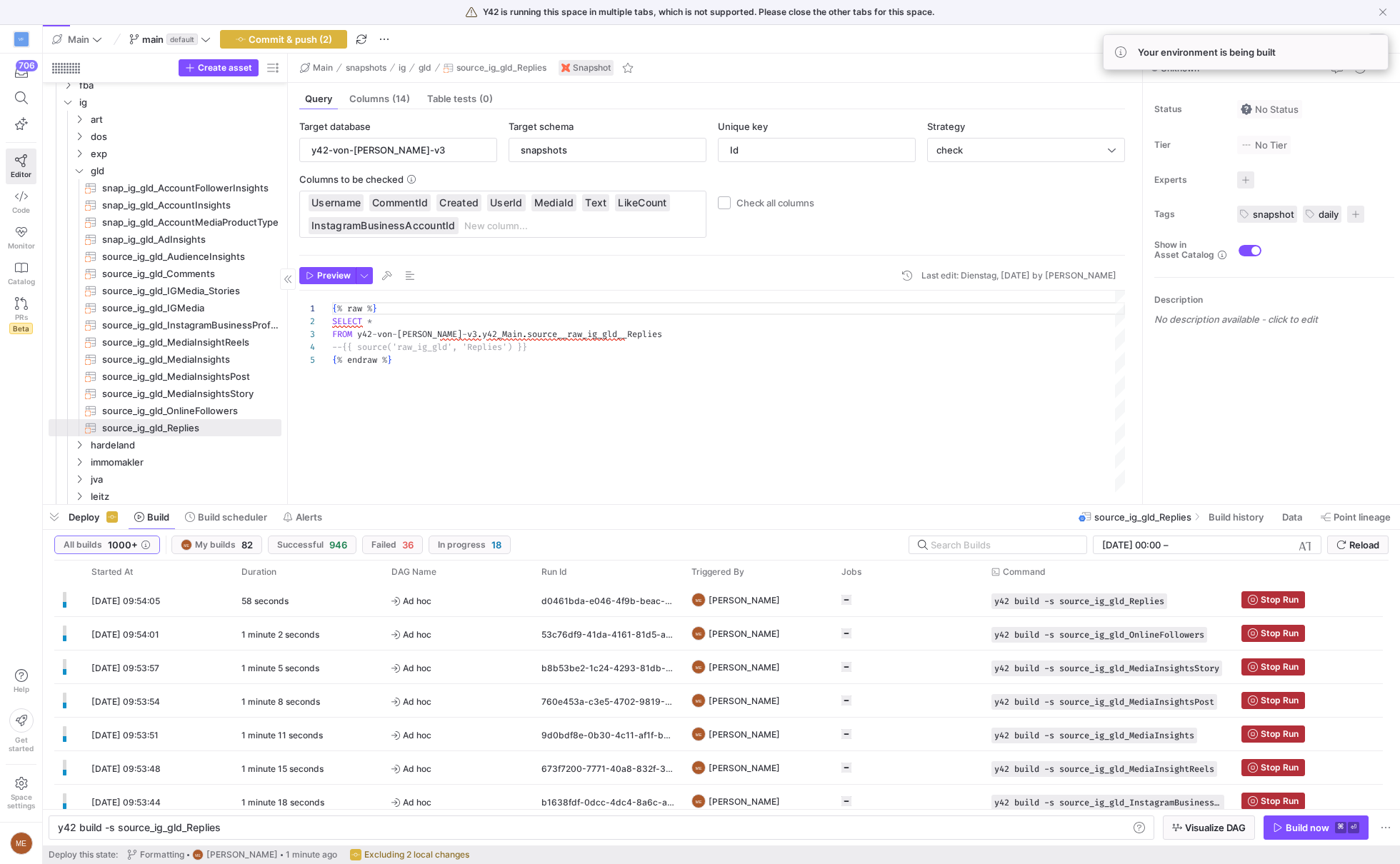
scroll to position [0, 0]
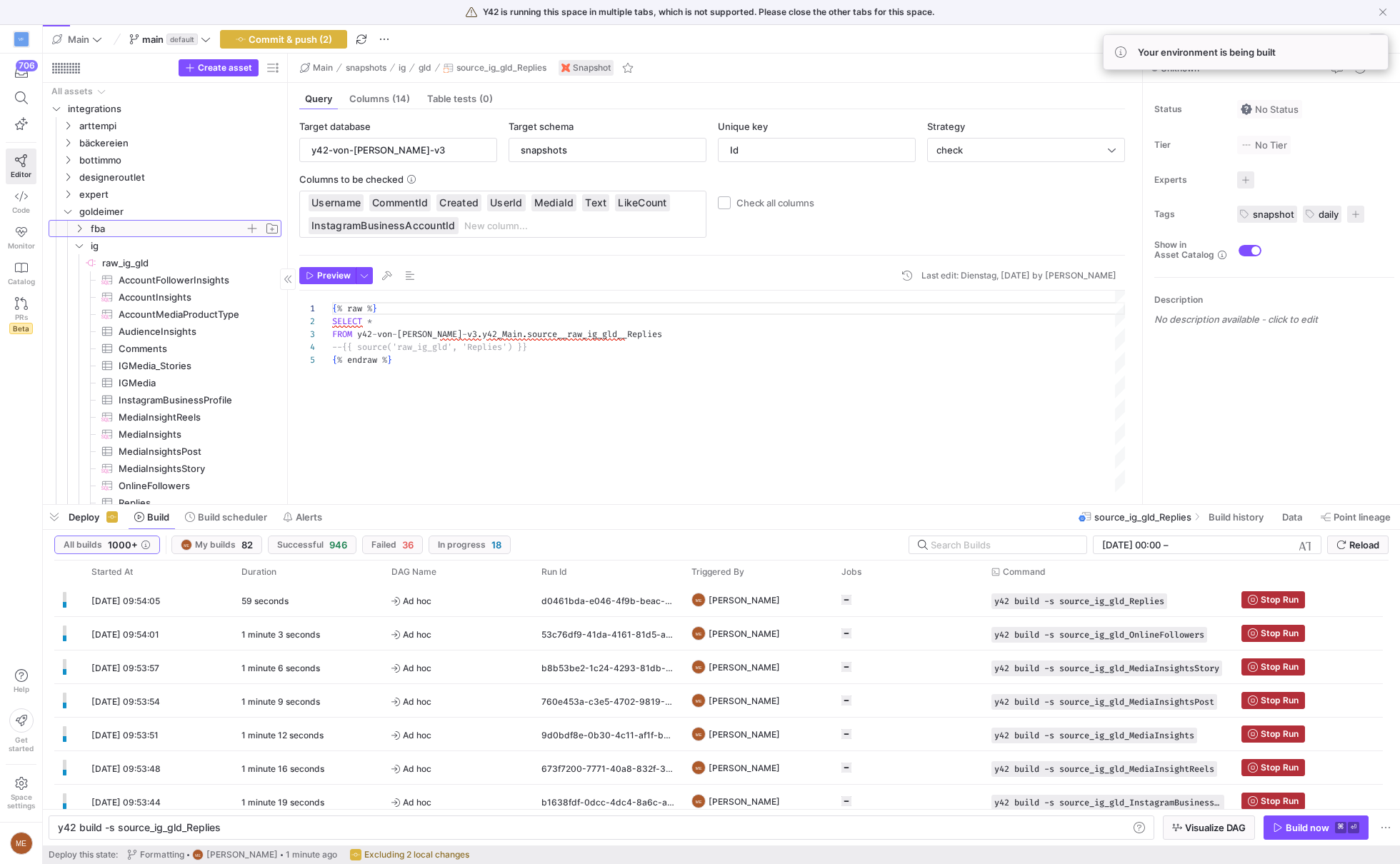
click at [79, 228] on icon "Press SPACE to select this row." at bounding box center [79, 228] width 10 height 9
click at [264, 65] on span "button" at bounding box center [273, 68] width 17 height 17
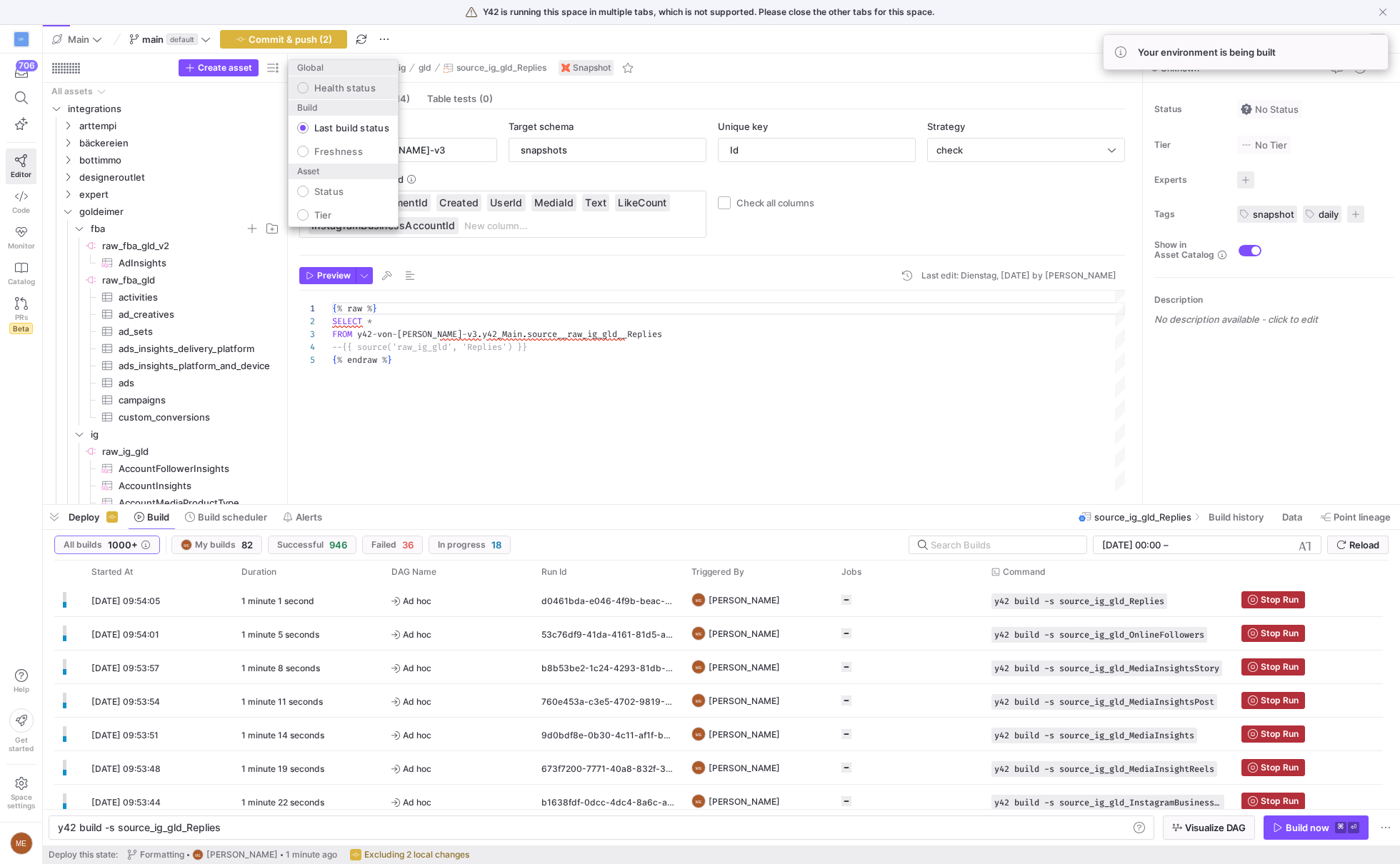
click at [311, 89] on label "Health status" at bounding box center [342, 88] width 67 height 11
click at [309, 89] on input "Health status" at bounding box center [302, 88] width 11 height 11
radio input "true"
click at [306, 123] on input "Last build status" at bounding box center [302, 127] width 11 height 11
radio input "true"
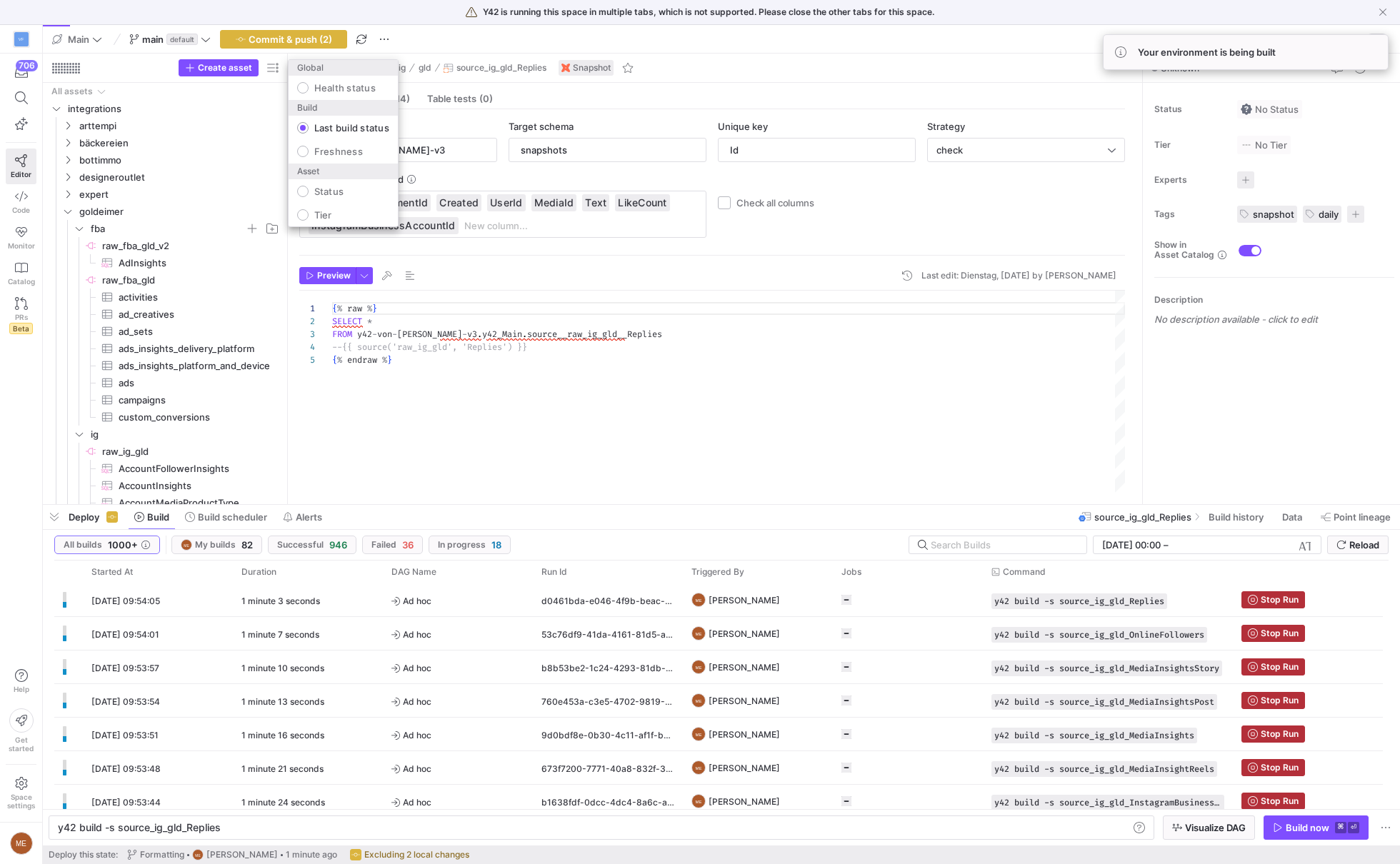
click at [428, 42] on div at bounding box center [700, 432] width 1400 height 864
click at [331, 42] on span "button" at bounding box center [283, 40] width 126 height 17
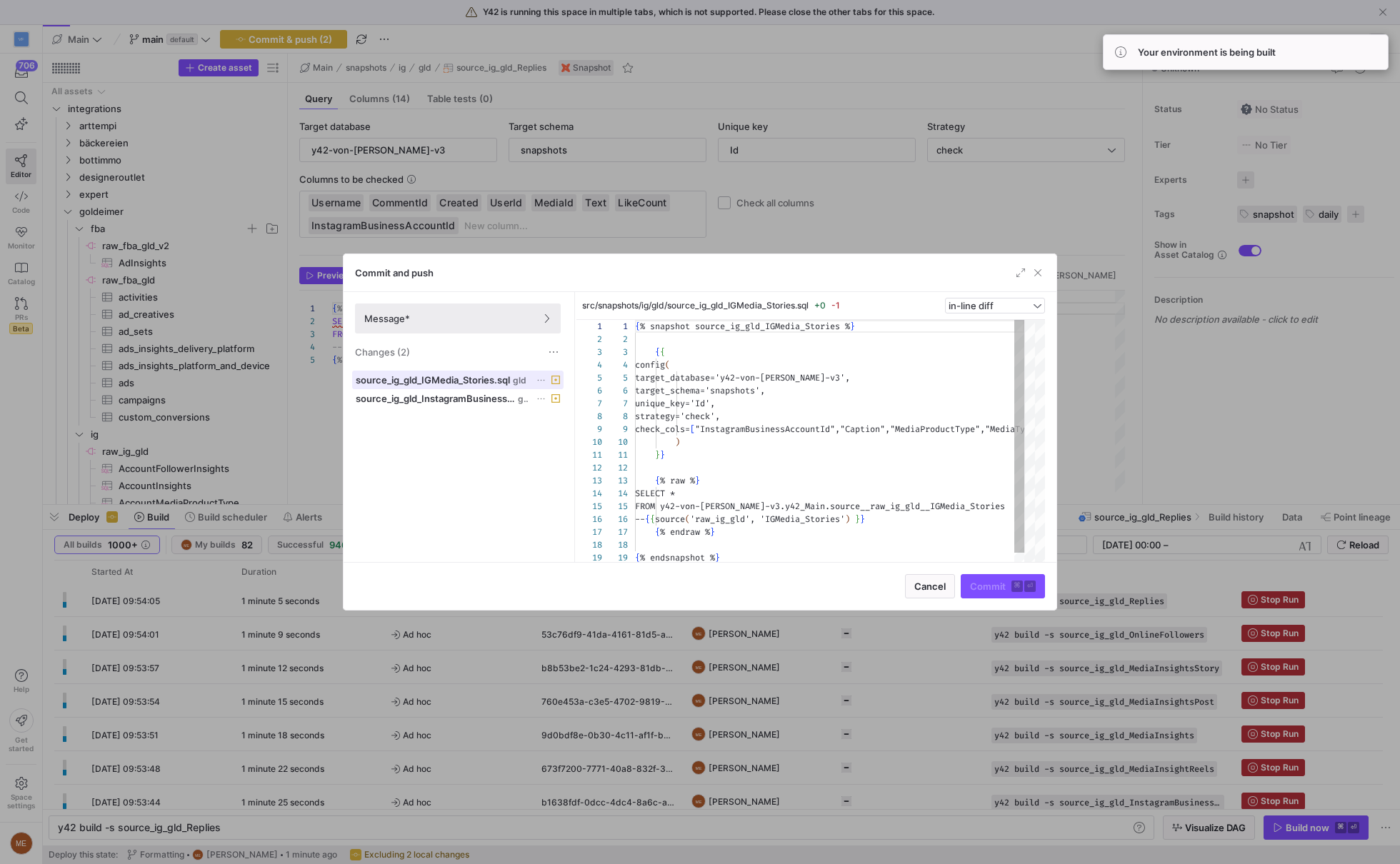
click at [504, 378] on span "source_ig_gld_IGMedia_Stories.sql" at bounding box center [432, 380] width 154 height 11
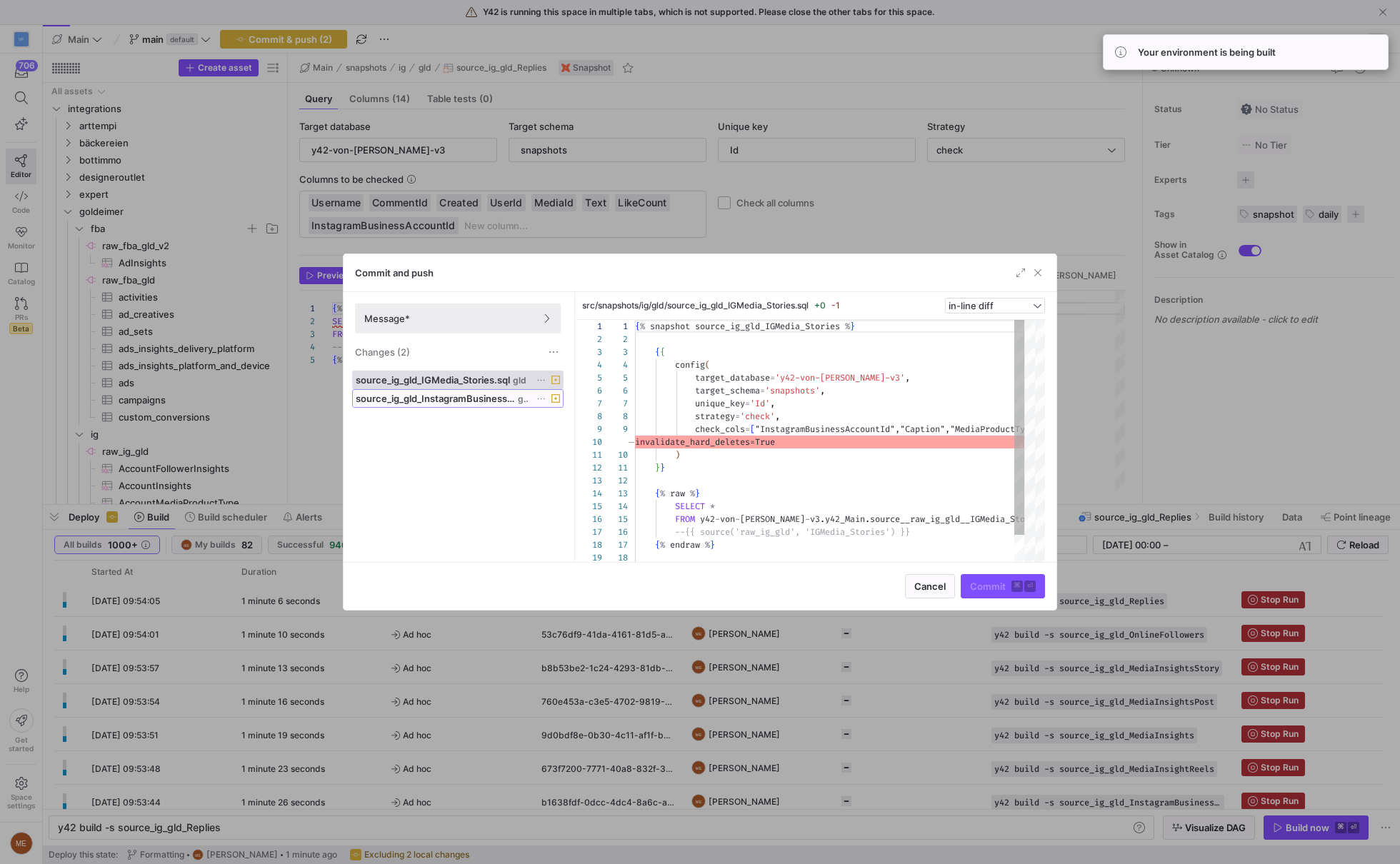
click at [487, 396] on span "source_ig_gld_InstagramBusinessProfile.sql" at bounding box center [434, 398] width 159 height 11
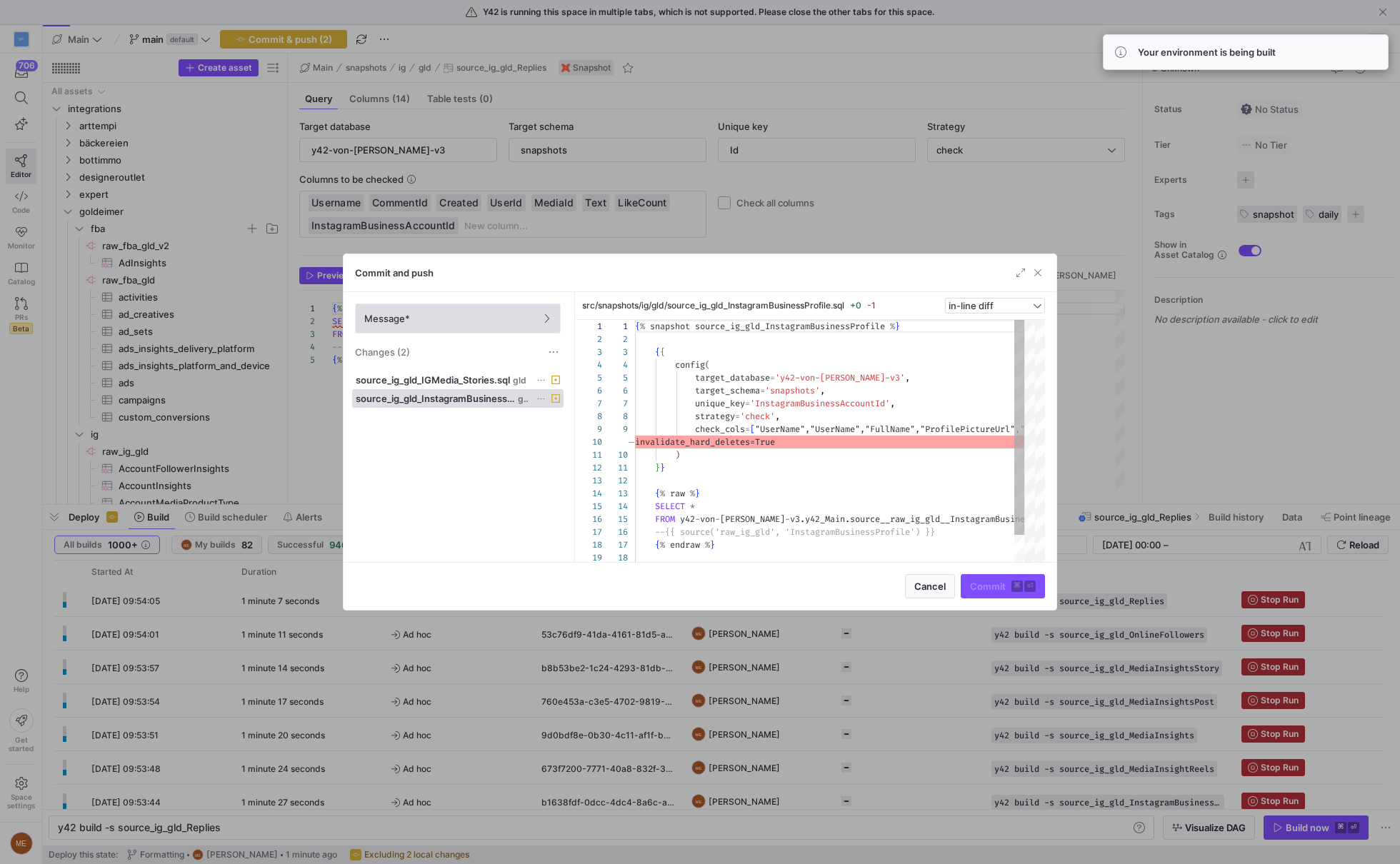
click at [507, 309] on span at bounding box center [457, 318] width 204 height 28
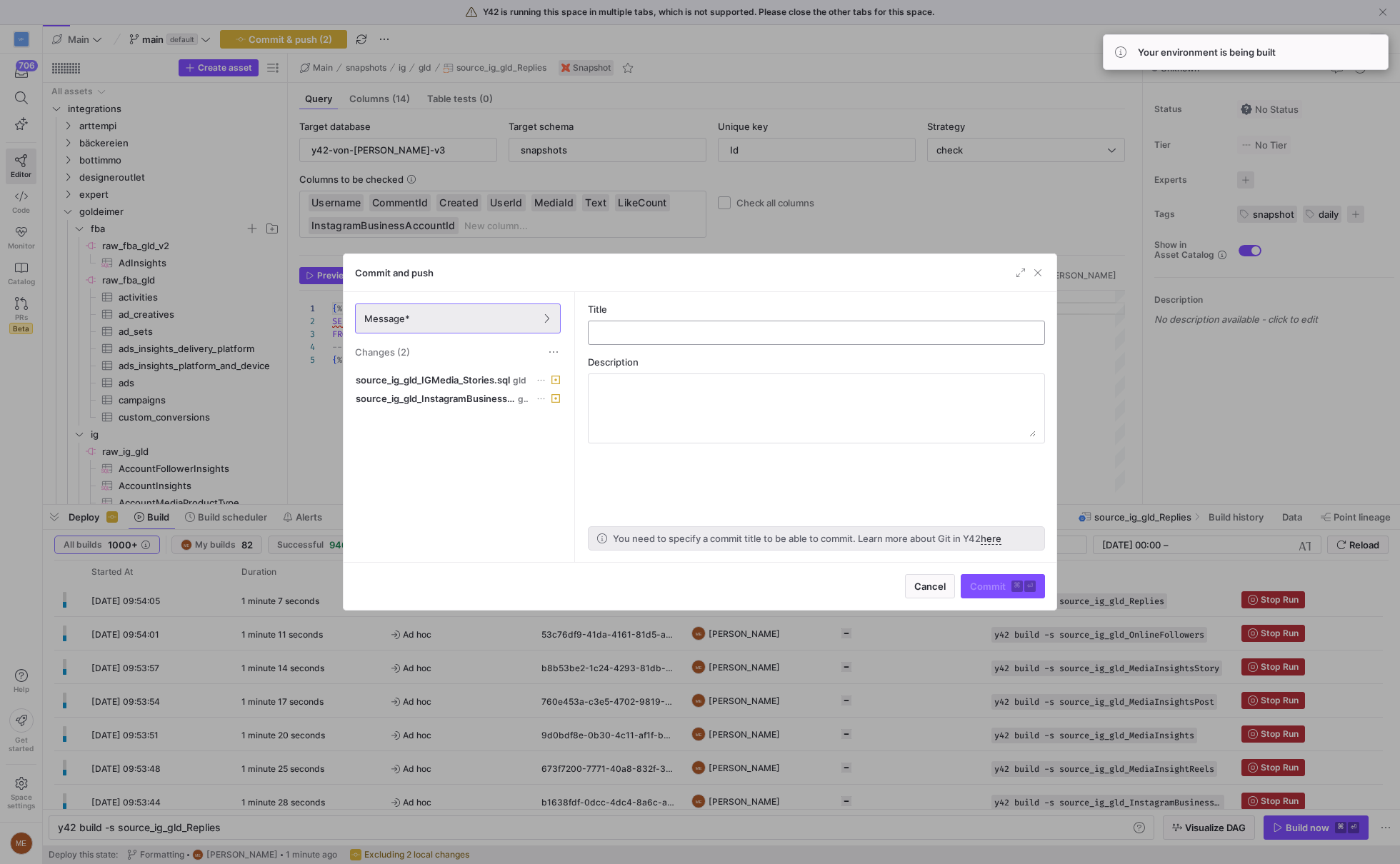
click at [718, 335] on input "text" at bounding box center [816, 332] width 433 height 11
type input "update"
click at [1029, 592] on span "submit" at bounding box center [1003, 586] width 83 height 23
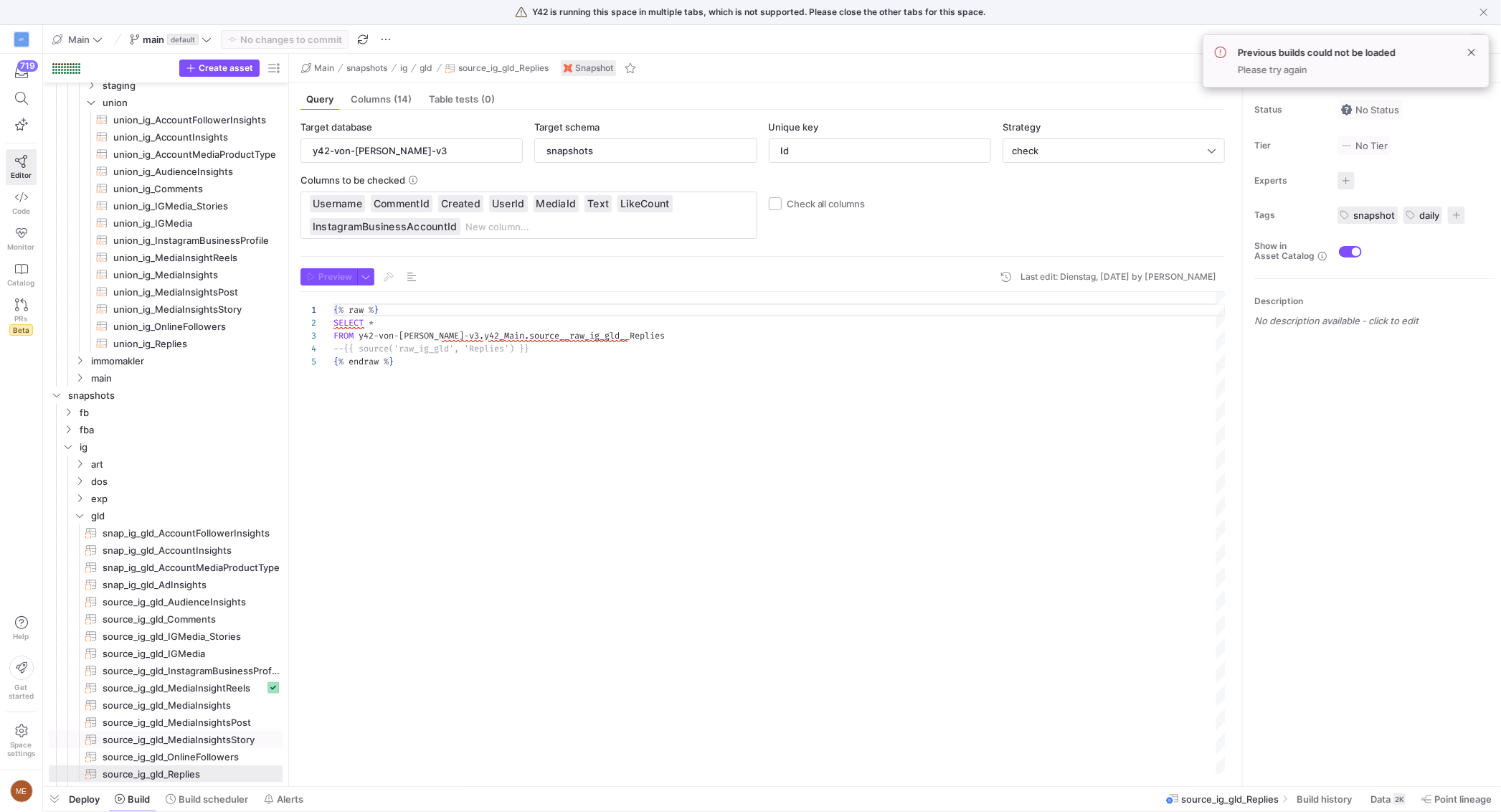
scroll to position [1603, 0]
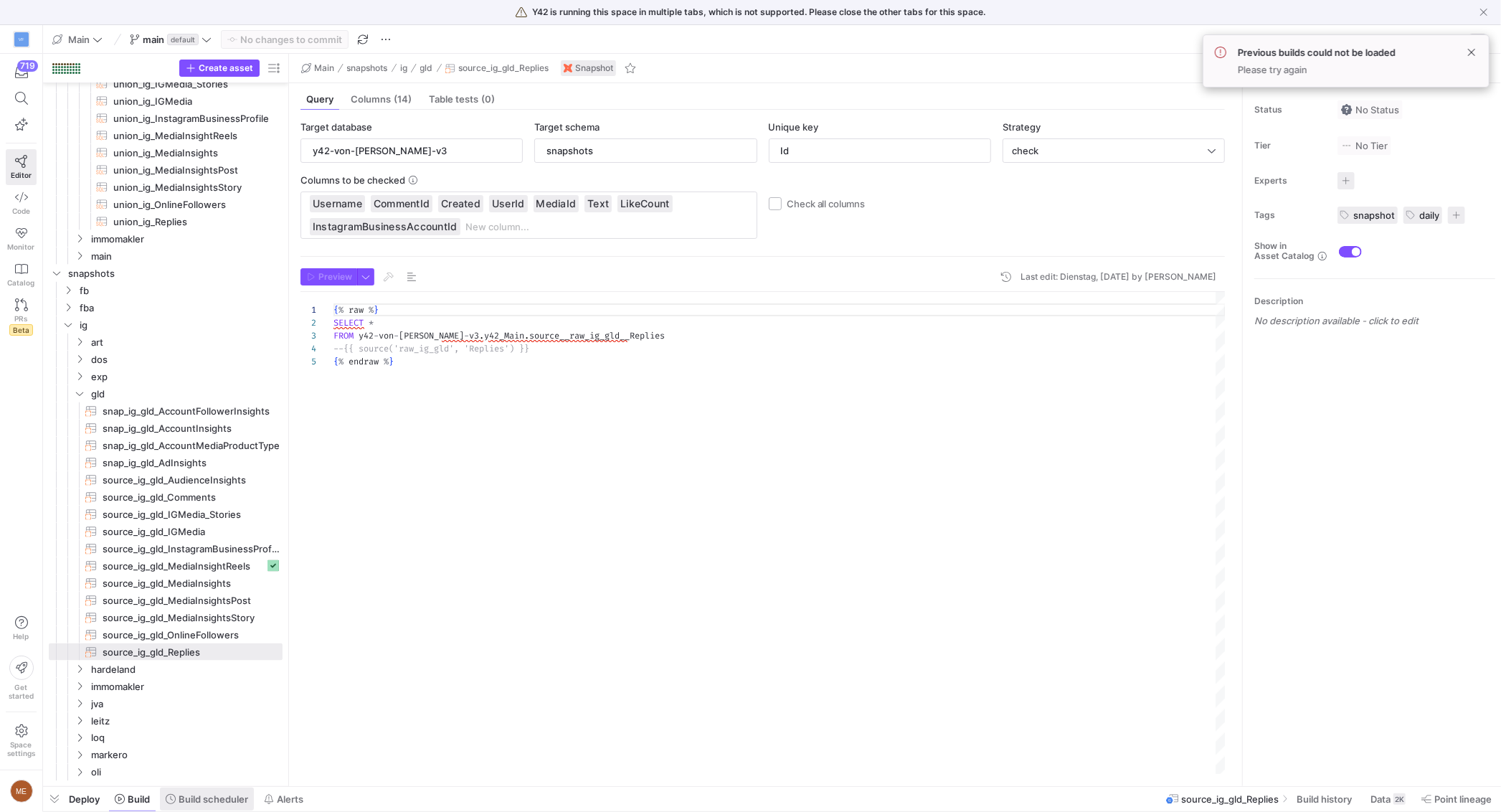
click at [191, 802] on span "Build scheduler" at bounding box center [214, 798] width 70 height 11
click at [147, 789] on div at bounding box center [772, 786] width 1458 height 6
drag, startPoint x: 147, startPoint y: 788, endPoint x: 194, endPoint y: 601, distance: 192.8
click at [194, 783] on div at bounding box center [772, 786] width 1458 height 6
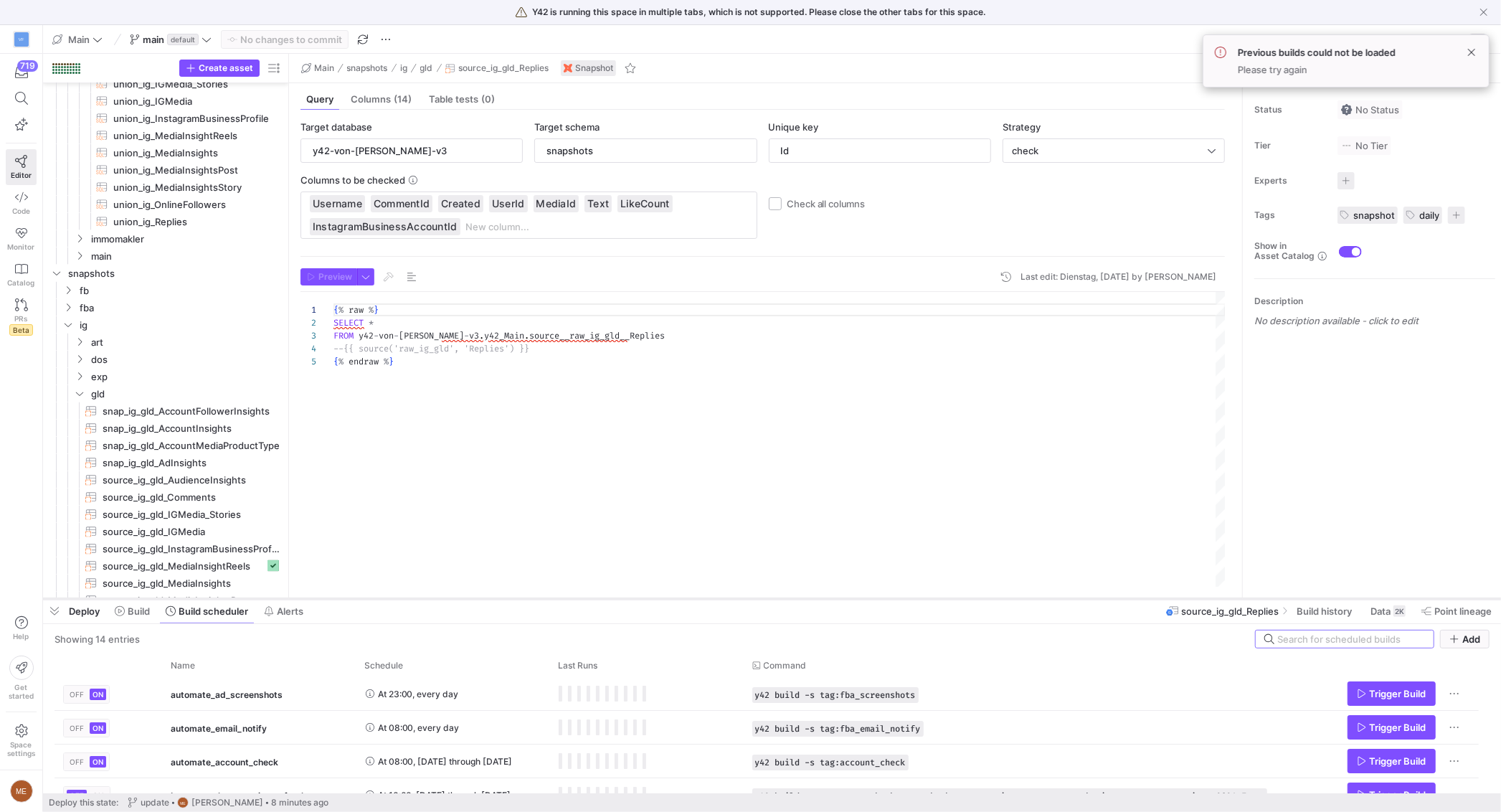
scroll to position [0, 0]
click at [148, 614] on span "Build" at bounding box center [139, 611] width 22 height 11
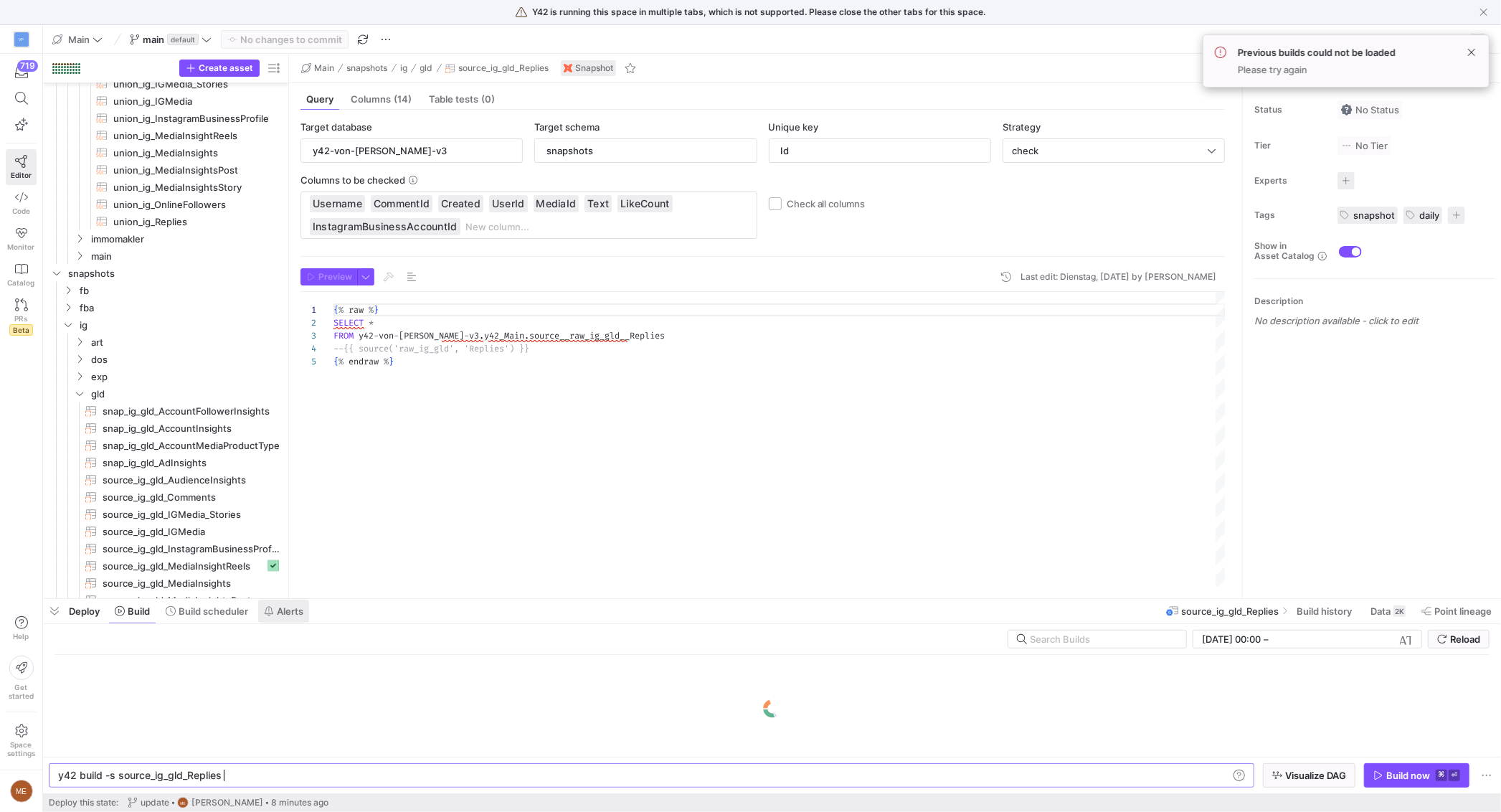
scroll to position [0, 162]
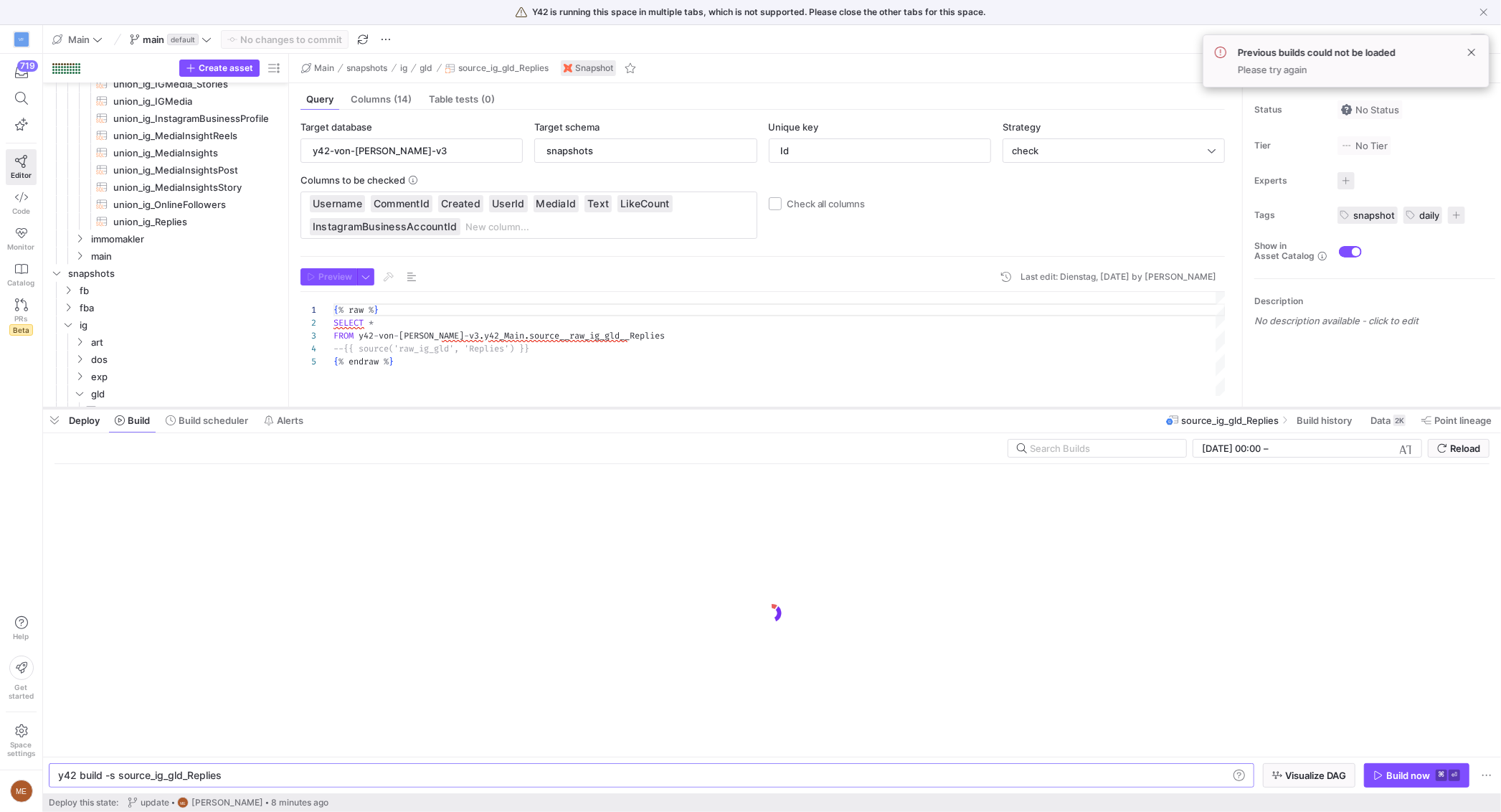
drag, startPoint x: 397, startPoint y: 600, endPoint x: 412, endPoint y: 409, distance: 191.6
click at [412, 409] on div at bounding box center [772, 408] width 1458 height 6
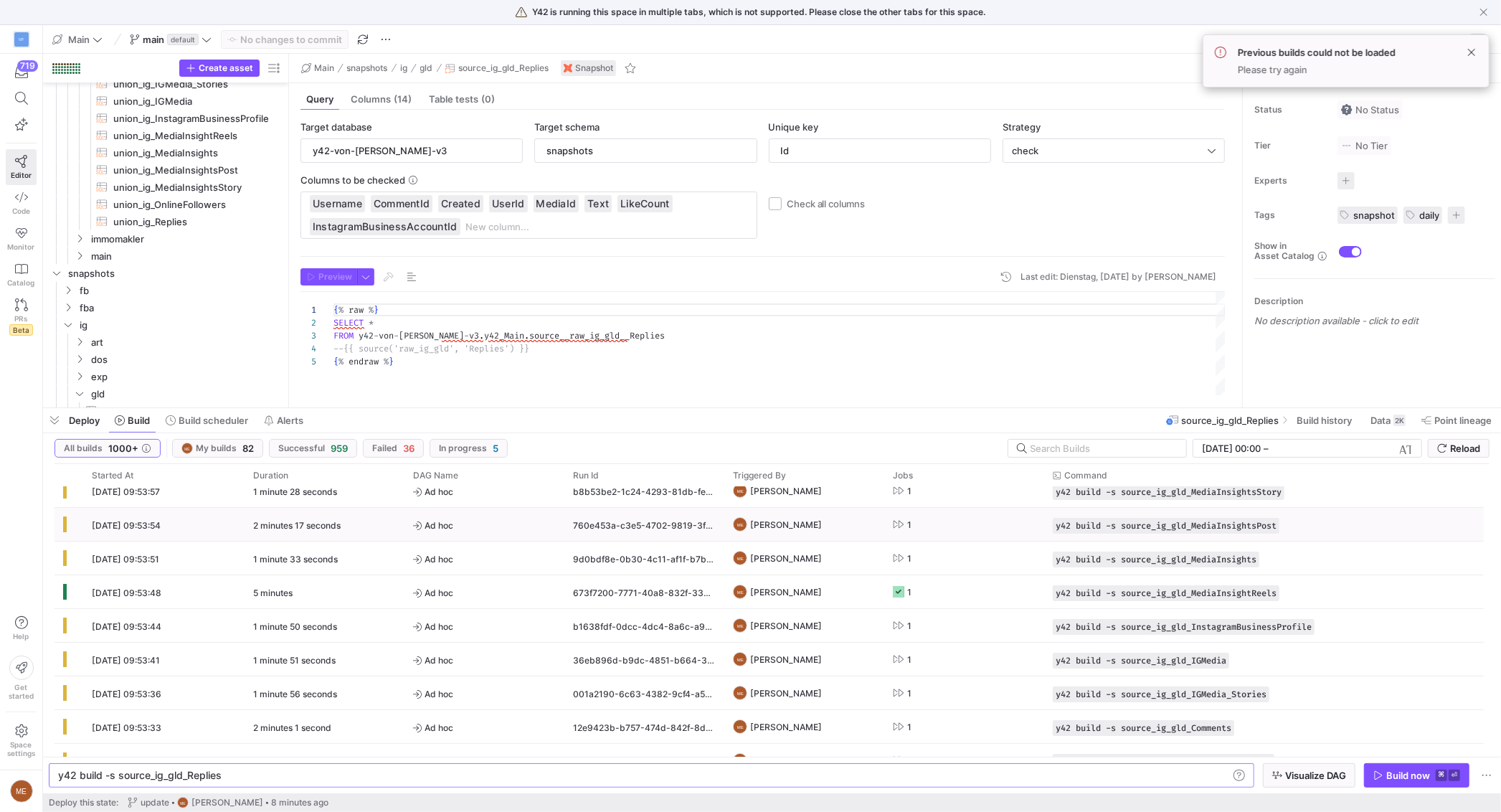
scroll to position [183, 0]
